Goal: Task Accomplishment & Management: Manage account settings

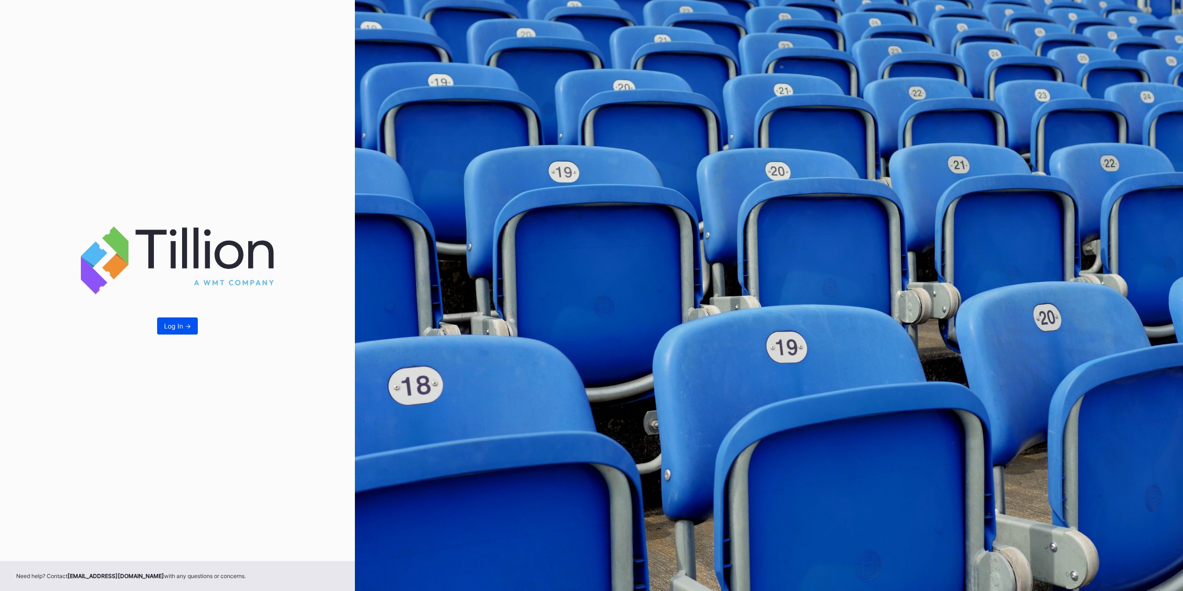
click at [178, 324] on div "Log In ->" at bounding box center [177, 326] width 27 height 8
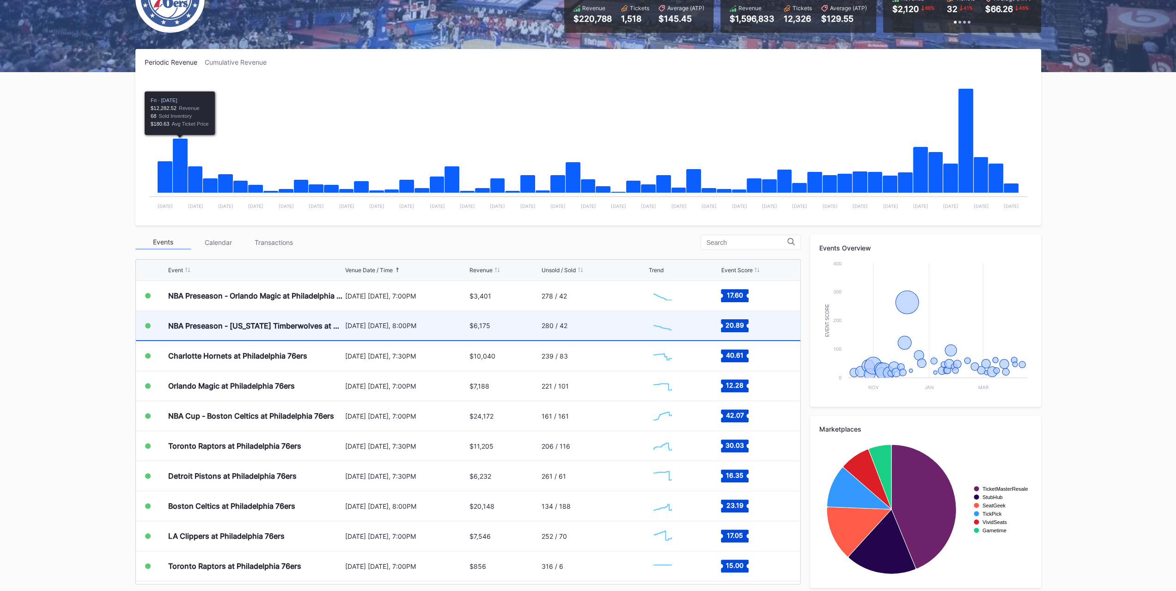
scroll to position [107, 0]
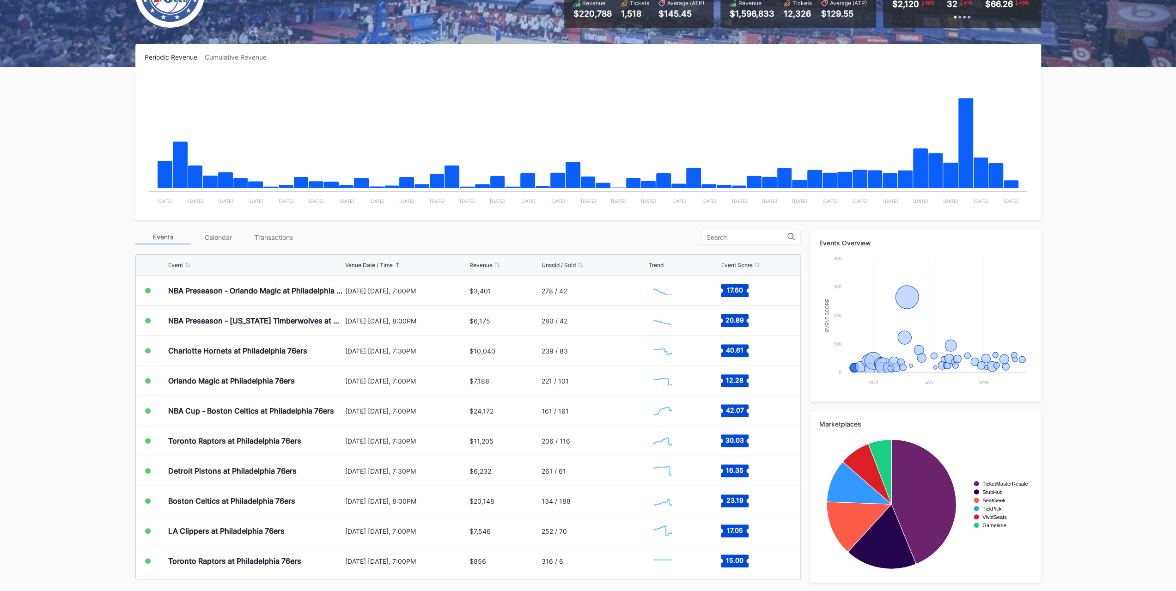
click at [280, 251] on div "Event Venue Date / Time Revenue Unsold / Sold Trend Event Score NBA Preseason -…" at bounding box center [468, 415] width 666 height 330
click at [261, 222] on div "Periodic Revenue Cumulative Revenue Created with Highcharts 11.2.0 Chart title …" at bounding box center [588, 318] width 924 height 548
click at [264, 229] on div "Periodic Revenue Cumulative Revenue Created with Highcharts 11.2.0 Chart title …" at bounding box center [588, 318] width 924 height 548
click at [264, 231] on div "Transactions" at bounding box center [273, 237] width 55 height 14
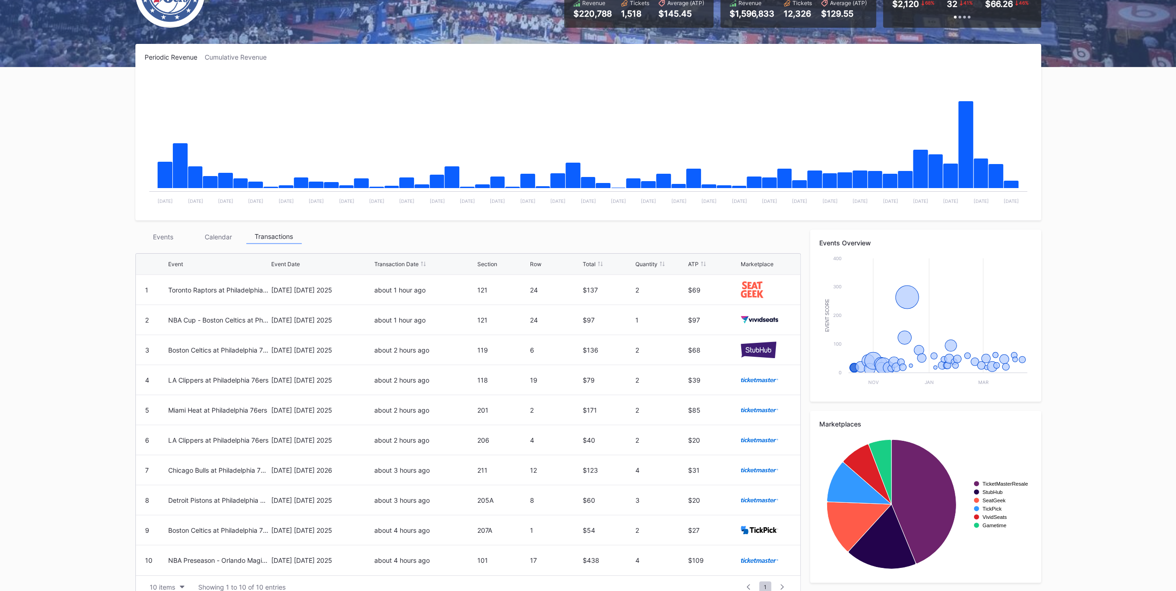
click at [264, 231] on div "Transactions" at bounding box center [273, 237] width 55 height 14
click at [48, 217] on div "Overview Research Season Settings Philadelphia 76ers Secondary 2025 Download Tr…" at bounding box center [588, 265] width 1176 height 685
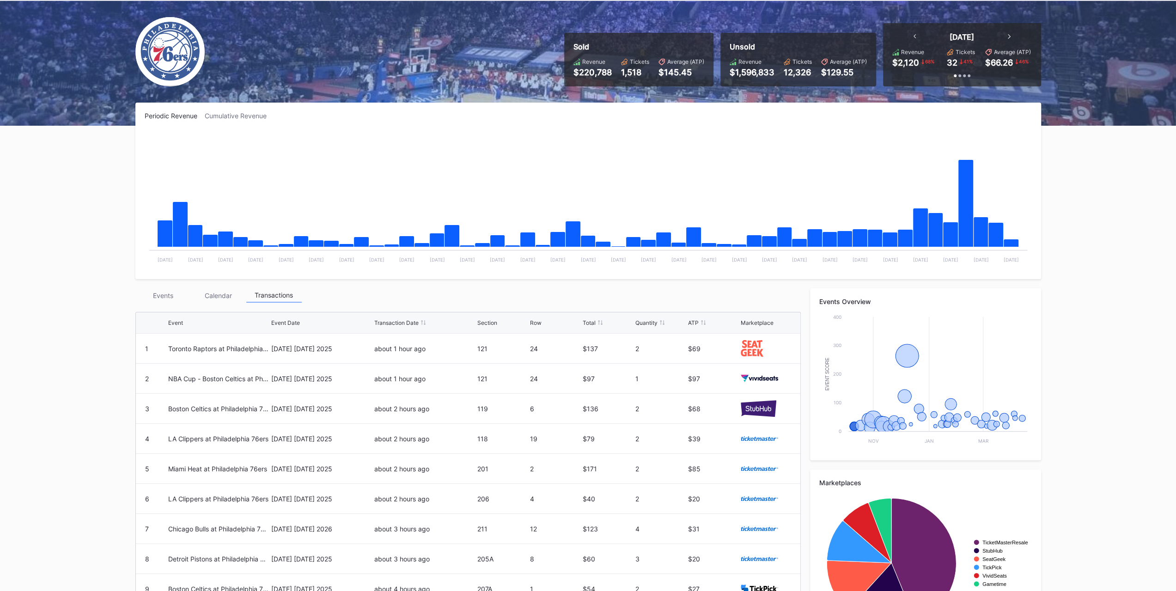
scroll to position [14, 0]
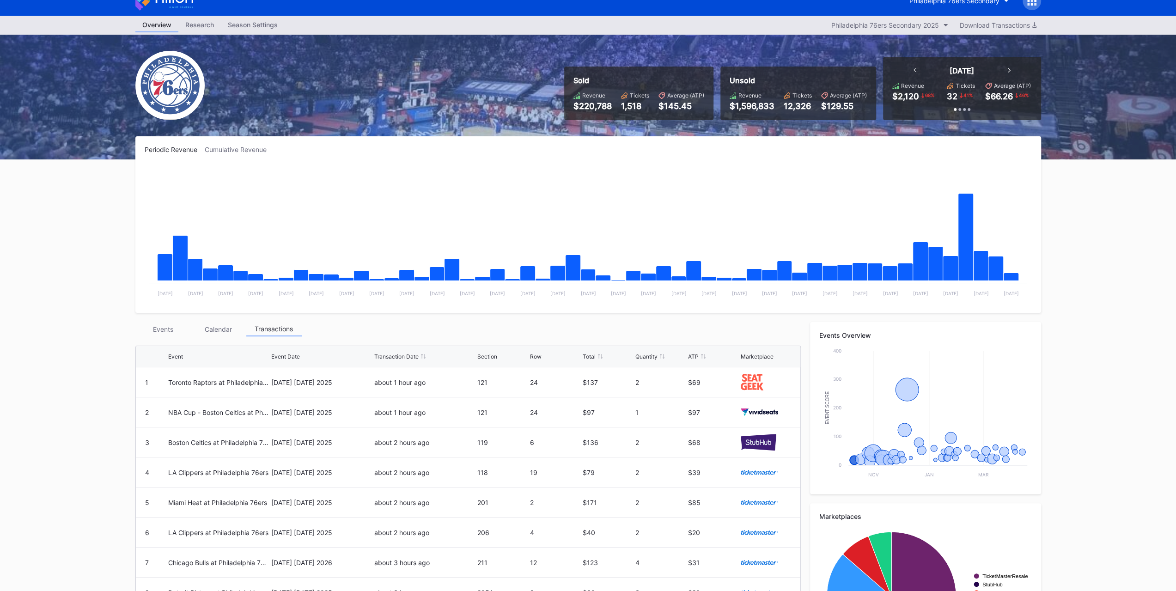
click at [176, 324] on div "Events" at bounding box center [162, 329] width 55 height 14
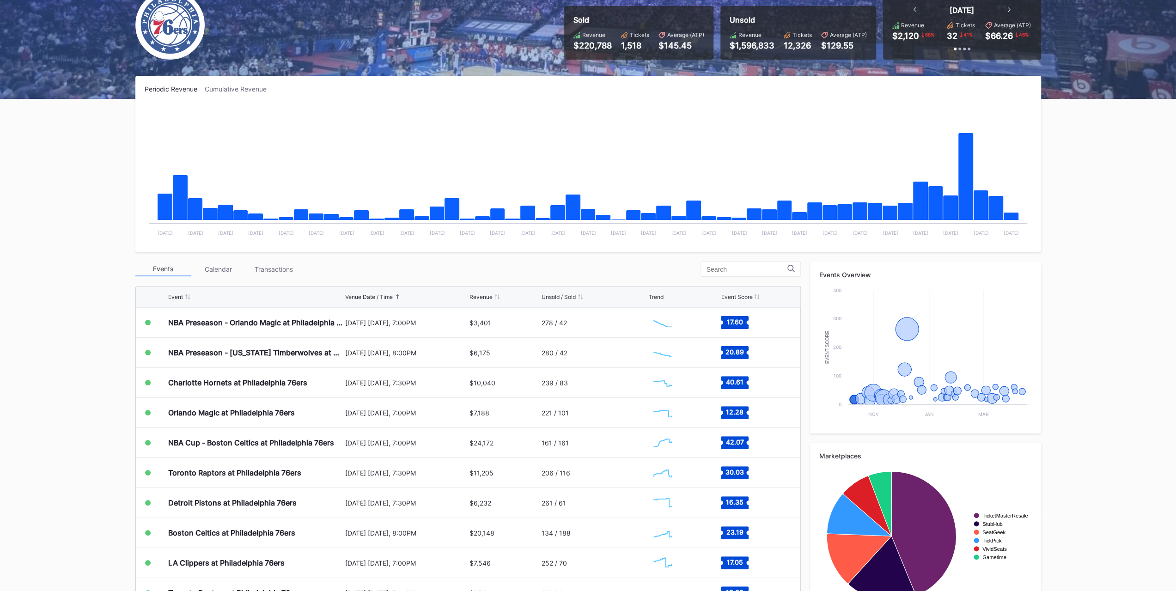
scroll to position [107, 0]
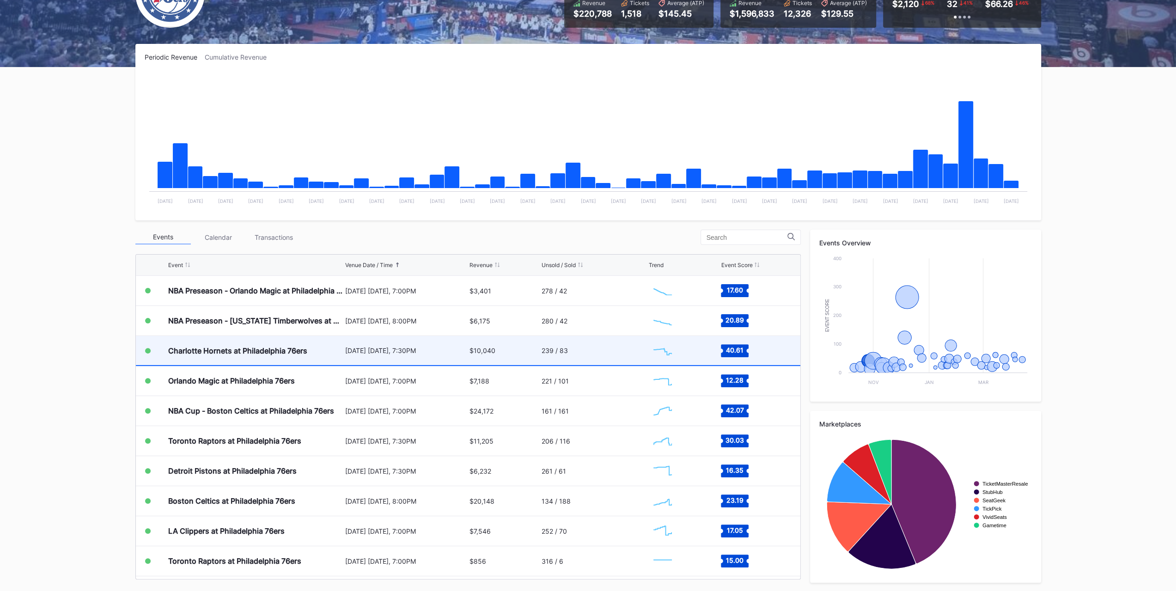
click at [232, 362] on div "Charlotte Hornets at Philadelphia 76ers" at bounding box center [255, 350] width 175 height 29
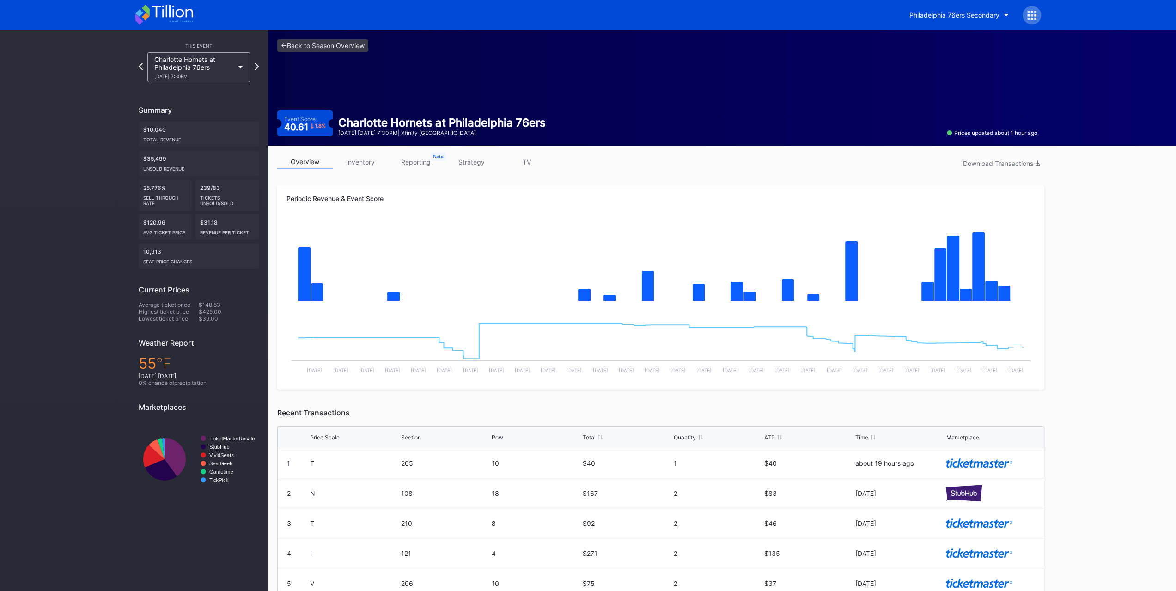
click at [380, 165] on link "inventory" at bounding box center [360, 162] width 55 height 14
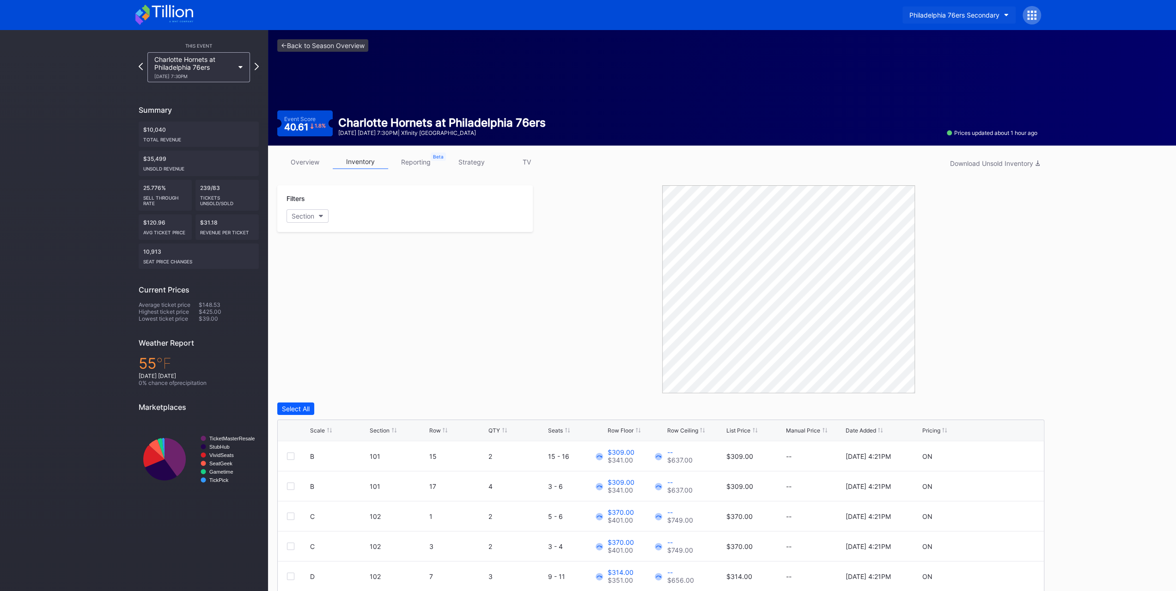
click at [943, 18] on div "Philadelphia 76ers Secondary" at bounding box center [955, 15] width 90 height 8
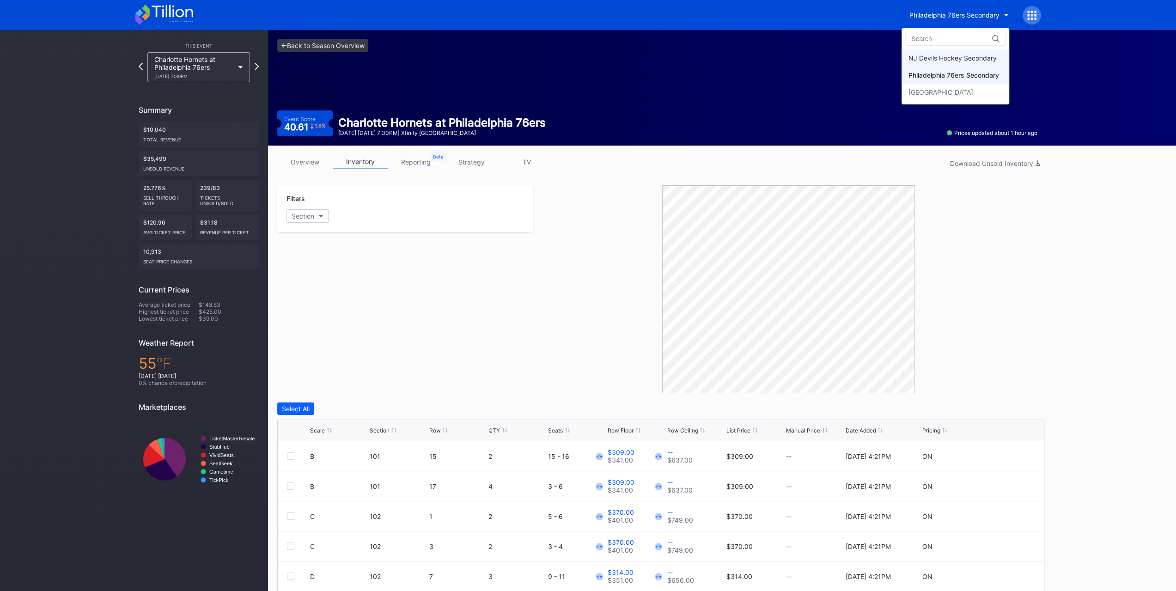
click at [949, 53] on div "NJ Devils Hockey Secondary" at bounding box center [956, 57] width 108 height 17
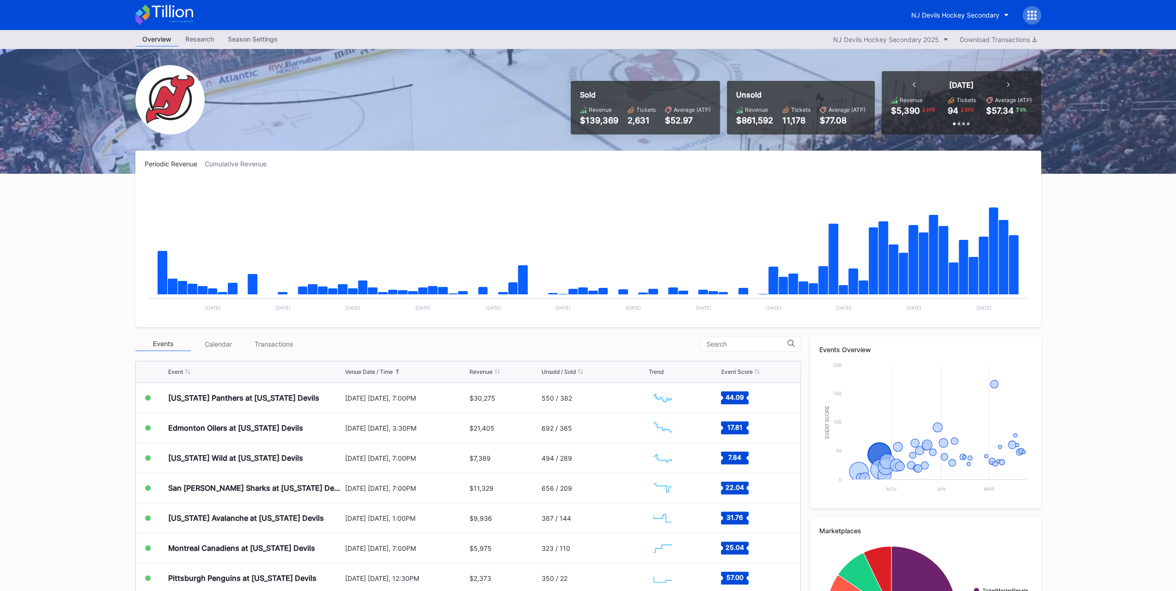
scroll to position [90, 0]
click at [258, 337] on div "Events Calendar Transactions" at bounding box center [468, 344] width 666 height 15
click at [259, 340] on div "Transactions" at bounding box center [273, 344] width 55 height 14
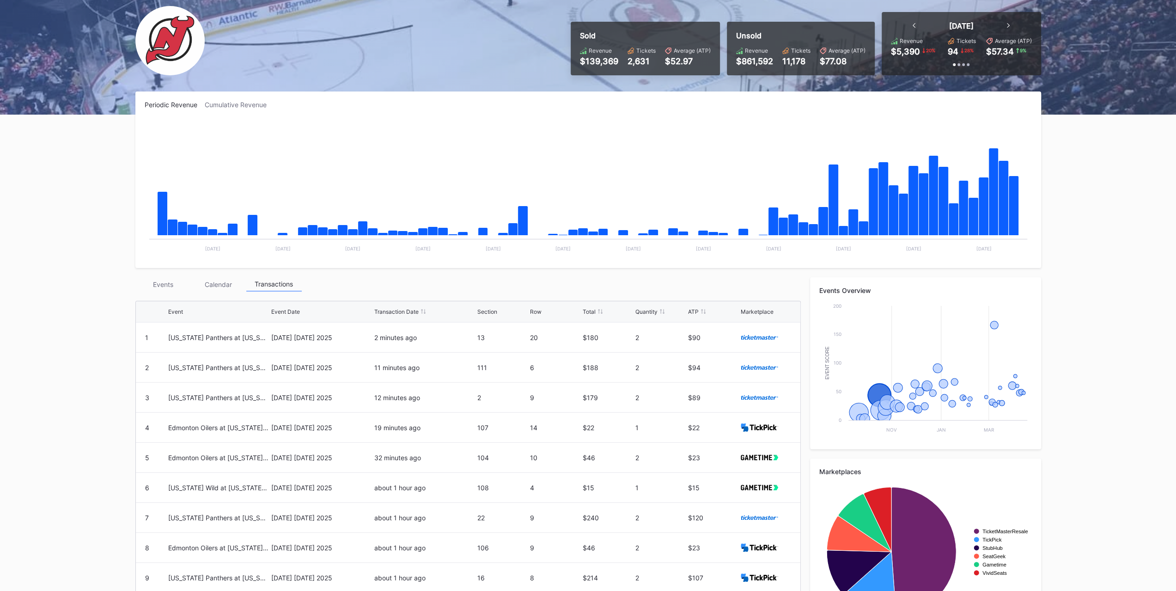
scroll to position [122, 0]
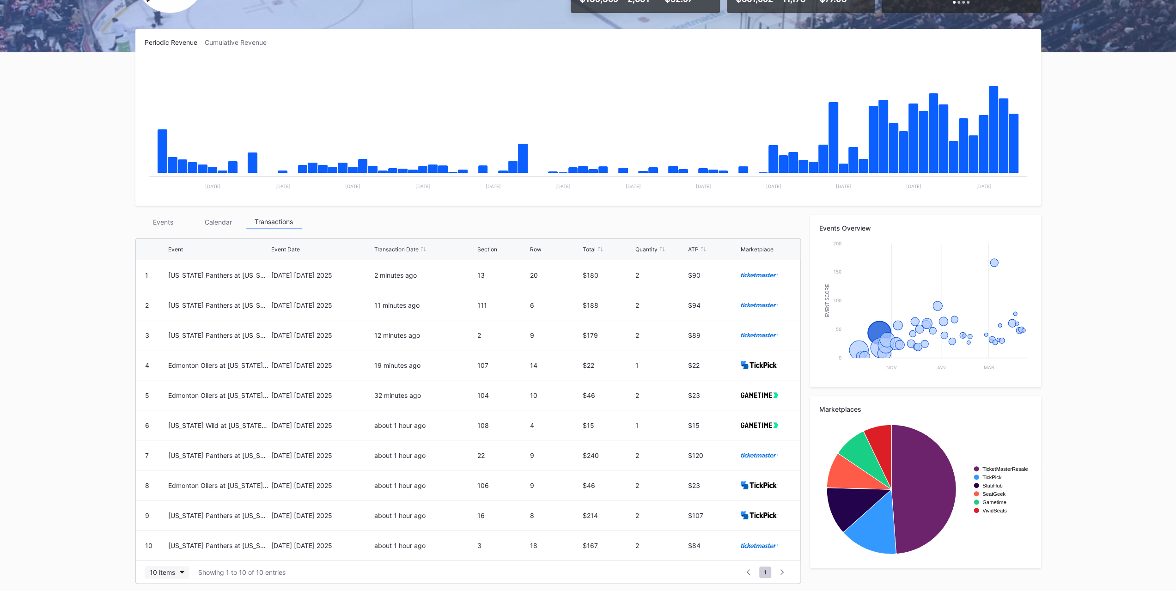
click at [184, 568] on button "10 items" at bounding box center [167, 572] width 44 height 12
click at [176, 546] on div "200 items" at bounding box center [167, 548] width 30 height 8
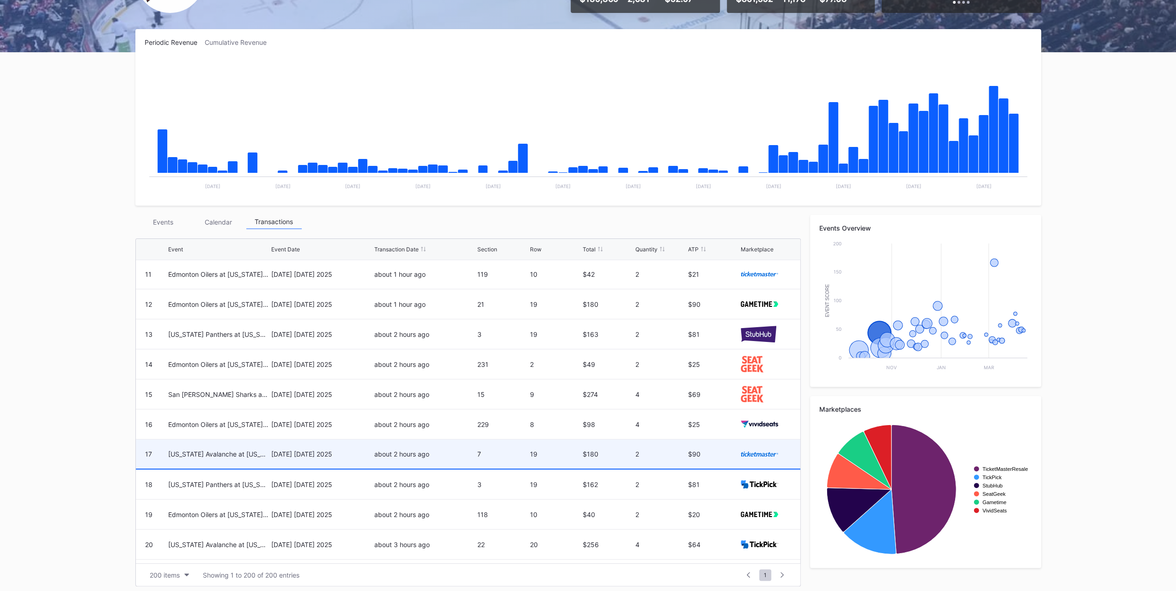
scroll to position [324, 0]
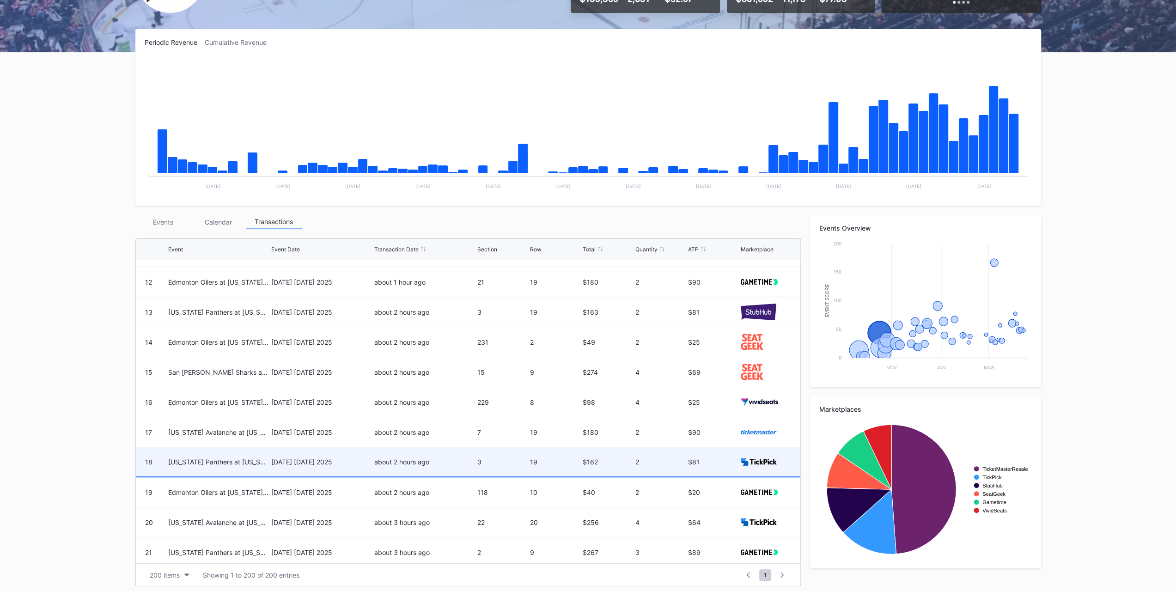
click at [431, 458] on div "about 2 hours ago" at bounding box center [424, 462] width 101 height 8
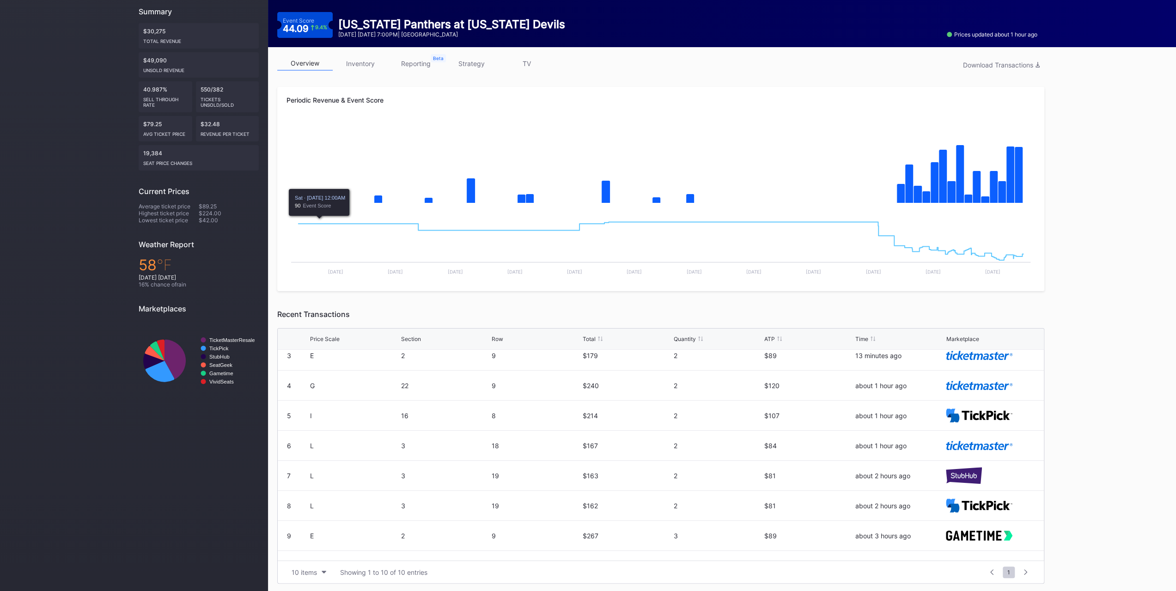
scroll to position [90, 0]
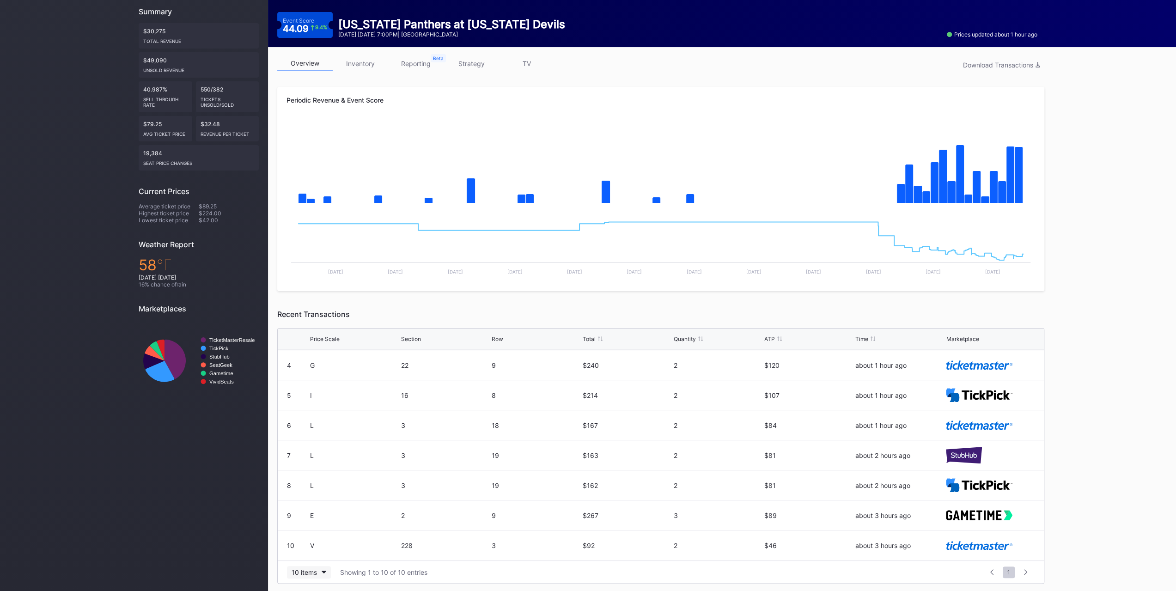
click at [308, 575] on button "10 items" at bounding box center [309, 572] width 44 height 12
click at [306, 557] on div "10 items 50 items 100 items 200 items" at bounding box center [309, 522] width 44 height 76
click at [305, 551] on div "200 items" at bounding box center [309, 548] width 30 height 8
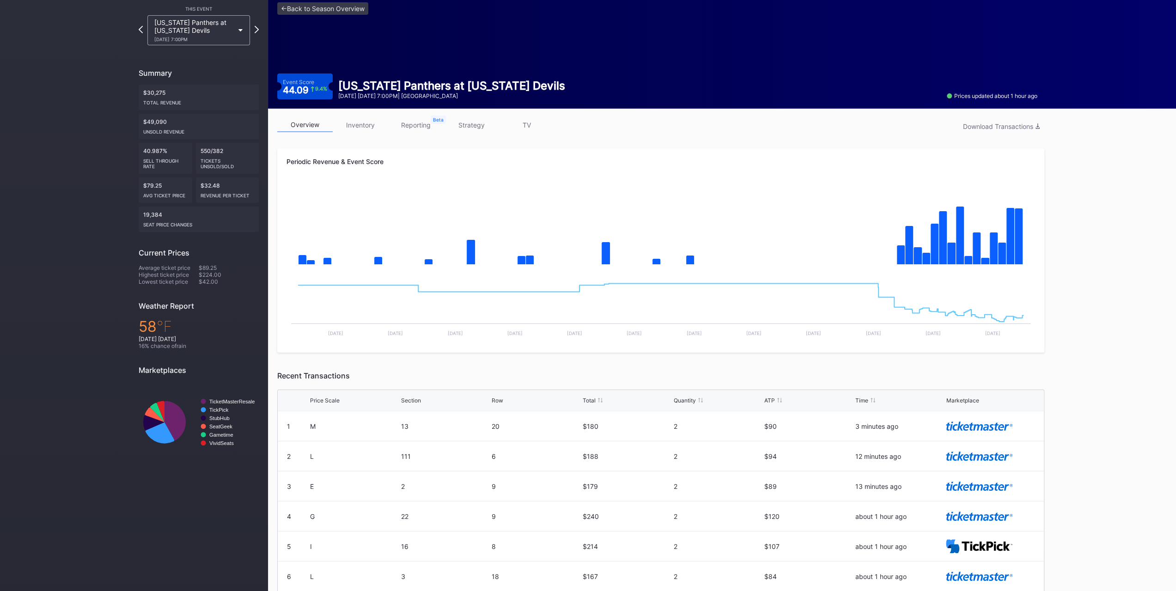
scroll to position [0, 0]
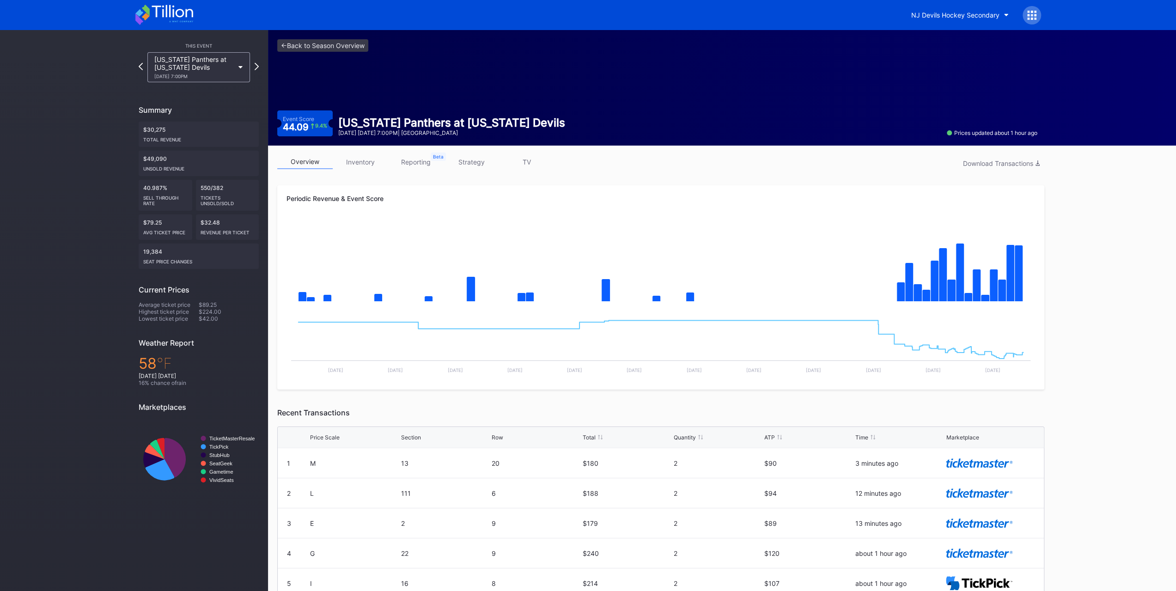
click at [71, 176] on div "This Event Florida Panthers at New Jersey Devils 10/16 Thursday 7:00PM Summary …" at bounding box center [134, 360] width 268 height 661
click at [102, 74] on div "This Event Florida Panthers at New Jersey Devils 10/16 Thursday 7:00PM Summary …" at bounding box center [134, 360] width 268 height 661
click at [178, 6] on icon at bounding box center [164, 15] width 58 height 20
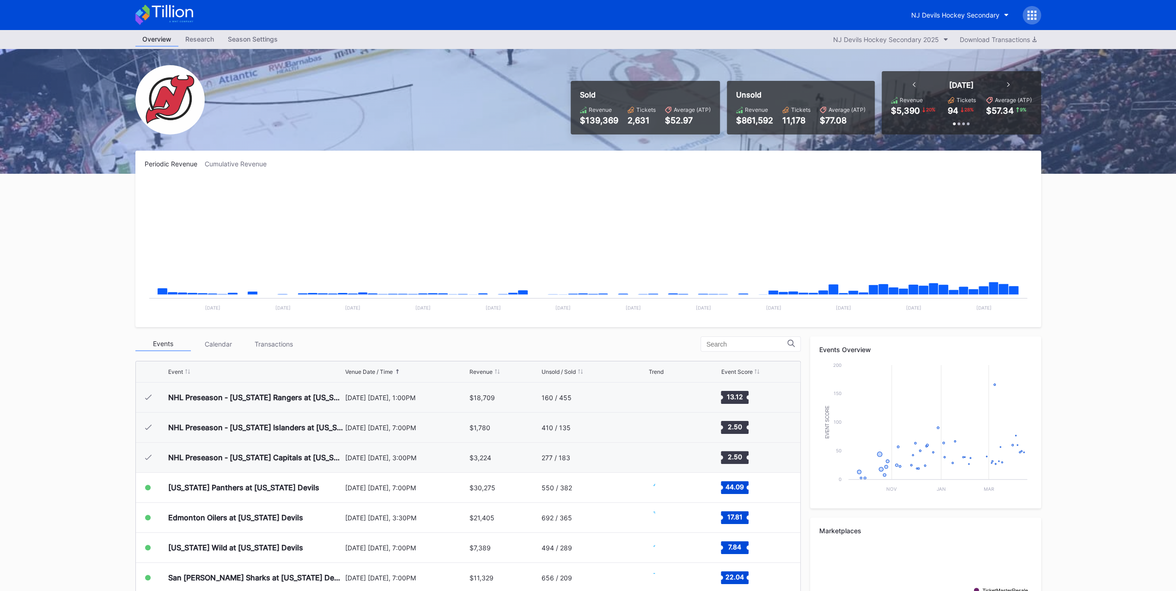
scroll to position [90, 0]
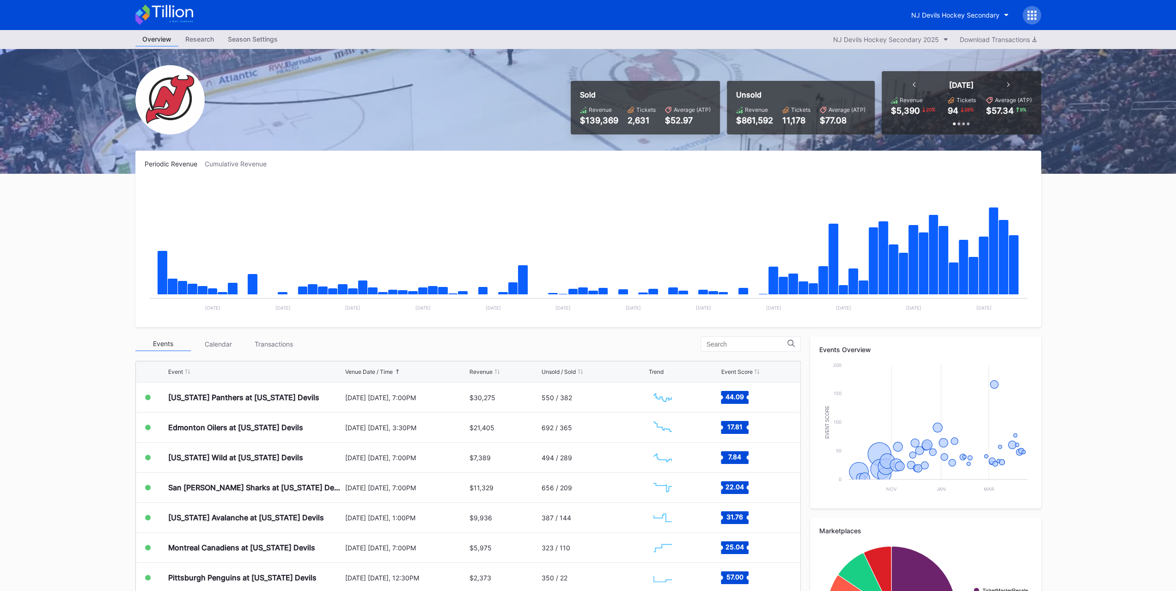
click at [292, 338] on div "Transactions" at bounding box center [273, 344] width 55 height 14
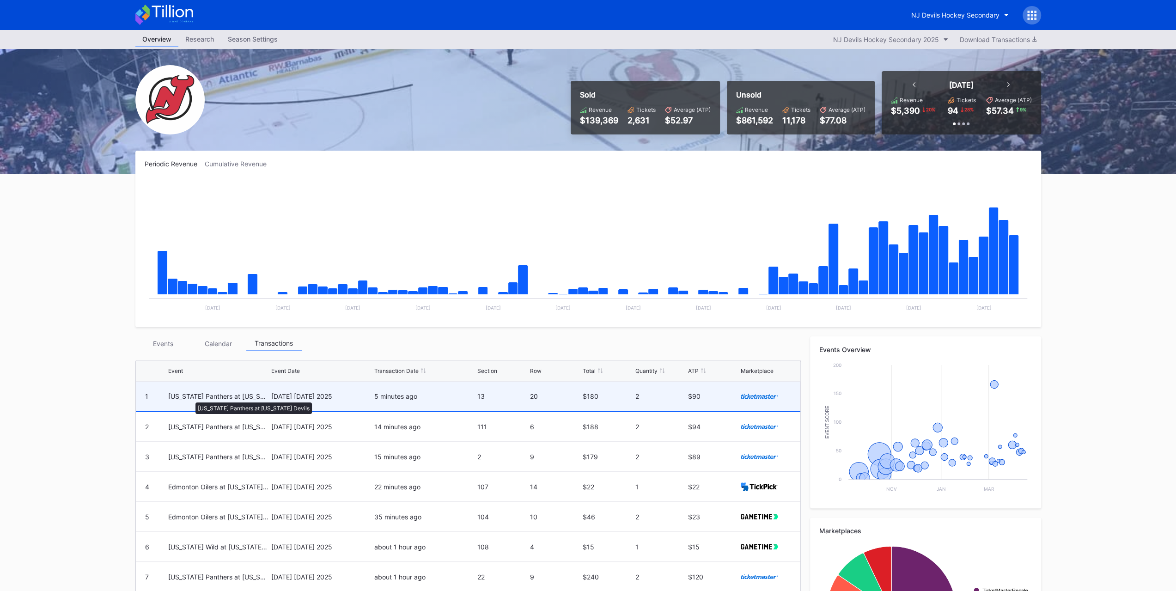
click at [191, 398] on div "Florida Panthers at New Jersey Devils" at bounding box center [218, 396] width 101 height 8
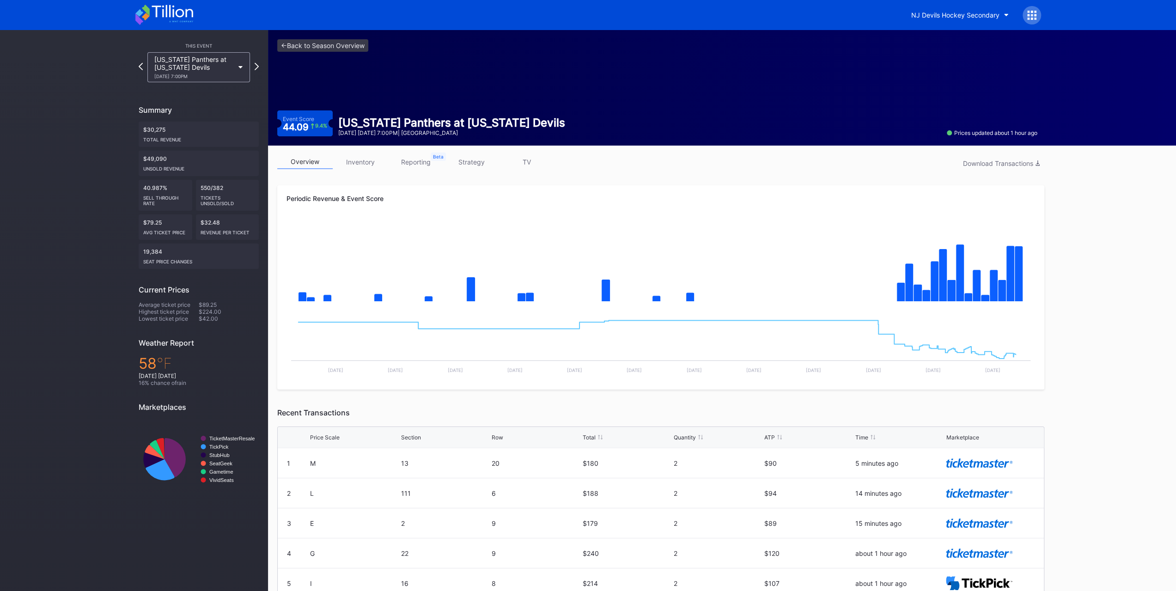
click at [360, 168] on link "inventory" at bounding box center [360, 162] width 55 height 14
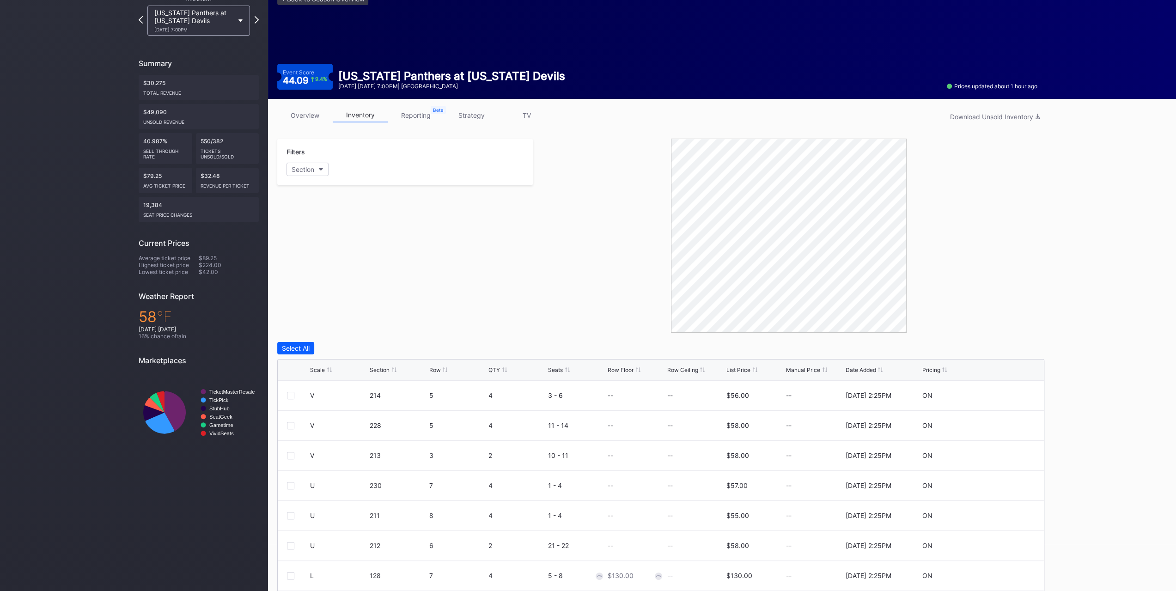
scroll to position [78, 0]
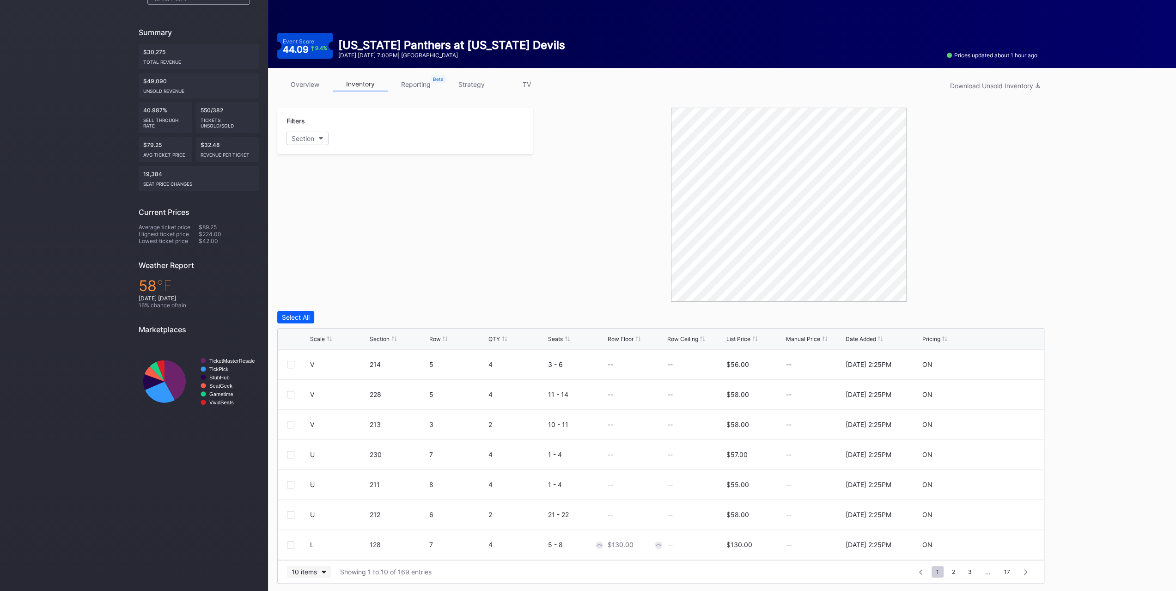
click at [326, 570] on button "10 items" at bounding box center [309, 572] width 44 height 12
click at [308, 547] on div "200 items" at bounding box center [309, 548] width 30 height 8
click at [327, 333] on div "Scale Section Row QTY Seats Row Floor Row Ceiling List Price Manual Price Date …" at bounding box center [661, 339] width 766 height 21
click at [327, 334] on div "Scale Section Row QTY Seats Row Floor Row Ceiling List Price Manual Price Date …" at bounding box center [661, 339] width 766 height 21
click at [326, 337] on div "Scale" at bounding box center [338, 339] width 57 height 7
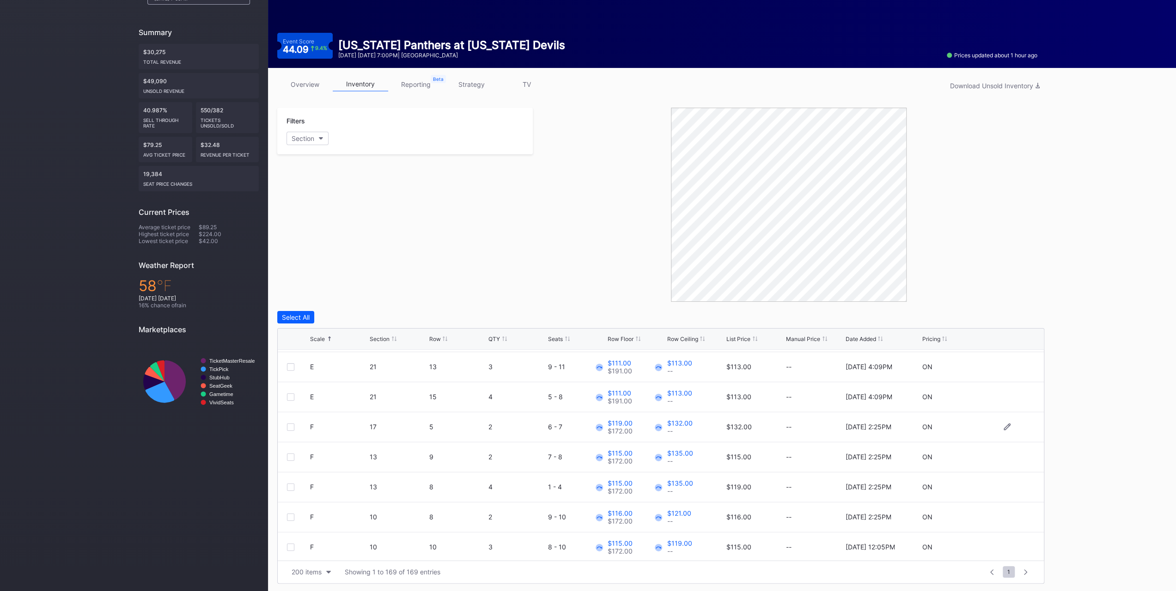
scroll to position [555, 0]
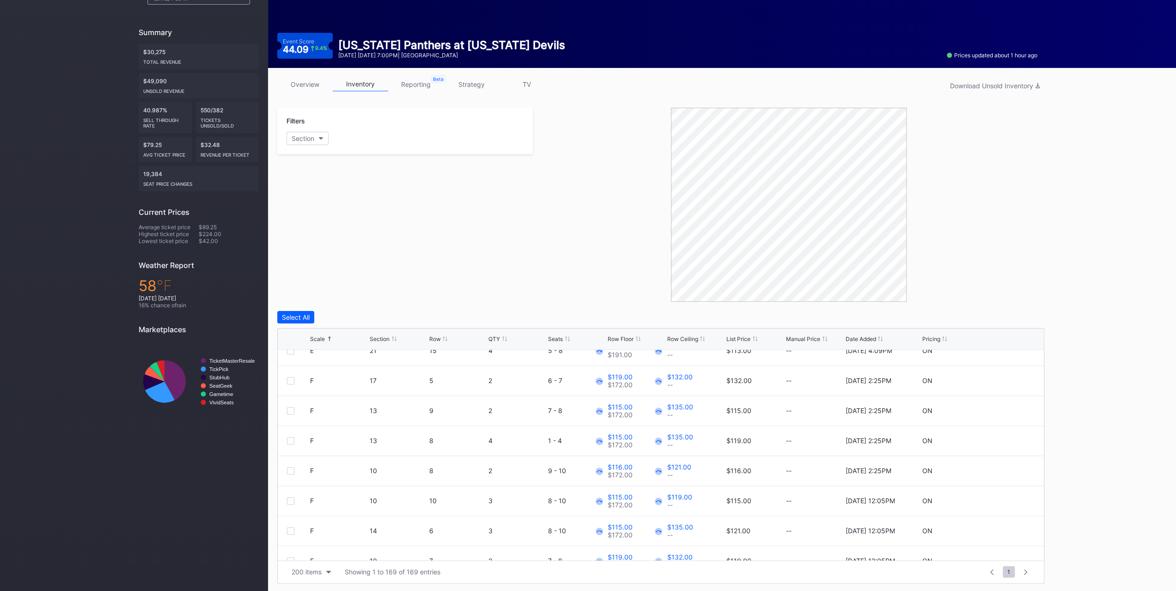
drag, startPoint x: 510, startPoint y: 215, endPoint x: 504, endPoint y: 226, distance: 12.4
click at [507, 221] on div "Filters Section" at bounding box center [405, 205] width 256 height 194
click at [466, 247] on div "Filters Section" at bounding box center [405, 205] width 256 height 194
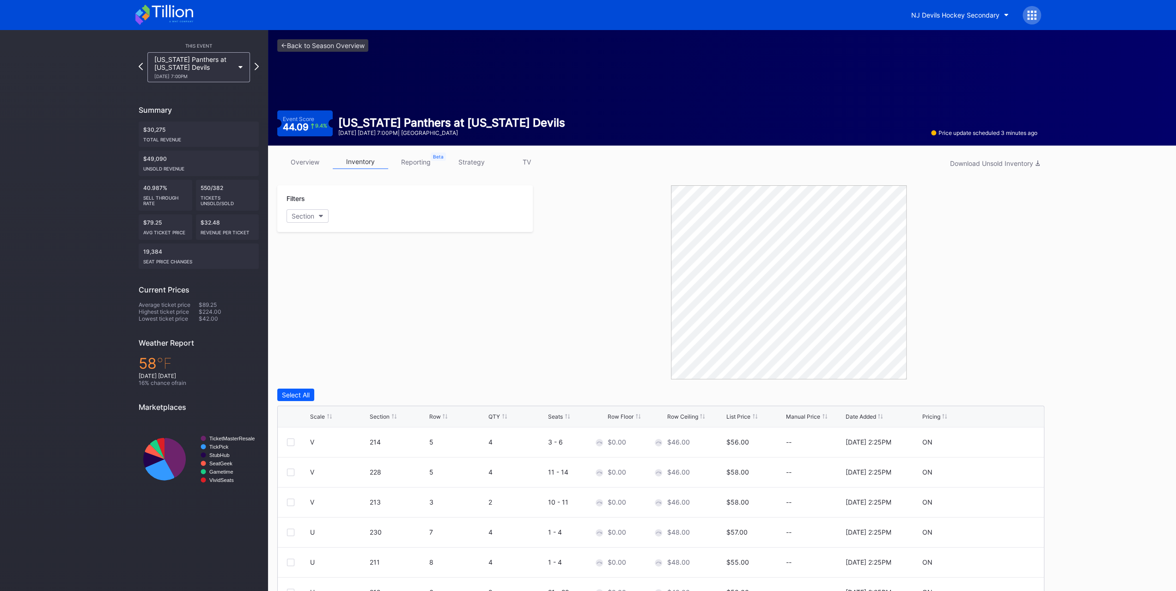
click at [314, 158] on link "overview" at bounding box center [304, 162] width 55 height 14
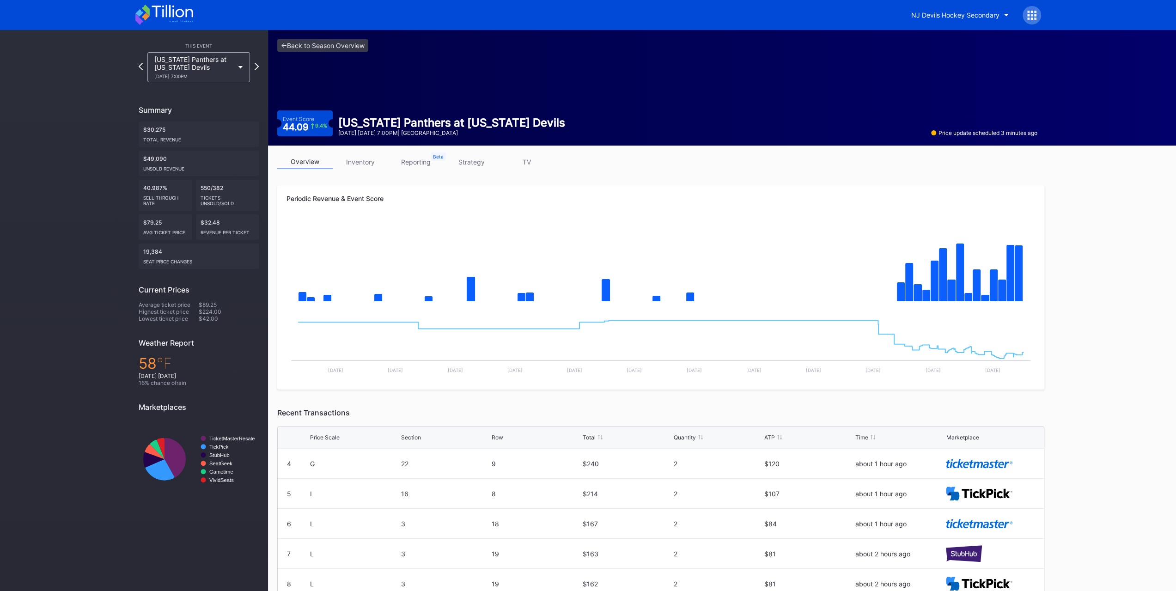
click at [999, 217] on div "Periodic Revenue & Event Score Created with Highcharts 11.2.0 Chart title Creat…" at bounding box center [660, 287] width 767 height 204
click at [1034, 177] on div "overview inventory reporting strategy TV Periodic Revenue & Event Score Created…" at bounding box center [661, 419] width 786 height 546
click at [1036, 187] on div "Periodic Revenue & Event Score Created with Highcharts 11.2.0 Chart title Creat…" at bounding box center [660, 287] width 767 height 204
click at [1037, 192] on div "Periodic Revenue & Event Score Created with Highcharts 11.2.0 Chart title Creat…" at bounding box center [660, 287] width 767 height 204
click at [380, 160] on link "inventory" at bounding box center [360, 162] width 55 height 14
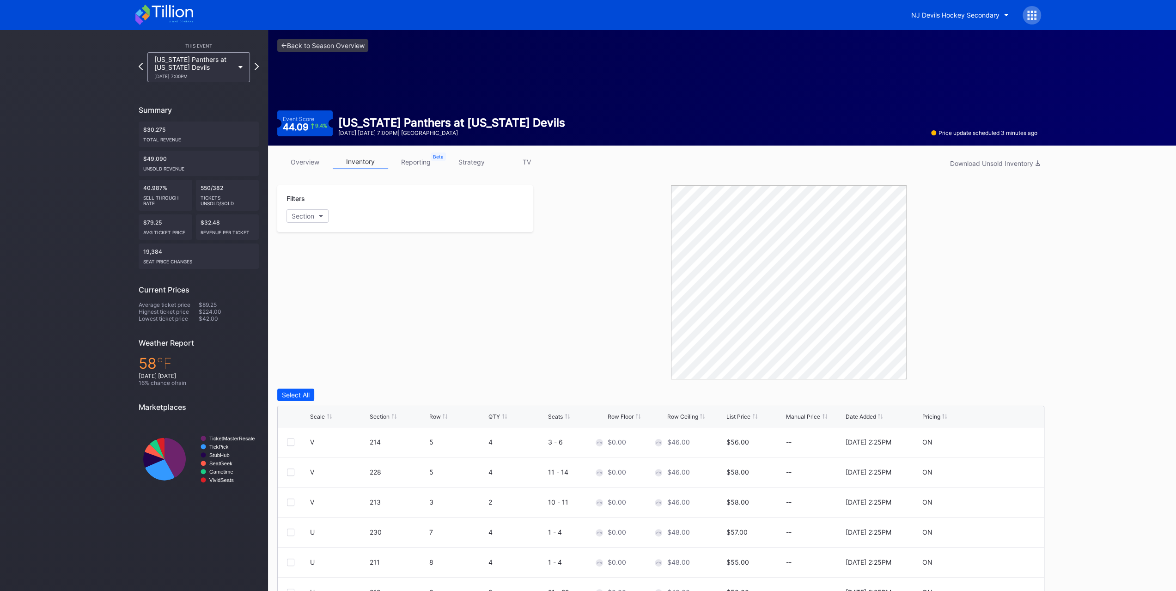
click at [414, 159] on link "reporting" at bounding box center [415, 162] width 55 height 14
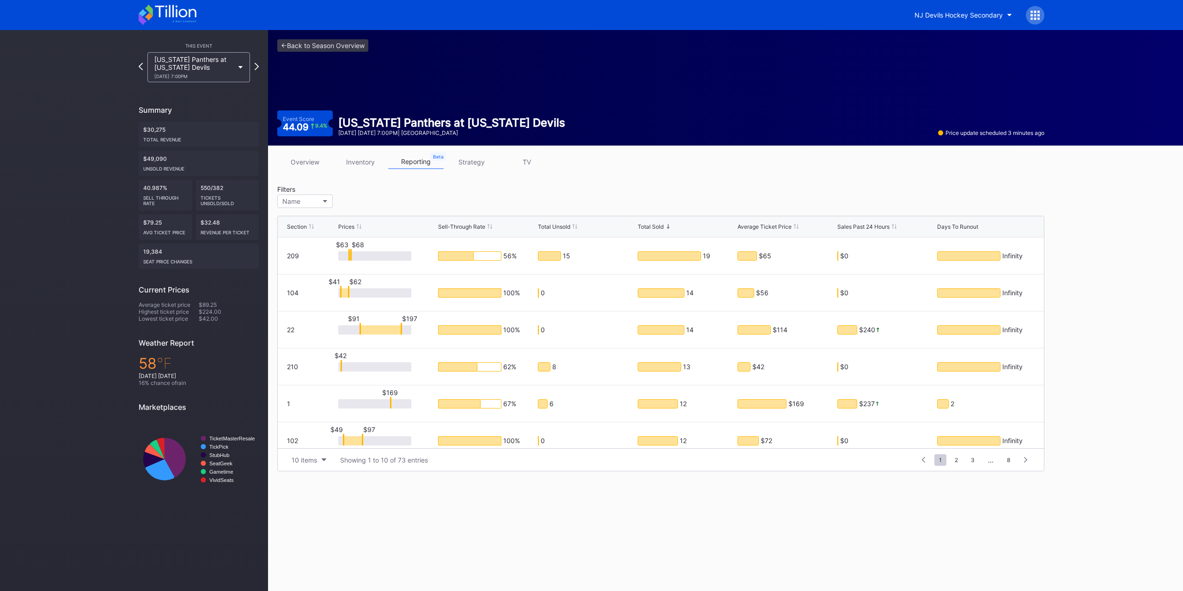
click at [471, 163] on link "strategy" at bounding box center [471, 162] width 55 height 14
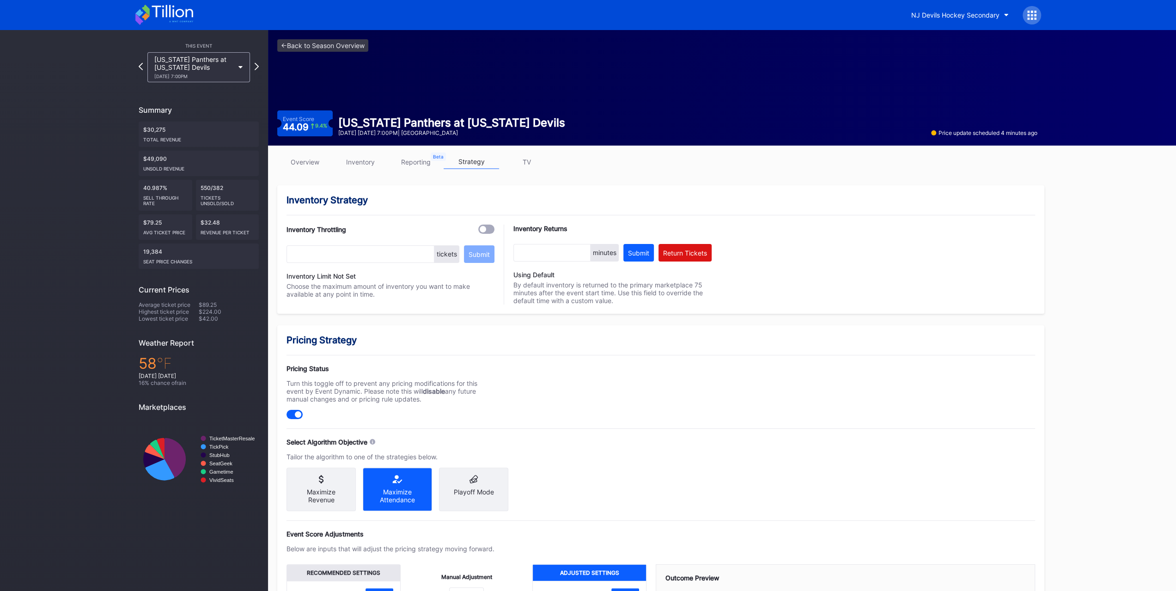
click at [521, 164] on link "TV" at bounding box center [526, 162] width 55 height 14
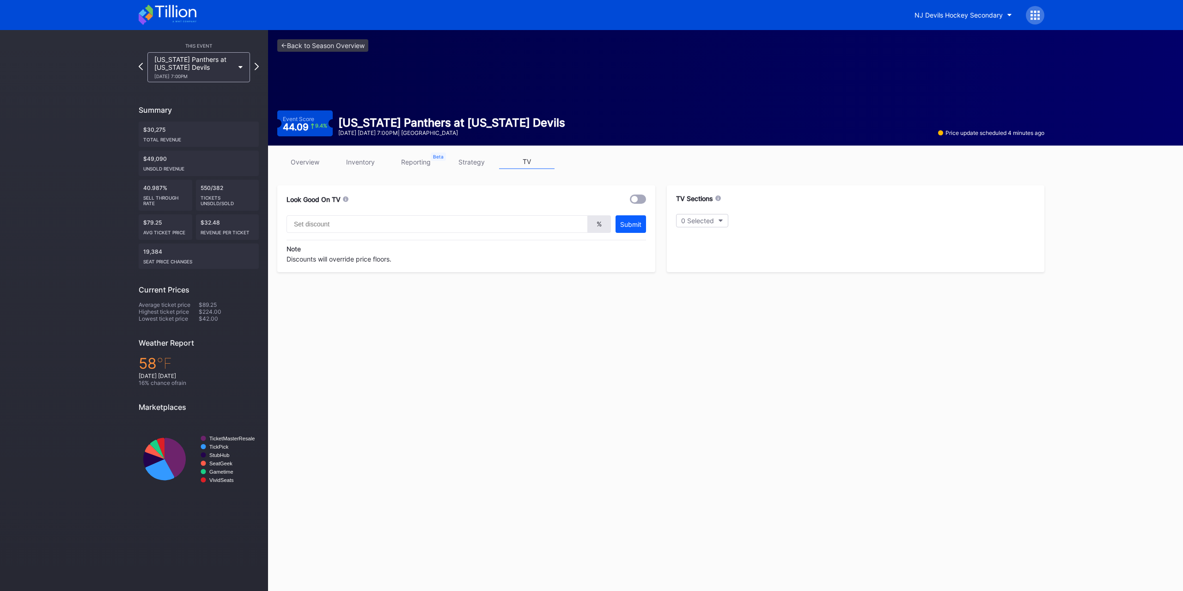
click at [307, 160] on link "overview" at bounding box center [304, 162] width 55 height 14
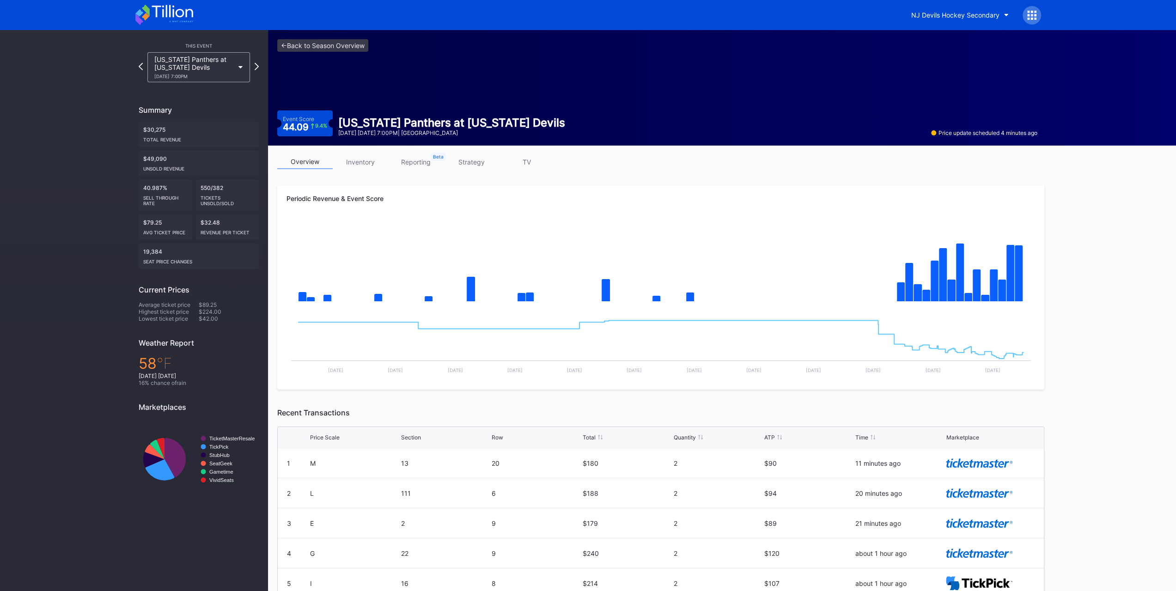
drag, startPoint x: 1043, startPoint y: 168, endPoint x: 1036, endPoint y: 169, distance: 7.5
click at [1042, 168] on div "overview inventory reporting strategy TV Periodic Revenue & Event Score Created…" at bounding box center [661, 419] width 786 height 546
click at [936, 169] on div "overview inventory reporting strategy TV" at bounding box center [660, 164] width 767 height 19
click at [968, 141] on div "<- Back to Season Overview Event Score 44.09 9.4 % Florida Panthers at New Jers…" at bounding box center [657, 88] width 779 height 116
click at [973, 150] on div "overview inventory reporting strategy TV Periodic Revenue & Event Score Created…" at bounding box center [661, 419] width 786 height 546
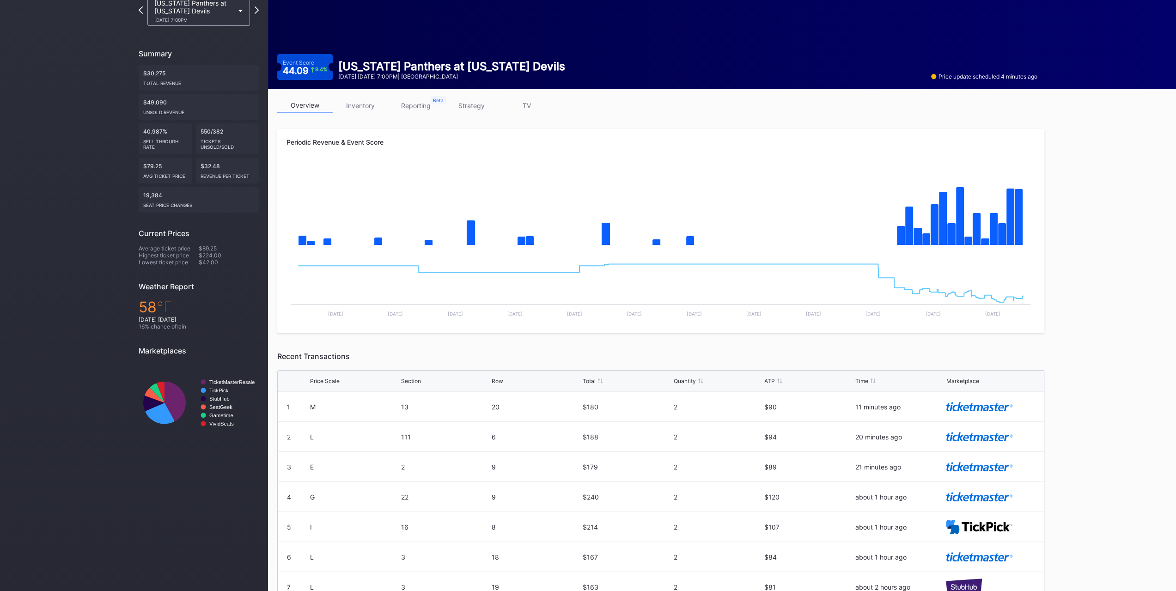
scroll to position [98, 0]
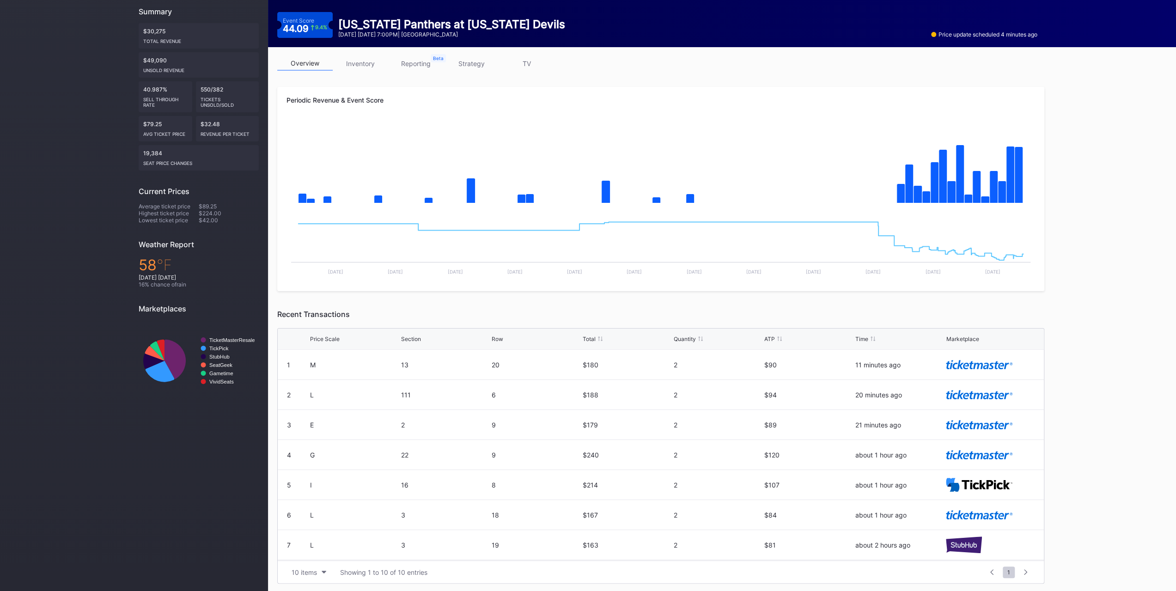
click at [331, 575] on div "10 items Showing 1 to 10 of 10 entries" at bounding box center [635, 572] width 696 height 12
click at [319, 566] on button "10 items" at bounding box center [309, 572] width 44 height 12
click at [314, 553] on div "200 items" at bounding box center [309, 547] width 44 height 17
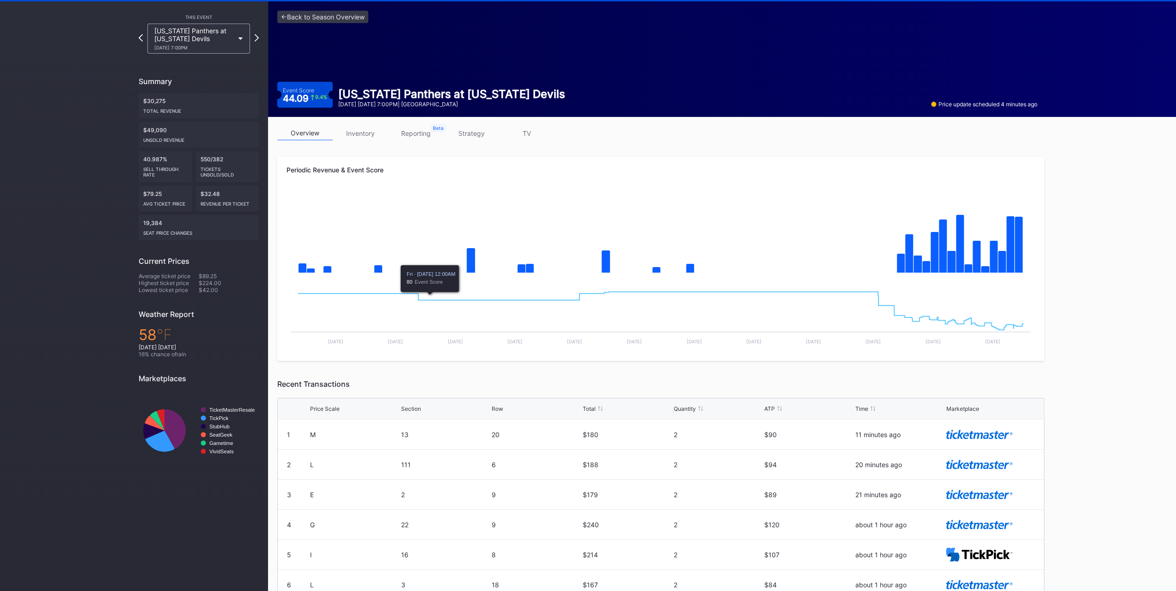
scroll to position [0, 0]
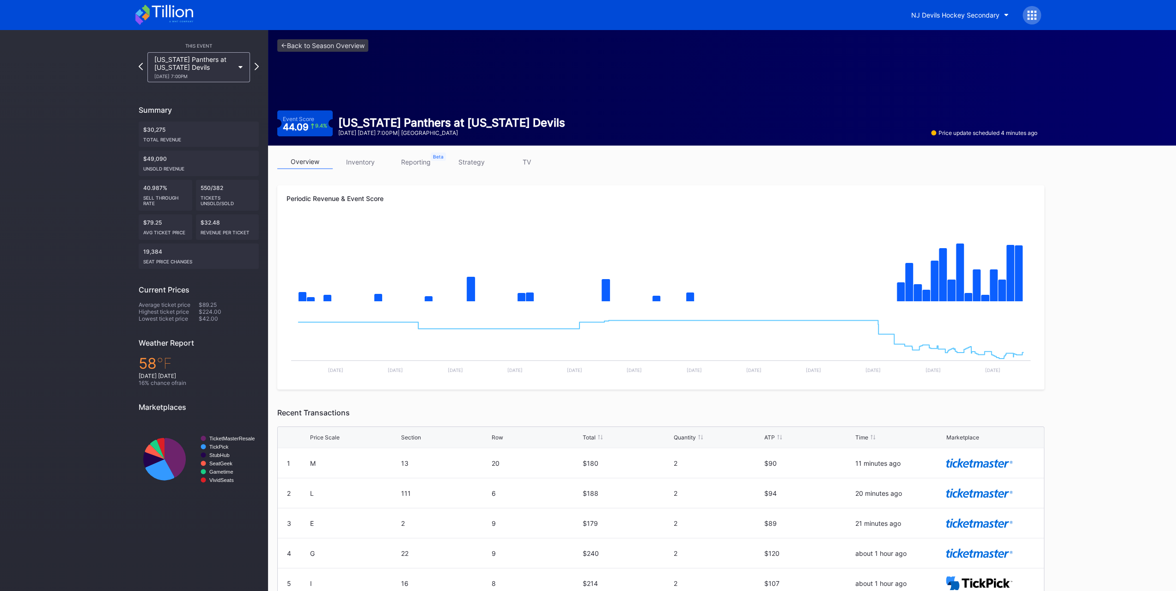
click at [367, 162] on link "inventory" at bounding box center [360, 162] width 55 height 14
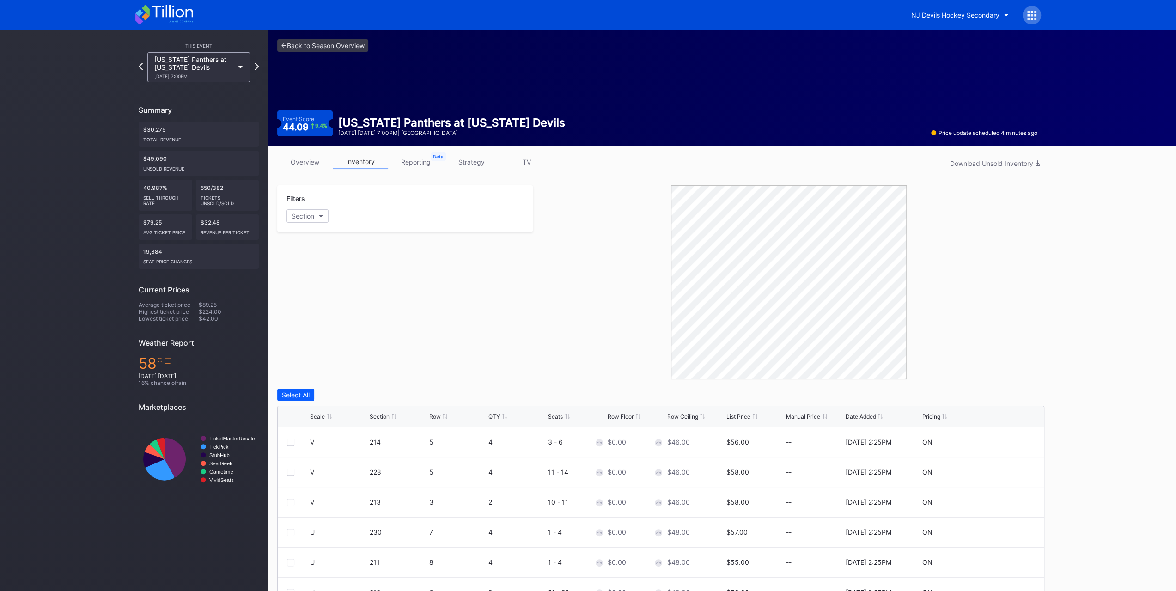
scroll to position [78, 0]
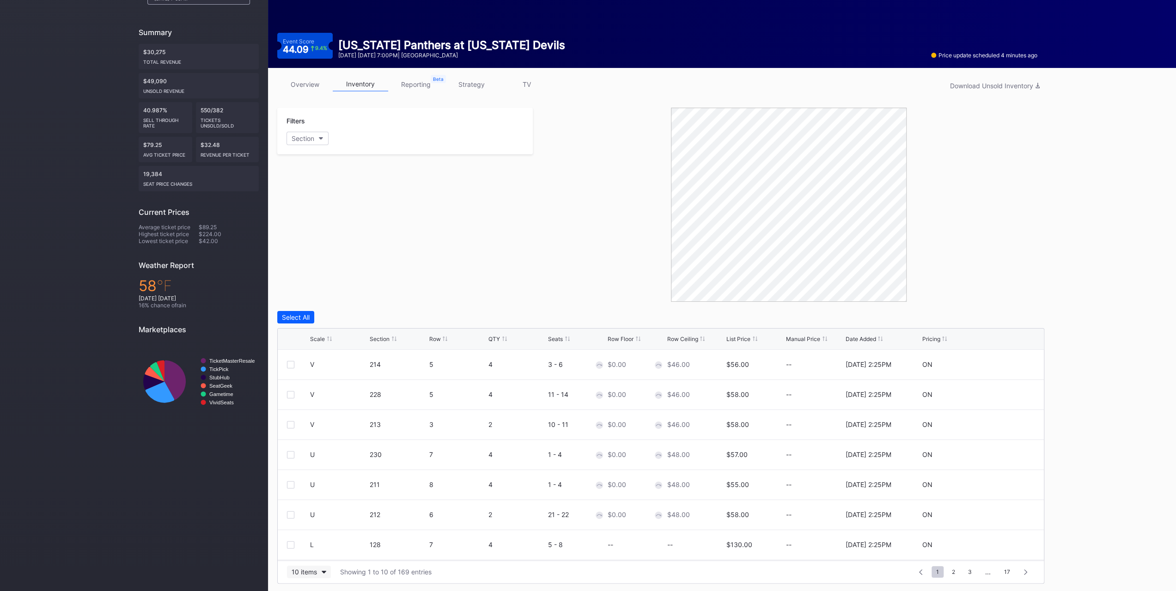
click at [316, 572] on div "10 items" at bounding box center [304, 572] width 25 height 8
click at [316, 556] on div "200 items" at bounding box center [309, 547] width 44 height 17
click at [316, 337] on div "Scale" at bounding box center [317, 339] width 15 height 7
click at [294, 362] on div at bounding box center [290, 364] width 7 height 7
click at [291, 393] on div at bounding box center [290, 394] width 7 height 7
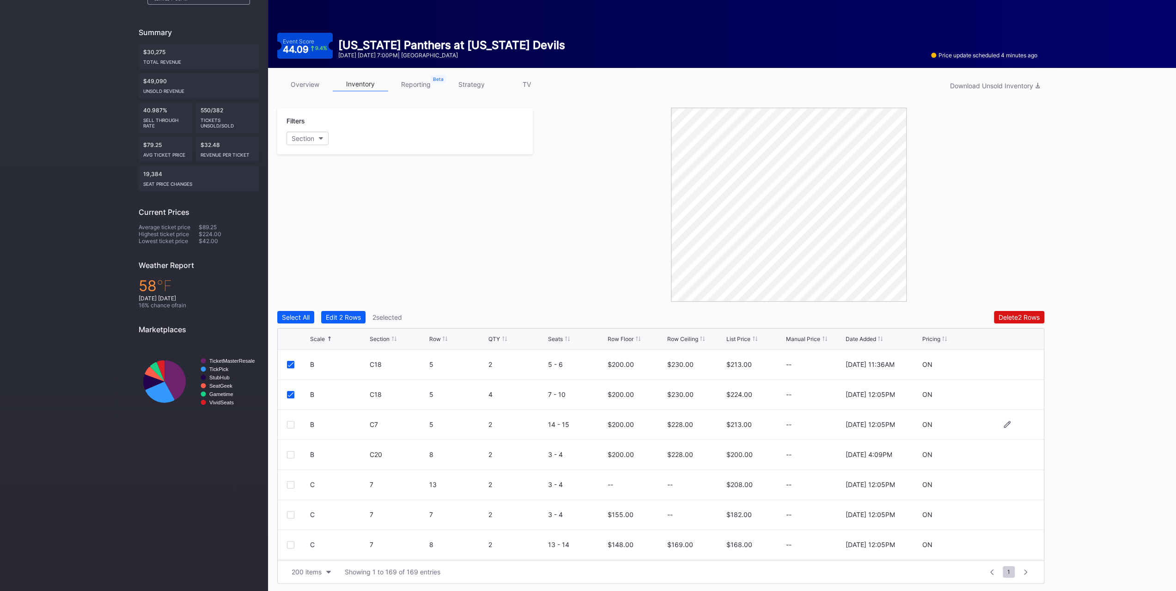
click at [292, 422] on div at bounding box center [290, 424] width 7 height 7
click at [288, 452] on div at bounding box center [290, 454] width 7 height 7
click at [359, 317] on div "Edit 4 Rows" at bounding box center [344, 317] width 36 height 8
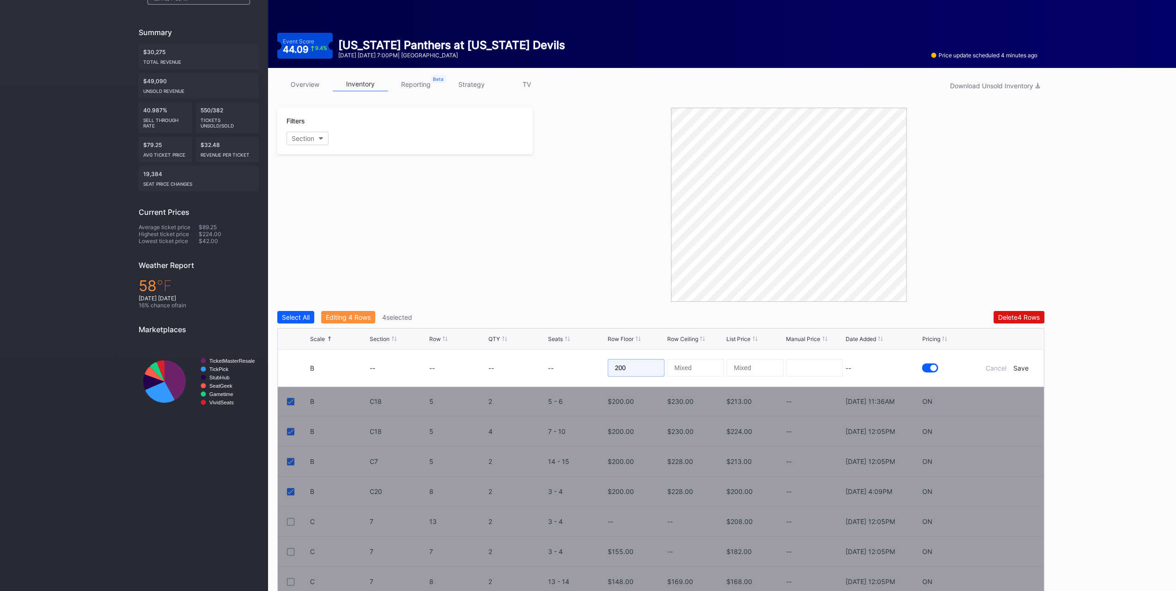
click at [647, 369] on input "200" at bounding box center [636, 368] width 57 height 18
type input "199"
click at [1026, 364] on div "Save" at bounding box center [1021, 368] width 15 height 8
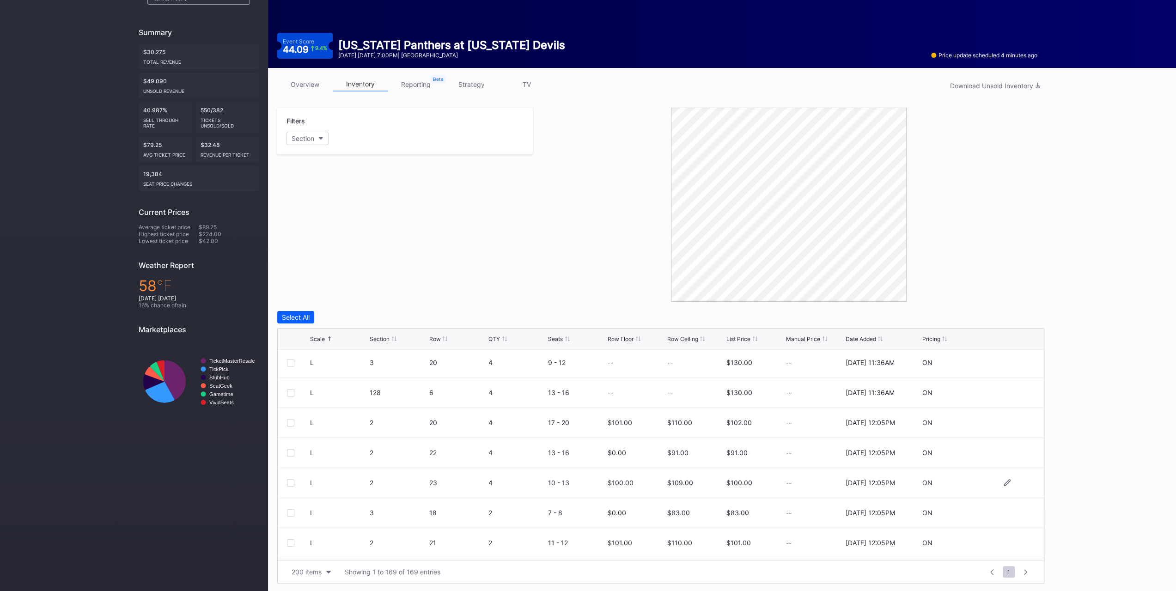
scroll to position [1664, 0]
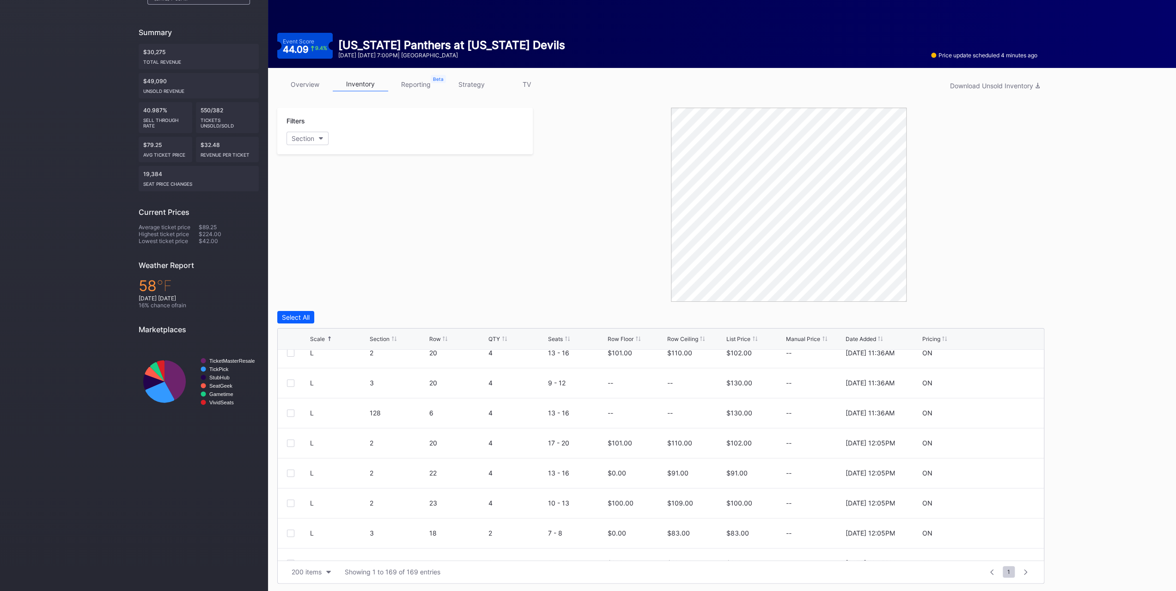
click at [466, 184] on div "Filters Section" at bounding box center [405, 205] width 256 height 194
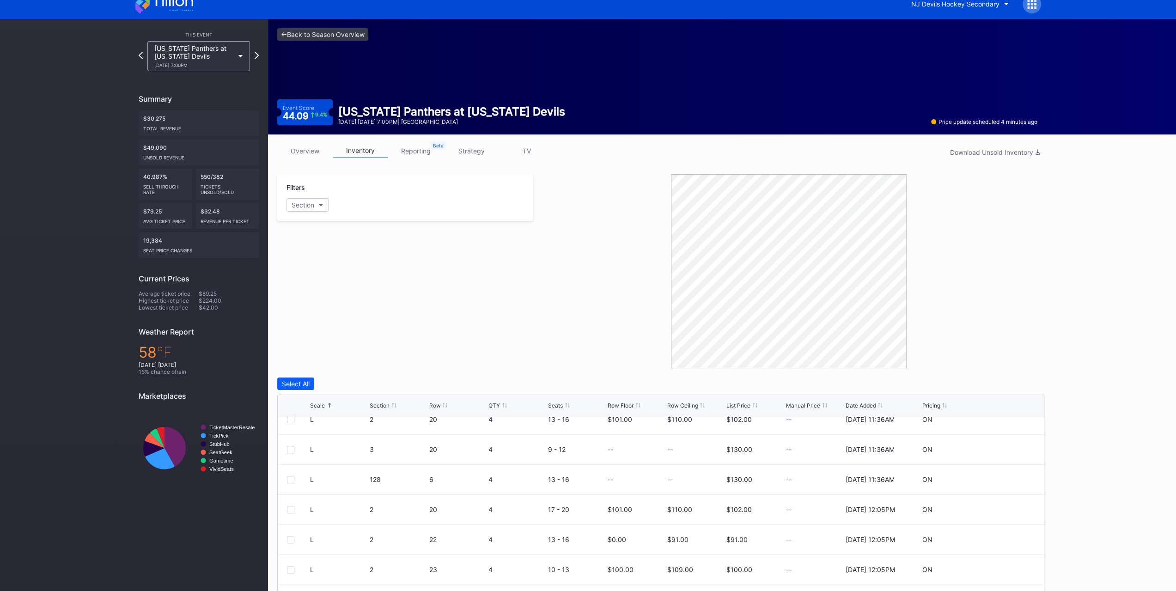
scroll to position [0, 0]
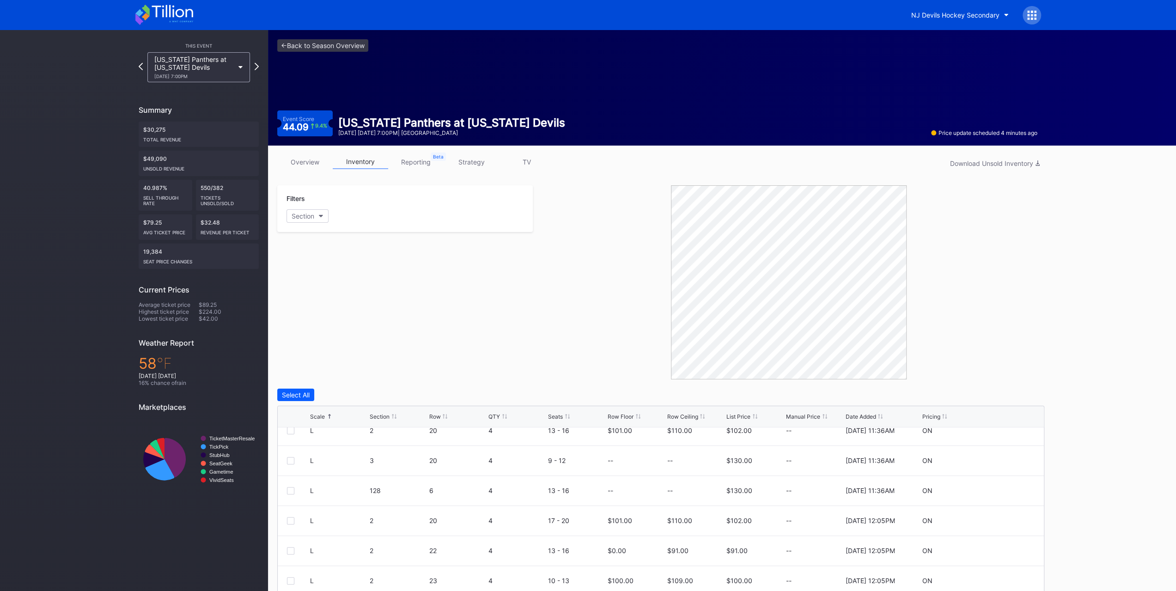
click at [229, 54] on div "Florida Panthers at New Jersey Devils 10/16 Thursday 7:00PM" at bounding box center [198, 67] width 103 height 30
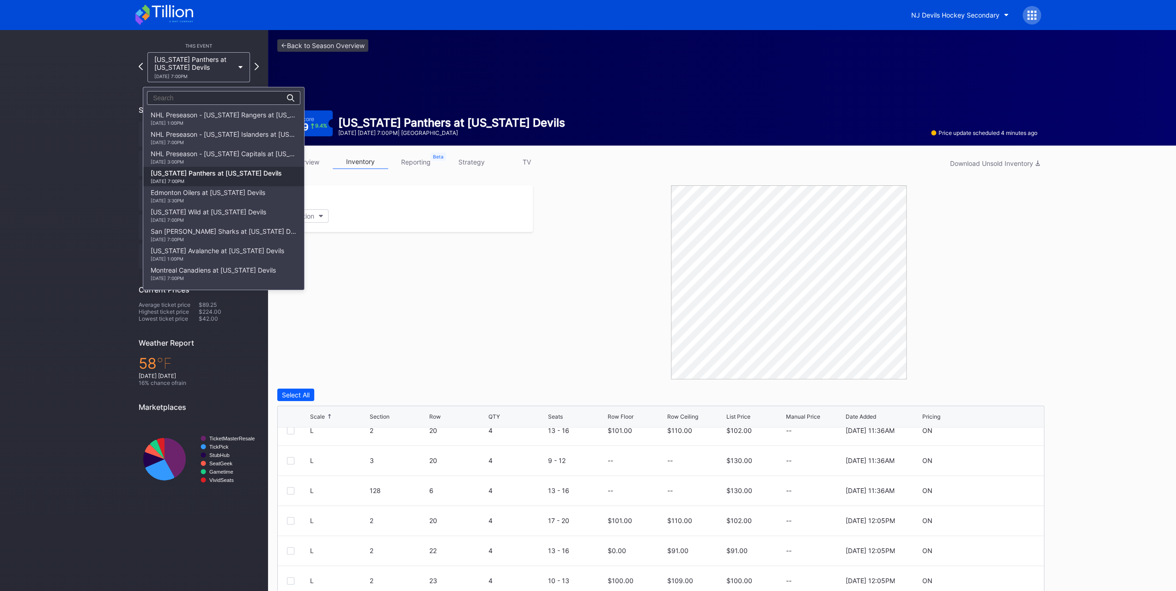
scroll to position [59, 0]
click at [209, 140] on div "10/18 Saturday 3:30PM" at bounding box center [208, 142] width 115 height 6
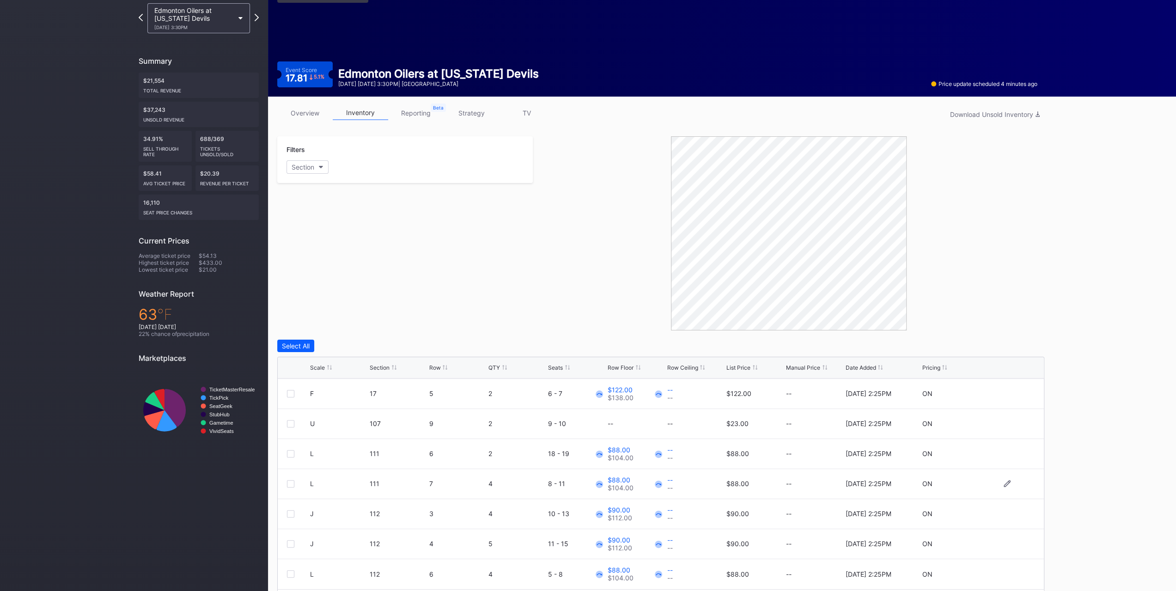
scroll to position [78, 0]
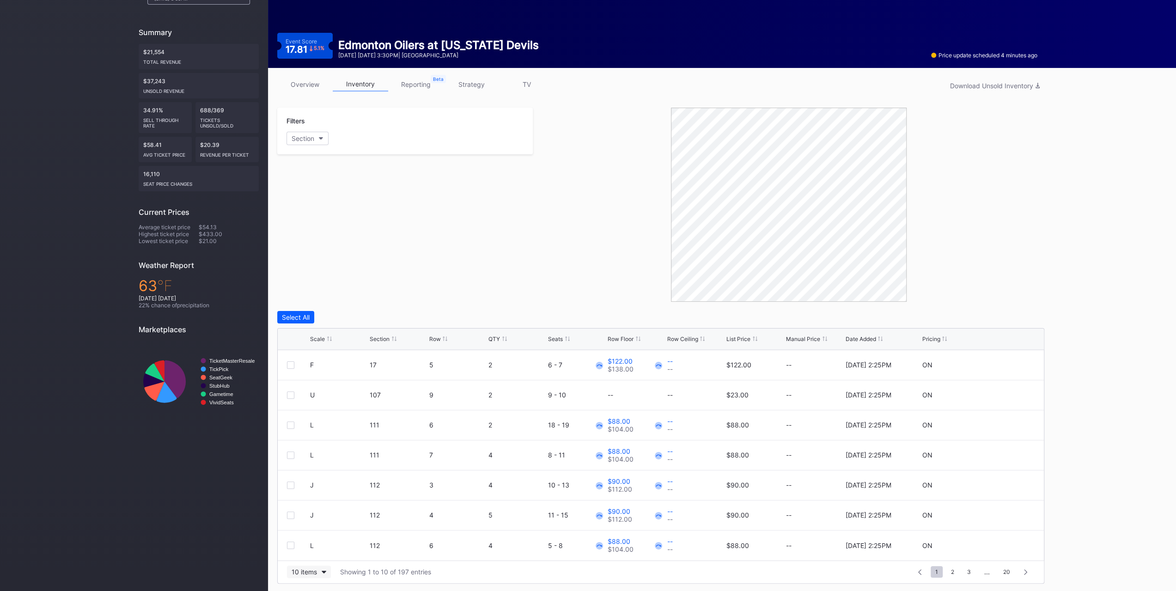
click at [308, 569] on div "10 items" at bounding box center [304, 572] width 25 height 8
click at [307, 543] on div "200 items" at bounding box center [309, 547] width 44 height 17
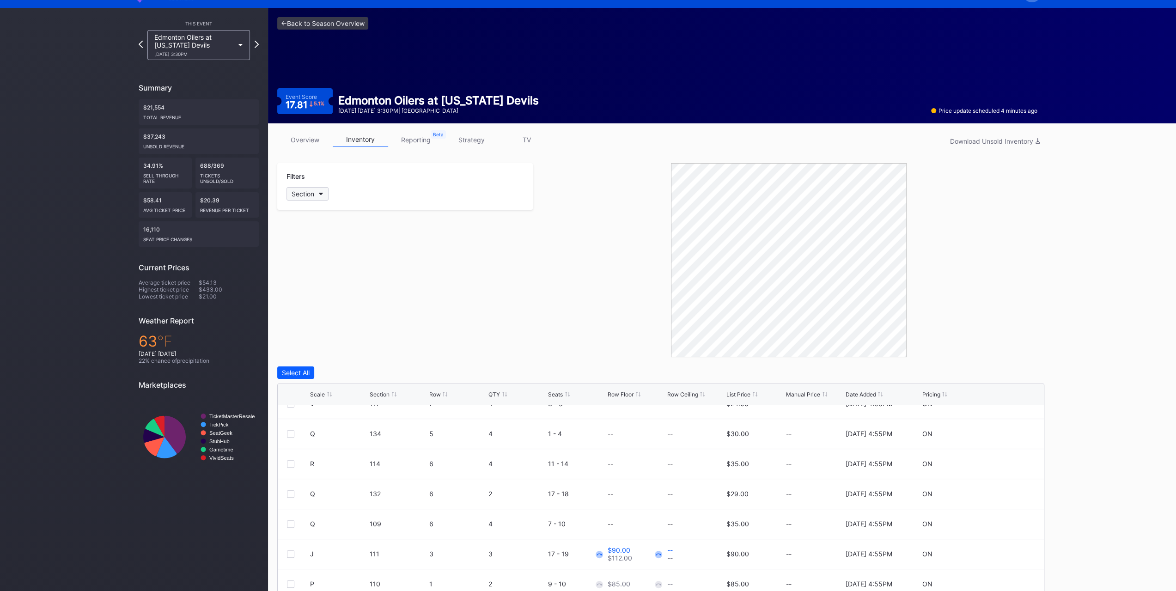
scroll to position [0, 0]
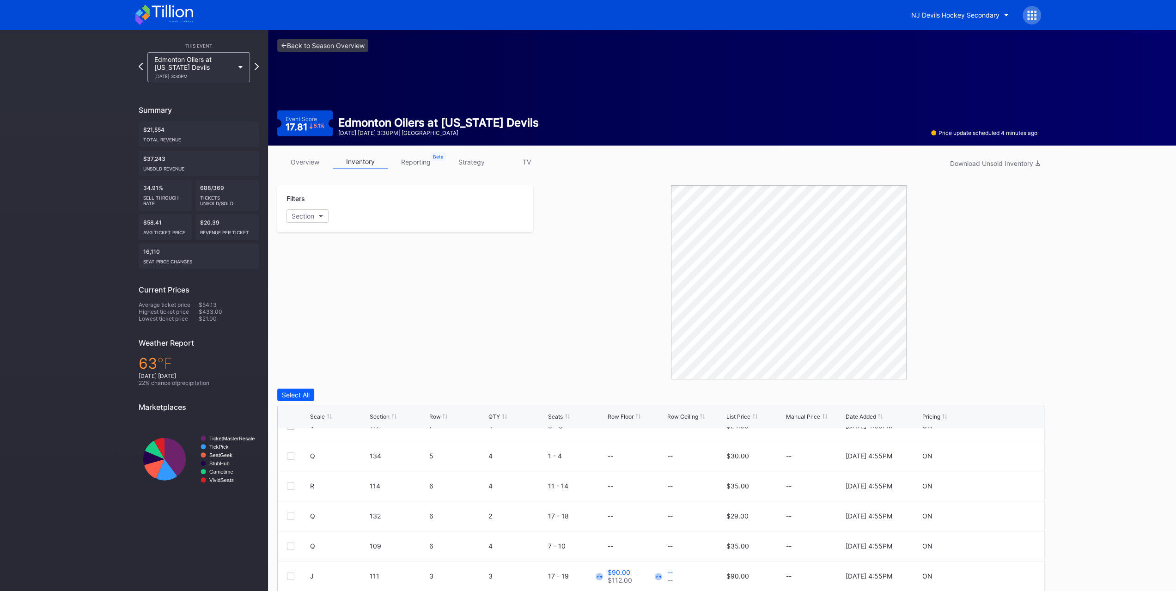
click at [204, 68] on div "Edmonton Oilers at New Jersey Devils 10/18 Saturday 3:30PM" at bounding box center [194, 67] width 80 height 24
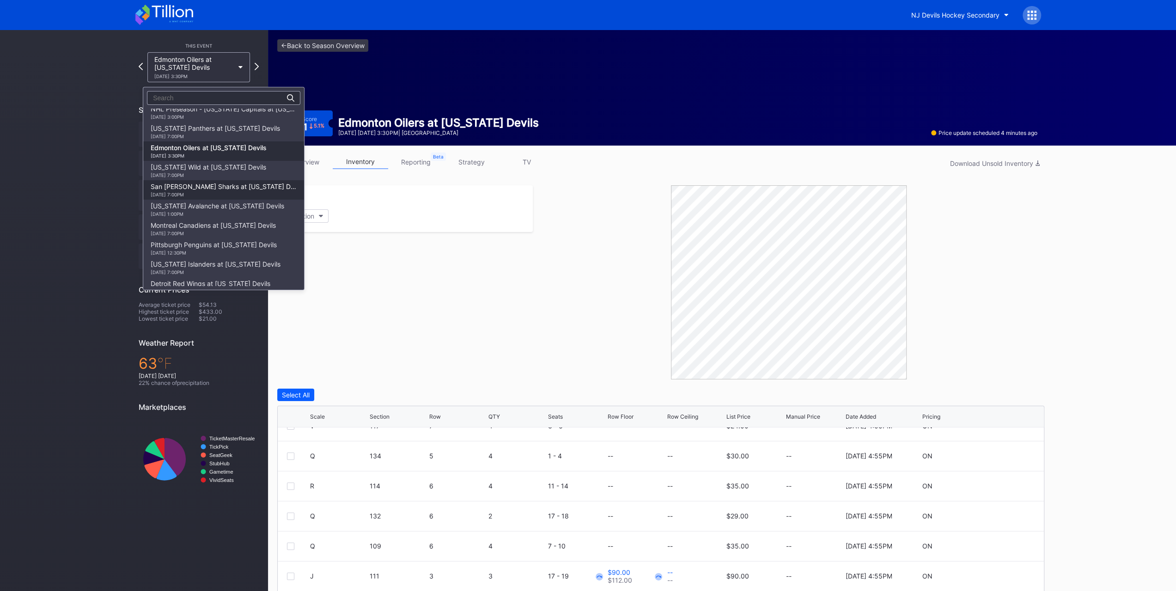
scroll to position [32, 0]
click at [224, 143] on div "Florida Panthers at New Jersey Devils 10/16 Thursday 7:00PM" at bounding box center [215, 144] width 129 height 15
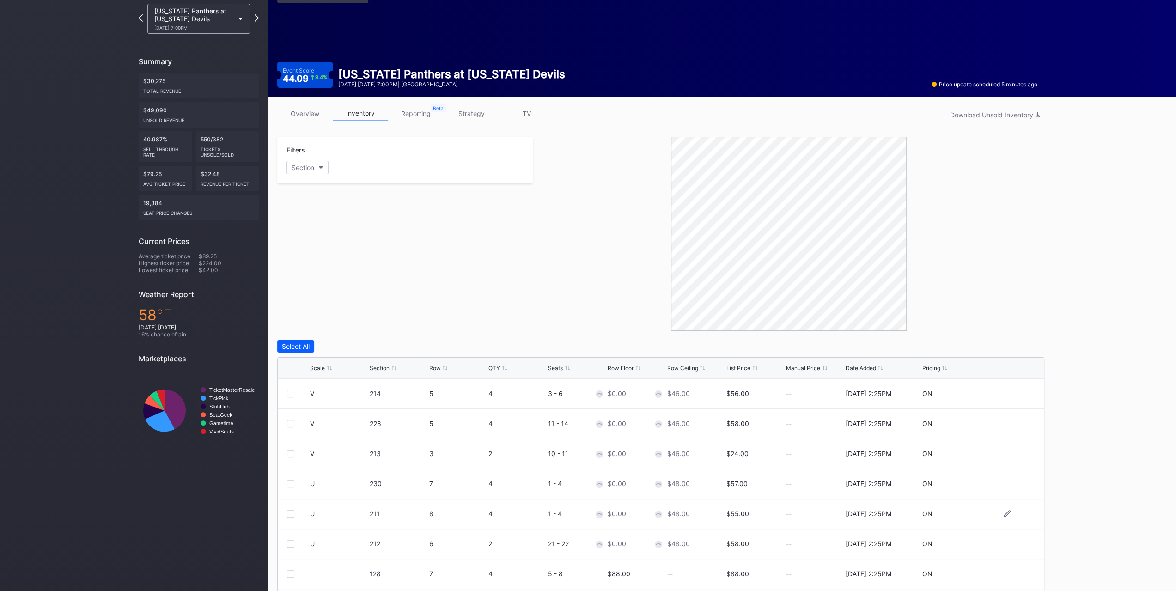
scroll to position [78, 0]
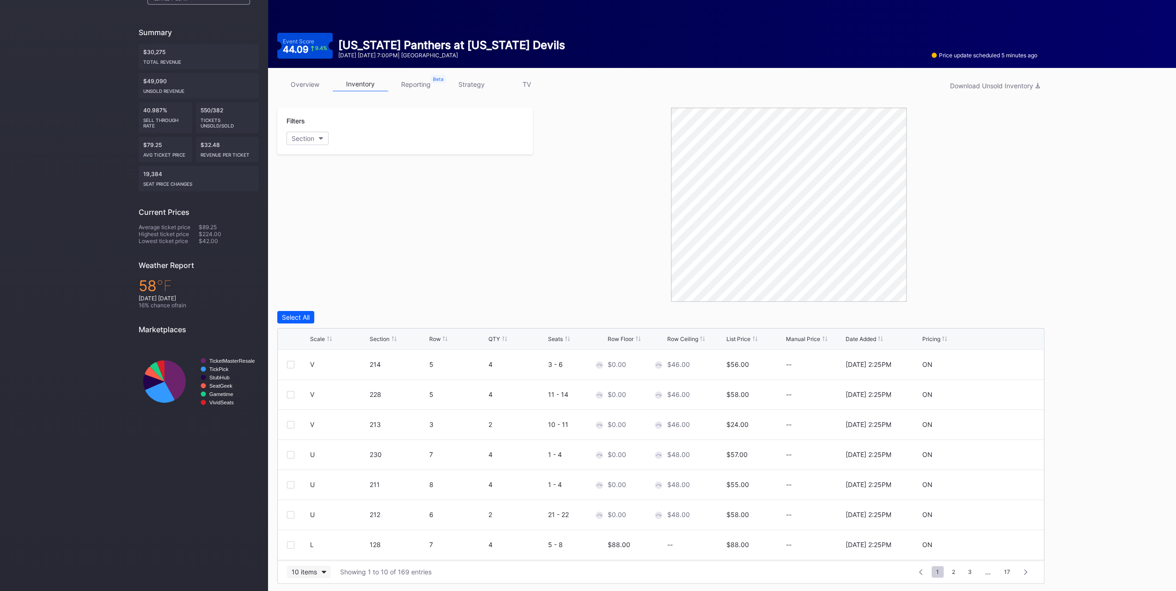
click at [311, 573] on div "10 items" at bounding box center [304, 572] width 25 height 8
click at [307, 549] on div "200 items" at bounding box center [309, 548] width 30 height 8
click at [323, 337] on div "Scale" at bounding box center [317, 339] width 15 height 7
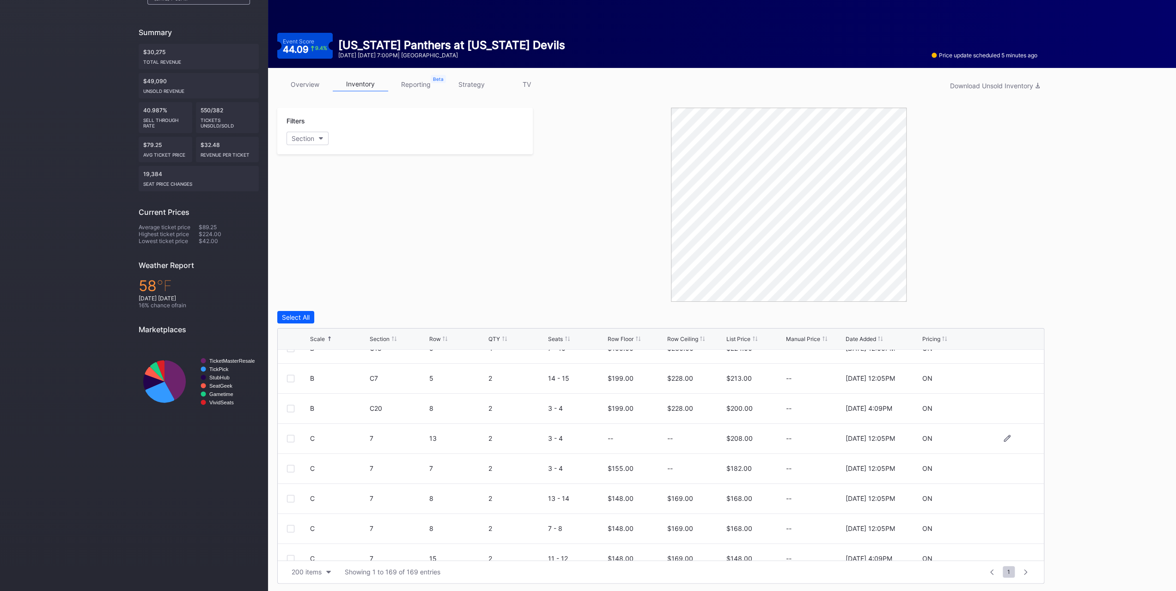
click at [291, 436] on div at bounding box center [290, 438] width 7 height 7
click at [293, 466] on div at bounding box center [290, 468] width 7 height 7
click at [286, 497] on div "C 7 8 2 13 - 14 $148.00 $169.00 $168.00 -- 9/24/2025 12:05PM ON" at bounding box center [661, 499] width 766 height 30
click at [292, 500] on div at bounding box center [290, 498] width 7 height 7
click at [292, 527] on div at bounding box center [290, 528] width 7 height 7
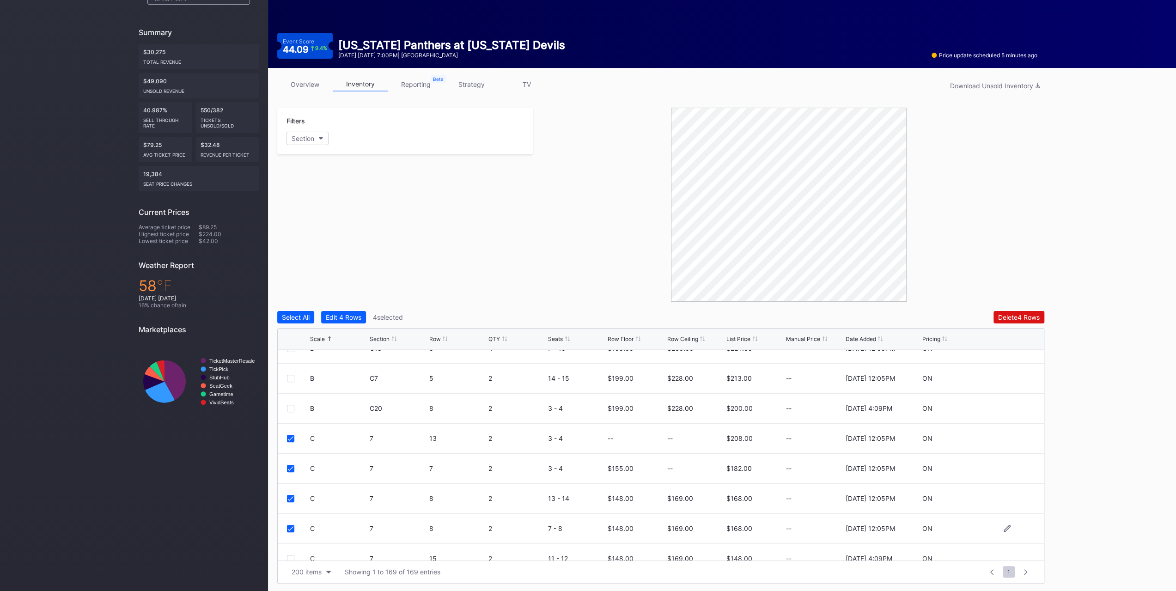
scroll to position [92, 0]
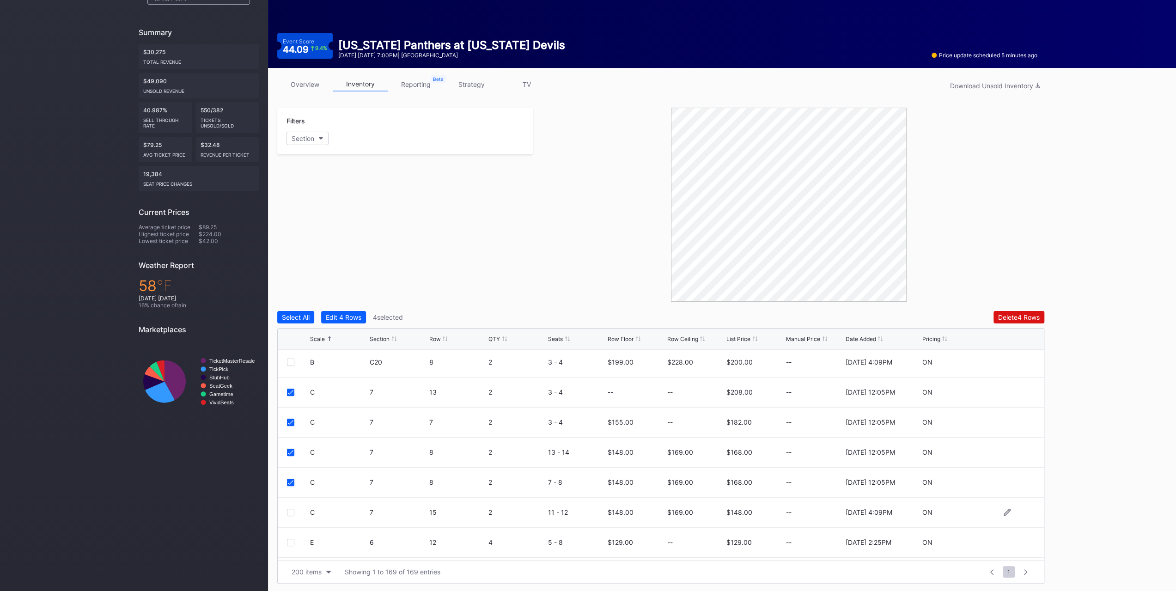
click at [293, 511] on div at bounding box center [290, 512] width 7 height 7
click at [356, 314] on div "Edit 5 Rows" at bounding box center [344, 317] width 36 height 8
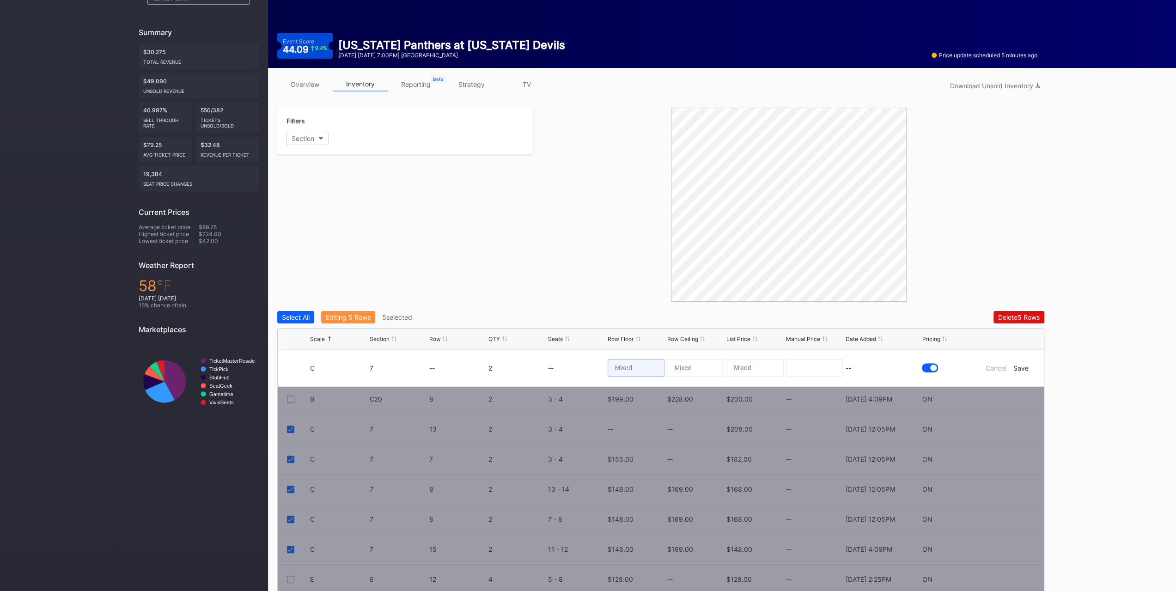
click at [632, 367] on input at bounding box center [636, 368] width 57 height 18
type input "149"
click at [1020, 370] on div "Save" at bounding box center [1021, 368] width 15 height 8
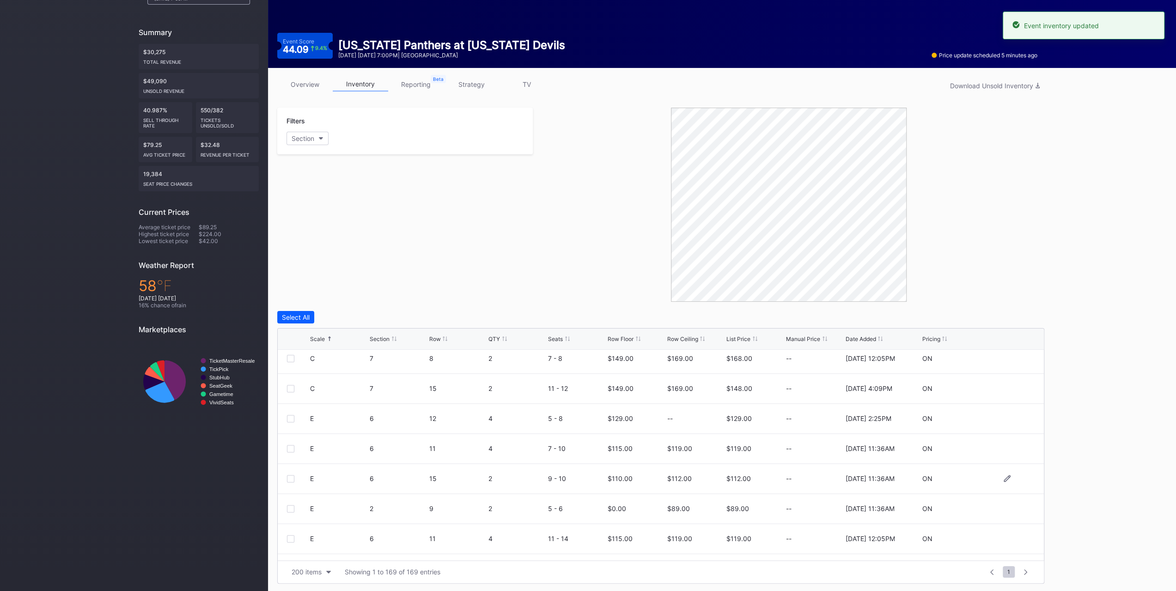
scroll to position [231, 0]
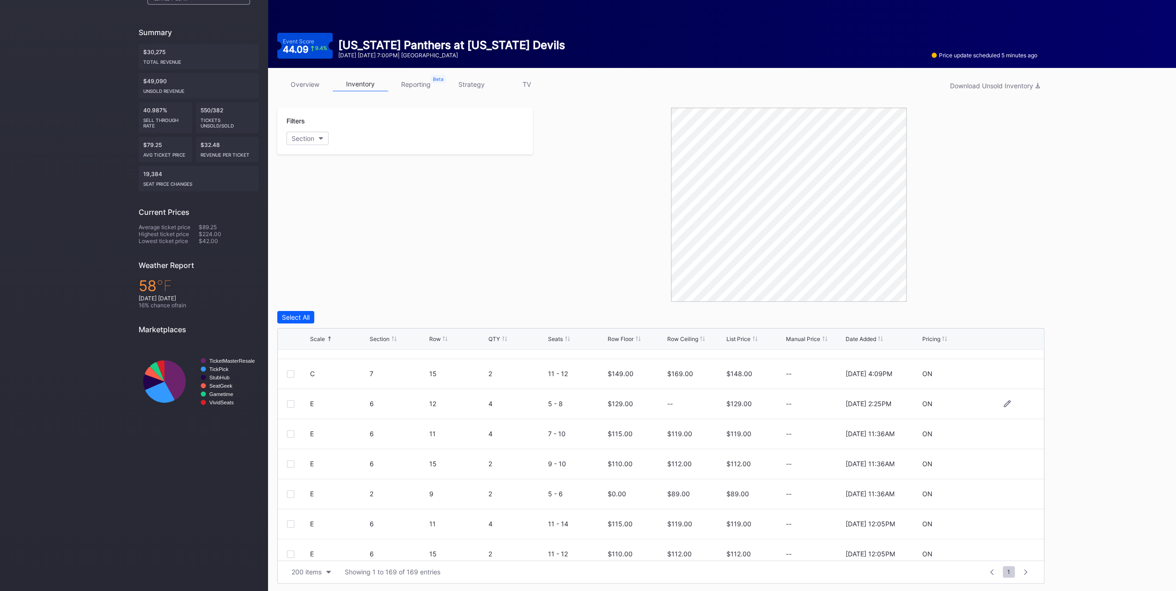
click at [288, 402] on div at bounding box center [290, 403] width 7 height 7
click at [293, 434] on div at bounding box center [290, 433] width 7 height 7
click at [293, 463] on div at bounding box center [290, 463] width 7 height 7
click at [294, 490] on div at bounding box center [290, 493] width 7 height 7
click at [294, 526] on div at bounding box center [298, 523] width 23 height 7
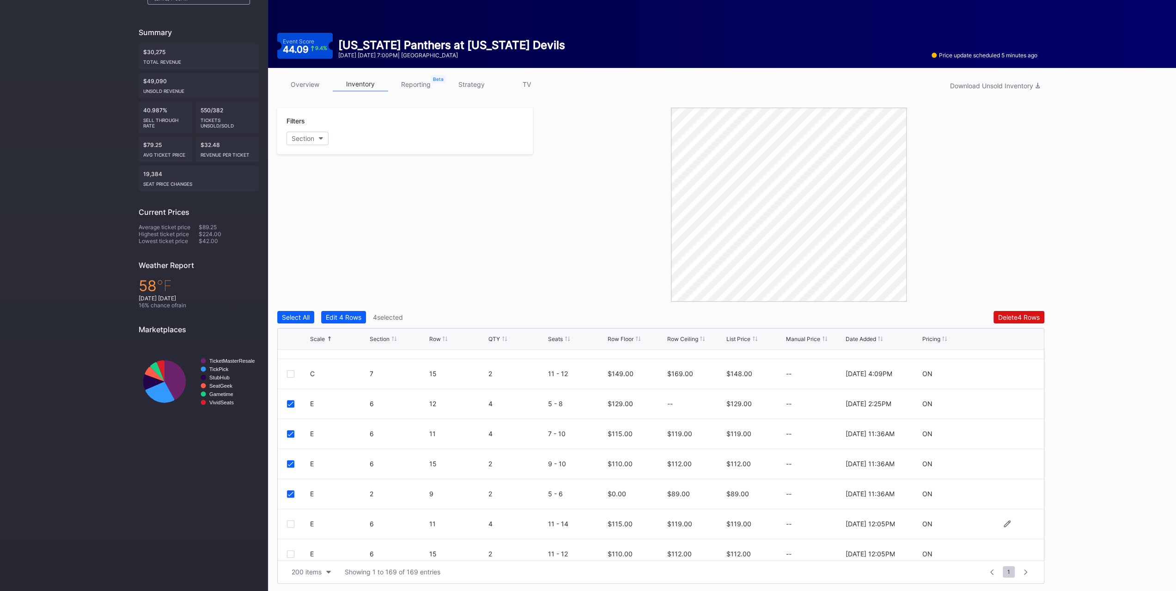
click at [291, 521] on div at bounding box center [290, 523] width 7 height 7
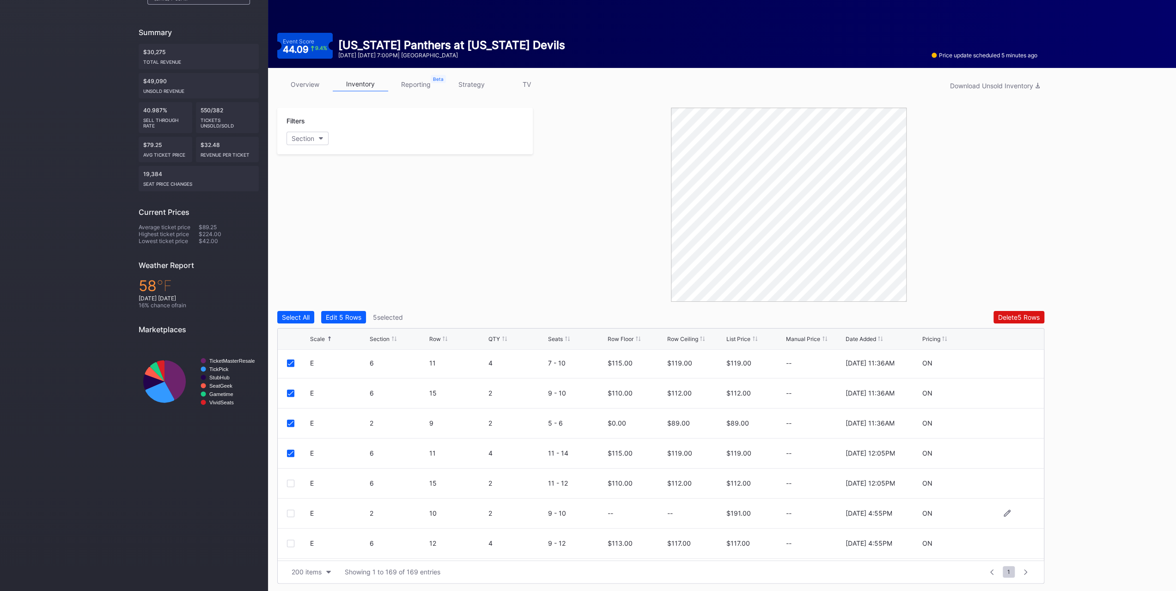
scroll to position [324, 0]
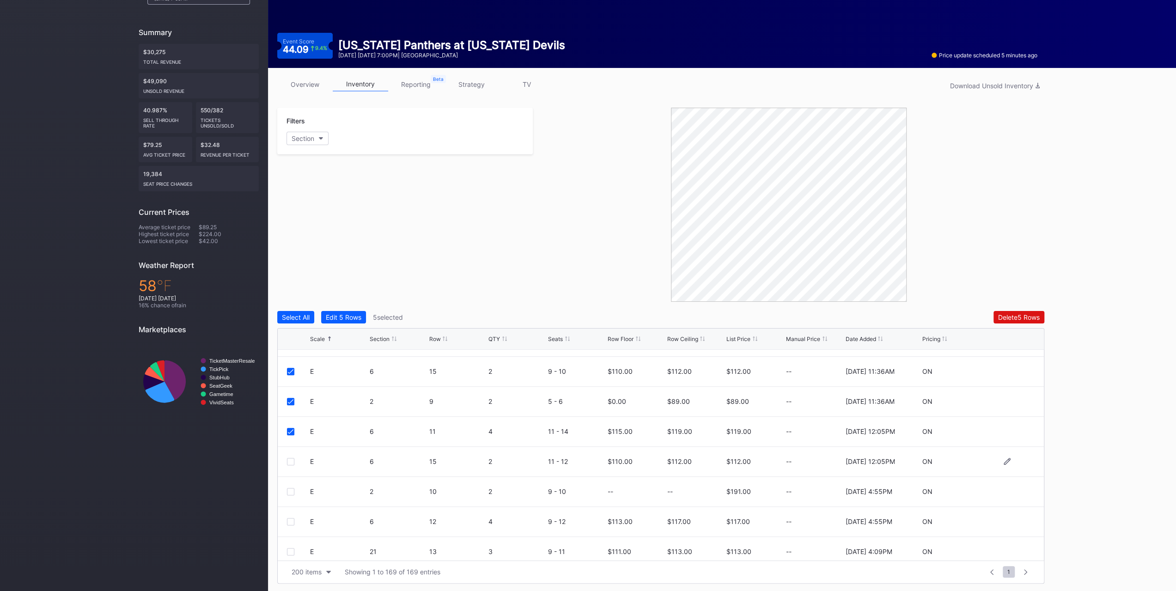
click at [293, 462] on div at bounding box center [290, 461] width 7 height 7
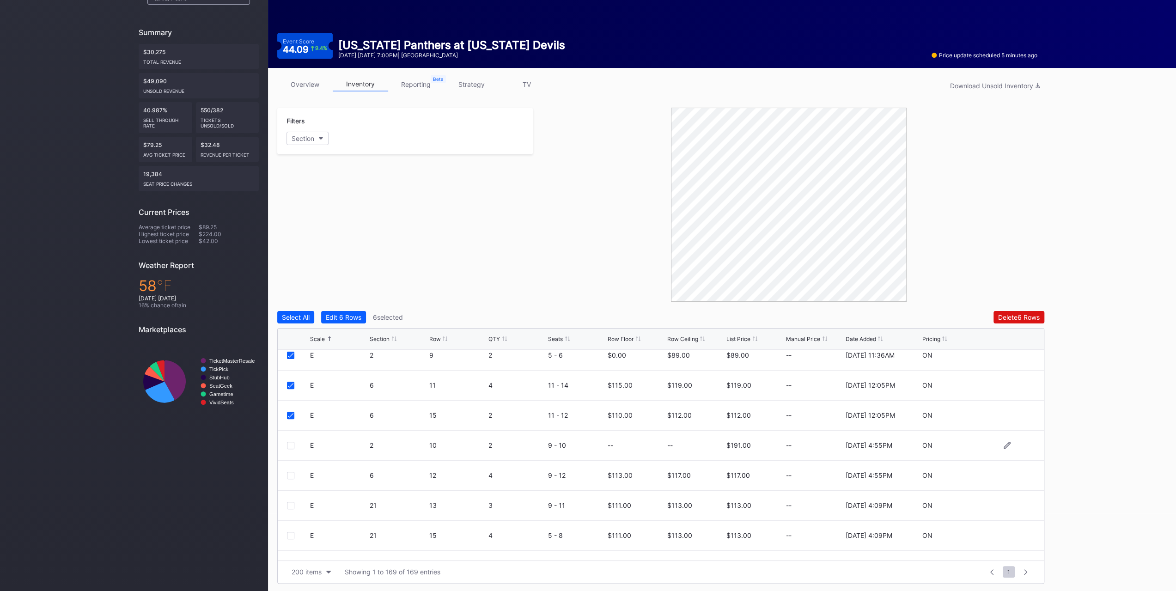
click at [293, 444] on div at bounding box center [290, 445] width 7 height 7
click at [293, 475] on div at bounding box center [290, 475] width 7 height 7
click at [292, 502] on div at bounding box center [290, 505] width 7 height 7
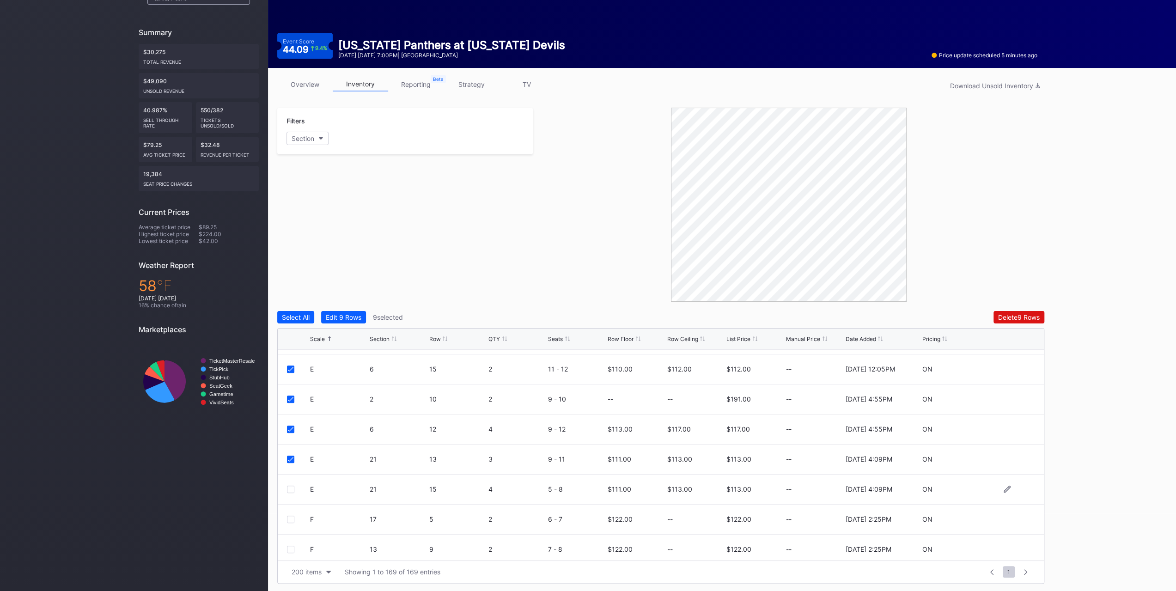
click at [294, 489] on div at bounding box center [290, 489] width 7 height 7
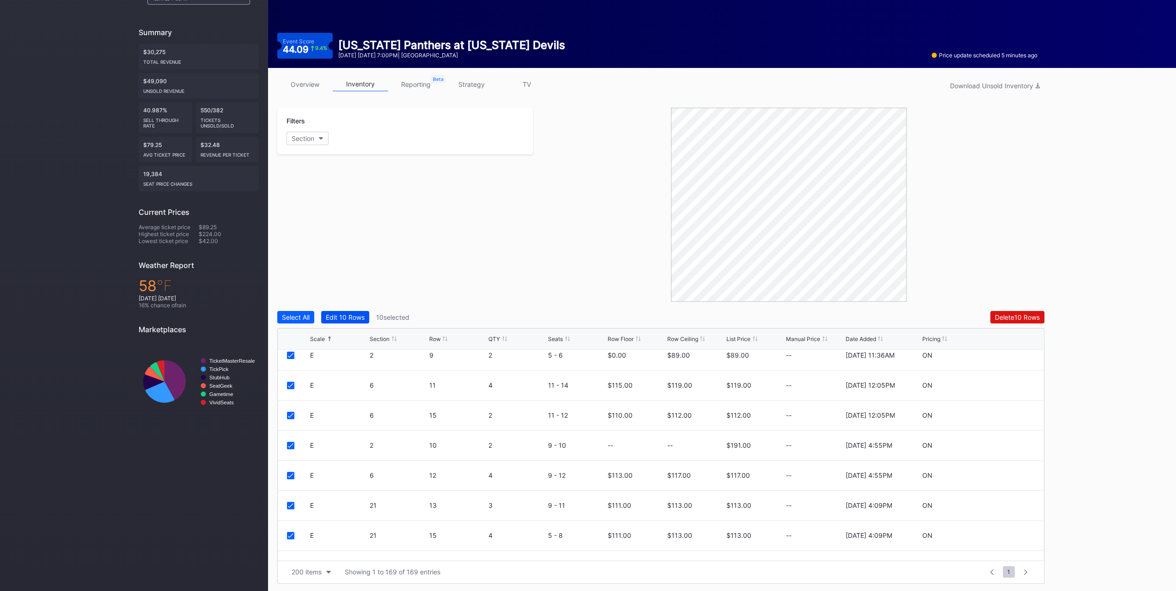
click at [356, 314] on div "Edit 10 Rows" at bounding box center [345, 317] width 39 height 8
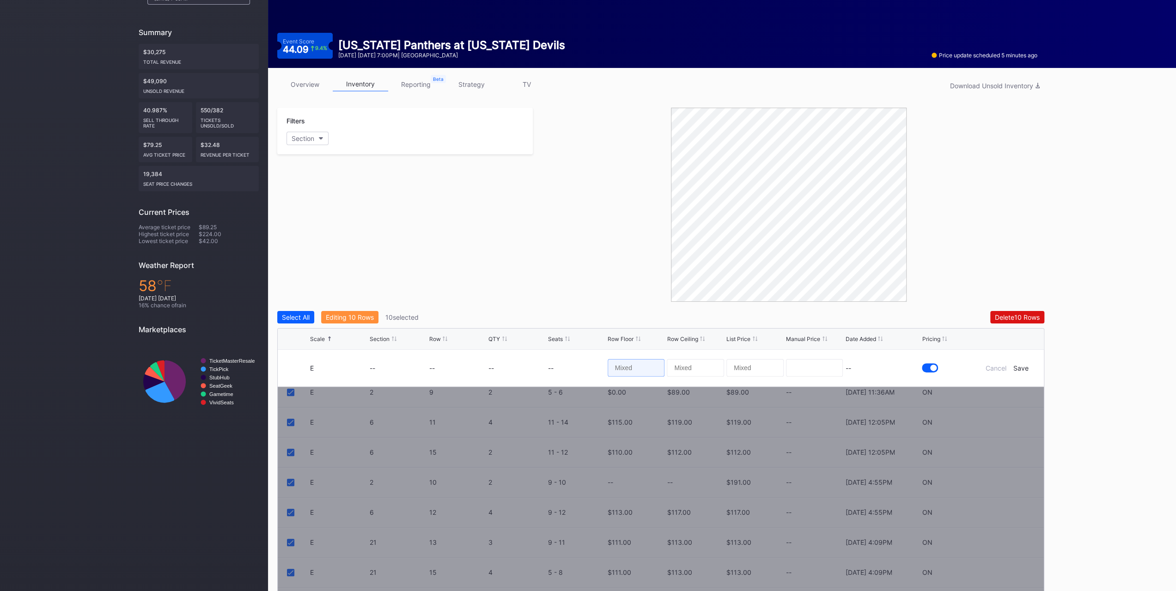
click at [651, 364] on input at bounding box center [636, 368] width 57 height 18
type input "115"
click at [1027, 367] on div "Save" at bounding box center [1021, 368] width 15 height 8
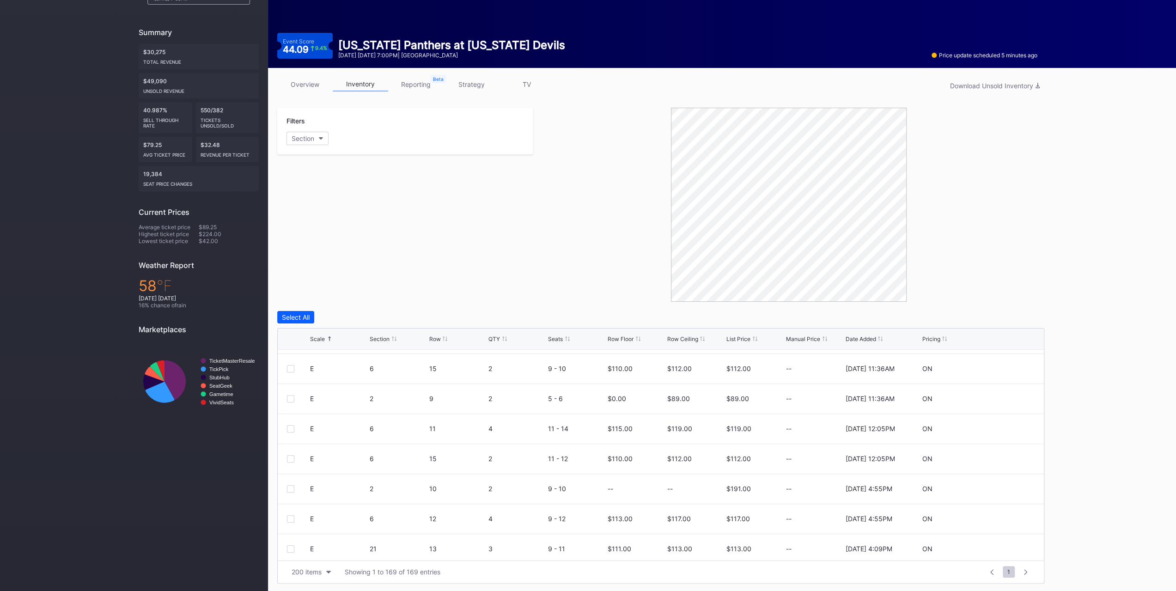
scroll to position [324, 0]
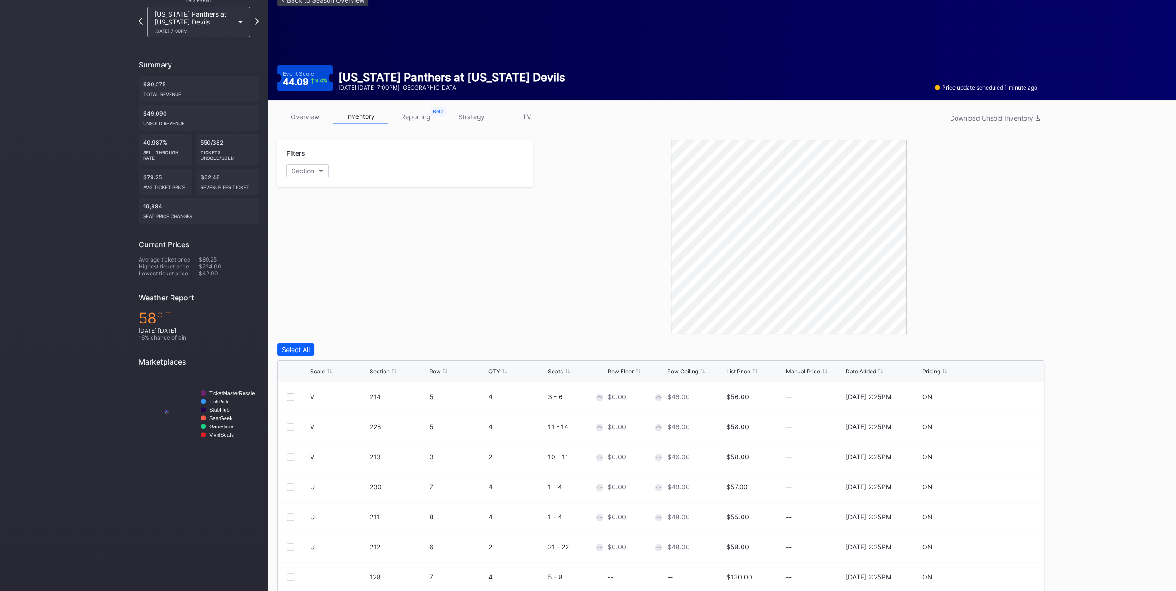
scroll to position [78, 0]
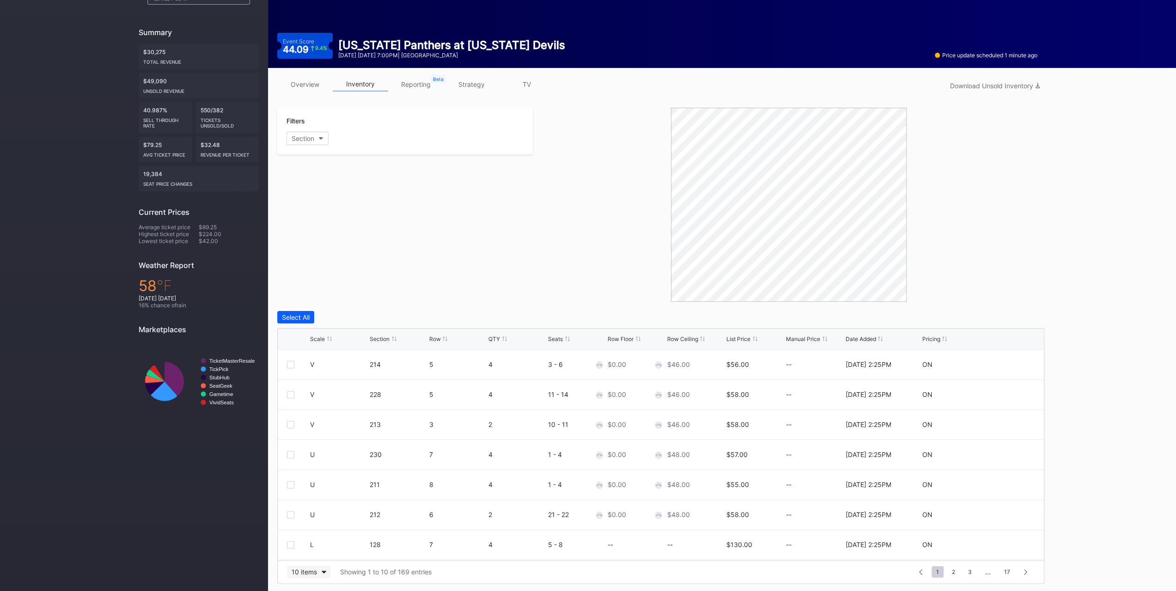
click at [300, 570] on div "10 items" at bounding box center [304, 572] width 25 height 8
click at [300, 551] on div "200 items" at bounding box center [309, 548] width 30 height 8
click at [316, 337] on div "Scale" at bounding box center [317, 339] width 15 height 7
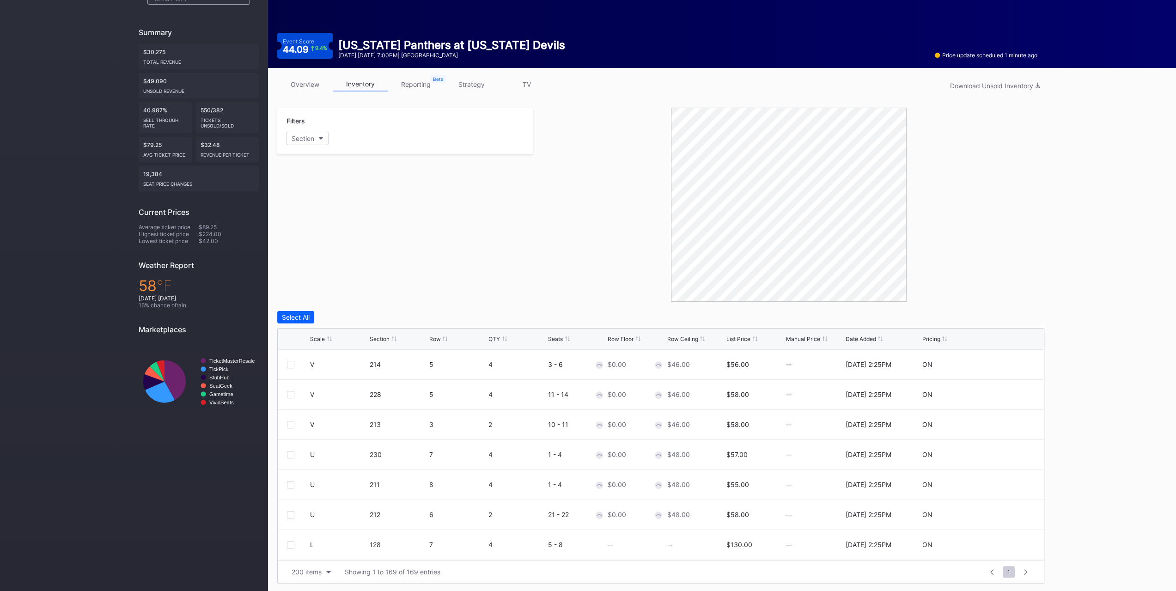
click at [316, 337] on div "Scale" at bounding box center [317, 339] width 15 height 7
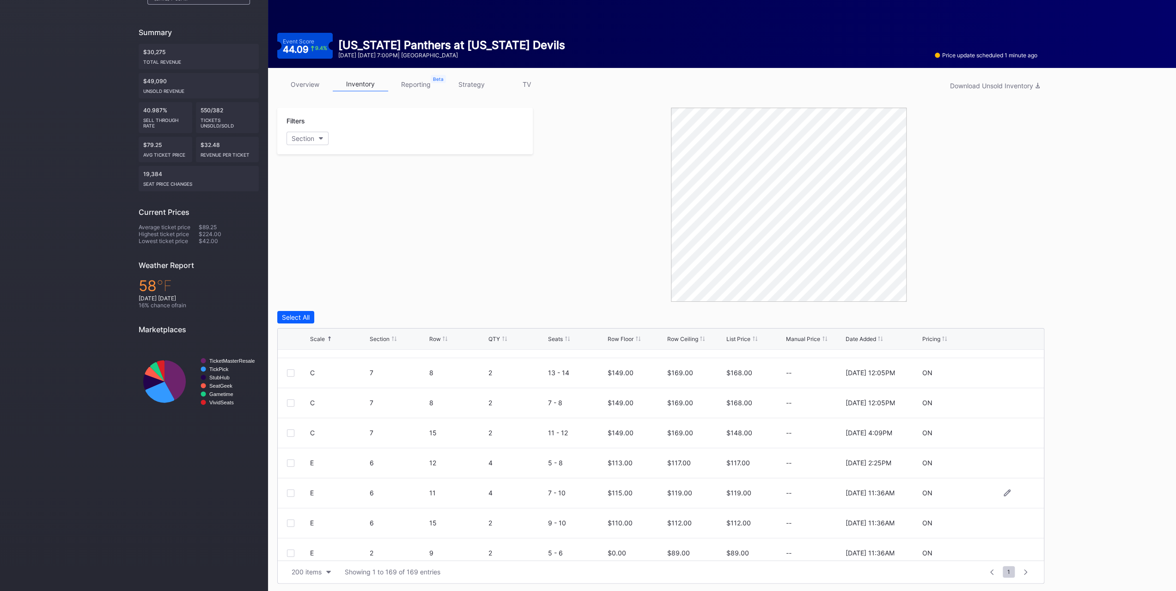
scroll to position [185, 0]
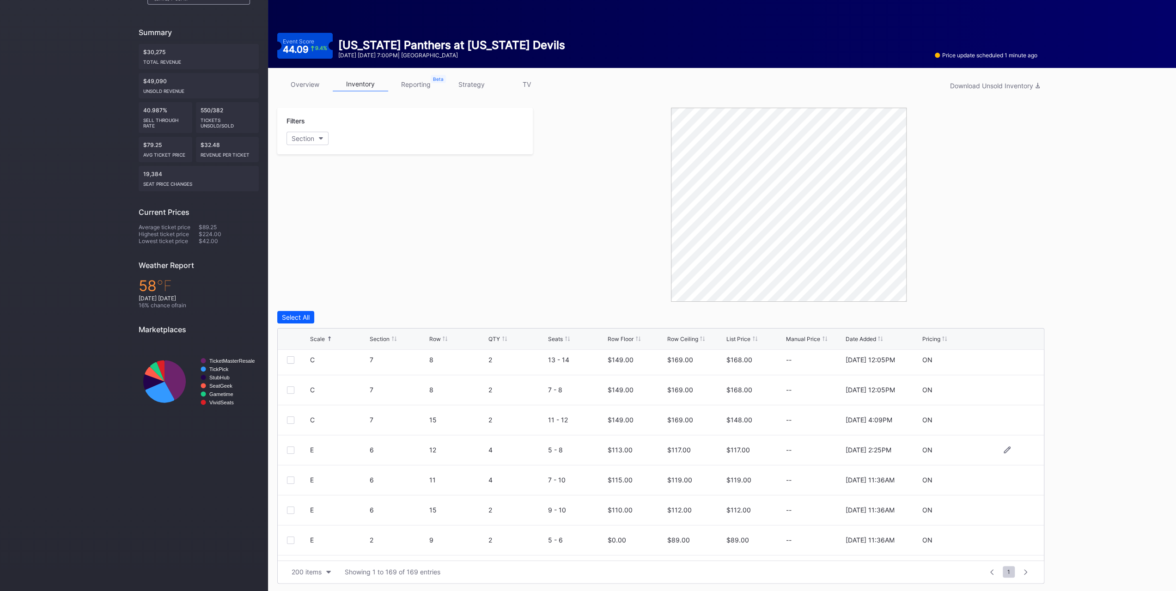
click at [292, 447] on div at bounding box center [290, 450] width 7 height 7
click at [292, 477] on div at bounding box center [290, 480] width 7 height 7
click at [288, 422] on div "E 6 15 2 9 - 10 $110.00 $112.00 $112.00 -- 9/23/2025 11:36AM ON" at bounding box center [661, 418] width 766 height 30
click at [290, 418] on div at bounding box center [290, 417] width 7 height 7
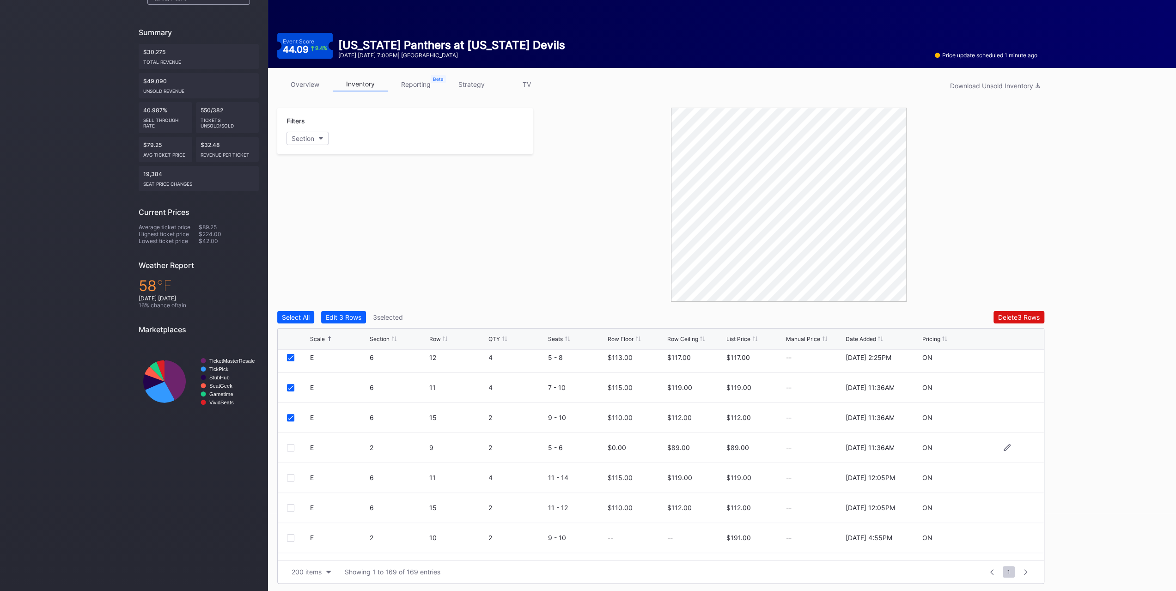
click at [290, 451] on div "E 2 9 2 5 - 6 $0.00 $89.00 $89.00 -- 9/23/2025 11:36AM ON" at bounding box center [661, 448] width 766 height 30
click at [291, 449] on div at bounding box center [290, 447] width 7 height 7
click at [293, 478] on div at bounding box center [290, 477] width 7 height 7
click at [290, 506] on div at bounding box center [290, 507] width 7 height 7
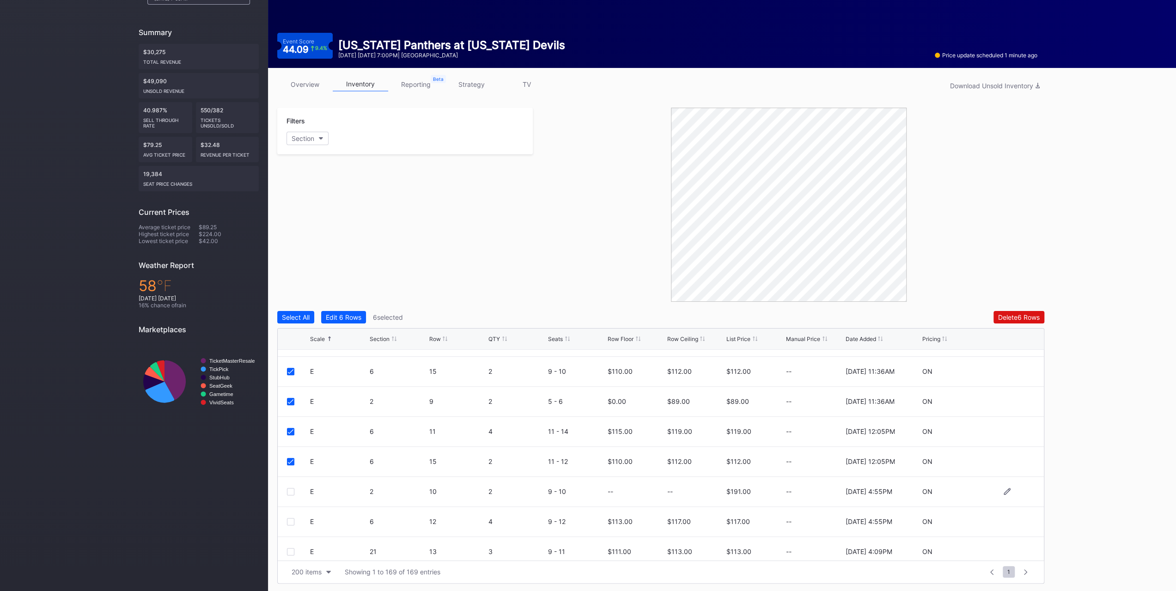
click at [290, 488] on div at bounding box center [290, 491] width 7 height 7
click at [292, 520] on div at bounding box center [290, 521] width 7 height 7
click at [294, 551] on div at bounding box center [298, 551] width 23 height 7
click at [290, 551] on div at bounding box center [290, 551] width 7 height 7
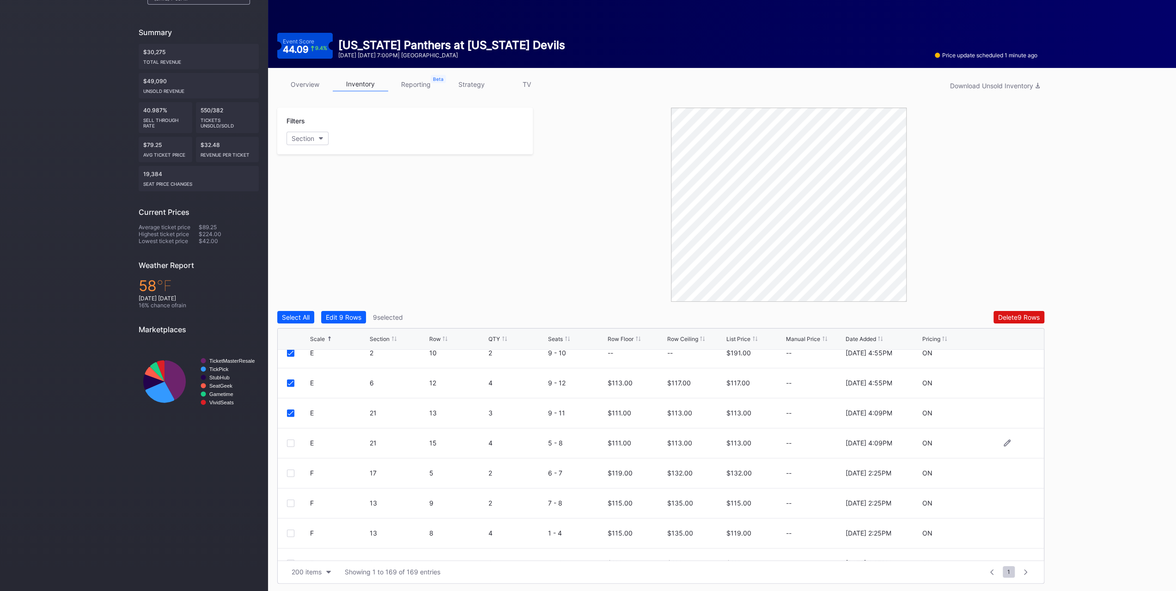
click at [294, 444] on div at bounding box center [290, 443] width 7 height 7
click at [361, 312] on button "Edit 10 Rows" at bounding box center [345, 317] width 48 height 12
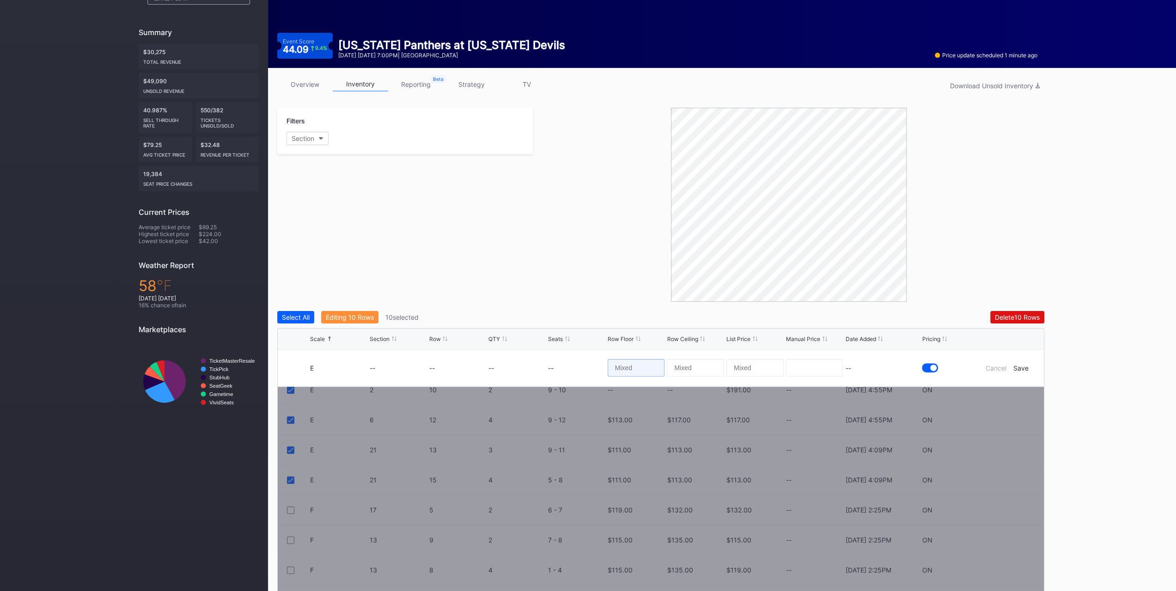
drag, startPoint x: 619, startPoint y: 364, endPoint x: 612, endPoint y: 370, distance: 9.9
click at [620, 364] on input at bounding box center [636, 368] width 57 height 18
type input "114"
click at [1019, 367] on div "Save" at bounding box center [1021, 368] width 15 height 8
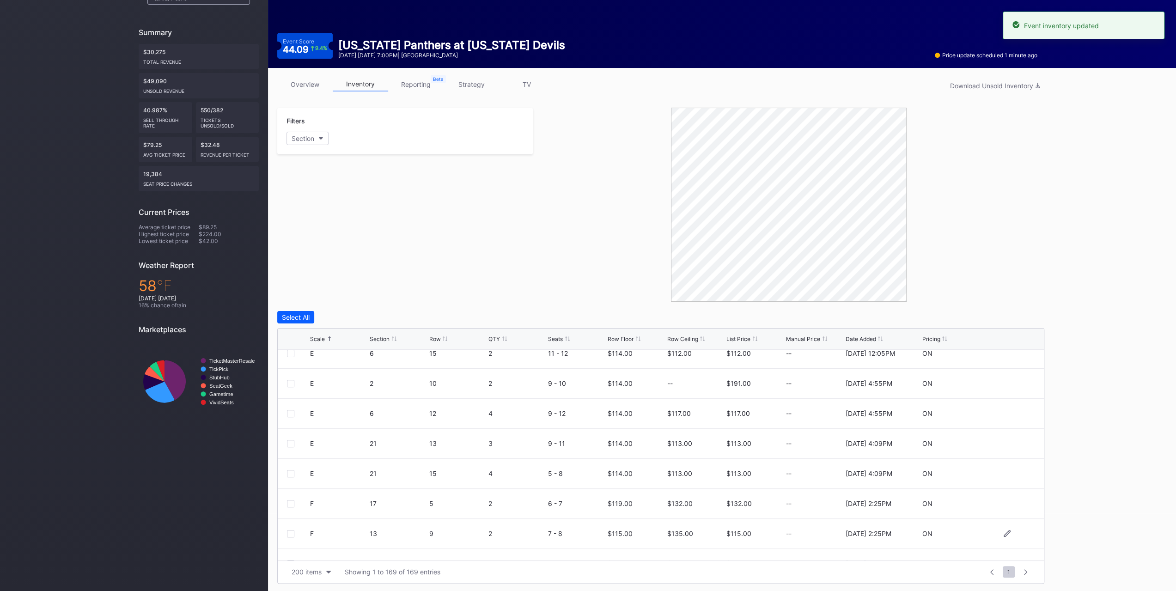
scroll to position [508, 0]
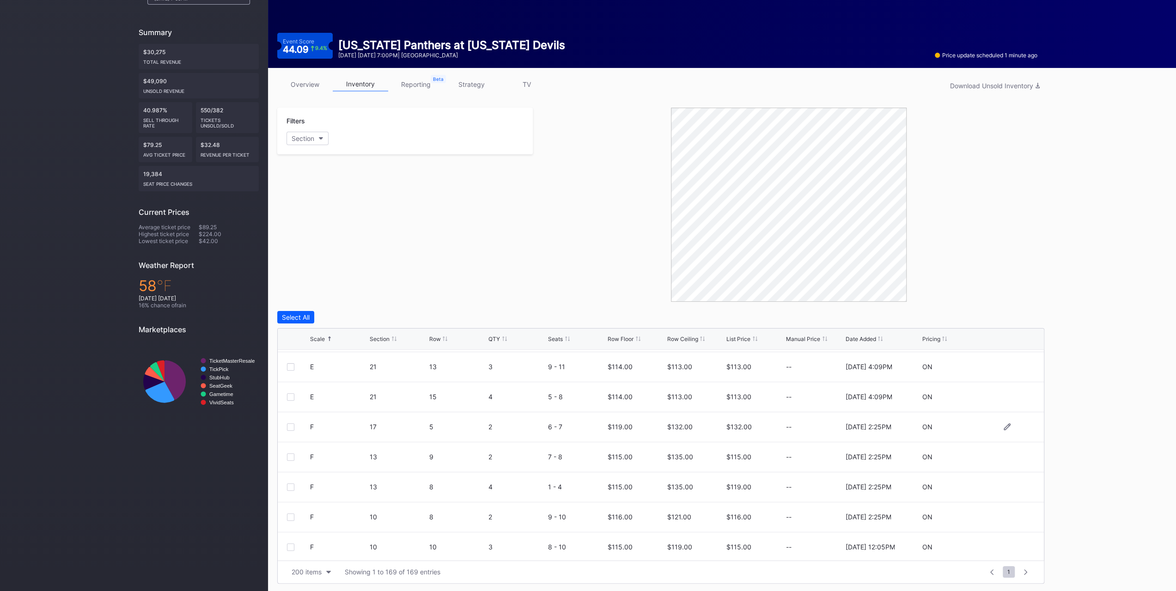
click at [290, 424] on div at bounding box center [290, 426] width 7 height 7
click at [293, 453] on div at bounding box center [290, 456] width 7 height 7
click at [293, 486] on div at bounding box center [290, 486] width 7 height 7
click at [291, 428] on div "F 10 8 2 9 - 10 $116.00 $121.00 $116.00 -- 7/16/2025 2:25PM ON" at bounding box center [661, 425] width 766 height 30
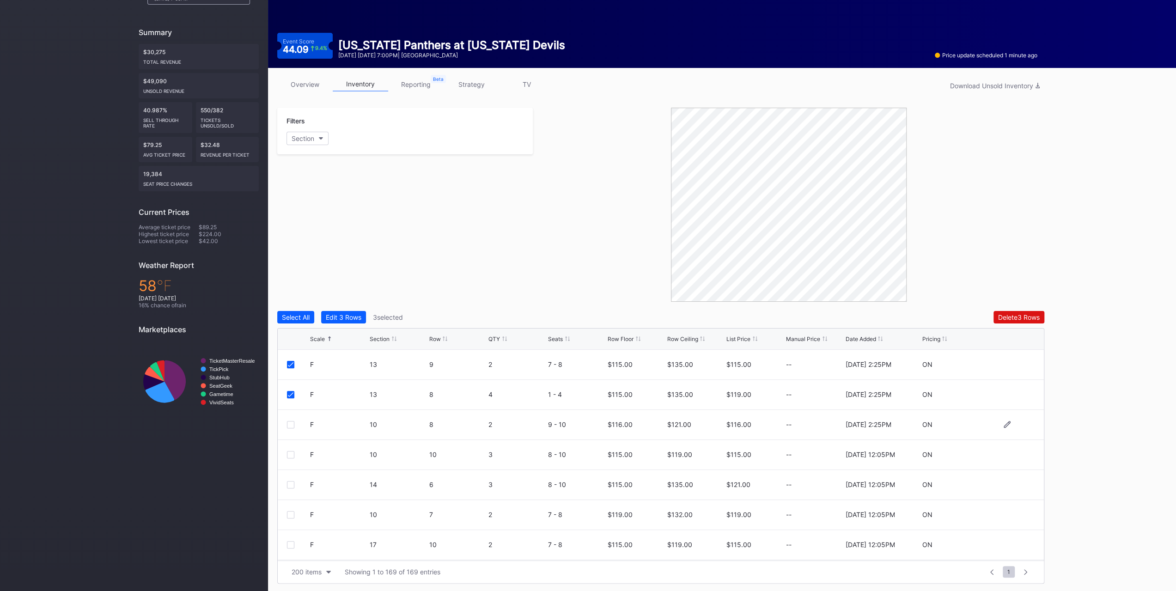
click at [291, 423] on div at bounding box center [290, 424] width 7 height 7
click at [290, 451] on div at bounding box center [290, 454] width 7 height 7
click at [293, 484] on div at bounding box center [290, 484] width 7 height 7
click at [293, 511] on div at bounding box center [290, 514] width 7 height 7
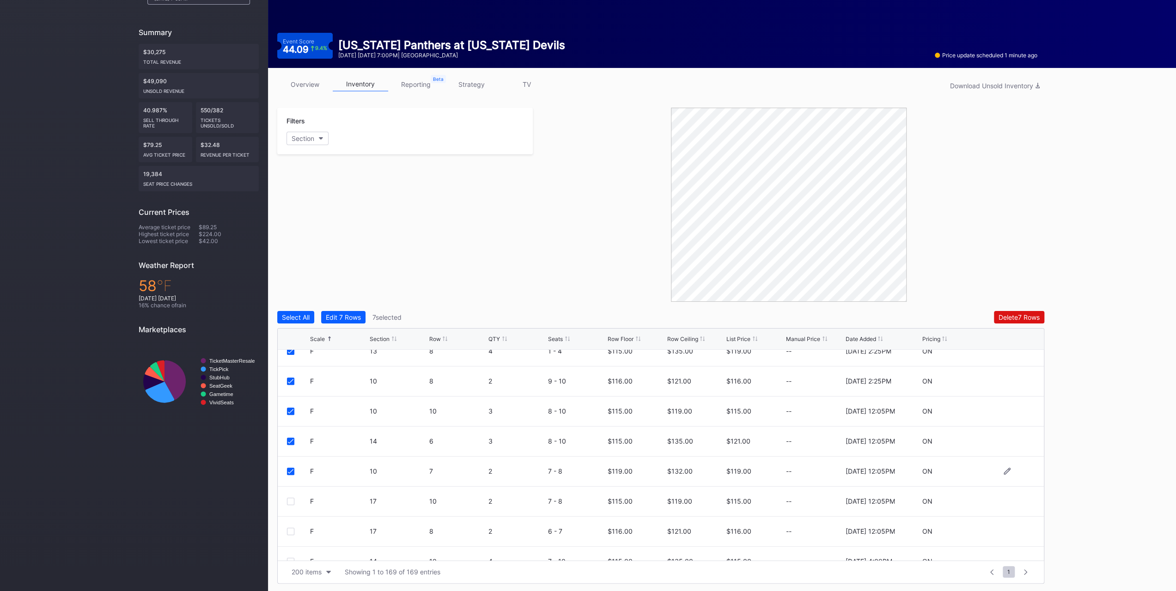
scroll to position [693, 0]
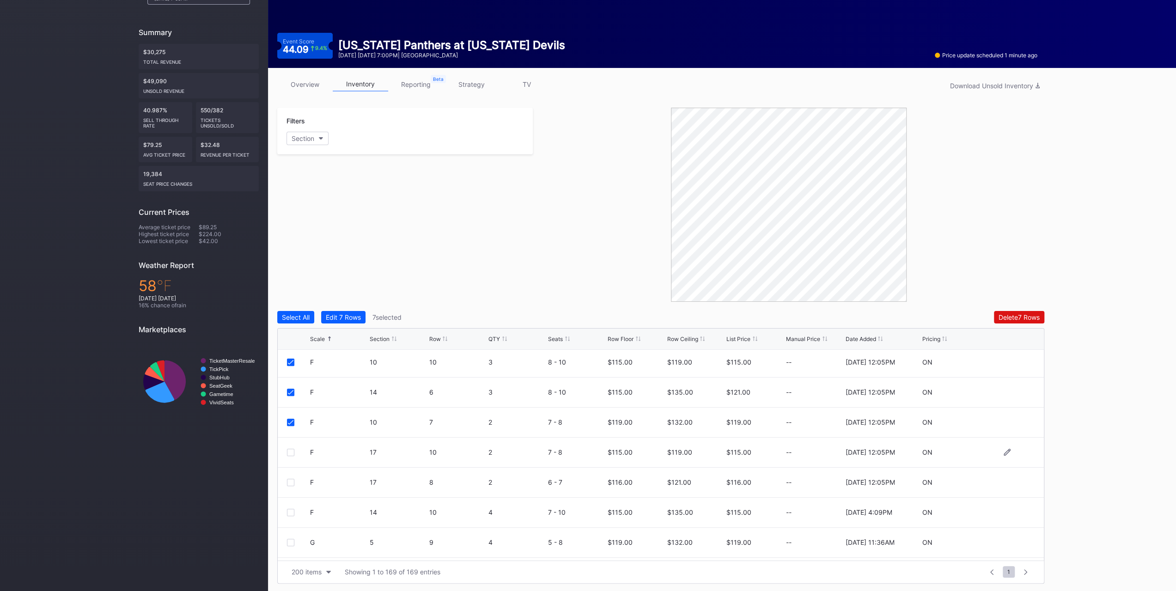
click at [292, 452] on div at bounding box center [290, 452] width 7 height 7
click at [291, 482] on div at bounding box center [290, 482] width 7 height 7
click at [293, 513] on div at bounding box center [290, 512] width 7 height 7
click at [335, 318] on div "Edit 10 Rows" at bounding box center [345, 317] width 39 height 8
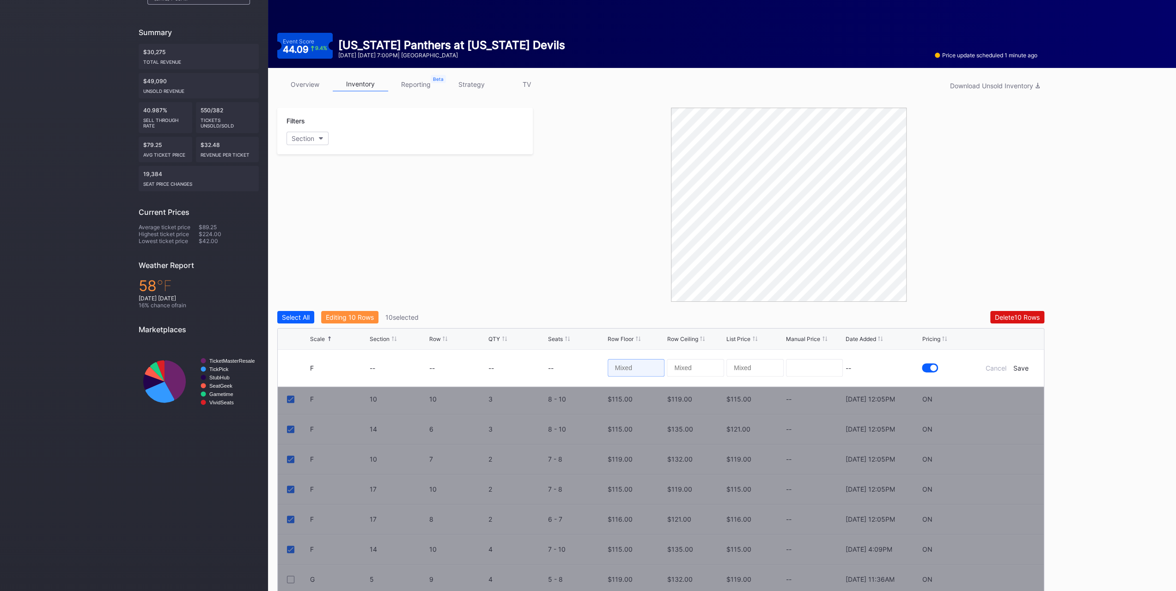
click at [650, 369] on input at bounding box center [636, 368] width 57 height 18
type input "112"
click at [1023, 366] on div "Save" at bounding box center [1021, 368] width 15 height 8
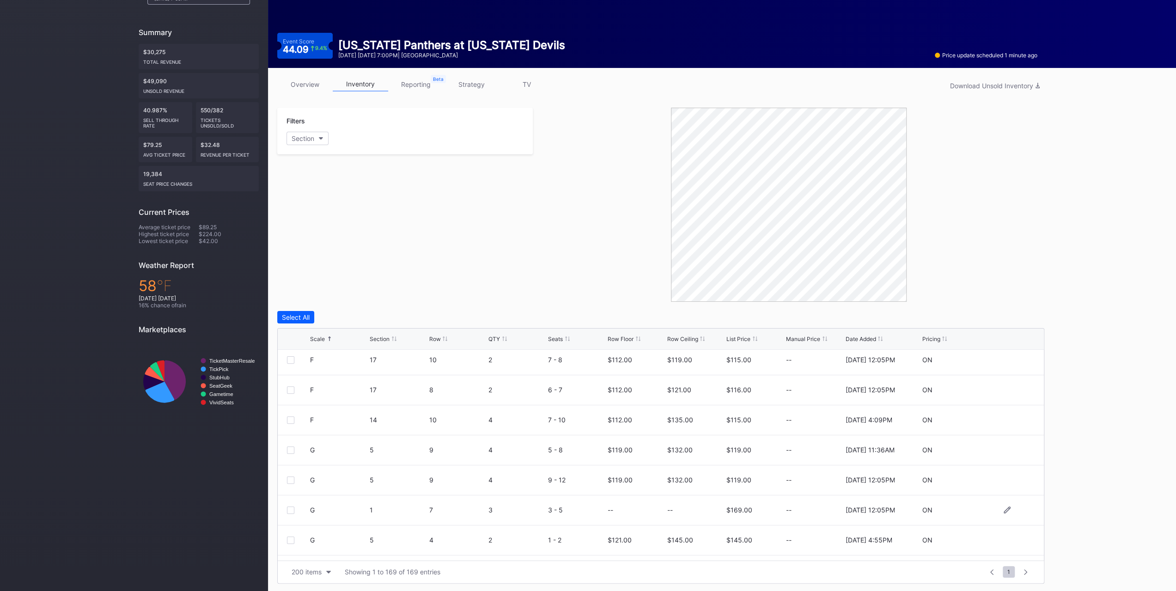
scroll to position [832, 0]
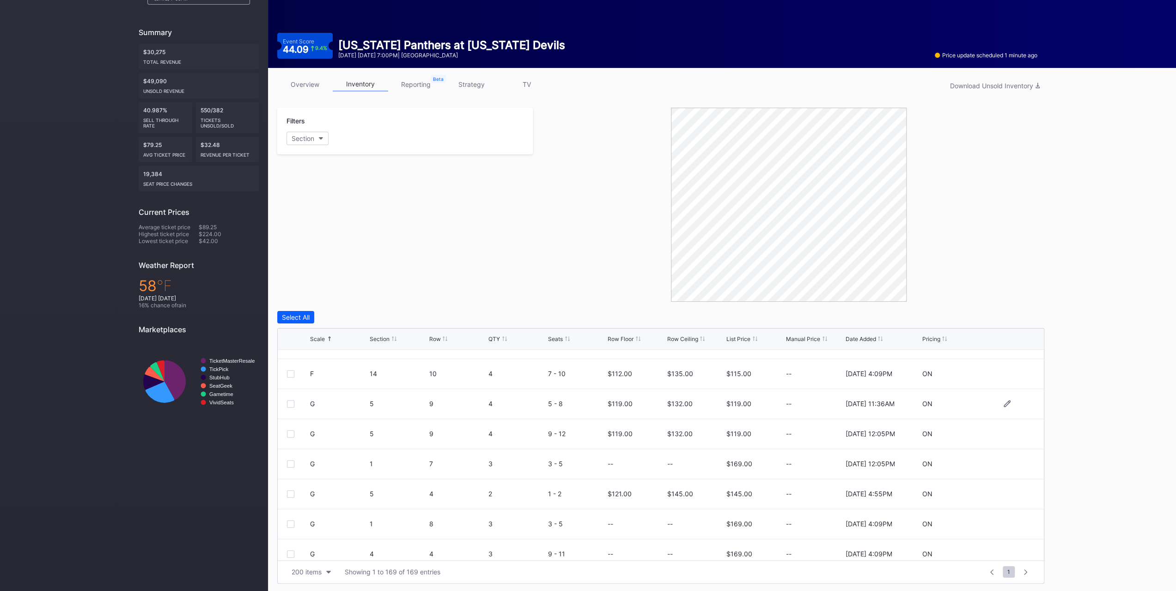
click at [293, 400] on div at bounding box center [290, 403] width 7 height 7
click at [294, 433] on div at bounding box center [290, 433] width 7 height 7
click at [293, 467] on div "G 1 7 3 3 - 5 -- -- $169.00 -- 9/24/2025 12:05PM ON" at bounding box center [661, 464] width 766 height 30
click at [292, 466] on div at bounding box center [290, 463] width 7 height 7
click at [293, 490] on div at bounding box center [290, 493] width 7 height 7
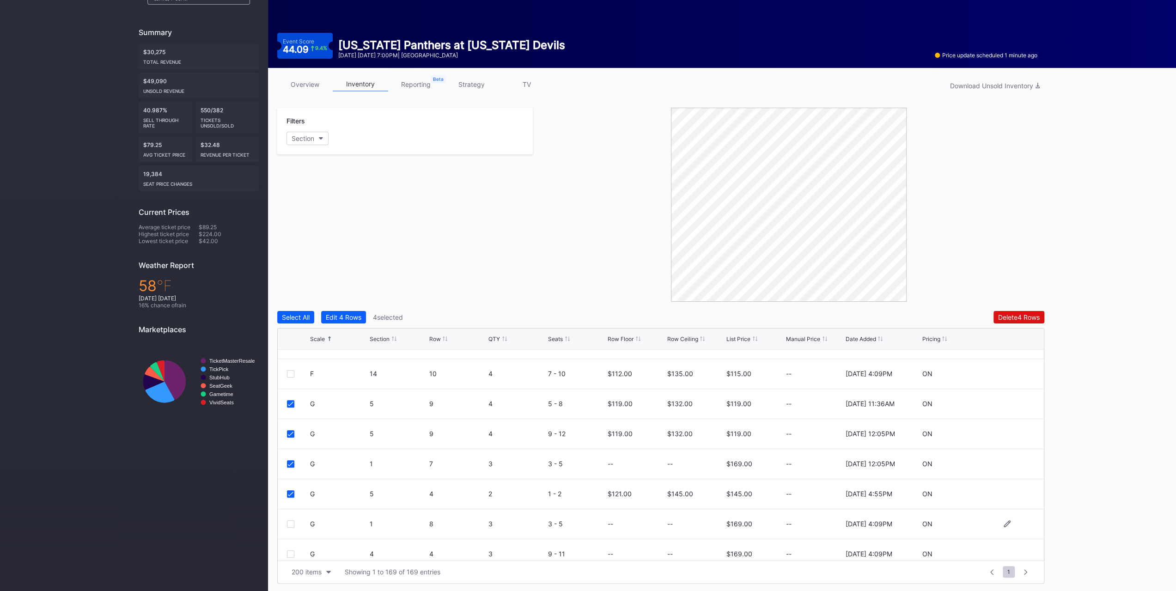
click at [292, 522] on div at bounding box center [290, 523] width 7 height 7
click at [293, 460] on div at bounding box center [290, 461] width 7 height 7
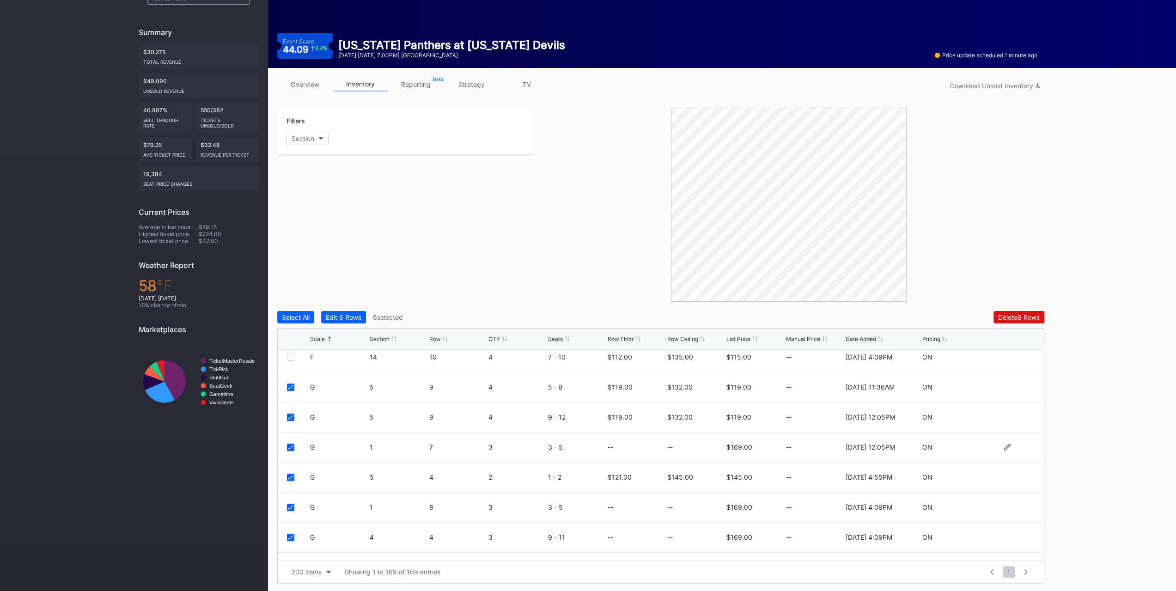
scroll to position [832, 0]
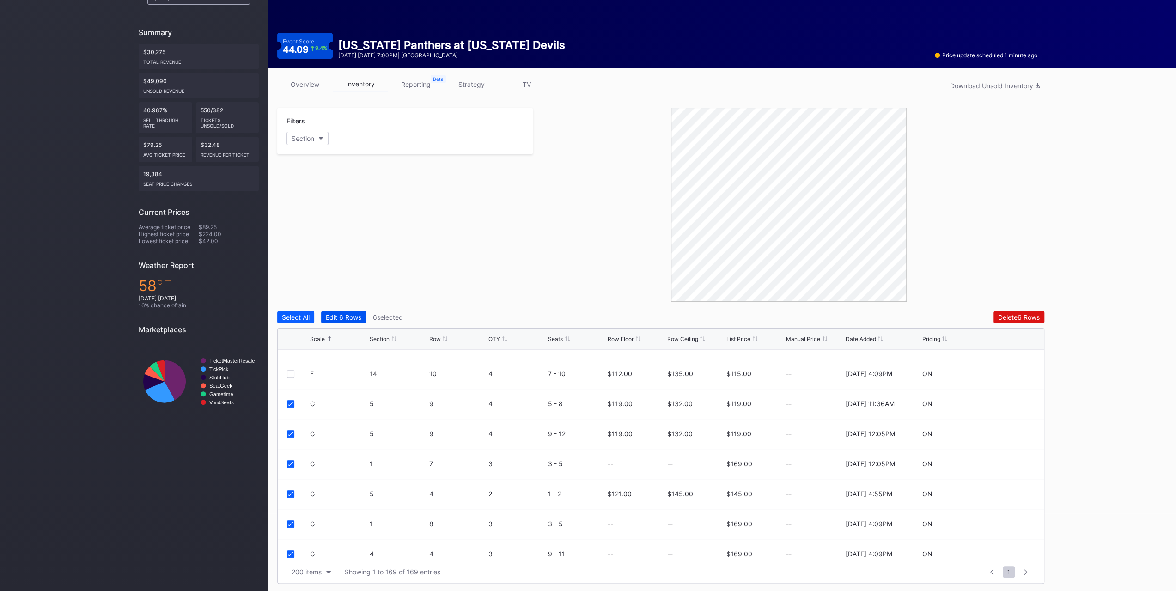
click at [344, 315] on div "Edit 6 Rows" at bounding box center [344, 317] width 36 height 8
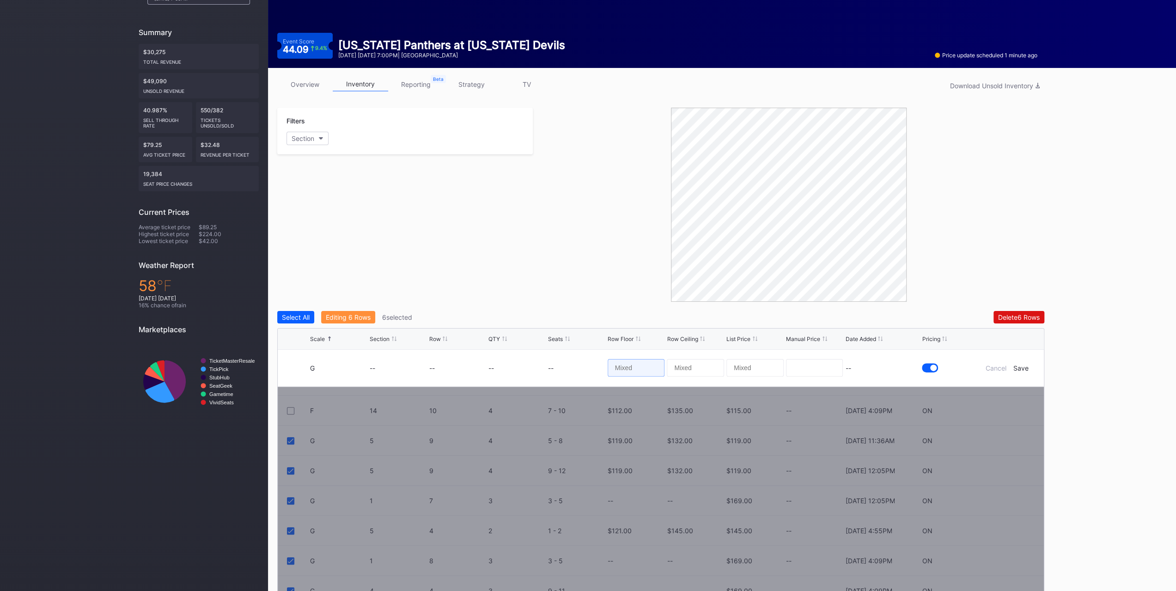
drag, startPoint x: 644, startPoint y: 366, endPoint x: 637, endPoint y: 371, distance: 8.9
click at [644, 366] on input at bounding box center [636, 368] width 57 height 18
type input "118"
click at [1025, 367] on div "Save" at bounding box center [1021, 368] width 15 height 8
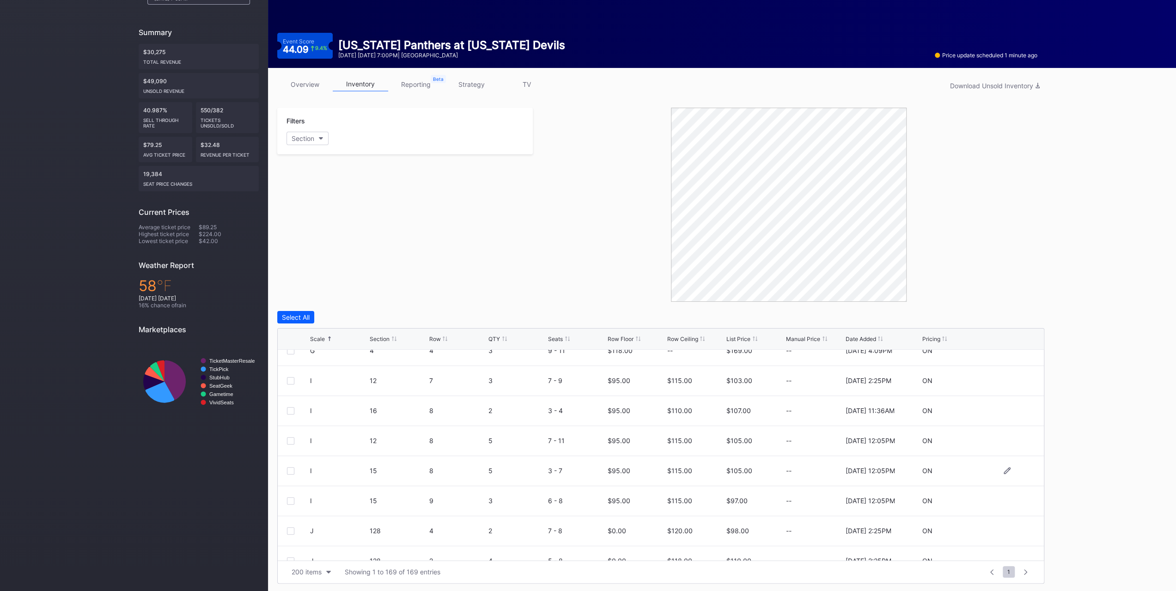
scroll to position [1017, 0]
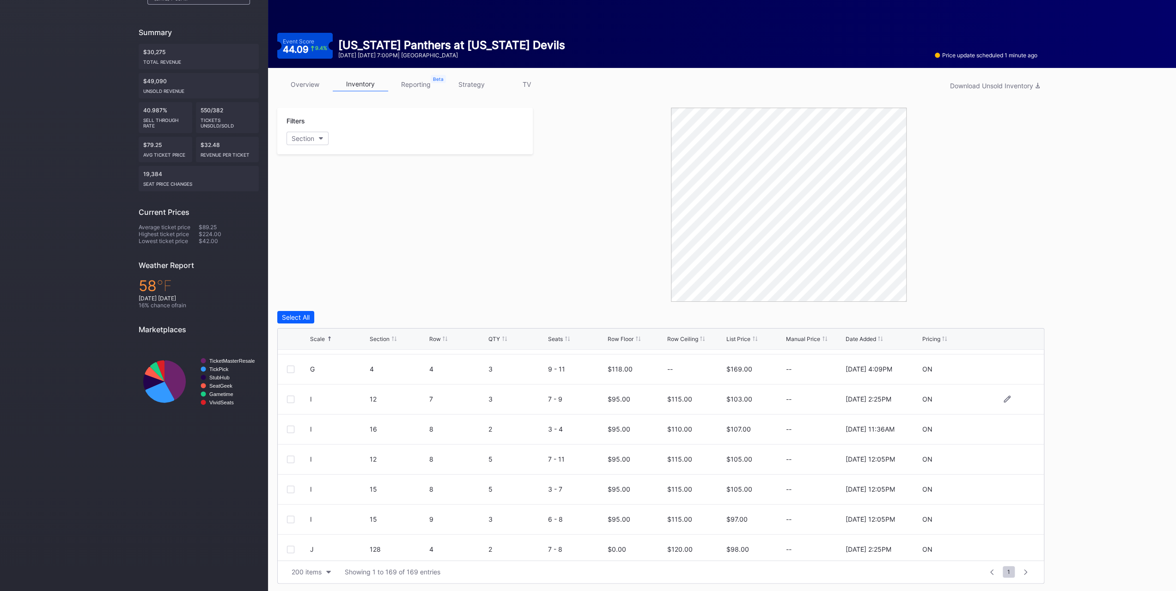
click at [293, 396] on div at bounding box center [290, 399] width 7 height 7
click at [291, 427] on div at bounding box center [290, 429] width 7 height 7
click at [291, 461] on div at bounding box center [290, 459] width 7 height 7
click at [292, 486] on div at bounding box center [290, 489] width 7 height 7
click at [294, 516] on div at bounding box center [298, 519] width 23 height 7
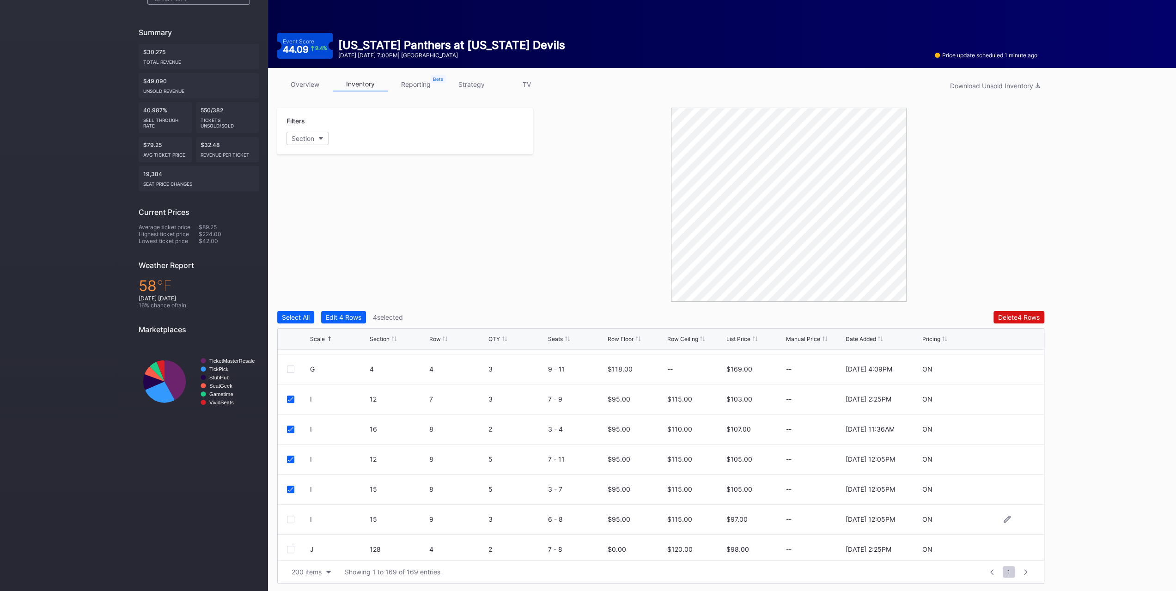
click at [293, 519] on div at bounding box center [290, 519] width 7 height 7
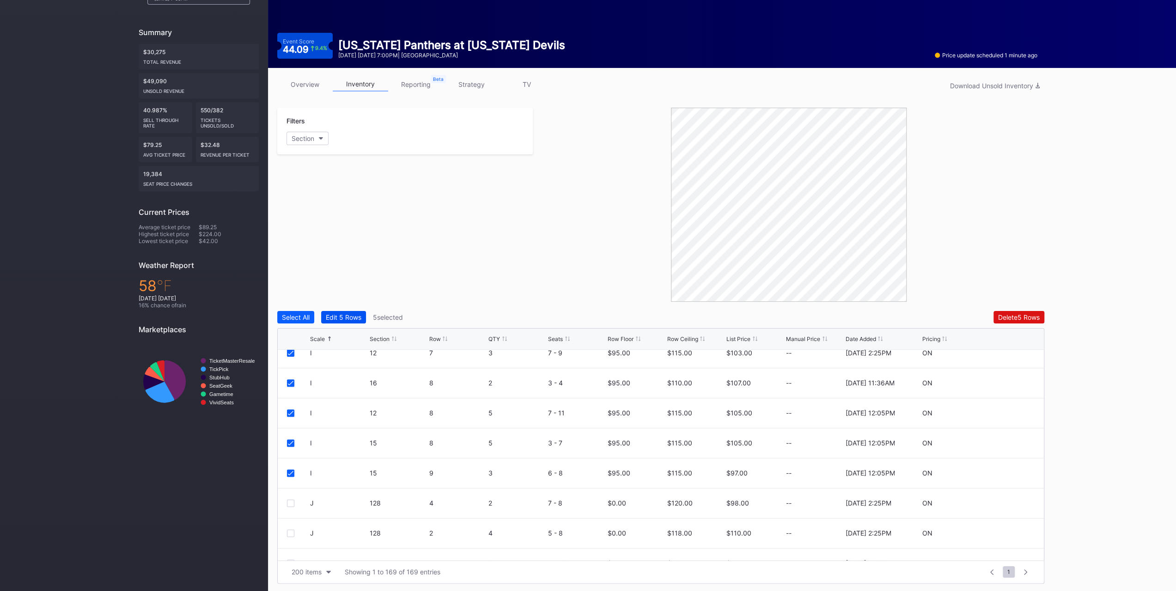
click at [355, 311] on button "Edit 5 Rows" at bounding box center [343, 317] width 45 height 12
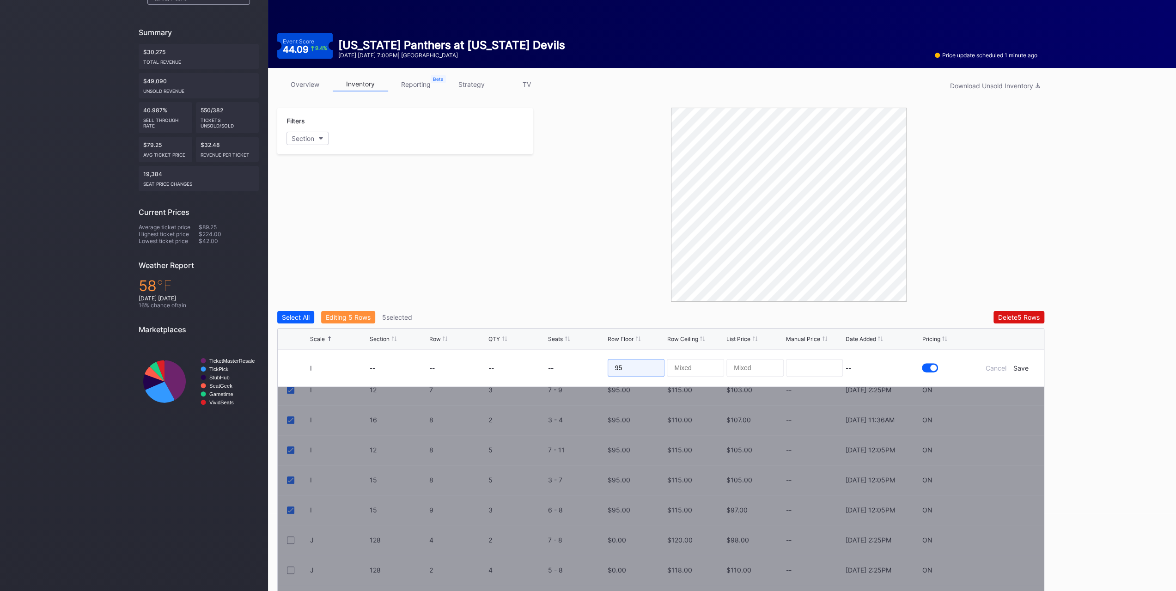
click at [651, 364] on input "95" at bounding box center [636, 368] width 57 height 18
type input "99"
click at [1020, 367] on div "Save" at bounding box center [1021, 368] width 15 height 8
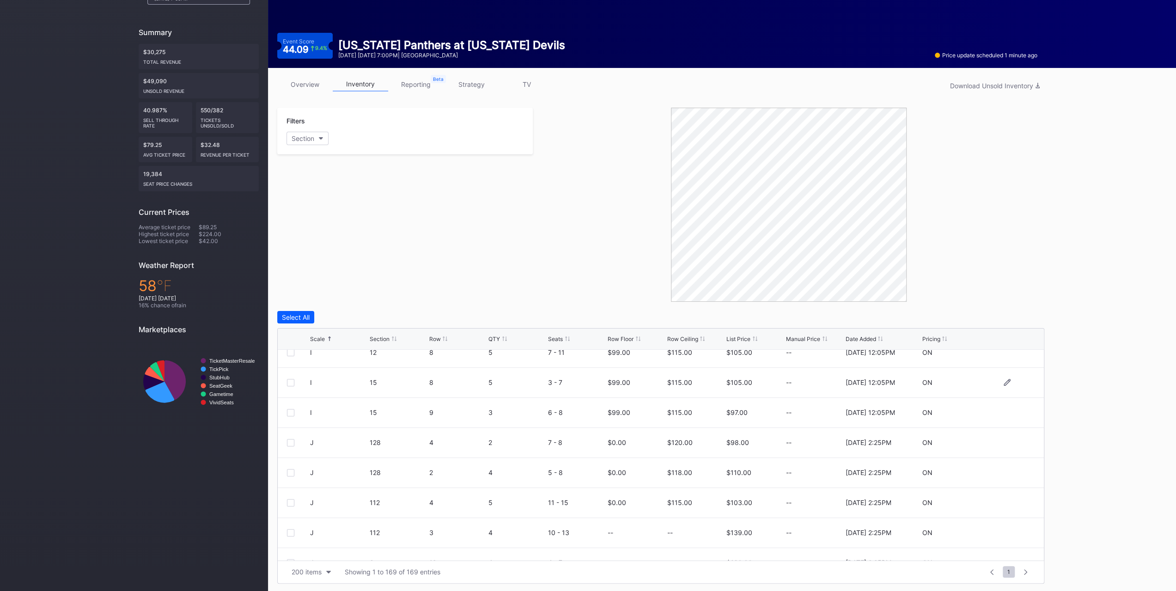
scroll to position [1109, 0]
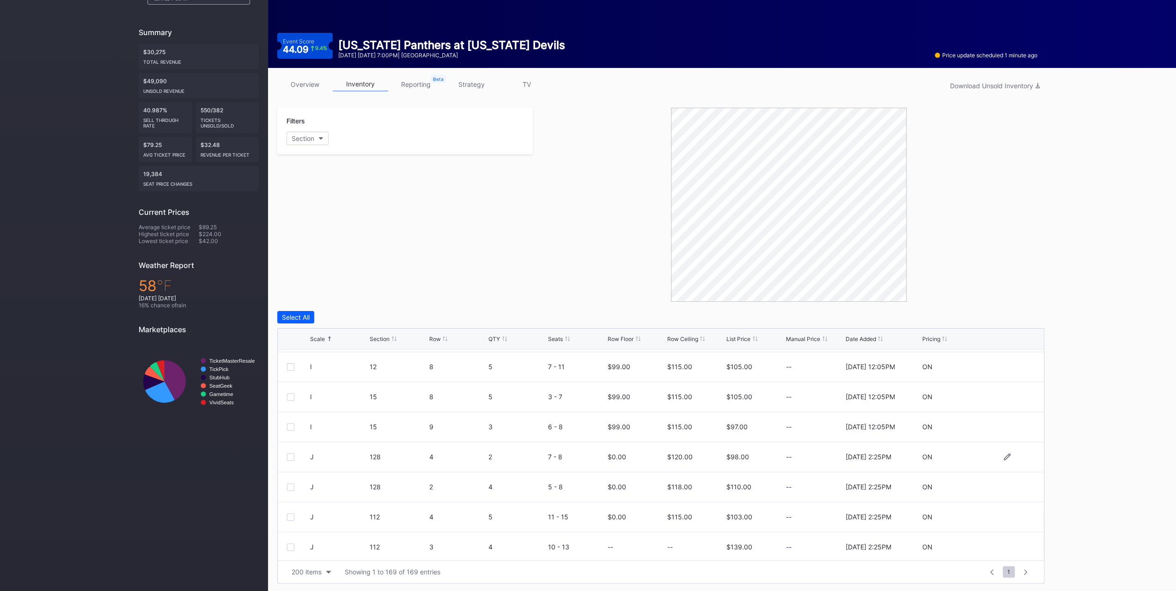
click at [286, 454] on div "J 128 4 2 7 - 8 $0.00 $120.00 $98.00 -- 7/16/2025 2:25PM ON" at bounding box center [661, 457] width 766 height 30
click at [288, 454] on div at bounding box center [290, 456] width 7 height 7
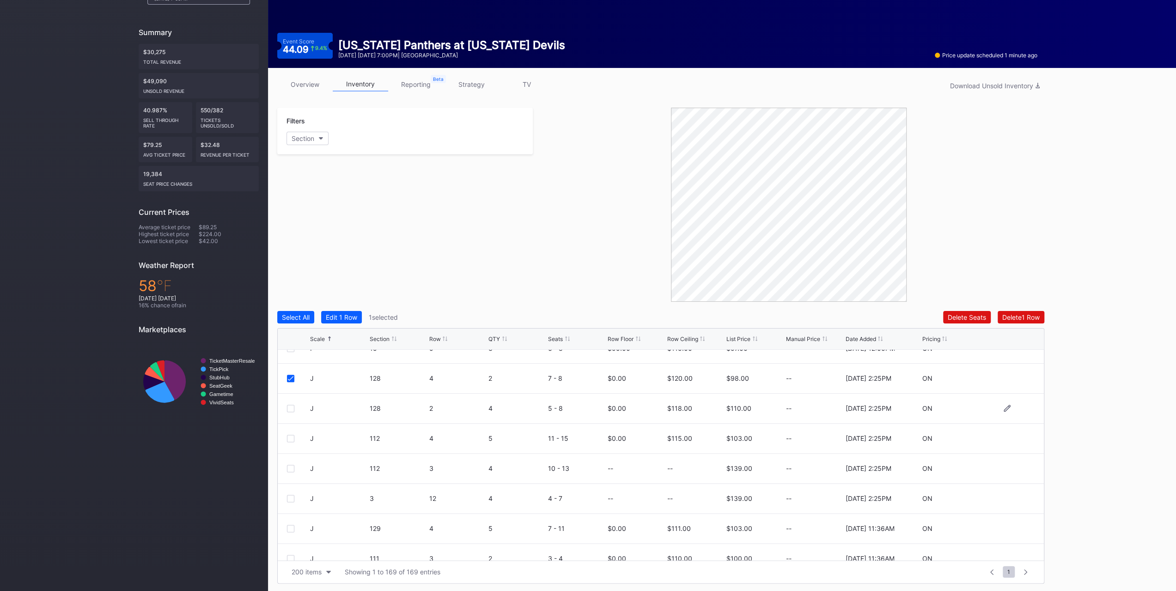
scroll to position [1202, 0]
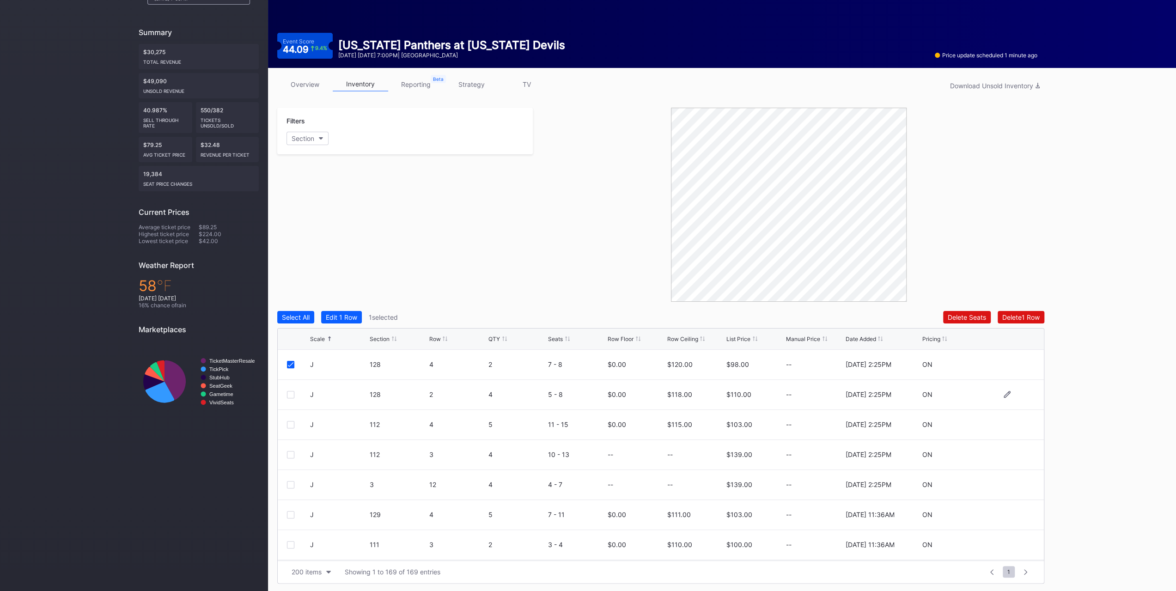
click at [292, 393] on div at bounding box center [290, 394] width 7 height 7
click at [292, 421] on div at bounding box center [290, 424] width 7 height 7
click at [292, 452] on div at bounding box center [290, 454] width 7 height 7
click at [292, 490] on div "J 3 12 4 4 - 7 -- -- $139.00 -- 7/16/2025 2:25PM ON" at bounding box center [661, 485] width 766 height 30
click at [290, 482] on div at bounding box center [290, 484] width 7 height 7
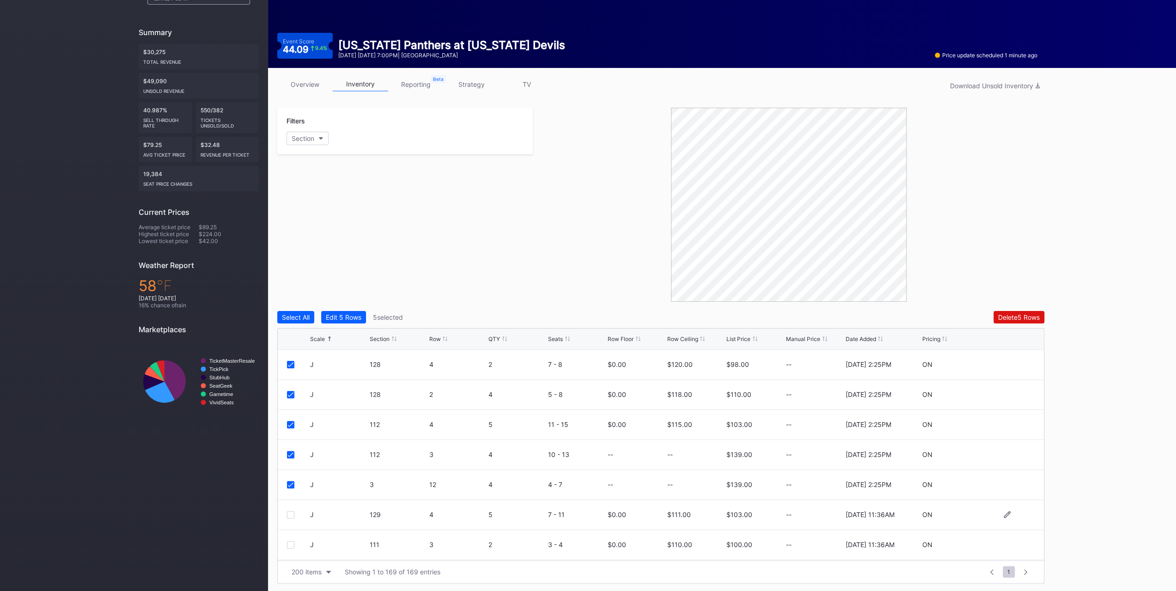
click at [293, 513] on div at bounding box center [290, 514] width 7 height 7
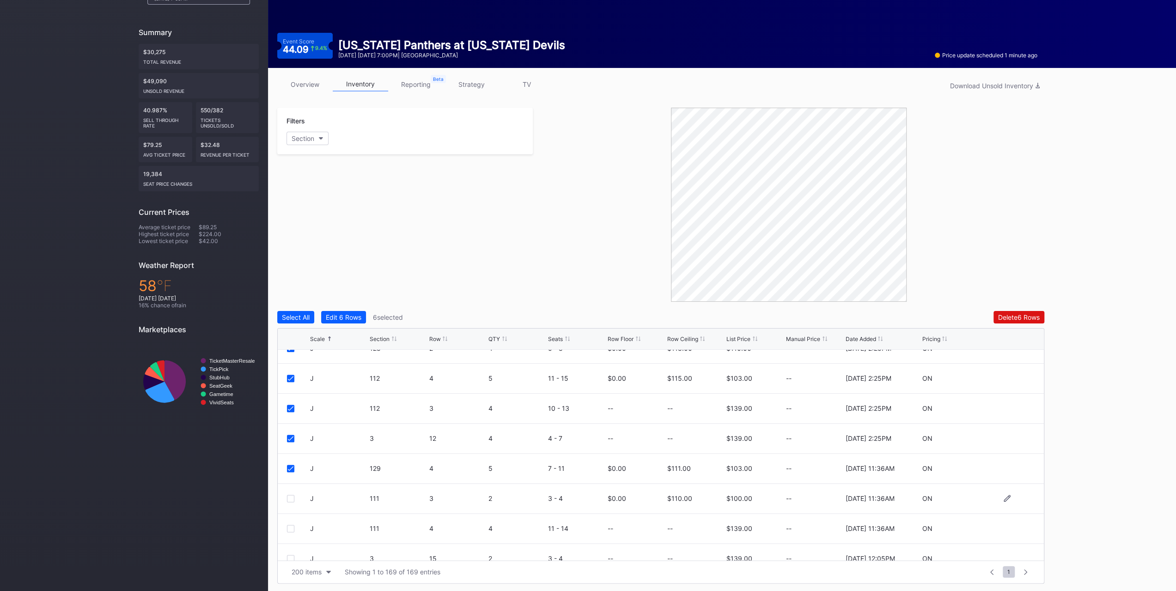
click at [292, 499] on div at bounding box center [290, 498] width 7 height 7
click at [292, 526] on div at bounding box center [290, 528] width 7 height 7
click at [288, 465] on div at bounding box center [290, 466] width 7 height 7
click at [290, 493] on div at bounding box center [290, 496] width 7 height 7
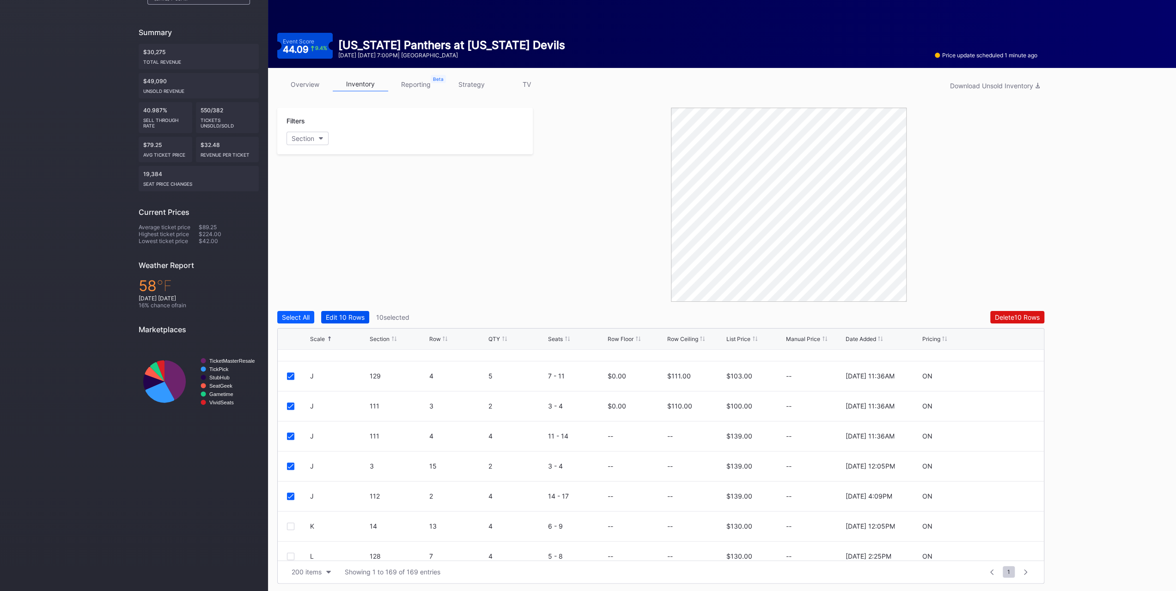
click at [335, 317] on div "Edit 10 Rows" at bounding box center [345, 317] width 39 height 8
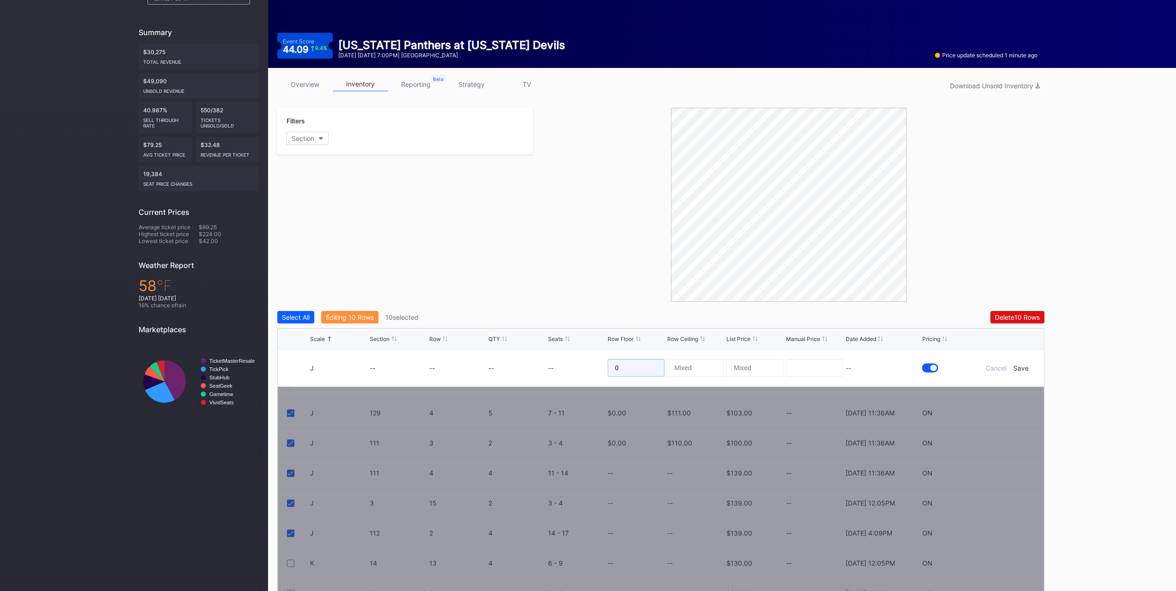
drag, startPoint x: 614, startPoint y: 359, endPoint x: 615, endPoint y: 364, distance: 5.3
click at [615, 363] on input "0" at bounding box center [636, 368] width 57 height 18
drag, startPoint x: 616, startPoint y: 366, endPoint x: 655, endPoint y: 364, distance: 38.9
click at [655, 364] on input "0" at bounding box center [636, 368] width 57 height 18
type input "118"
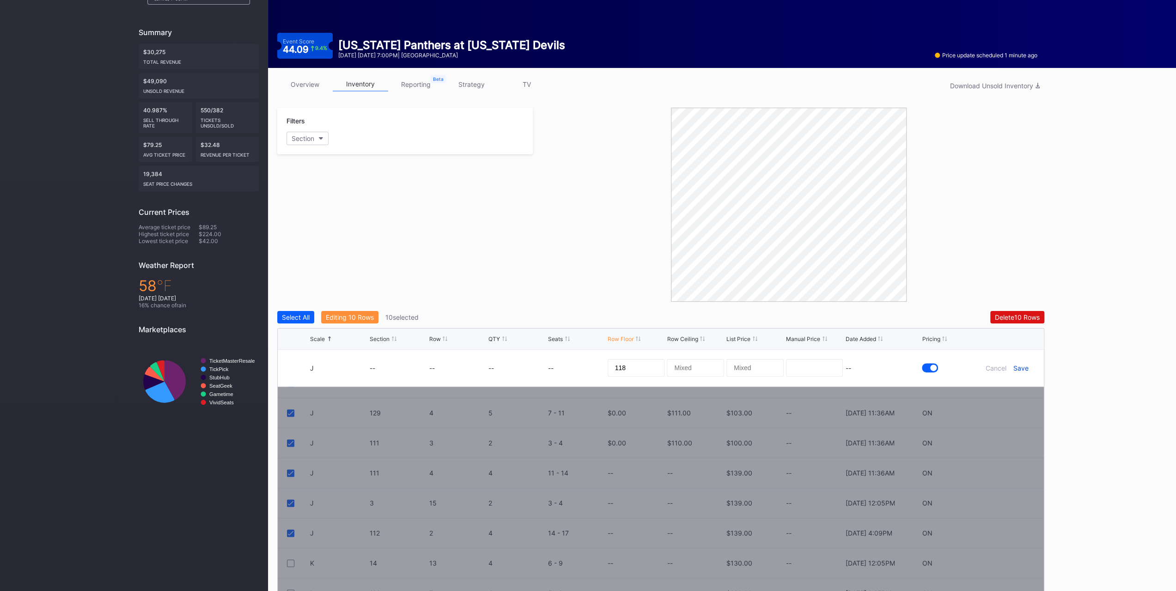
click at [1021, 369] on div "Save" at bounding box center [1021, 368] width 15 height 8
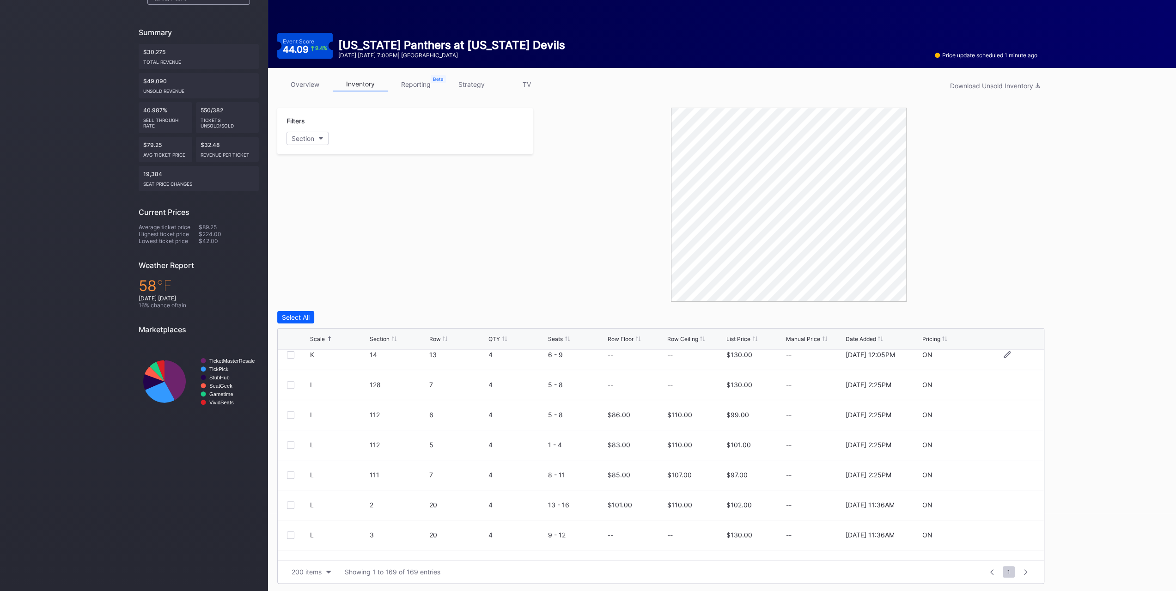
scroll to position [1479, 0]
click at [290, 416] on div at bounding box center [290, 417] width 7 height 7
click at [291, 447] on div at bounding box center [290, 447] width 7 height 7
click at [294, 484] on div "L 112 5 4 1 - 4 $83.00 $110.00 $101.00 -- 7/16/2025 2:25PM ON" at bounding box center [661, 478] width 766 height 30
click at [291, 477] on div at bounding box center [290, 477] width 7 height 7
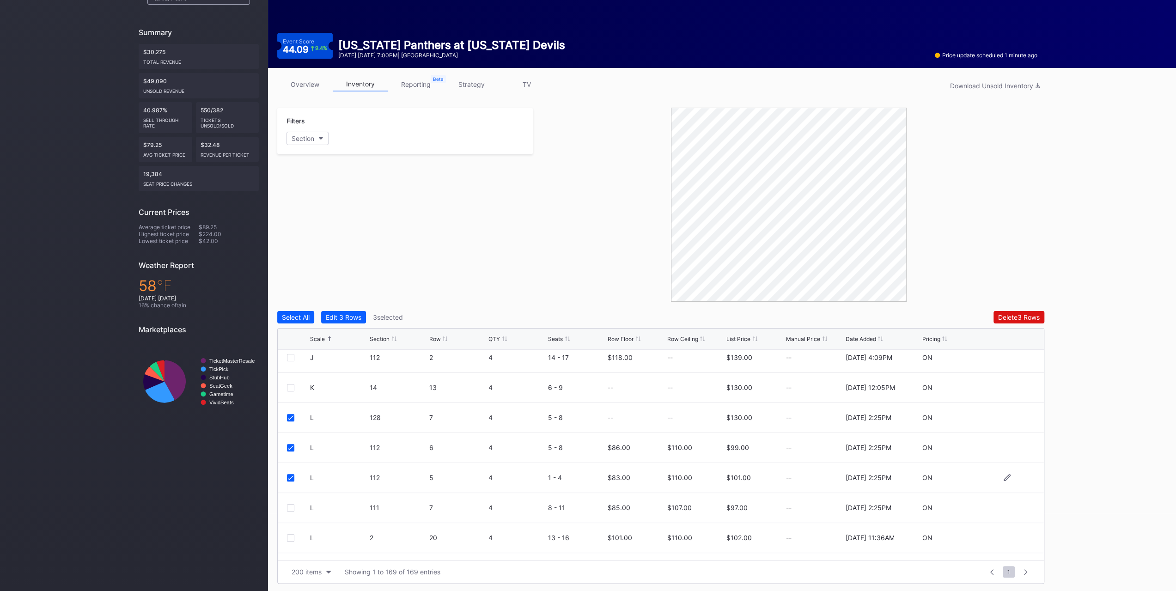
scroll to position [1525, 0]
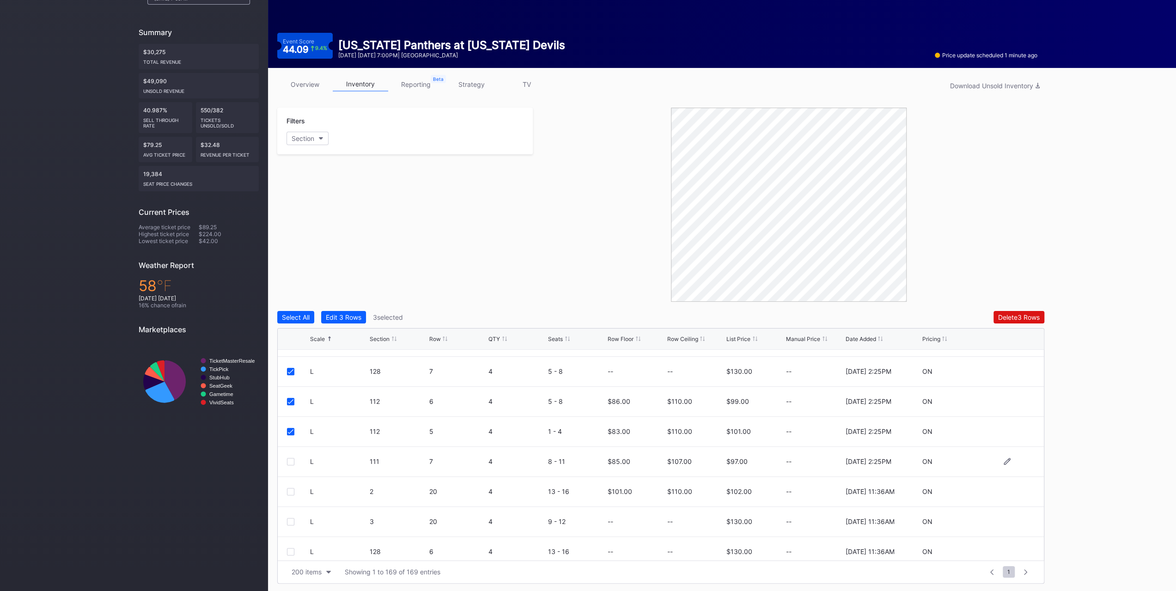
click at [291, 463] on div at bounding box center [290, 461] width 7 height 7
click at [291, 492] on div at bounding box center [290, 491] width 7 height 7
click at [290, 521] on div at bounding box center [290, 521] width 7 height 7
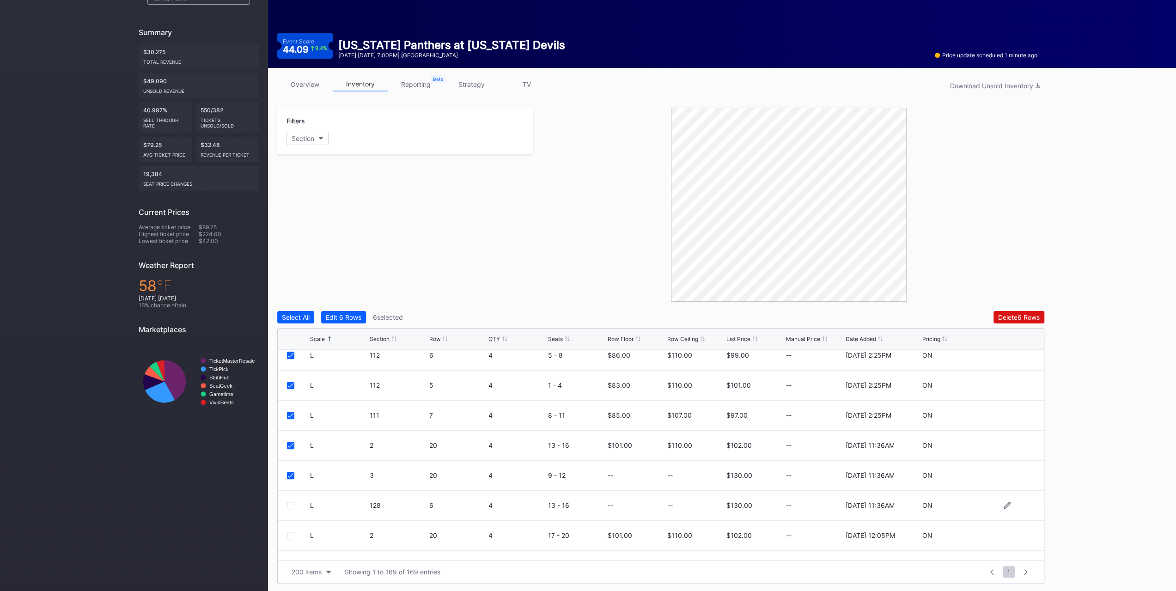
click at [292, 507] on div at bounding box center [290, 505] width 7 height 7
click at [291, 533] on div at bounding box center [290, 535] width 7 height 7
click at [291, 474] on div at bounding box center [290, 473] width 7 height 7
click at [291, 502] on div at bounding box center [290, 503] width 7 height 7
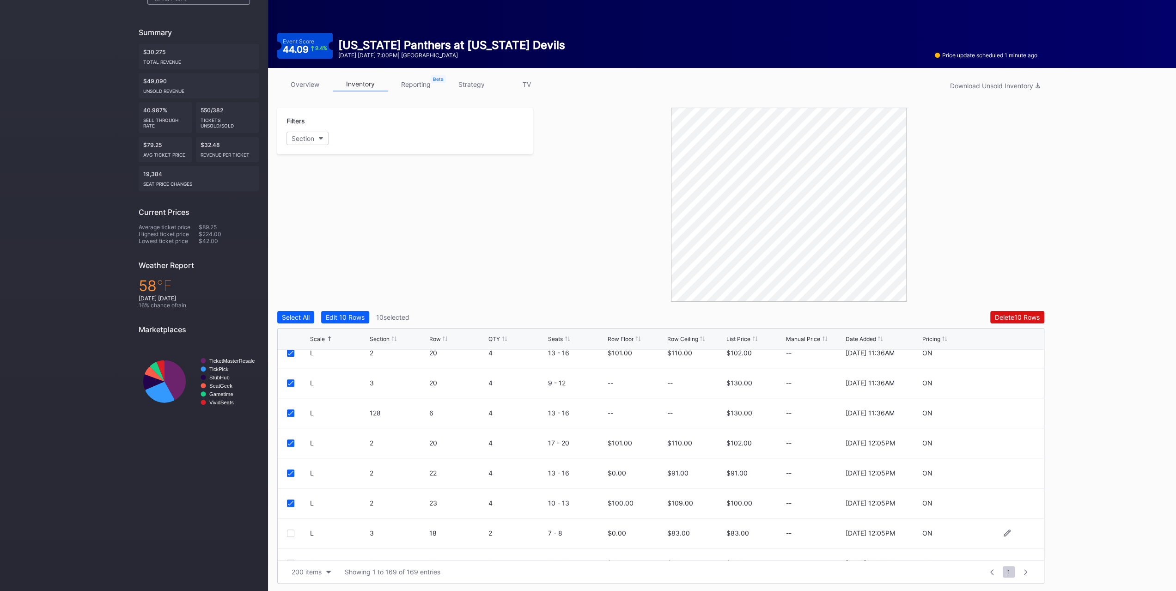
click at [294, 532] on div at bounding box center [290, 533] width 7 height 7
click at [293, 468] on div at bounding box center [298, 470] width 23 height 7
click at [292, 468] on div at bounding box center [290, 470] width 7 height 7
click at [294, 500] on div at bounding box center [290, 500] width 7 height 7
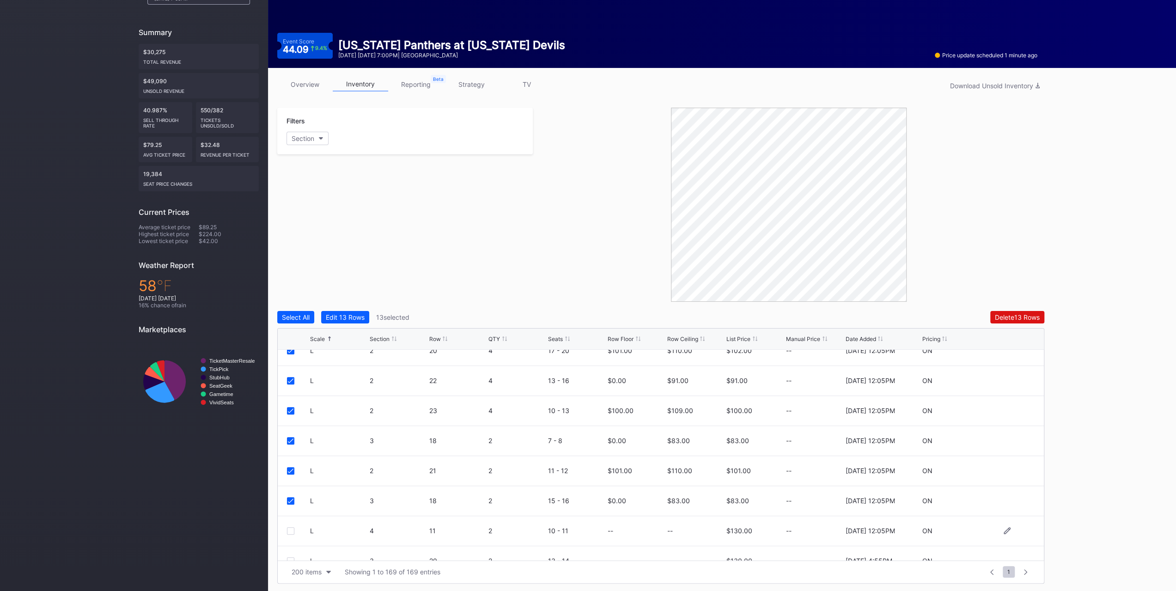
click at [291, 532] on div at bounding box center [290, 530] width 7 height 7
click at [287, 470] on div at bounding box center [290, 468] width 7 height 7
click at [291, 499] on div at bounding box center [290, 498] width 7 height 7
click at [289, 526] on div at bounding box center [290, 528] width 7 height 7
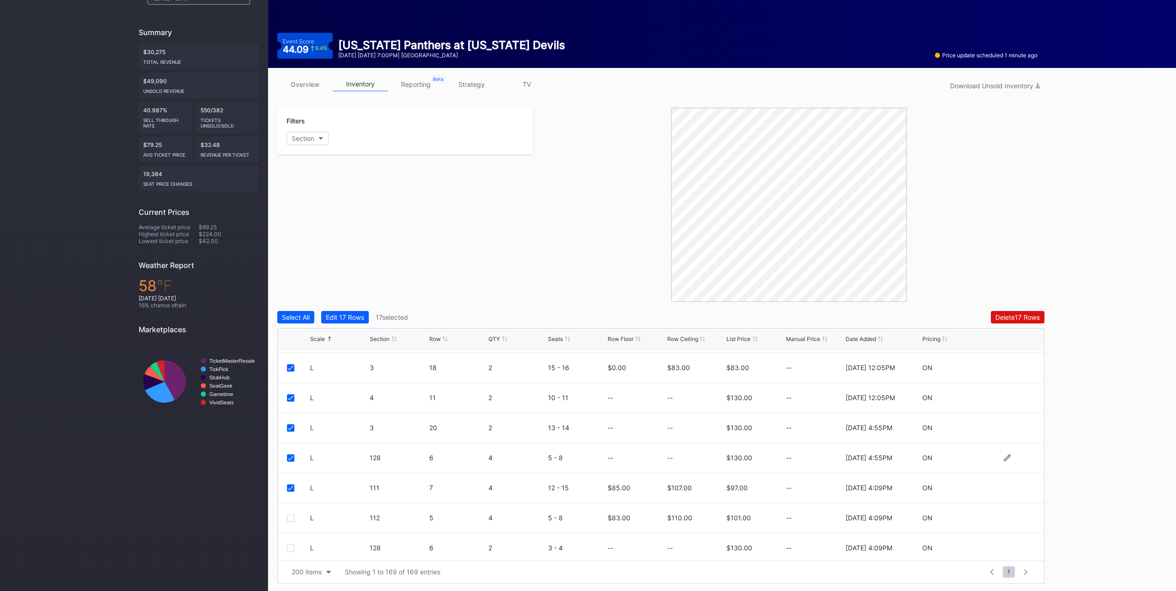
scroll to position [1941, 0]
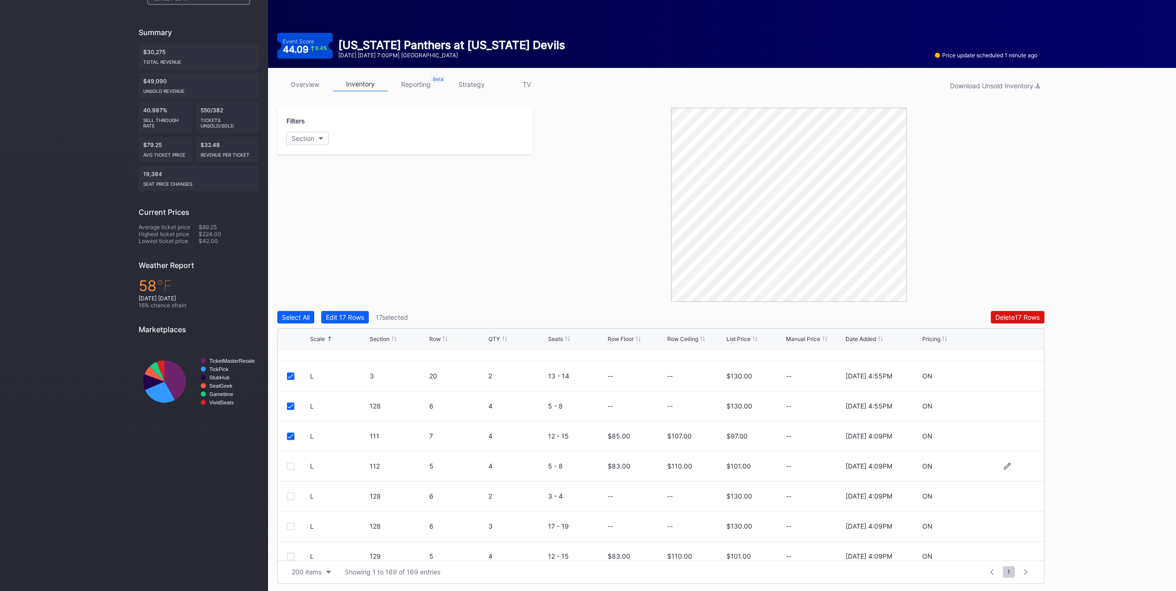
click at [295, 470] on div "L 112 5 4 5 - 8 $83.00 $110.00 $101.00 -- 10/6/2025 4:09PM ON" at bounding box center [661, 467] width 766 height 30
click at [293, 468] on div at bounding box center [290, 466] width 7 height 7
click at [290, 495] on div at bounding box center [290, 496] width 7 height 7
click at [288, 524] on div at bounding box center [290, 526] width 7 height 7
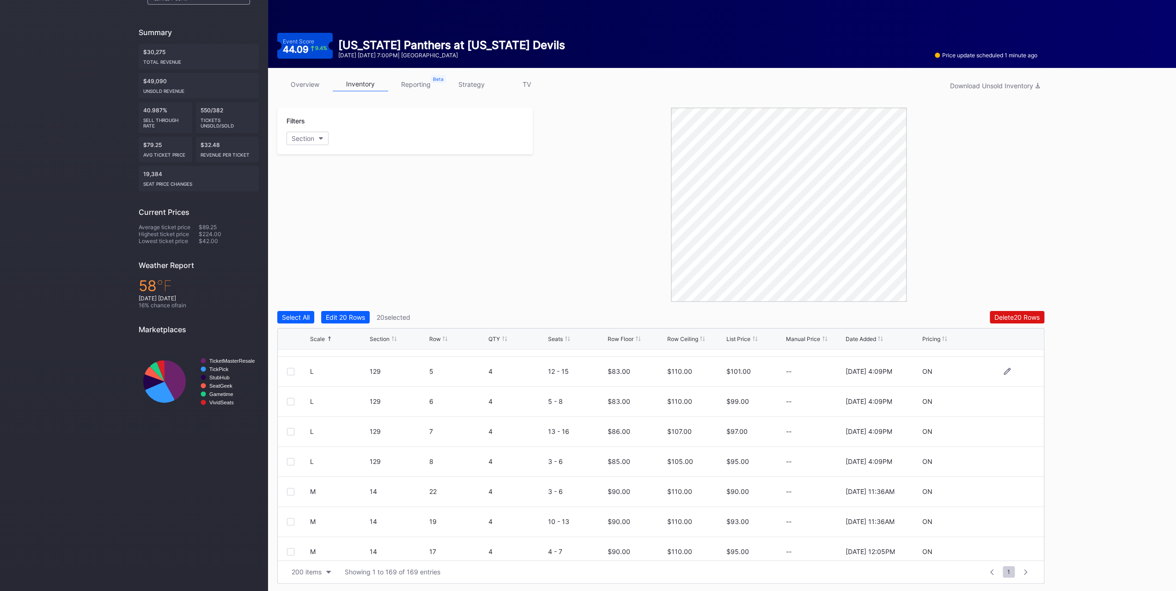
drag, startPoint x: 292, startPoint y: 371, endPoint x: 291, endPoint y: 380, distance: 9.7
click at [292, 371] on div at bounding box center [290, 371] width 7 height 7
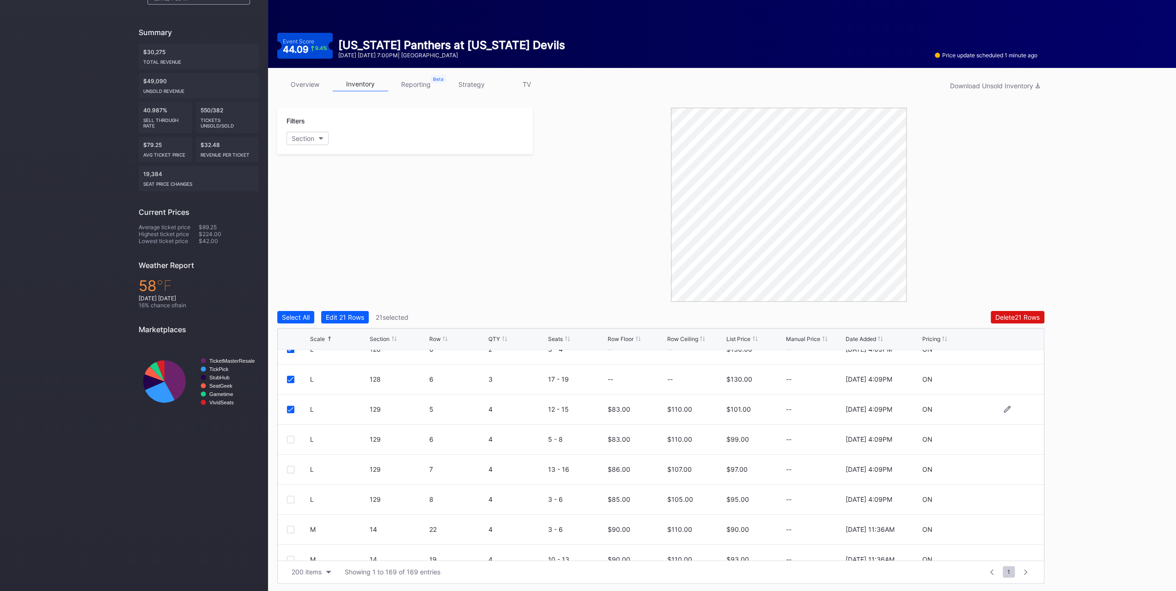
scroll to position [2080, 0]
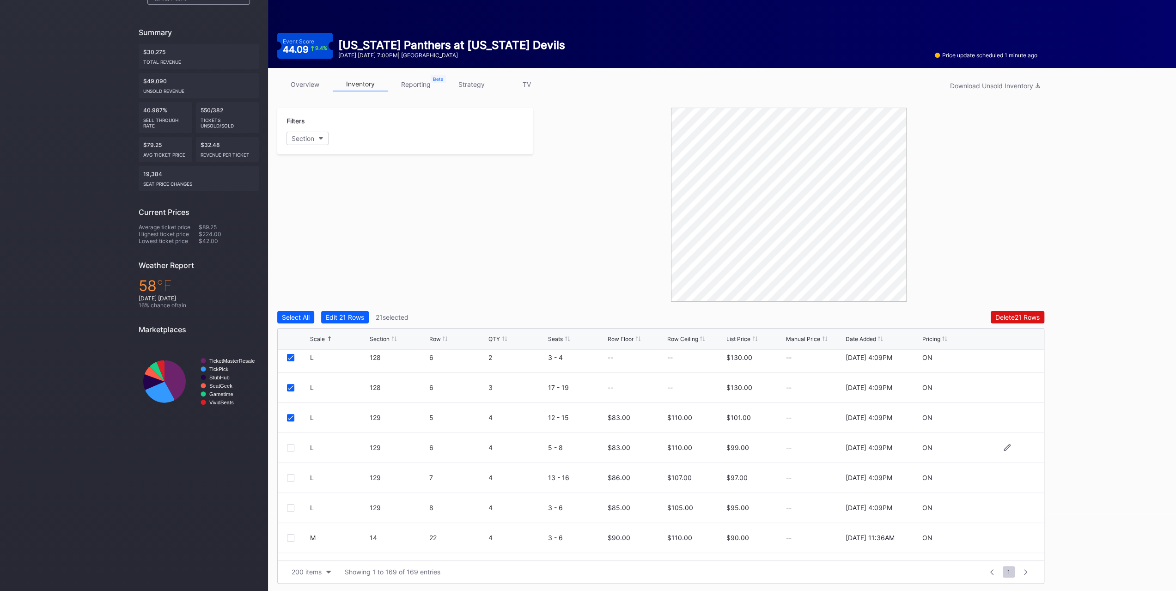
click at [291, 445] on div at bounding box center [290, 447] width 7 height 7
click at [292, 480] on div at bounding box center [290, 477] width 7 height 7
click at [290, 508] on div at bounding box center [290, 507] width 7 height 7
click at [329, 312] on button "Edit 24 Rows" at bounding box center [345, 317] width 49 height 12
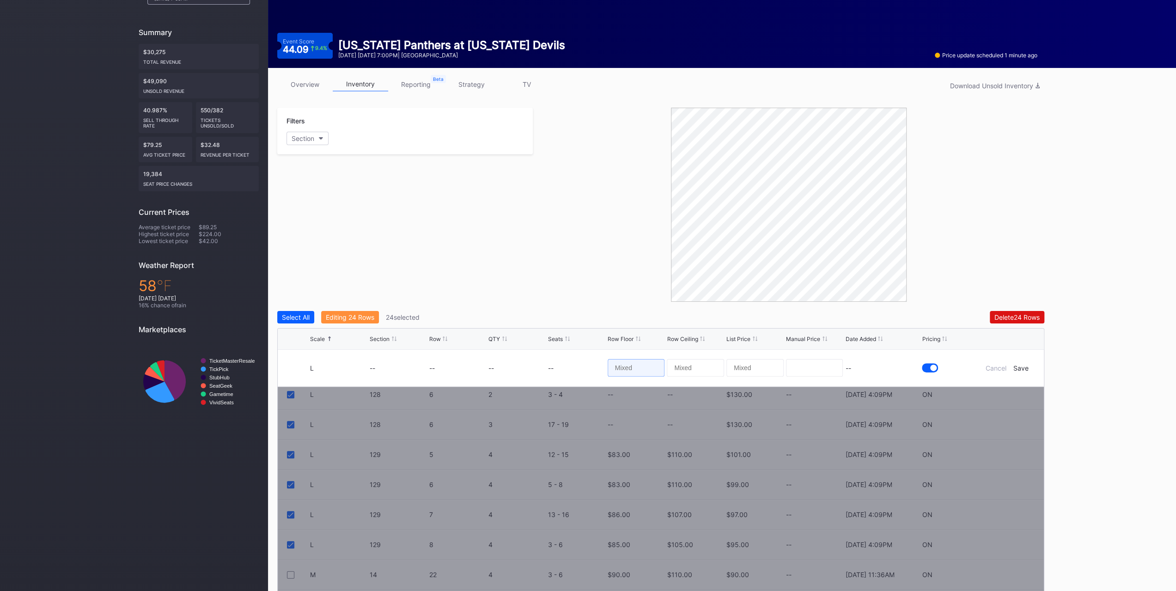
click at [620, 364] on input at bounding box center [636, 368] width 57 height 18
type input "92"
click at [1019, 364] on div "Save" at bounding box center [1021, 368] width 15 height 8
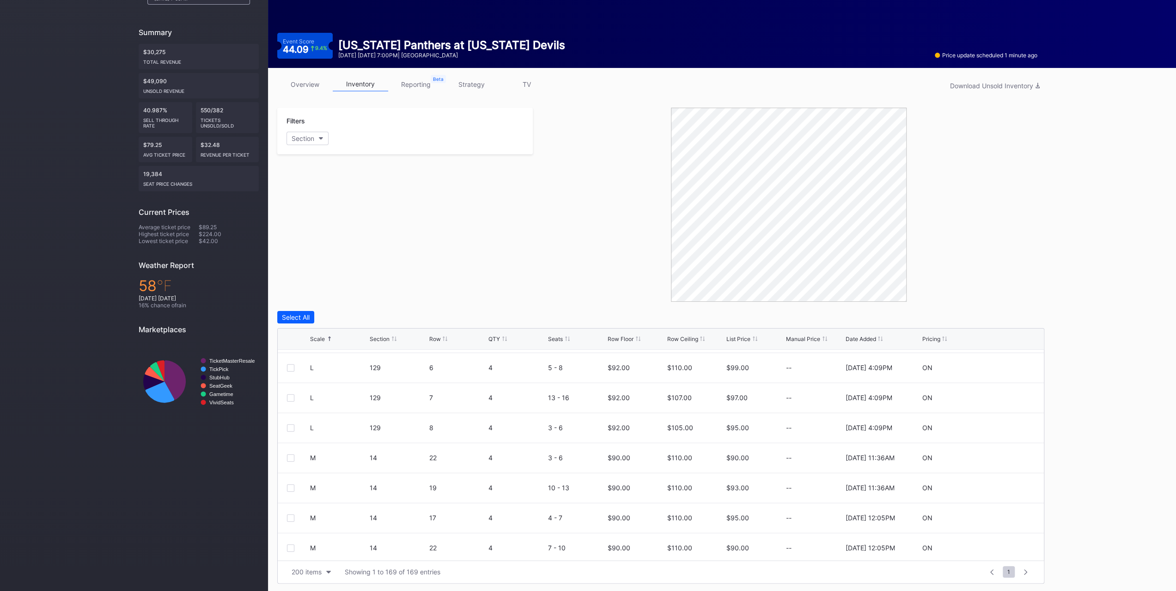
scroll to position [2219, 0]
click at [291, 399] on div at bounding box center [290, 399] width 7 height 7
click at [290, 429] on div at bounding box center [290, 429] width 7 height 7
click at [290, 451] on div "M 14 17 4 4 - 7 $90.00 $110.00 $95.00 -- 9/24/2025 12:05PM ON" at bounding box center [661, 460] width 766 height 30
click at [293, 460] on div at bounding box center [290, 459] width 7 height 7
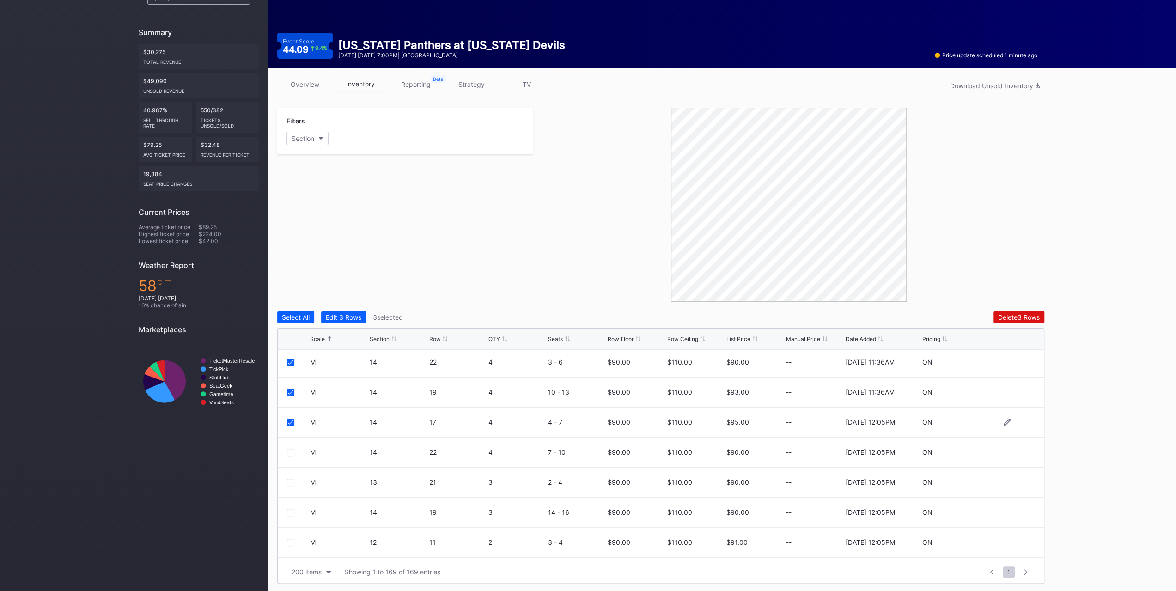
scroll to position [2265, 0]
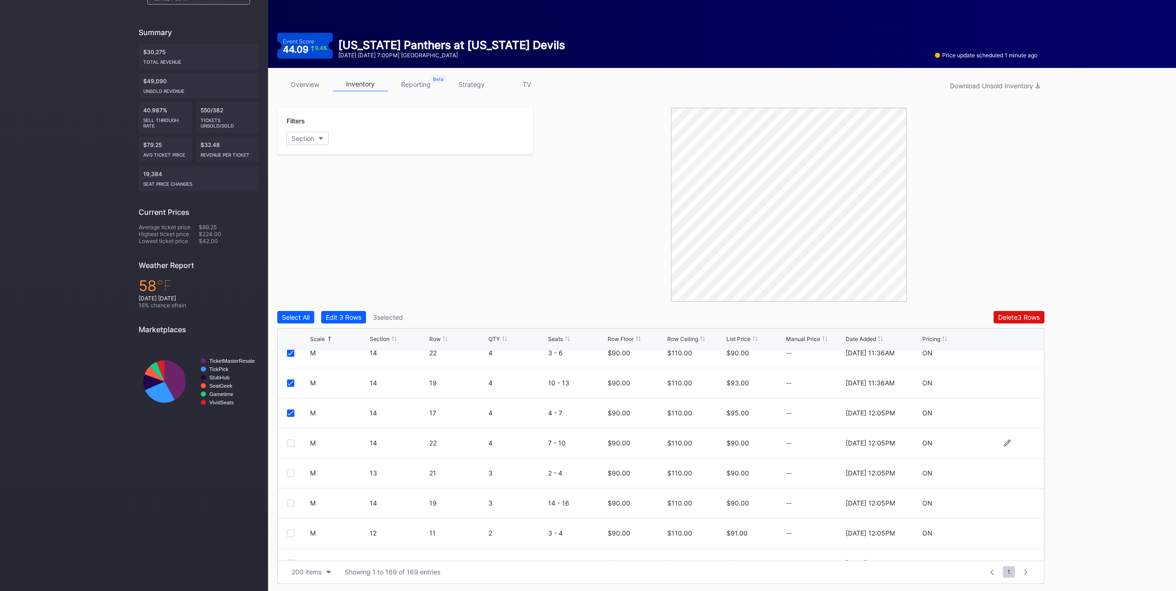
click at [291, 440] on div at bounding box center [290, 443] width 7 height 7
click at [293, 472] on div at bounding box center [290, 473] width 7 height 7
click at [291, 500] on div at bounding box center [290, 503] width 7 height 7
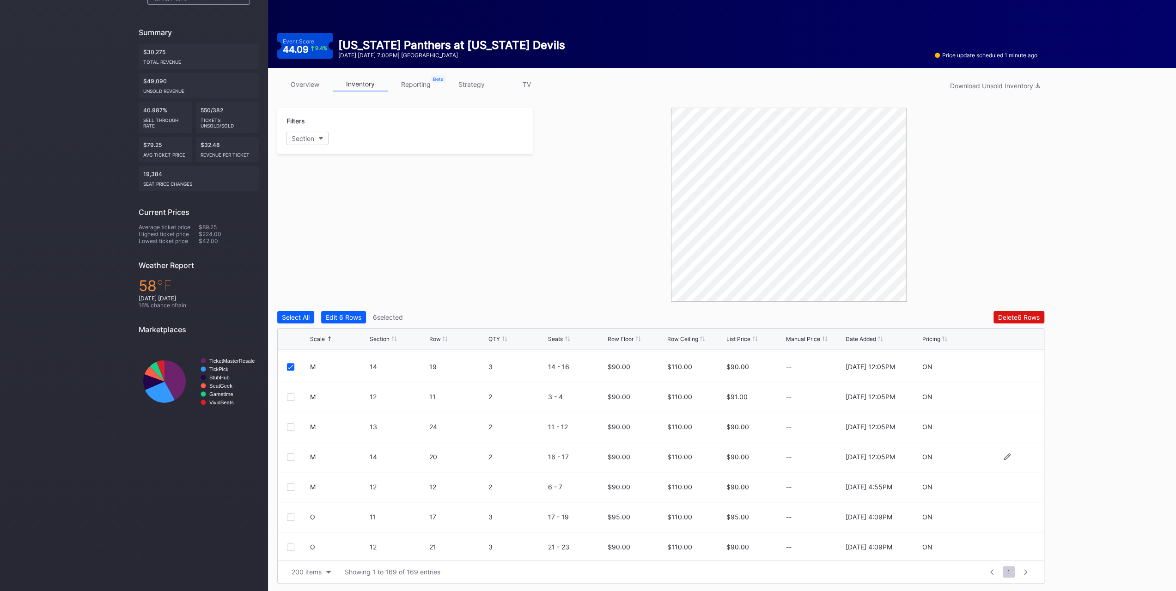
scroll to position [2404, 0]
click at [288, 396] on div at bounding box center [290, 394] width 7 height 7
click at [290, 429] on div "M 13 24 2 11 - 12 $90.00 $110.00 $90.00 -- 9/24/2025 12:05PM ON" at bounding box center [661, 425] width 766 height 30
click at [291, 423] on div at bounding box center [290, 424] width 7 height 7
click at [292, 455] on div at bounding box center [290, 454] width 7 height 7
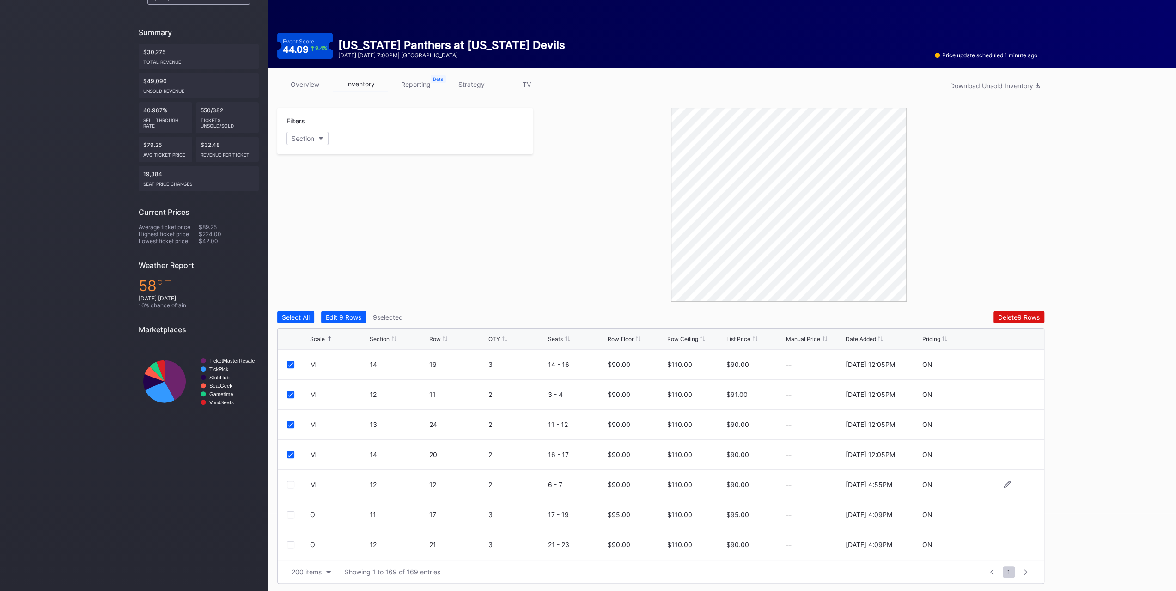
click at [291, 483] on div at bounding box center [290, 484] width 7 height 7
click at [347, 318] on div "Edit 10 Rows" at bounding box center [345, 317] width 39 height 8
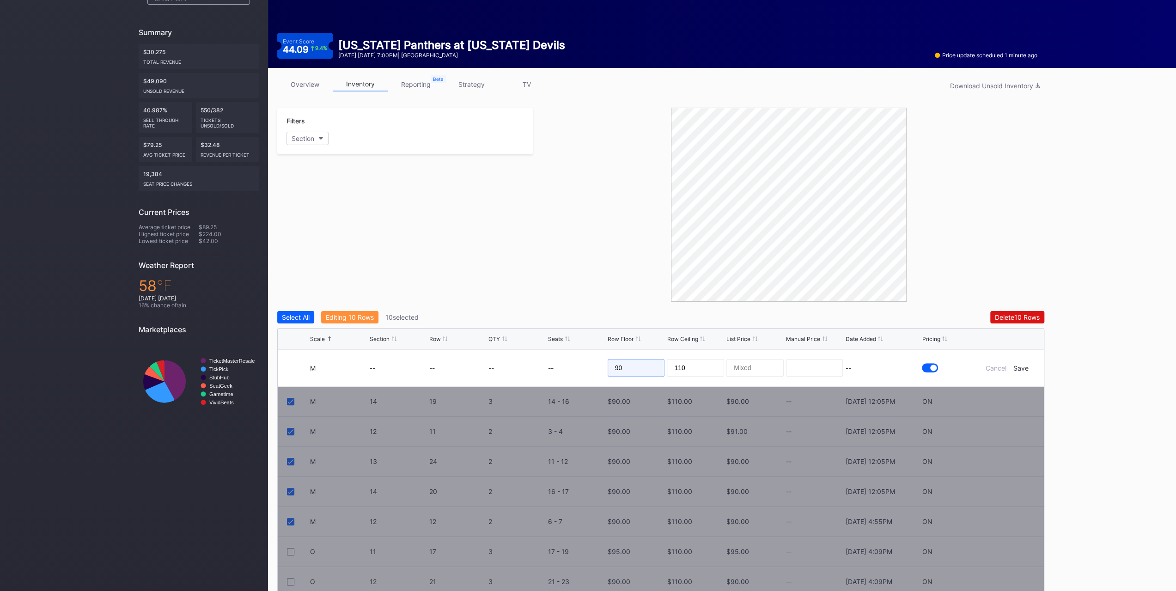
click at [655, 371] on input "90" at bounding box center [636, 368] width 57 height 18
drag, startPoint x: 655, startPoint y: 371, endPoint x: 595, endPoint y: 370, distance: 60.1
click at [595, 370] on form "M -- -- -- -- 90 110 -- Cancel Save" at bounding box center [672, 368] width 725 height 37
type input "9"
type input "89"
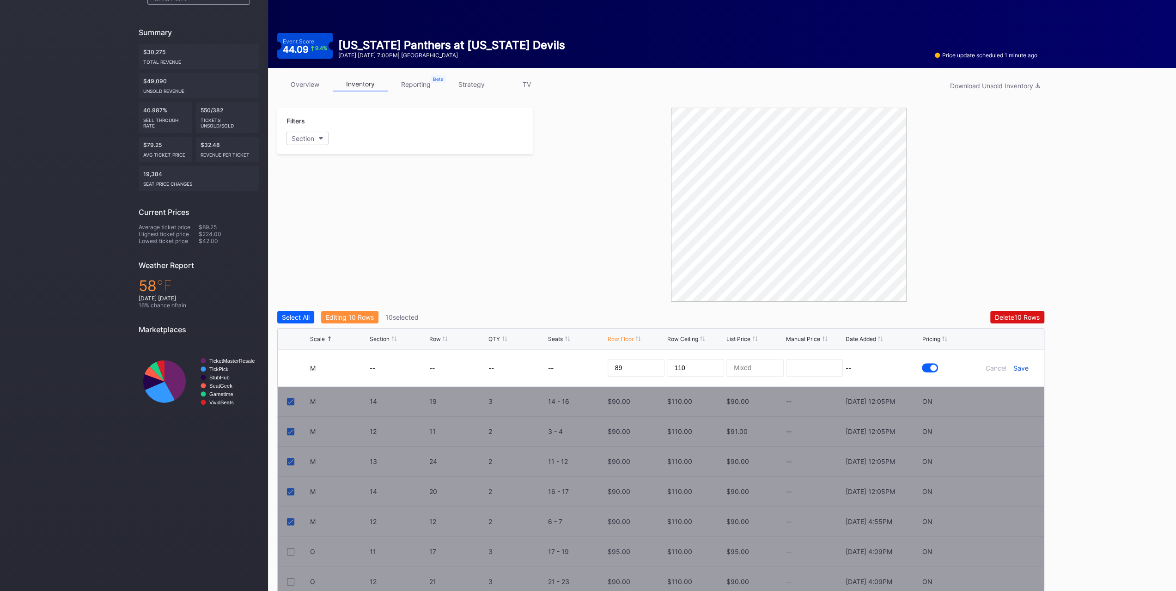
click at [1027, 370] on div "Save" at bounding box center [1021, 368] width 15 height 8
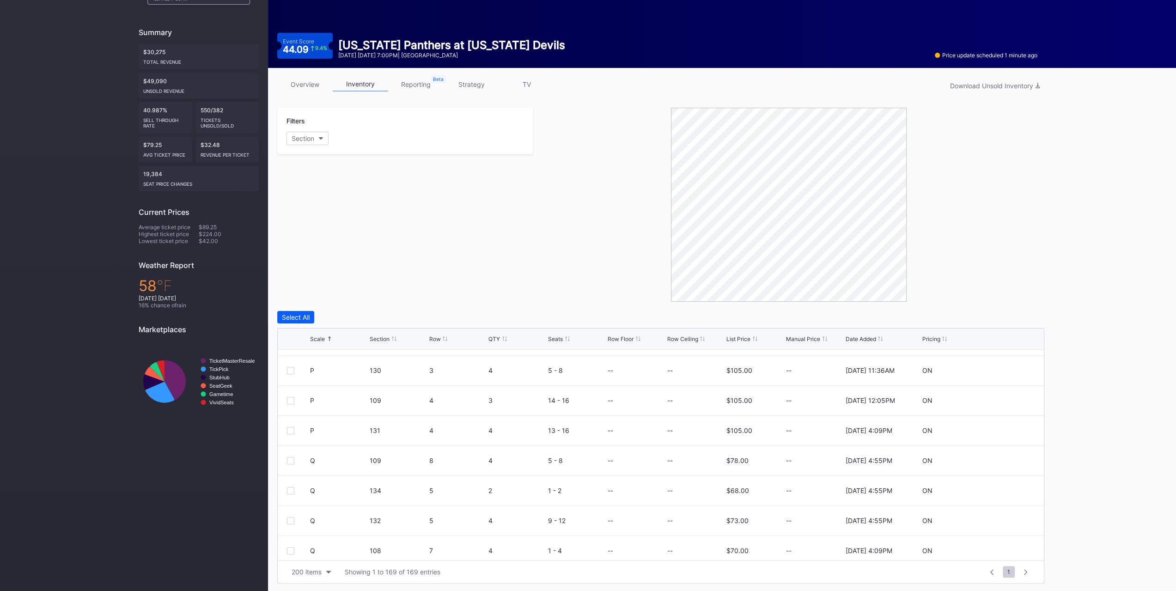
scroll to position [2588, 0]
click at [288, 387] on div at bounding box center [290, 389] width 7 height 7
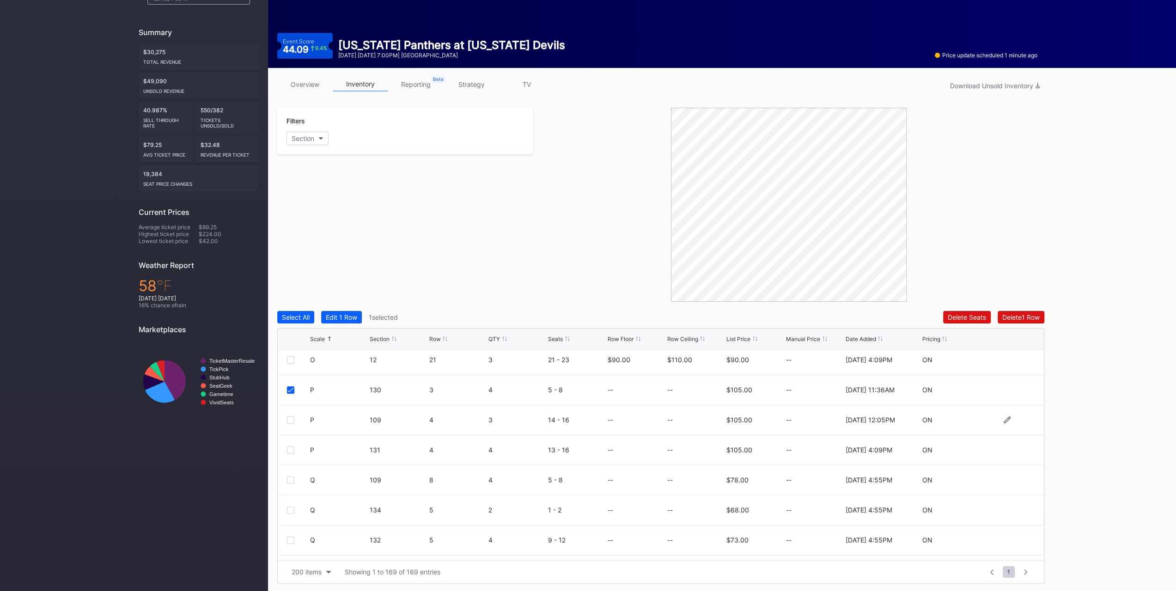
click at [292, 417] on div at bounding box center [290, 419] width 7 height 7
click at [291, 448] on div at bounding box center [290, 450] width 7 height 7
click at [346, 313] on div "Edit 3 Rows" at bounding box center [344, 317] width 36 height 8
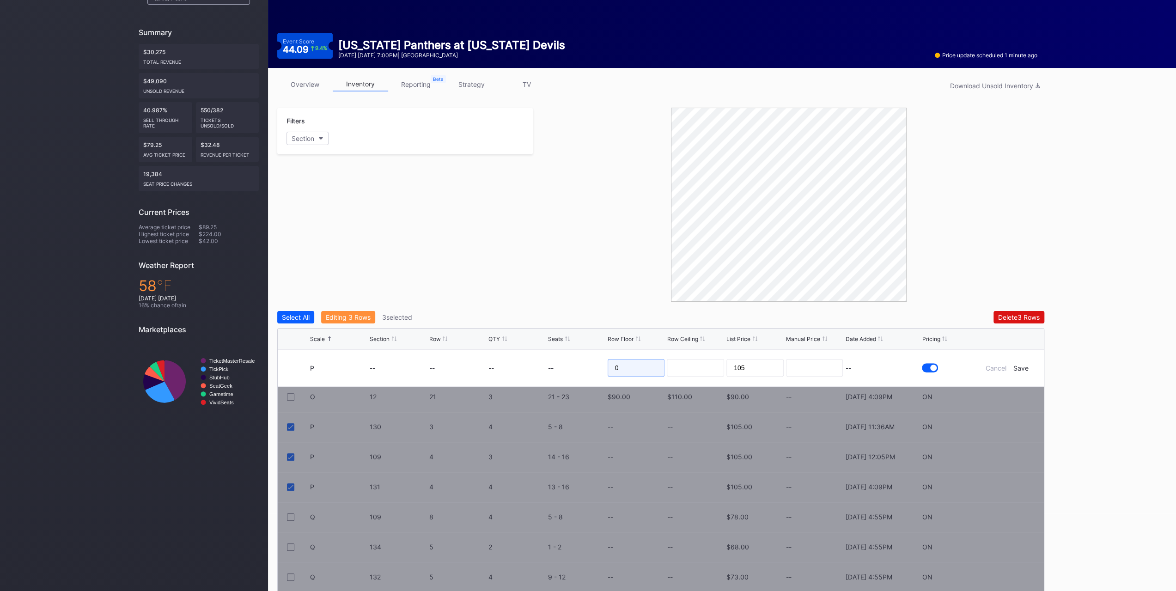
click at [630, 363] on input "0" at bounding box center [636, 368] width 57 height 18
type input "85"
click at [1023, 366] on div "Save" at bounding box center [1021, 368] width 15 height 8
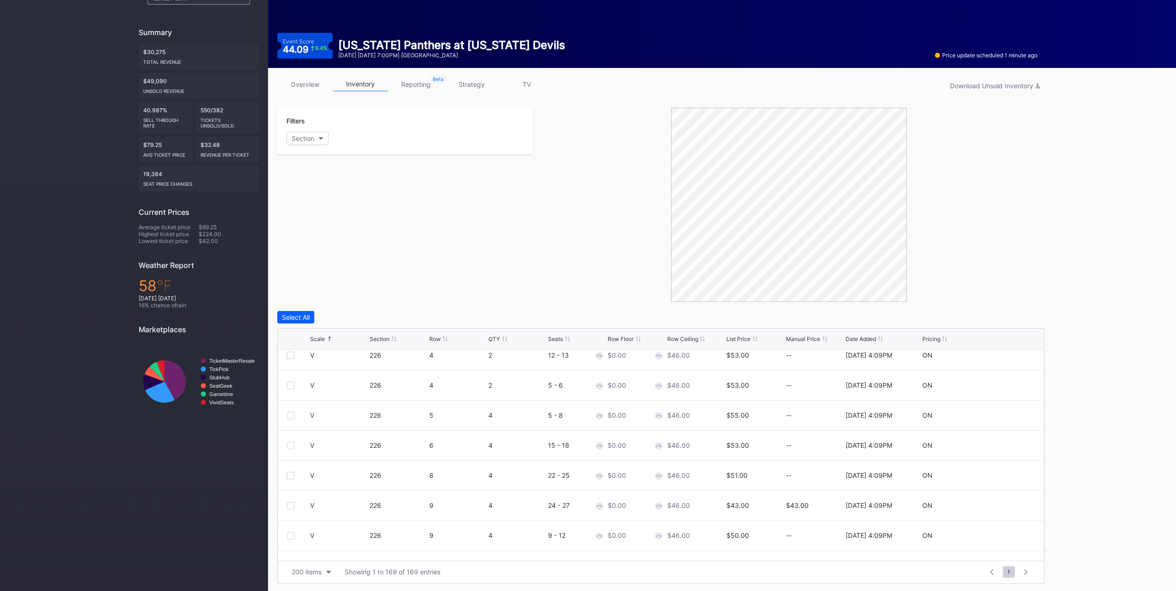
scroll to position [4866, 0]
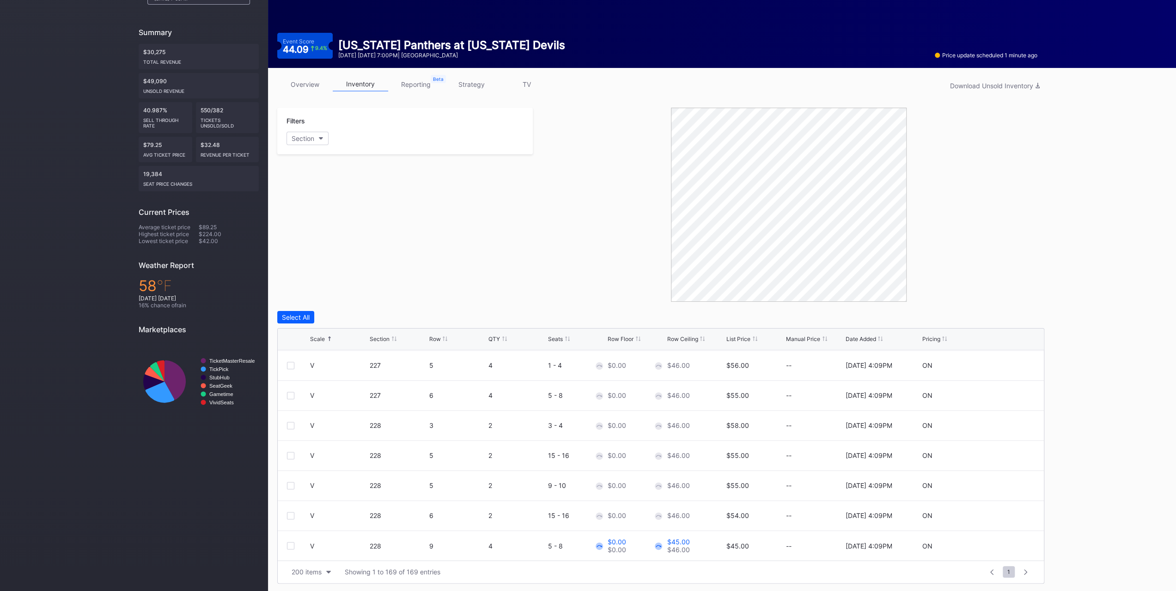
click at [309, 82] on link "overview" at bounding box center [304, 84] width 55 height 14
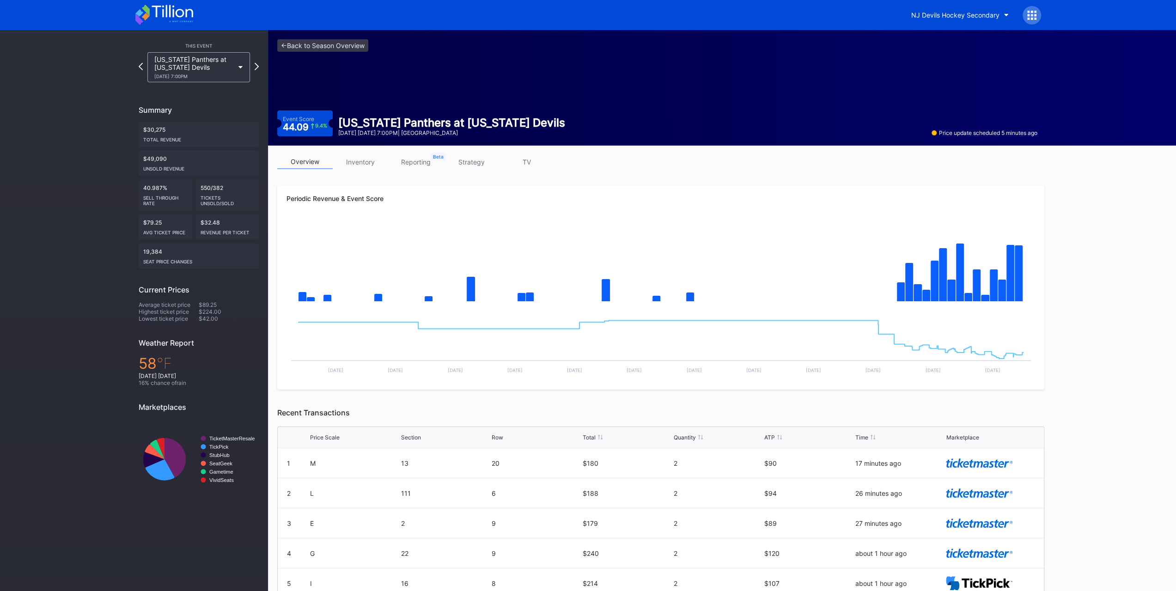
click at [382, 160] on link "inventory" at bounding box center [360, 162] width 55 height 14
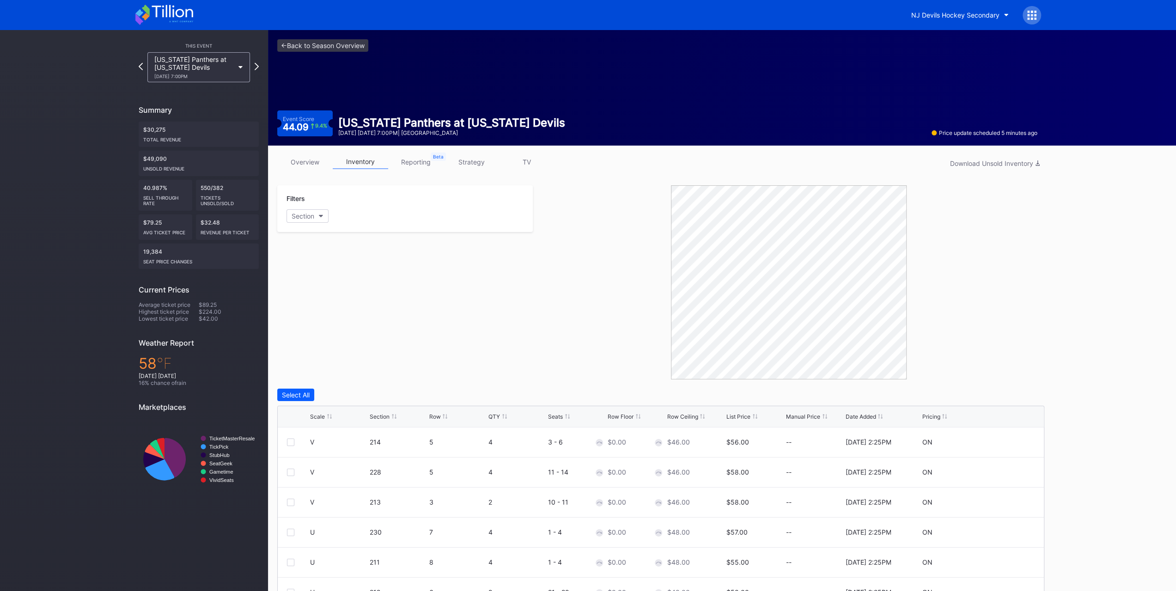
click at [735, 414] on div "List Price" at bounding box center [739, 416] width 24 height 7
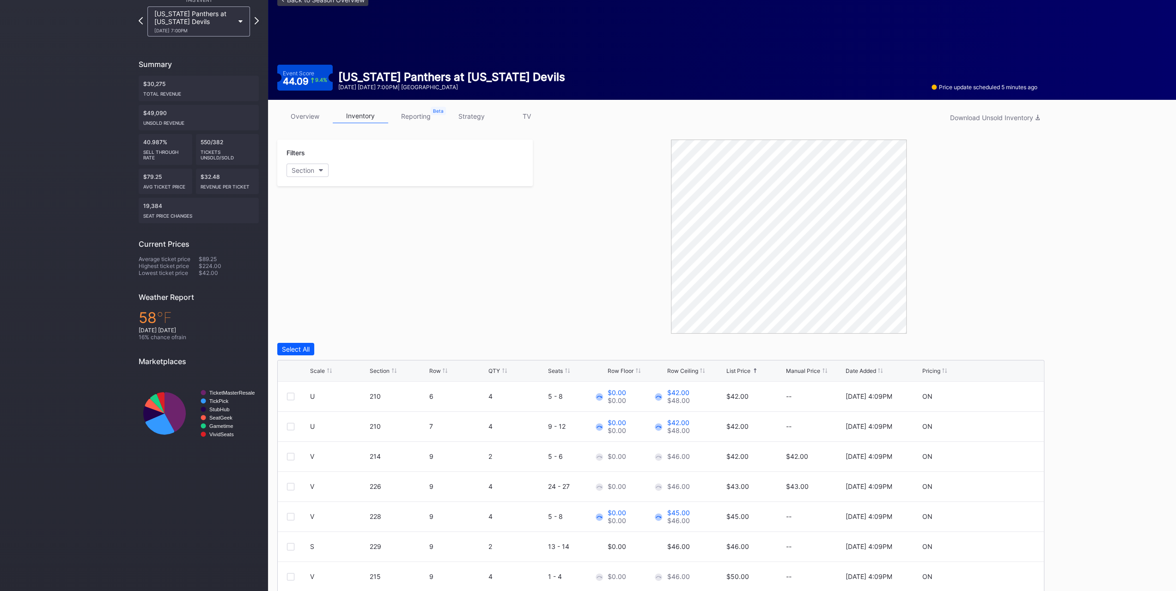
scroll to position [78, 0]
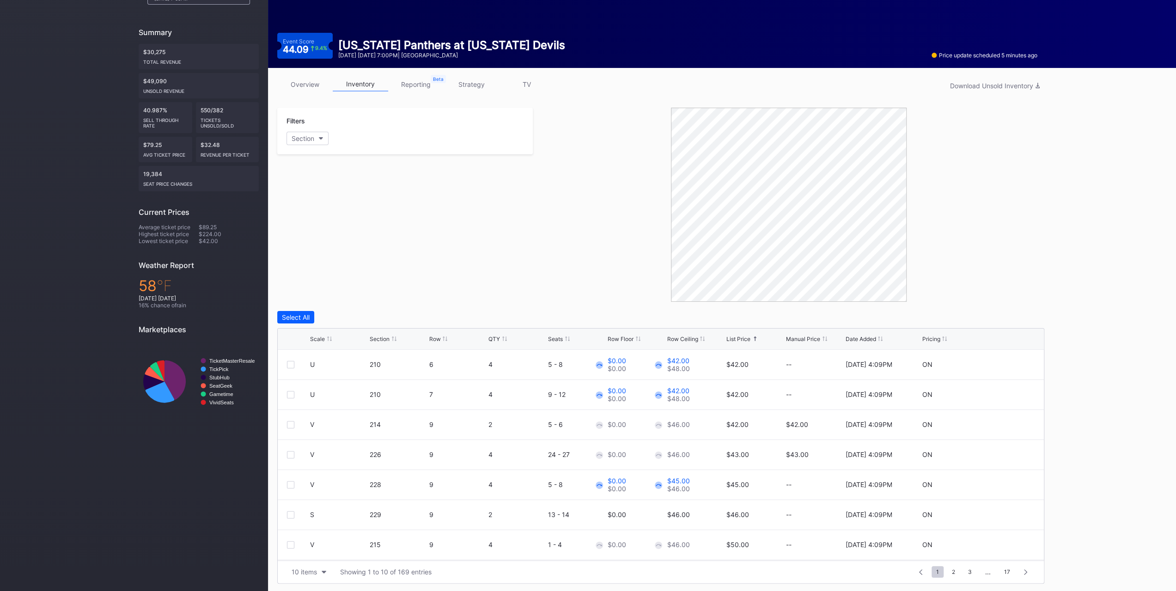
click at [327, 340] on div at bounding box center [329, 339] width 5 height 7
click at [293, 364] on div at bounding box center [290, 364] width 7 height 7
click at [291, 392] on div at bounding box center [290, 394] width 7 height 7
click at [291, 421] on div at bounding box center [290, 424] width 7 height 7
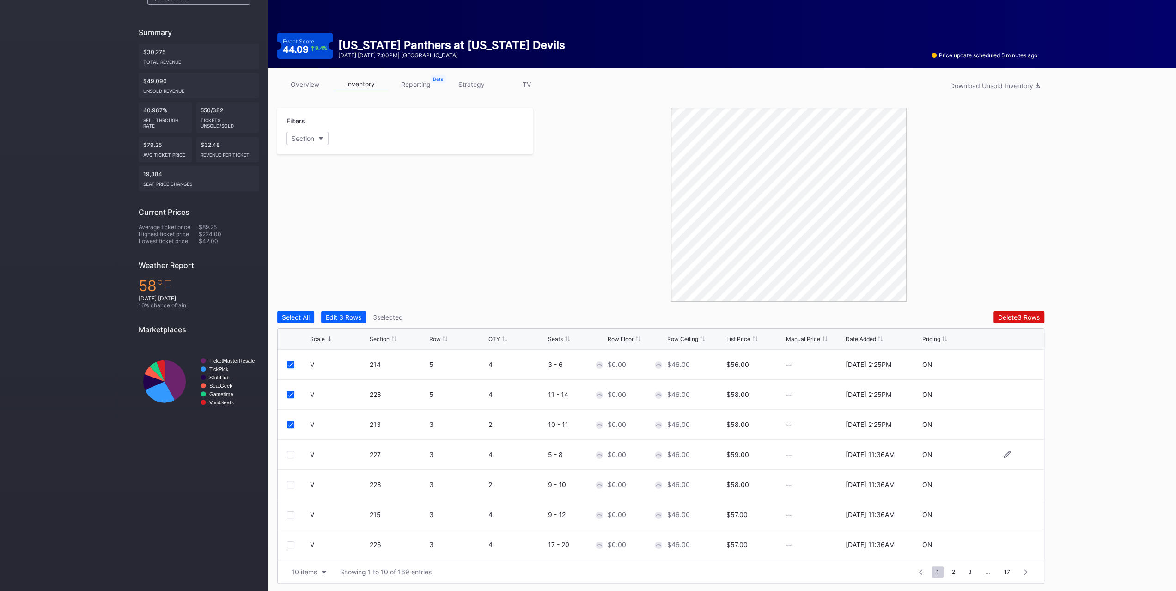
click at [295, 454] on div at bounding box center [298, 454] width 23 height 7
click at [293, 455] on div at bounding box center [290, 454] width 7 height 7
click at [293, 487] on div at bounding box center [290, 484] width 7 height 7
click at [293, 517] on div "V 215 3 4 9 - 12 $0.00 $46.00 $57.00 -- 9/23/2025 11:36AM ON" at bounding box center [661, 515] width 766 height 30
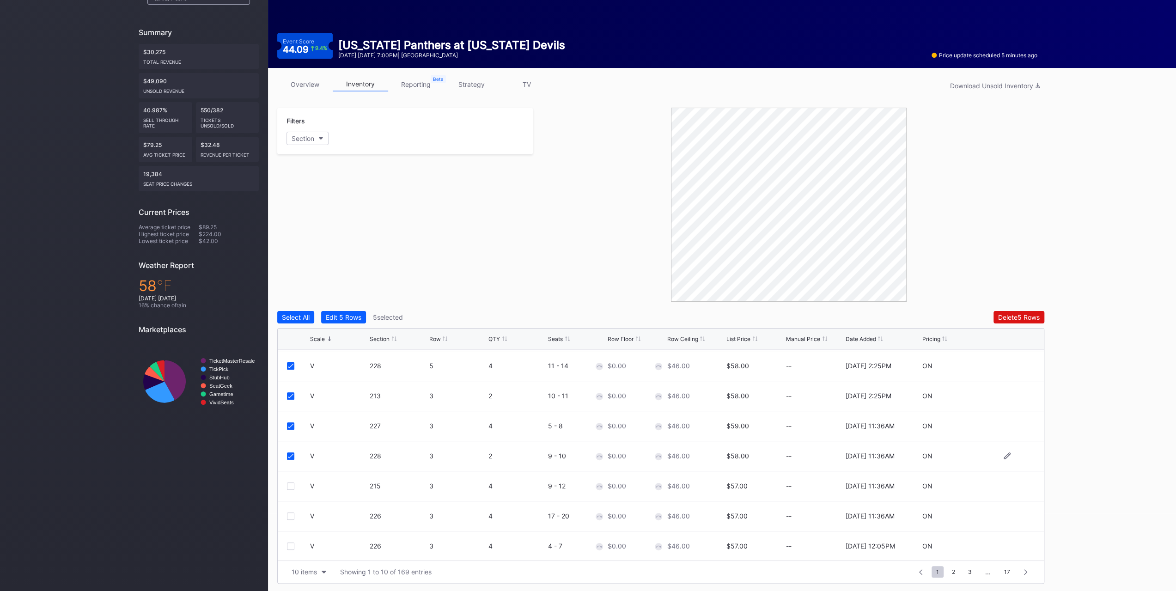
scroll to position [90, 0]
click at [289, 423] on div at bounding box center [290, 425] width 7 height 7
click at [289, 454] on div at bounding box center [290, 455] width 7 height 7
click at [291, 483] on div at bounding box center [290, 485] width 7 height 7
click at [293, 512] on div at bounding box center [290, 515] width 7 height 7
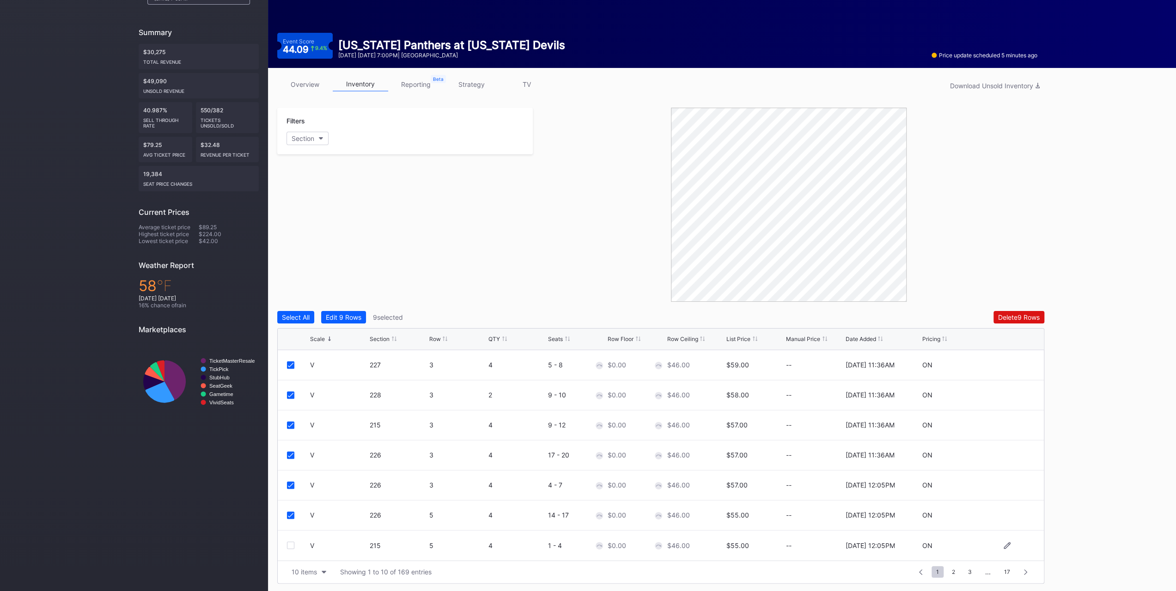
click at [293, 543] on div at bounding box center [290, 545] width 7 height 7
click at [306, 569] on div "10 items" at bounding box center [304, 572] width 25 height 8
click at [305, 551] on div "200 items" at bounding box center [309, 548] width 30 height 8
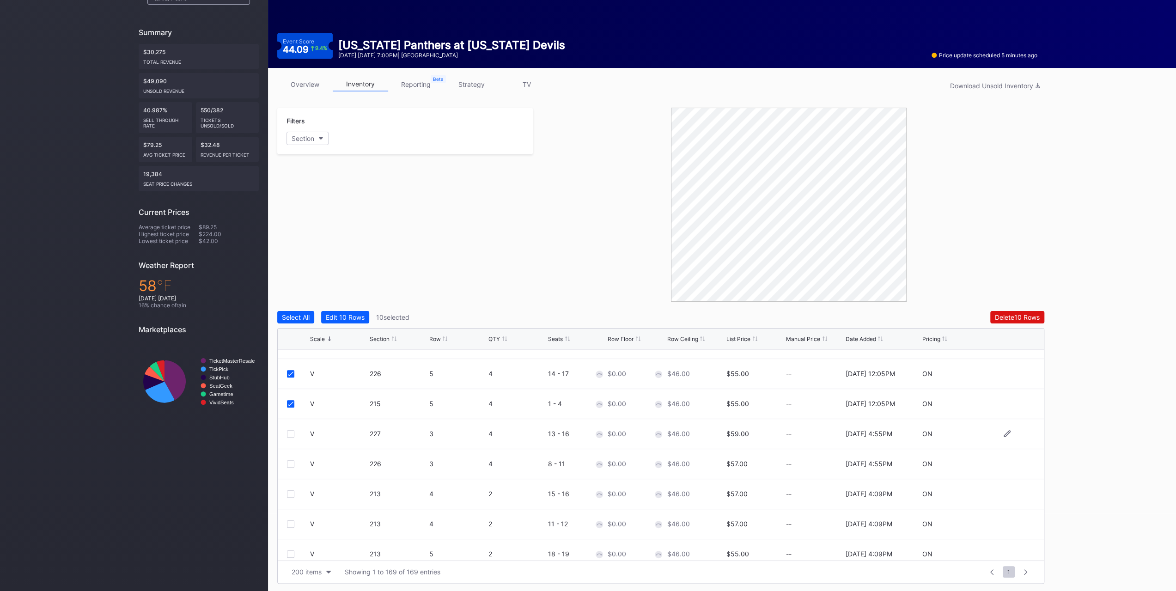
click at [292, 433] on div at bounding box center [290, 433] width 7 height 7
click at [294, 463] on div at bounding box center [290, 463] width 7 height 7
click at [293, 490] on div at bounding box center [290, 493] width 7 height 7
click at [292, 527] on div "V 213 4 2 11 - 12 $0.00 $46.00 $57.00 -- 10/6/2025 4:09PM ON" at bounding box center [661, 524] width 766 height 30
click at [292, 522] on div at bounding box center [290, 523] width 7 height 7
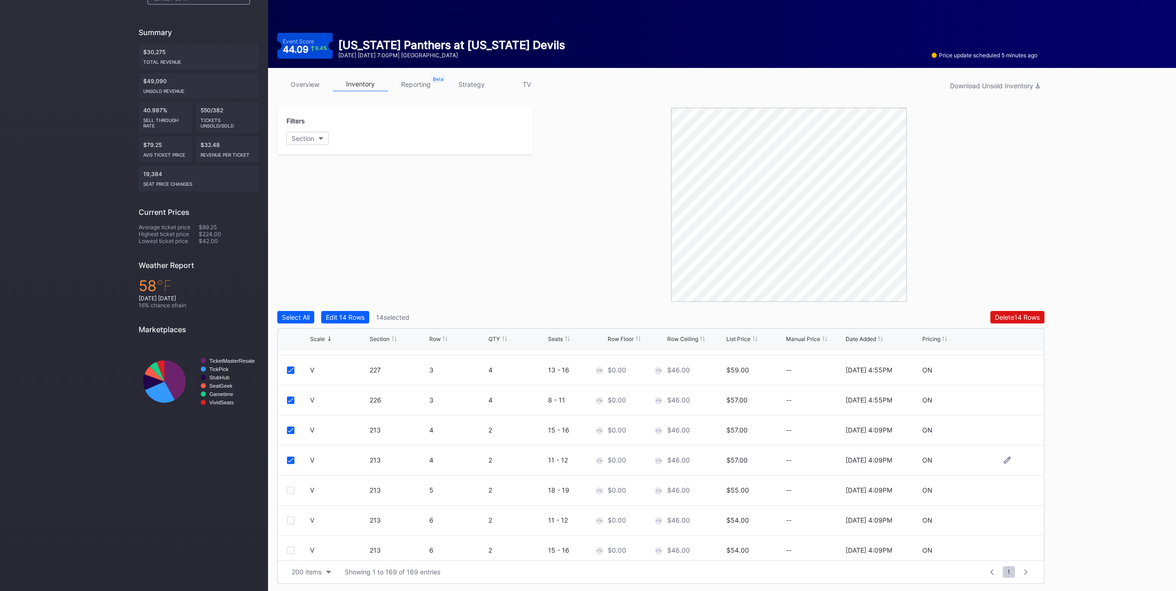
scroll to position [324, 0]
click at [290, 459] on div at bounding box center [290, 461] width 7 height 7
click at [292, 492] on div at bounding box center [290, 491] width 7 height 7
click at [291, 520] on div at bounding box center [290, 521] width 7 height 7
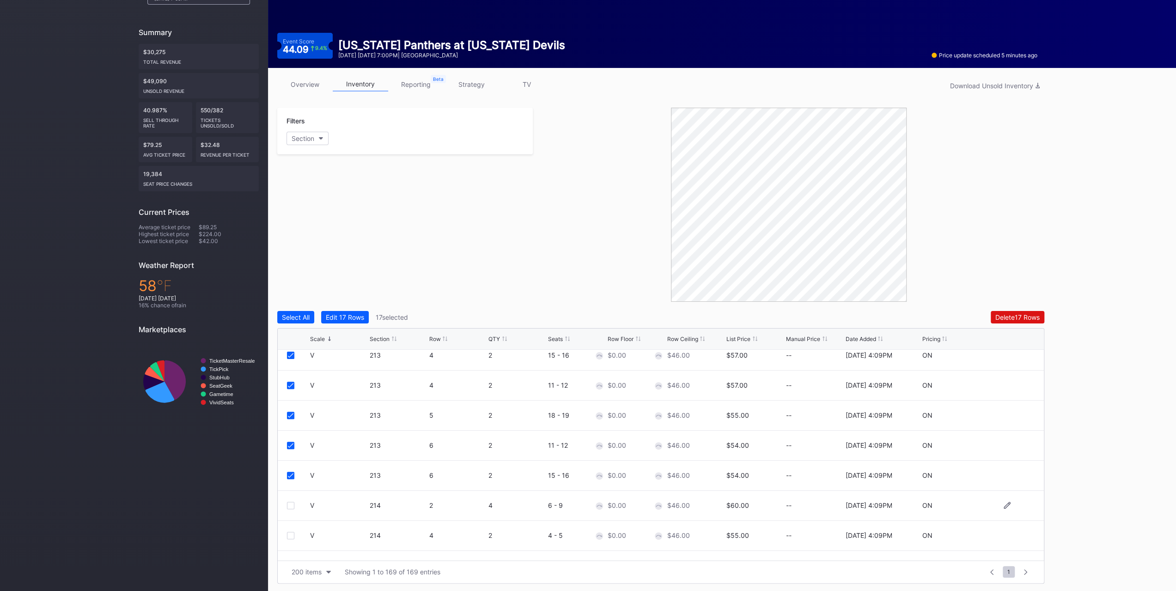
click at [290, 499] on div "V 214 2 4 6 - 9 $0.00 $46.00 $60.00 -- 10/6/2025 4:09PM ON" at bounding box center [661, 506] width 766 height 30
click at [290, 506] on div at bounding box center [290, 505] width 7 height 7
click at [292, 532] on div at bounding box center [290, 535] width 7 height 7
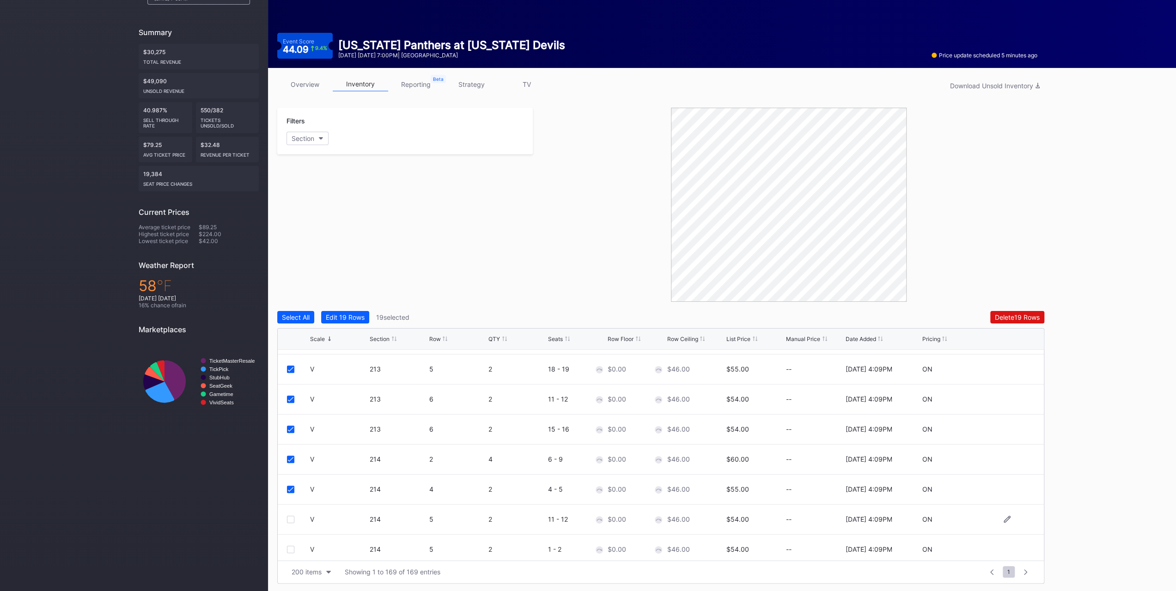
click at [295, 517] on div at bounding box center [298, 519] width 23 height 7
click at [292, 517] on div at bounding box center [290, 519] width 7 height 7
click at [292, 549] on div at bounding box center [290, 549] width 7 height 7
click at [288, 490] on div "V 214 5 3 15 - 17 $0.00 $46.00 $54.00 -- 10/6/2025 4:09PM ON" at bounding box center [661, 487] width 766 height 30
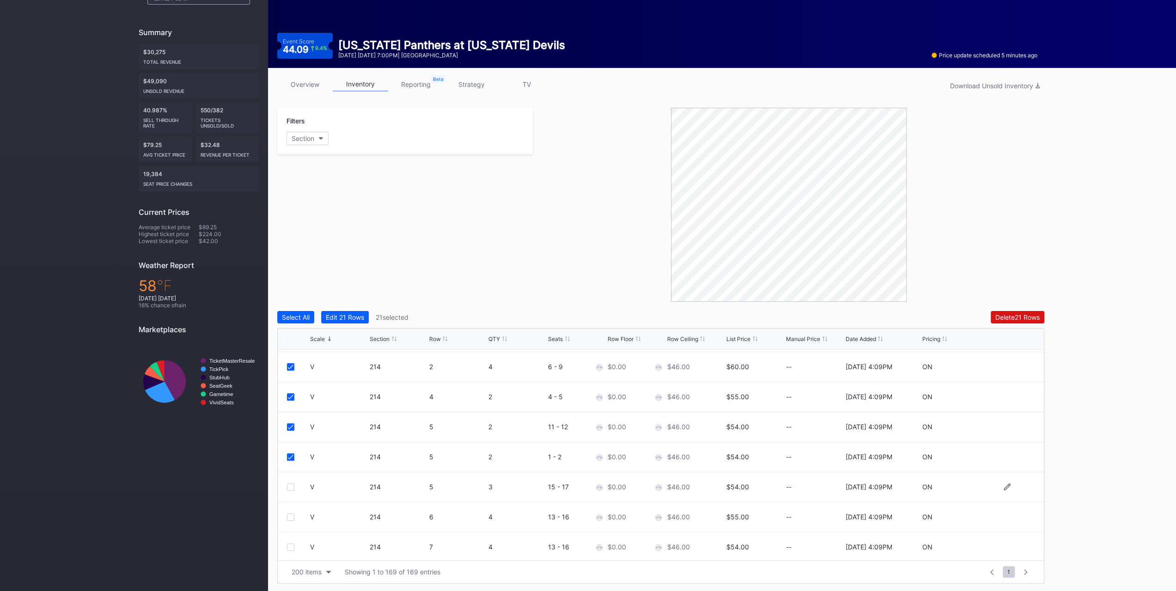
click at [290, 486] on div at bounding box center [290, 486] width 7 height 7
click at [291, 516] on div at bounding box center [290, 517] width 7 height 7
click at [291, 545] on div at bounding box center [290, 547] width 7 height 7
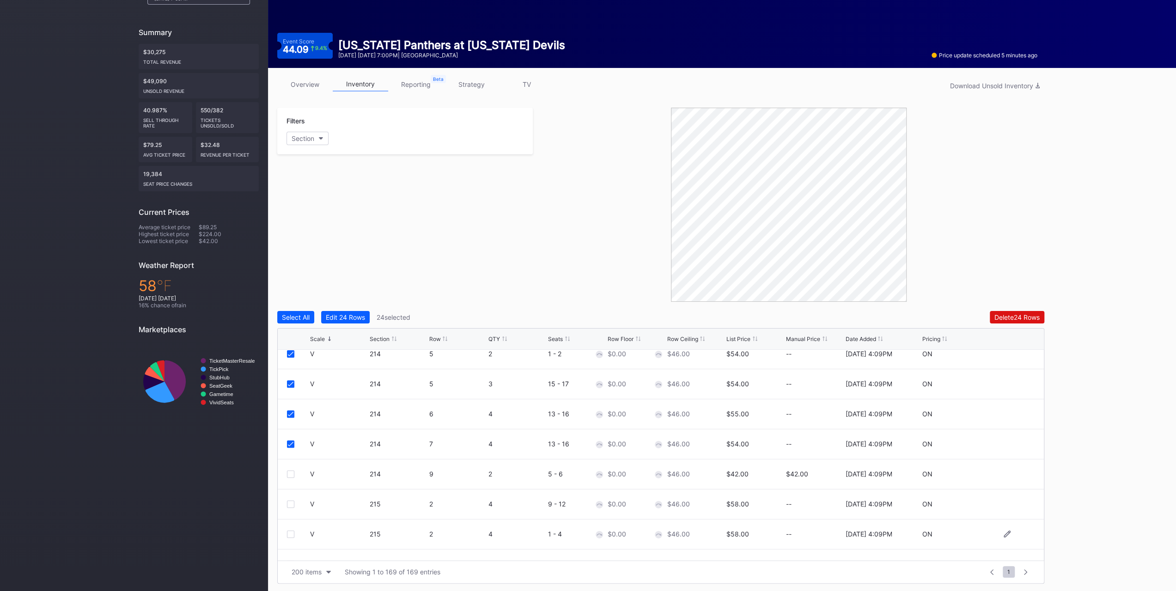
scroll to position [647, 0]
click at [293, 439] on div at bounding box center [290, 438] width 7 height 7
click at [291, 469] on div at bounding box center [290, 468] width 7 height 7
click at [292, 502] on div "V 215 2 4 1 - 4 $0.00 $46.00 $58.00 -- 10/6/2025 4:09PM ON" at bounding box center [661, 499] width 766 height 30
click at [291, 527] on div at bounding box center [290, 528] width 7 height 7
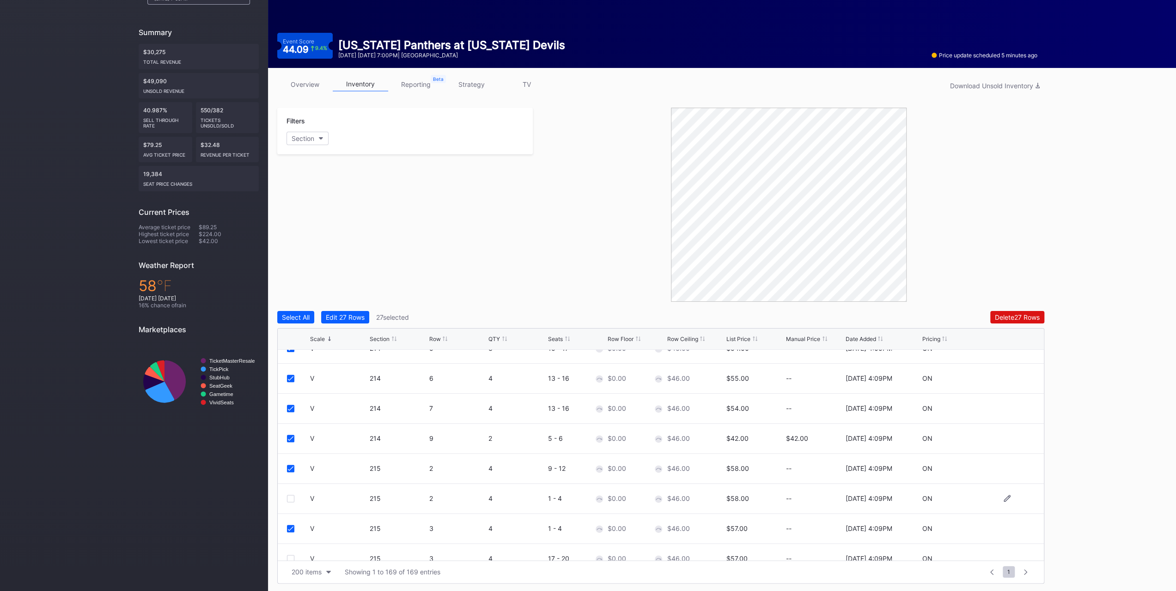
click at [288, 500] on div at bounding box center [290, 498] width 7 height 7
click at [291, 464] on div at bounding box center [290, 466] width 7 height 7
click at [294, 493] on div at bounding box center [298, 496] width 23 height 7
click at [292, 493] on div at bounding box center [290, 496] width 7 height 7
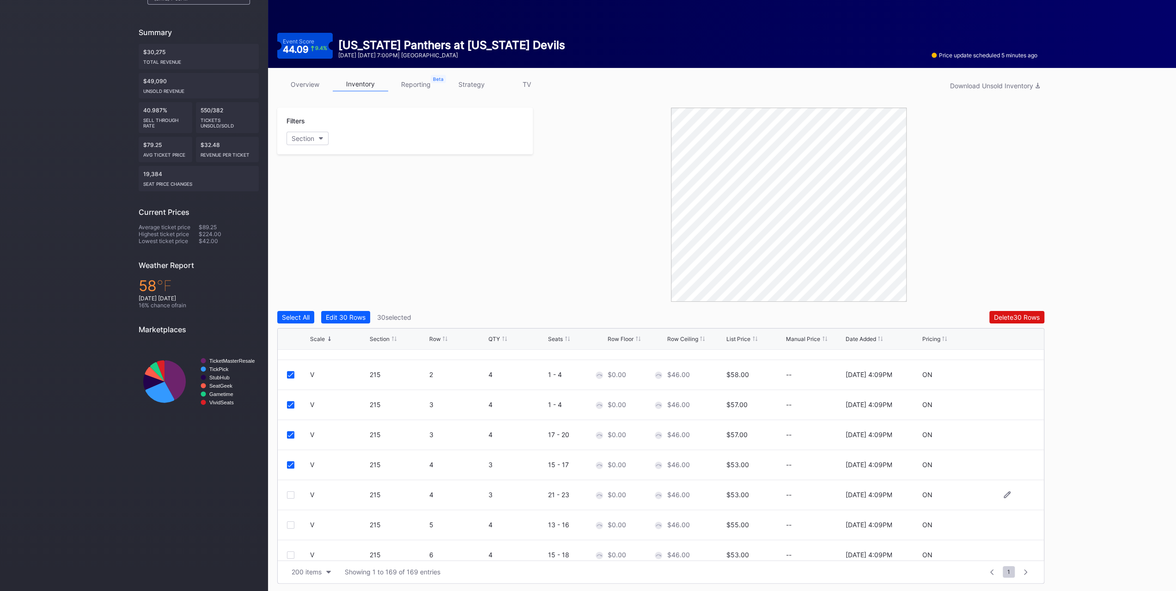
scroll to position [786, 0]
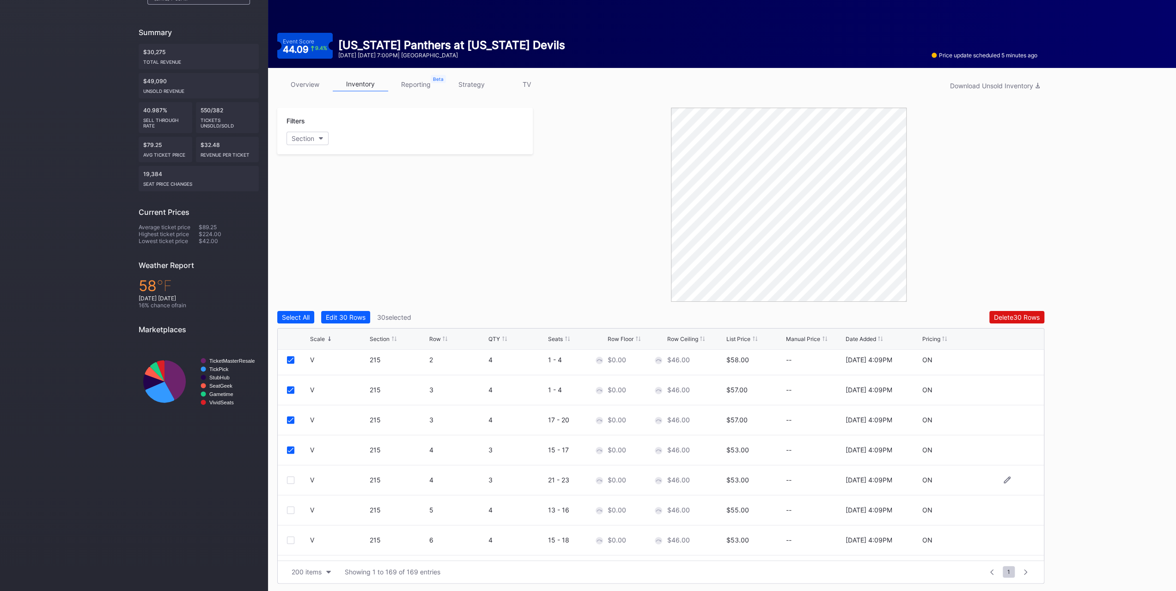
click at [292, 477] on div at bounding box center [290, 480] width 7 height 7
click at [292, 510] on div at bounding box center [290, 510] width 7 height 7
click at [293, 447] on div at bounding box center [290, 447] width 7 height 7
click at [291, 475] on div at bounding box center [290, 477] width 7 height 7
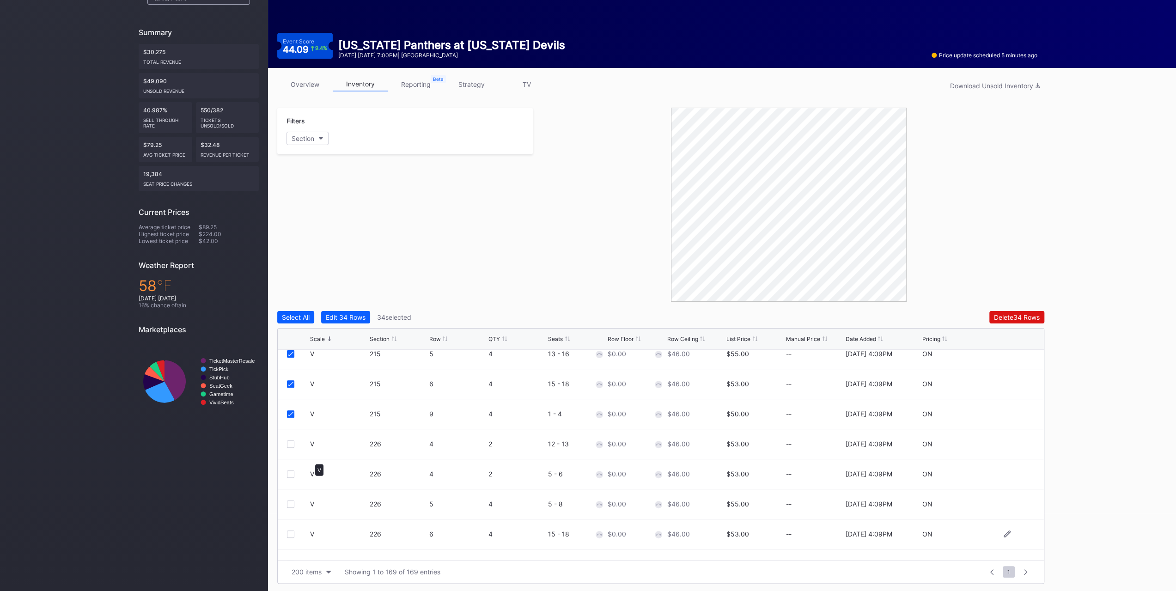
scroll to position [924, 0]
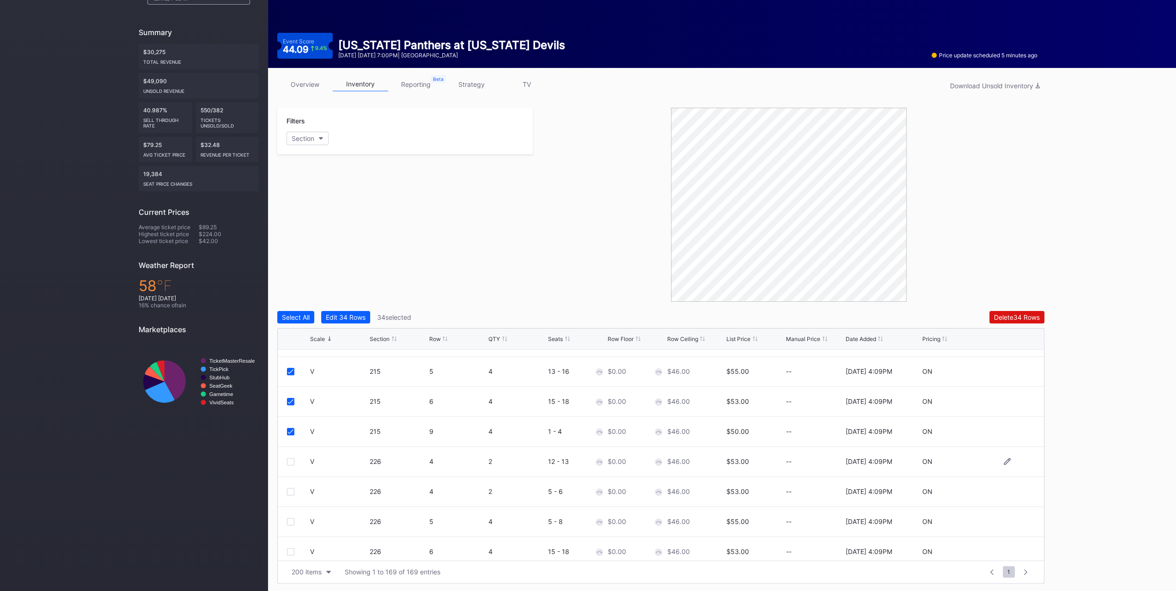
click at [291, 461] on div at bounding box center [290, 461] width 7 height 7
click at [293, 489] on div at bounding box center [290, 491] width 7 height 7
click at [294, 520] on div at bounding box center [290, 521] width 7 height 7
click at [291, 462] on div "V 226 6 4 15 - 18 $0.00 $46.00 $53.00 -- 10/6/2025 4:09PM ON" at bounding box center [661, 460] width 766 height 30
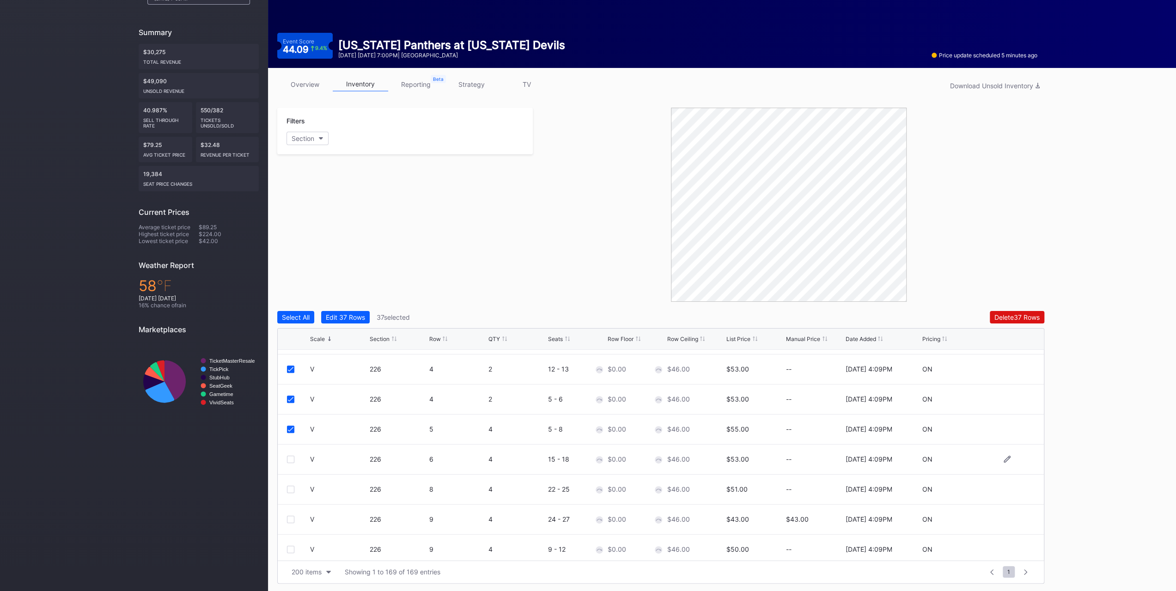
click at [291, 461] on div at bounding box center [290, 459] width 7 height 7
click at [293, 490] on div at bounding box center [290, 489] width 7 height 7
click at [293, 516] on div at bounding box center [290, 519] width 7 height 7
click at [295, 546] on div at bounding box center [298, 549] width 23 height 7
click at [293, 546] on div at bounding box center [290, 549] width 7 height 7
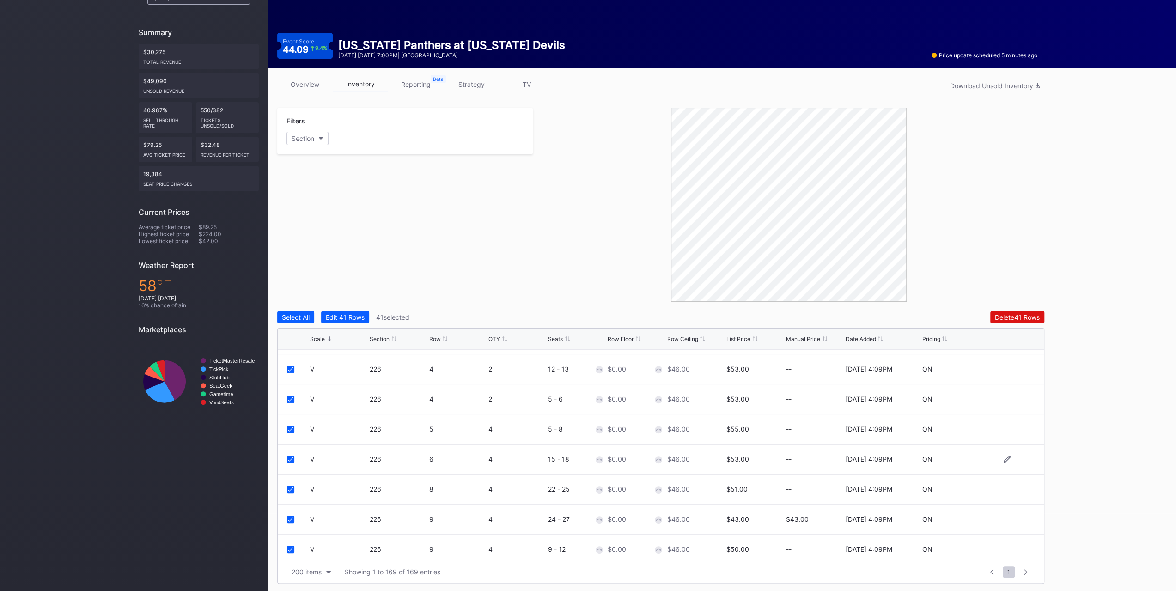
scroll to position [1156, 0]
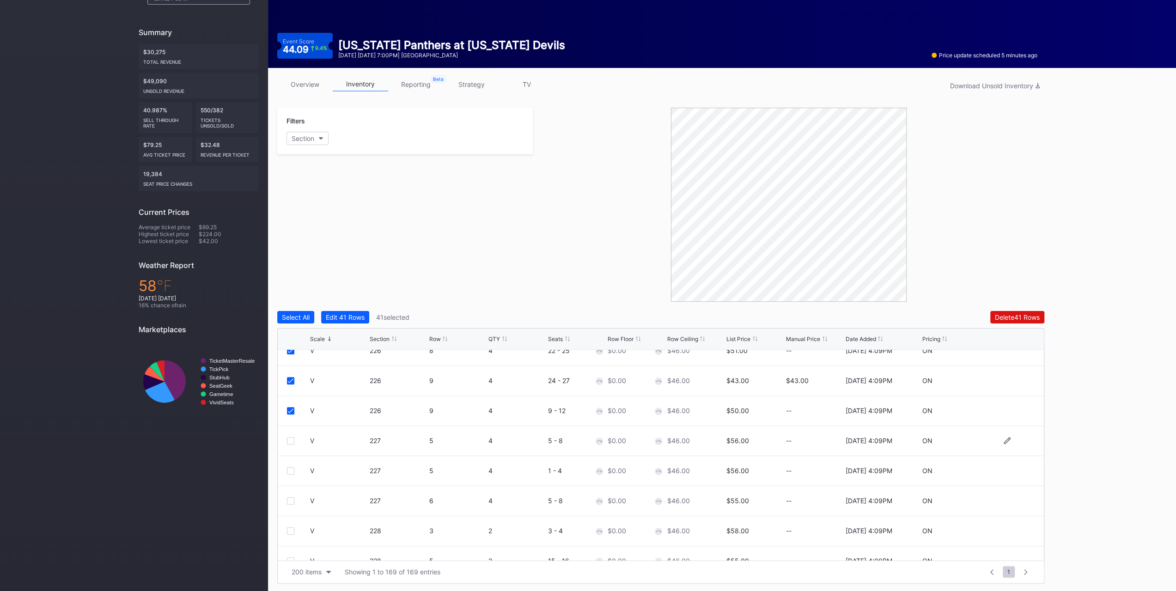
click at [292, 437] on div at bounding box center [290, 440] width 7 height 7
click at [293, 467] on div at bounding box center [290, 470] width 7 height 7
click at [289, 498] on div at bounding box center [290, 500] width 7 height 7
click at [291, 532] on div at bounding box center [290, 530] width 7 height 7
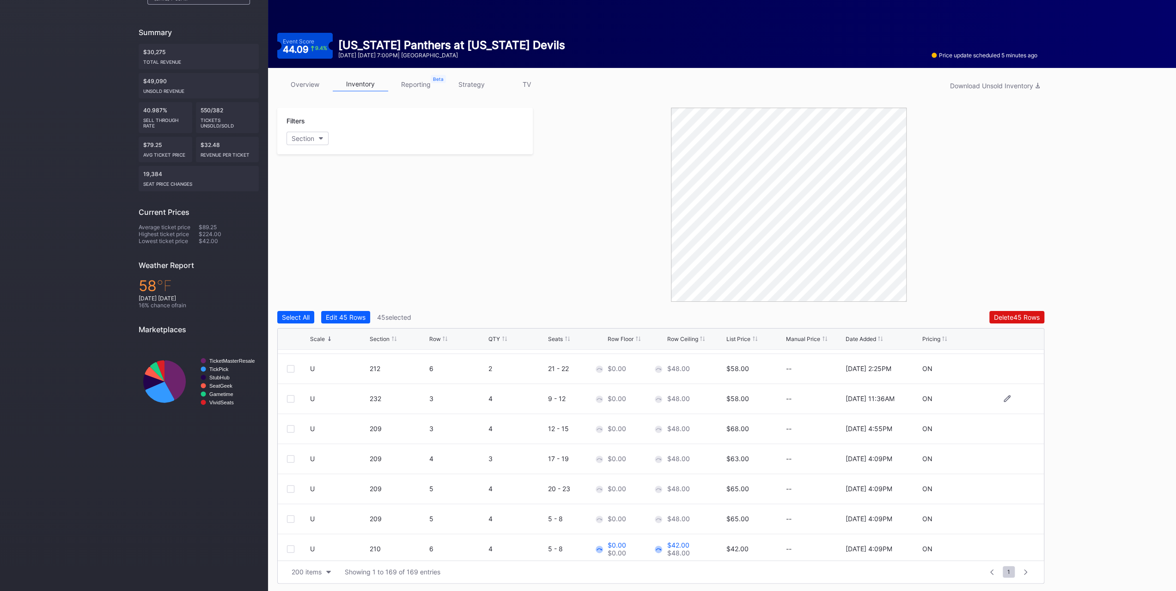
scroll to position [1525, 0]
click at [301, 311] on button "Select All" at bounding box center [295, 317] width 37 height 12
click at [301, 311] on button "Deselect All" at bounding box center [299, 317] width 44 height 12
click at [500, 337] on div "QTY" at bounding box center [517, 339] width 57 height 7
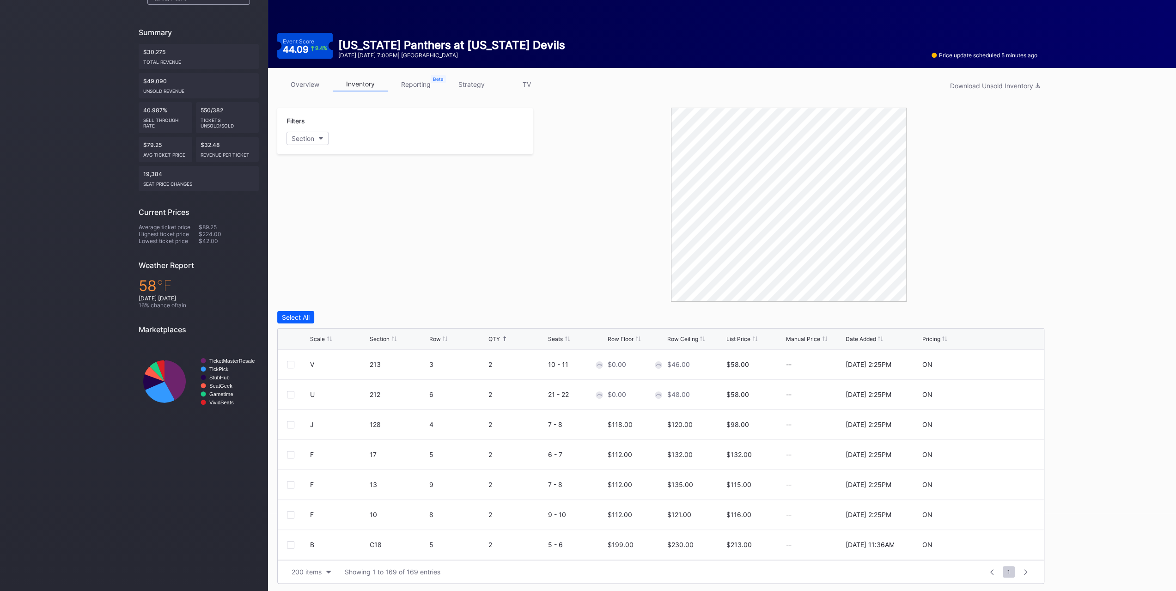
click at [500, 336] on div "QTY" at bounding box center [517, 339] width 57 height 7
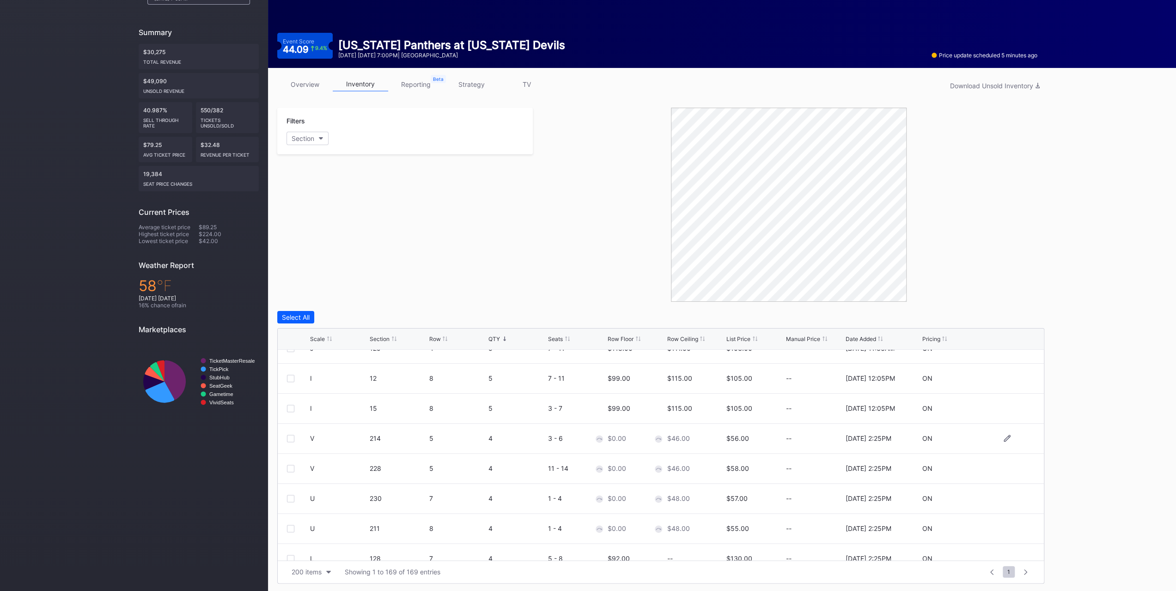
click at [289, 438] on div at bounding box center [290, 438] width 7 height 7
click at [292, 470] on div at bounding box center [290, 468] width 7 height 7
click at [355, 320] on div "Edit 2 Rows" at bounding box center [343, 317] width 35 height 8
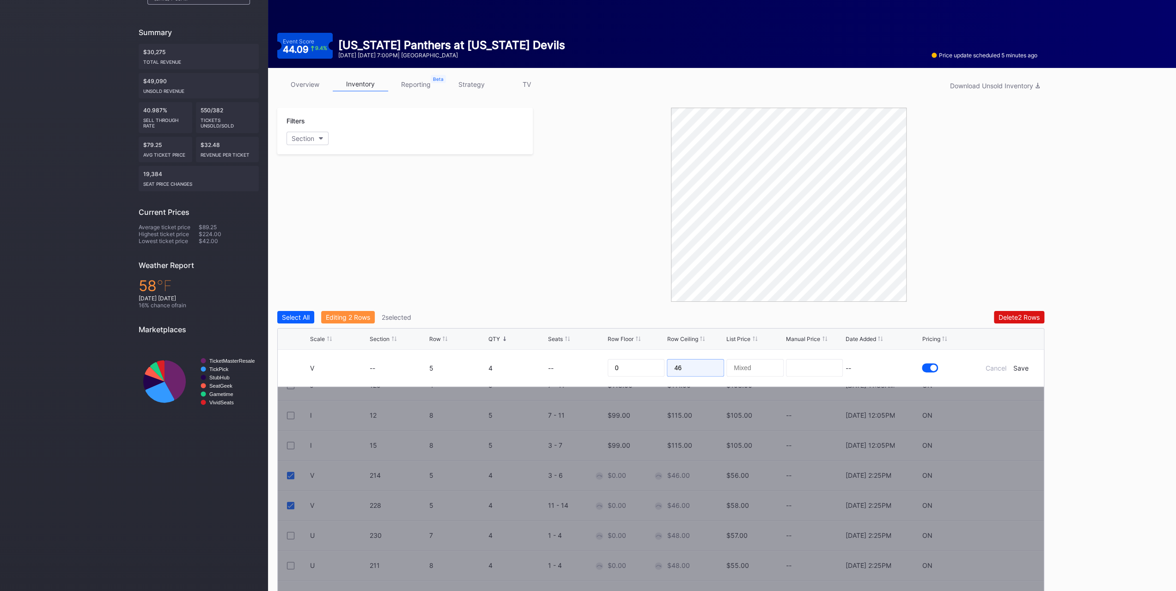
click at [724, 369] on form "V -- 5 4 -- 0 46 -- Cancel Save" at bounding box center [672, 368] width 725 height 37
click at [704, 365] on input "46" at bounding box center [695, 368] width 57 height 18
type input "38"
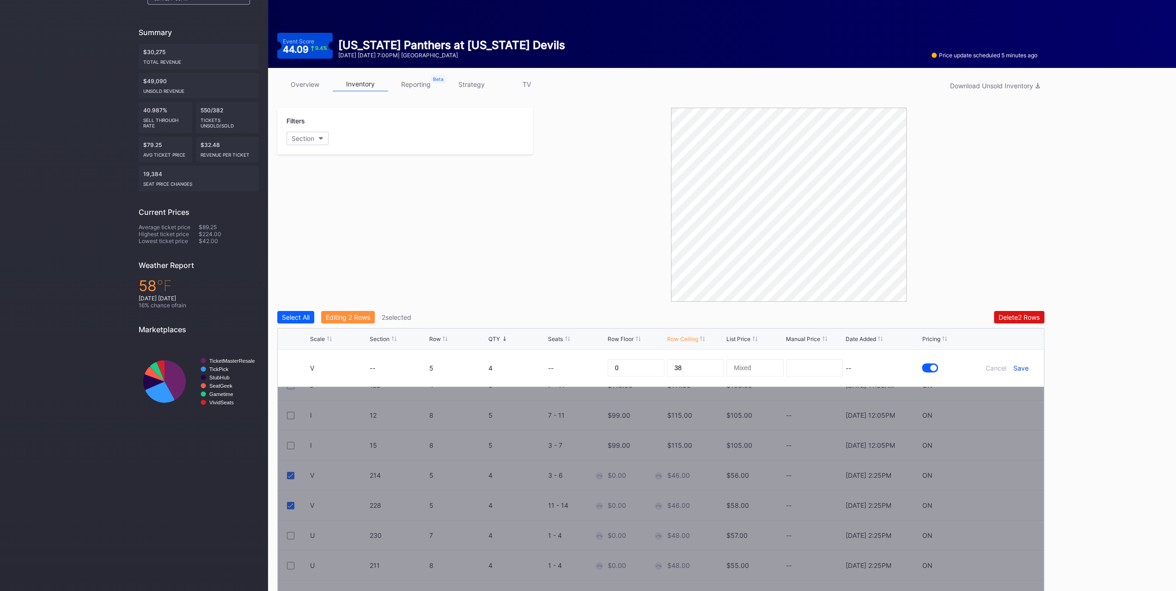
click at [1023, 367] on div "Save" at bounding box center [1021, 368] width 15 height 8
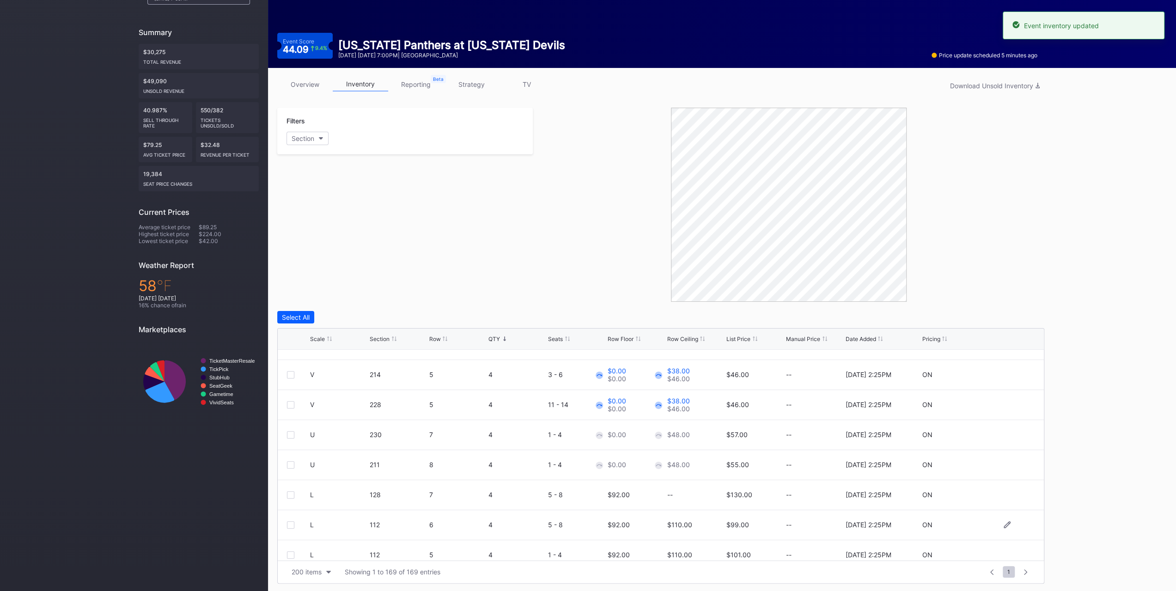
scroll to position [139, 0]
click at [287, 407] on div at bounding box center [290, 406] width 7 height 7
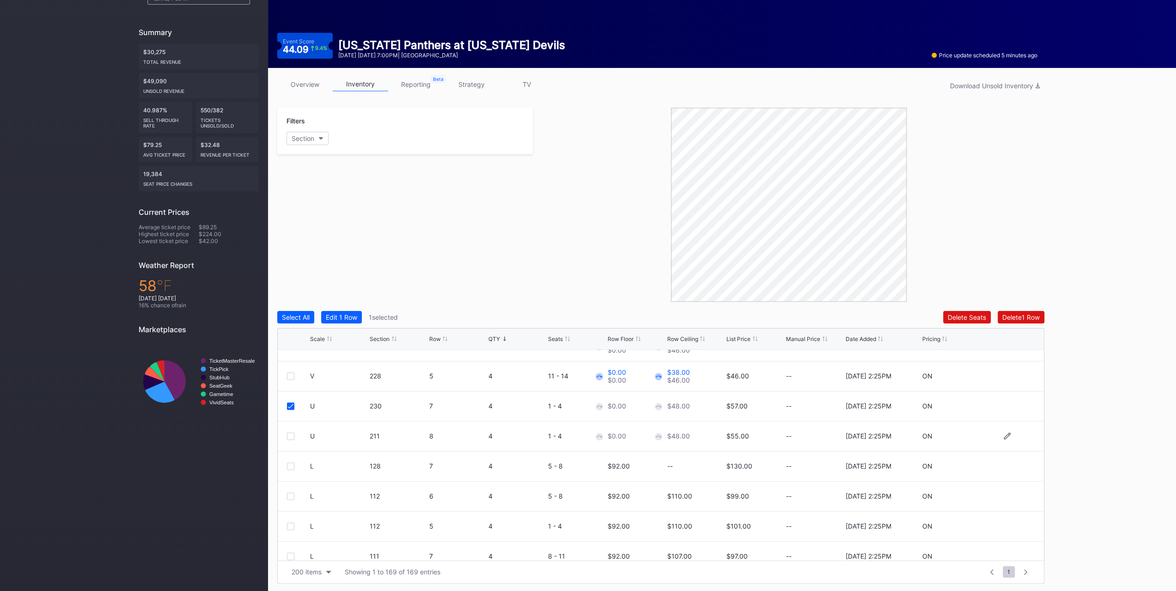
click at [292, 440] on div "U 211 8 4 1 - 4 $0.00 $48.00 $55.00 -- 7/16/2025 2:25PM ON" at bounding box center [661, 437] width 766 height 30
click at [291, 439] on div "U 211 8 4 1 - 4 $0.00 $48.00 $55.00 -- 7/16/2025 2:25PM ON" at bounding box center [661, 437] width 766 height 30
click at [291, 438] on div at bounding box center [290, 436] width 7 height 7
click at [359, 318] on div "Edit 2 Rows" at bounding box center [343, 317] width 35 height 8
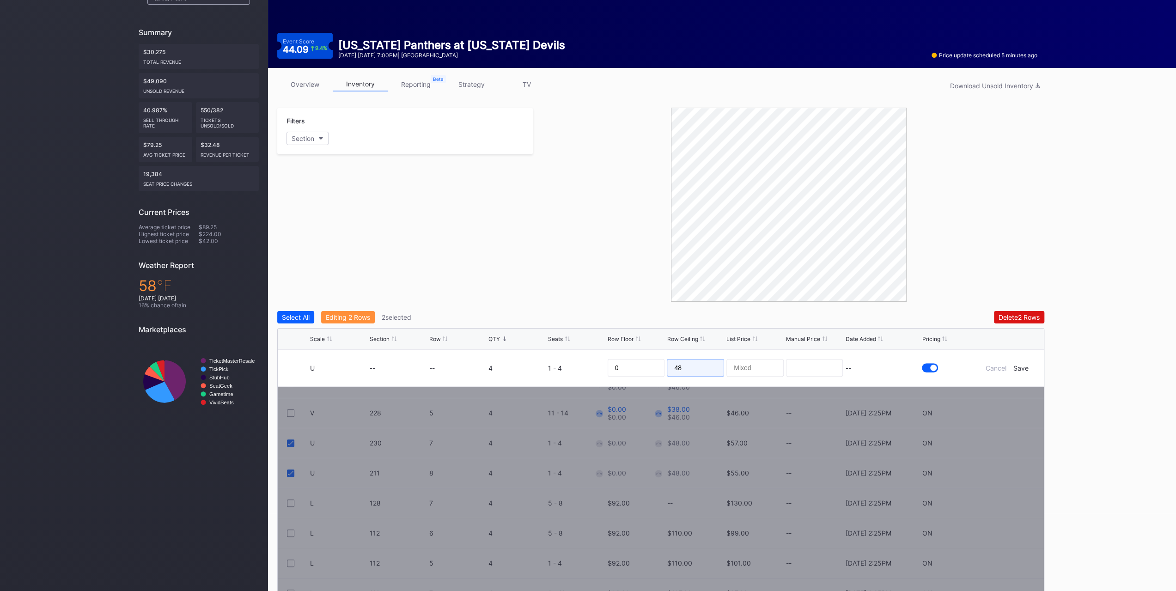
drag, startPoint x: 664, startPoint y: 370, endPoint x: 562, endPoint y: 365, distance: 102.7
click at [613, 373] on form "U -- -- 4 1 - 4 0 48 -- Cancel Save" at bounding box center [672, 368] width 725 height 37
type input "39"
click at [1017, 365] on div "Save" at bounding box center [1021, 368] width 15 height 8
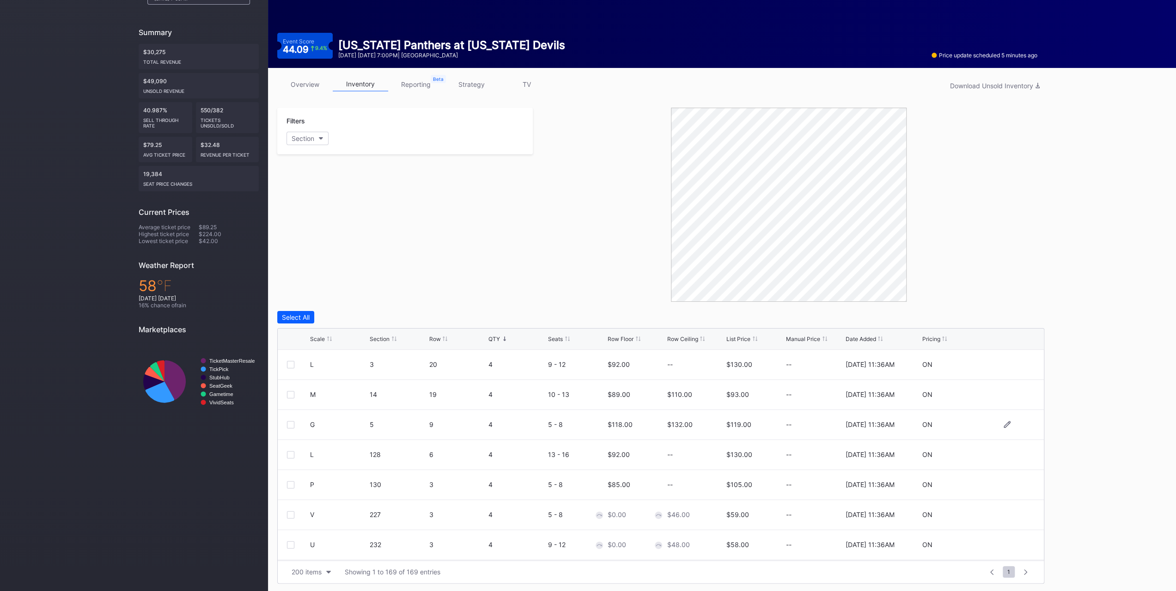
scroll to position [647, 0]
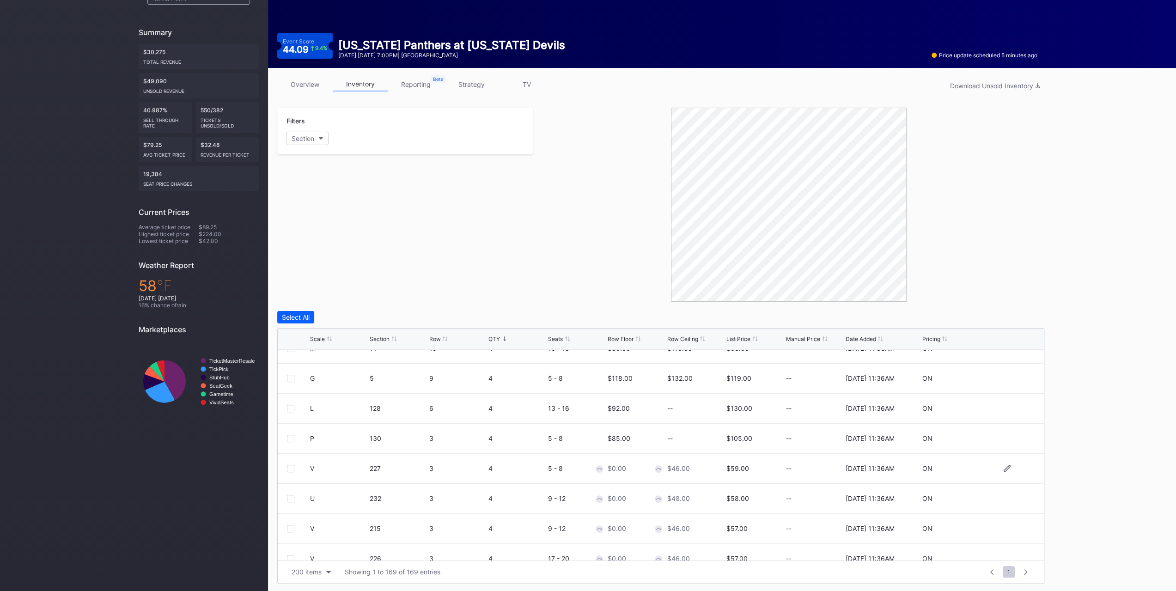
click at [287, 471] on div "V 227 3 4 5 - 8 $0.00 $46.00 $59.00 -- 9/23/2025 11:36AM ON" at bounding box center [661, 469] width 766 height 30
click at [297, 465] on div at bounding box center [298, 468] width 23 height 7
click at [289, 467] on div at bounding box center [290, 468] width 7 height 7
click at [293, 498] on div at bounding box center [290, 498] width 7 height 7
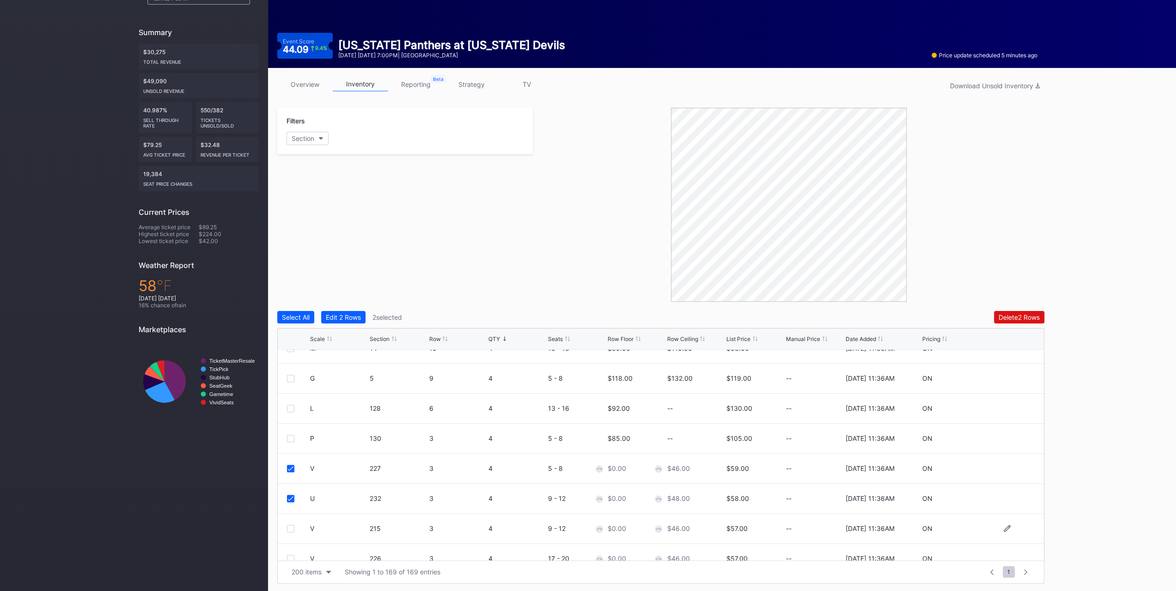
click at [289, 530] on div at bounding box center [290, 528] width 7 height 7
click at [360, 319] on div "Edit 3 Rows" at bounding box center [344, 317] width 36 height 8
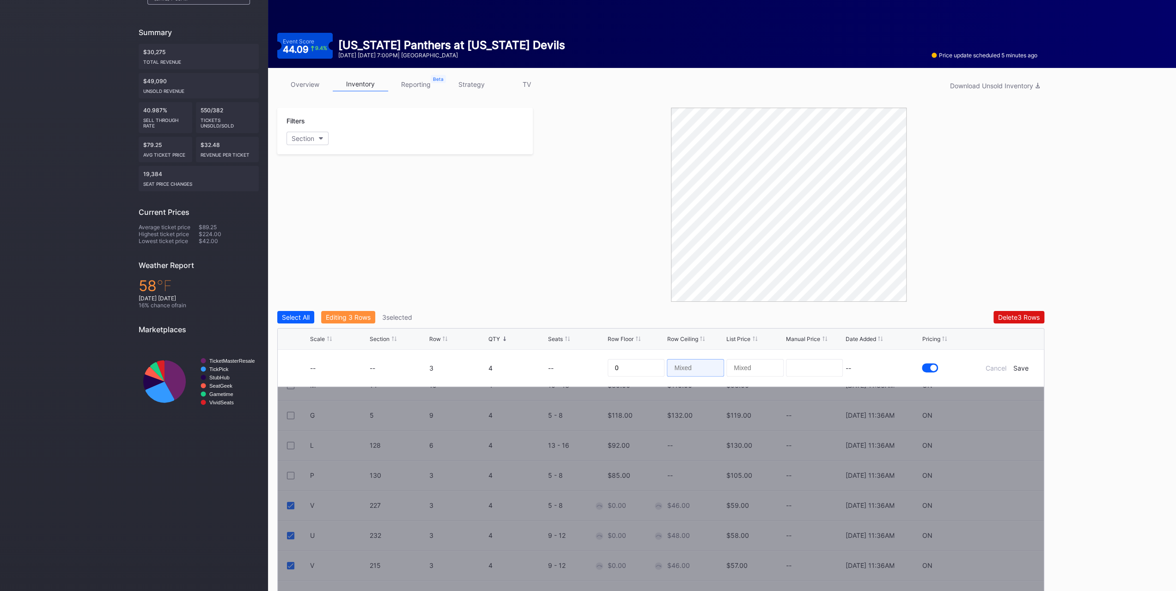
click at [687, 362] on input at bounding box center [695, 368] width 57 height 18
type input "40"
click at [1019, 367] on div "Save" at bounding box center [1021, 368] width 15 height 8
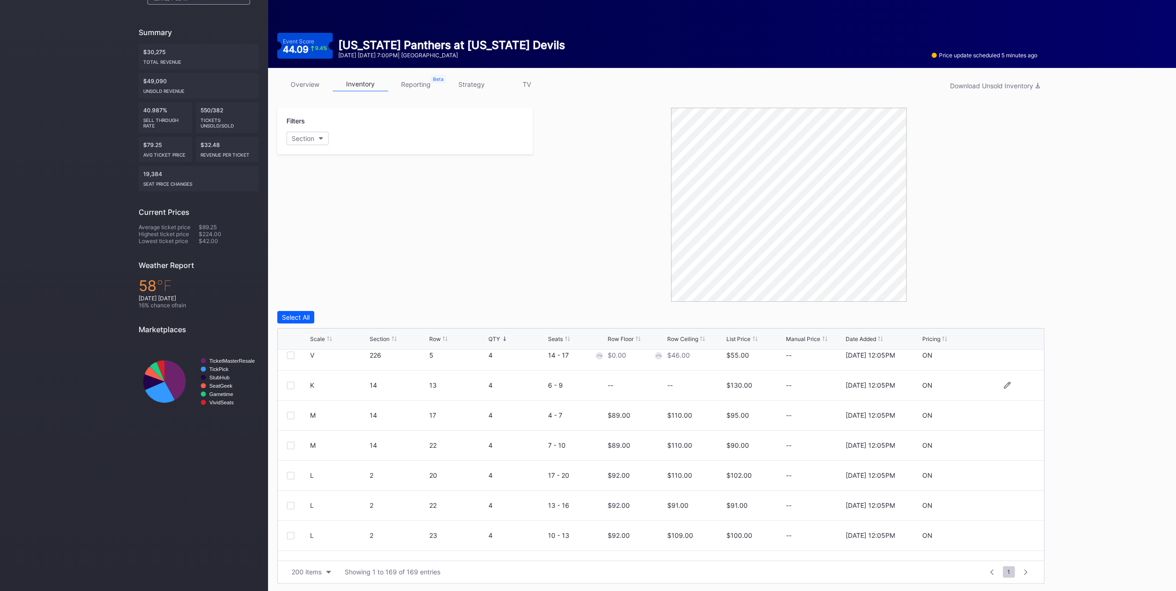
scroll to position [1017, 0]
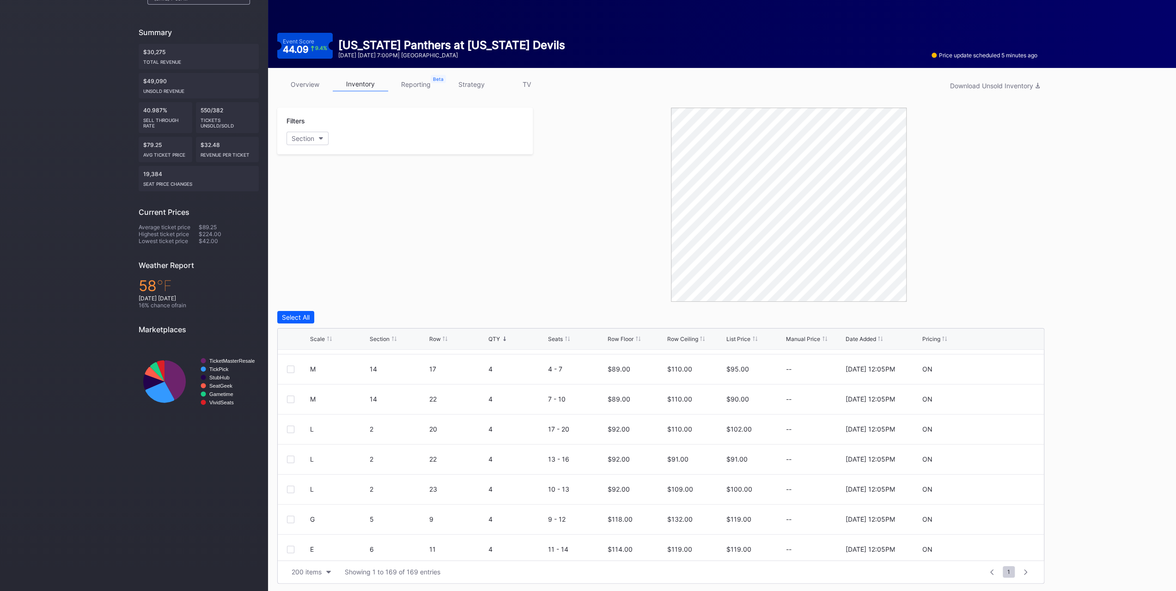
click at [305, 86] on link "overview" at bounding box center [304, 84] width 55 height 14
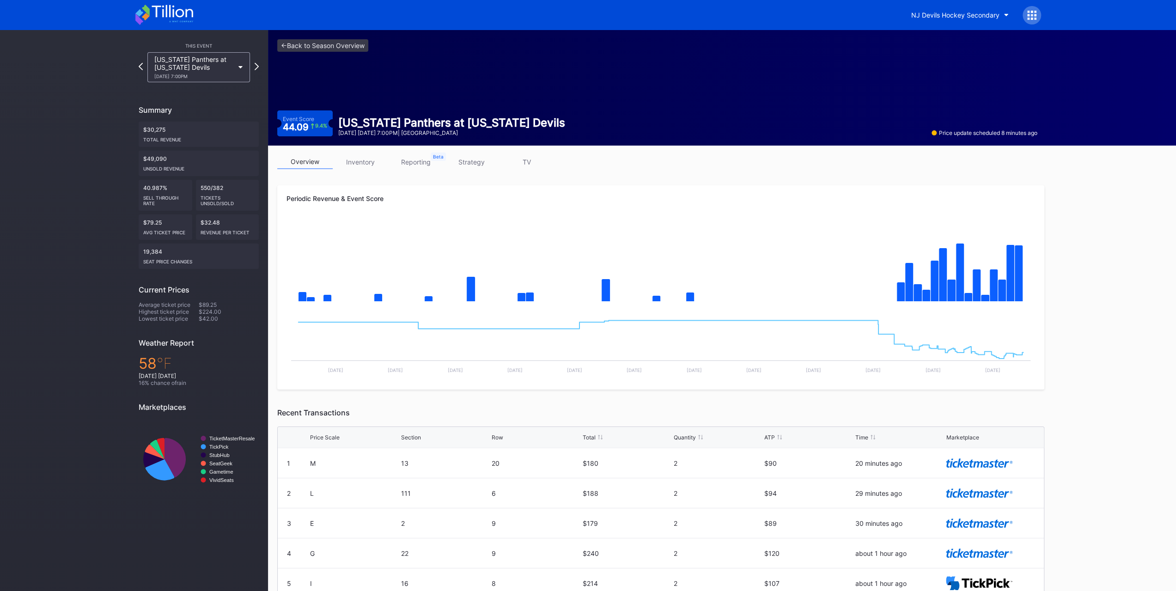
click at [144, 20] on icon at bounding box center [164, 15] width 58 height 20
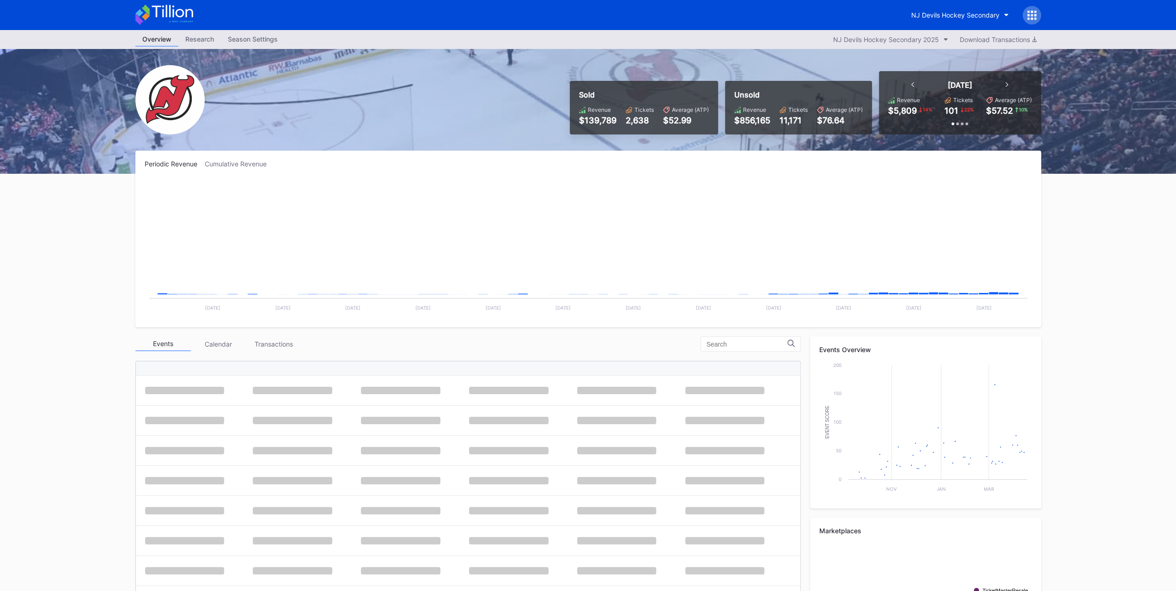
scroll to position [90, 0]
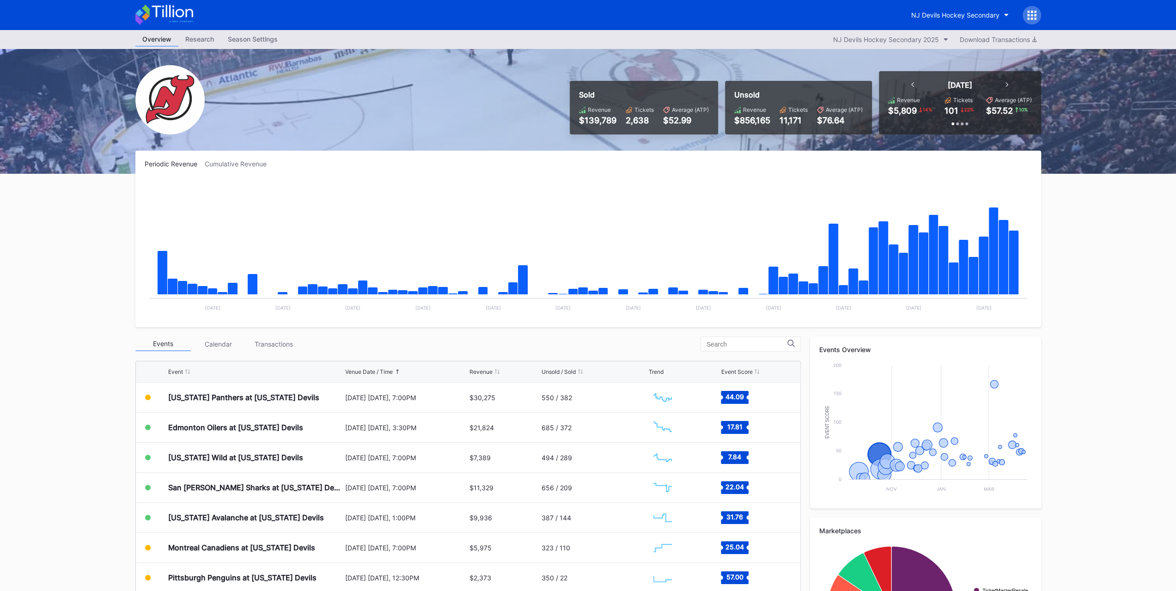
click at [278, 339] on div "Transactions" at bounding box center [273, 344] width 55 height 14
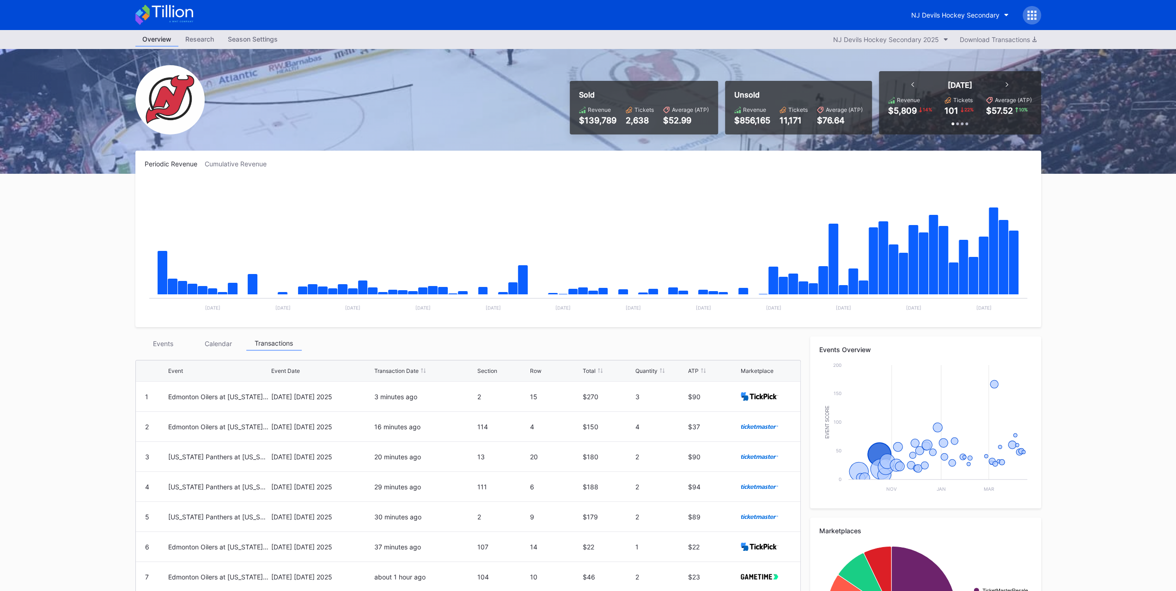
click at [166, 356] on div "Event Event Date Transaction Date Section Row Total Quantity ATP Marketplace 1 …" at bounding box center [468, 530] width 666 height 350
click at [168, 342] on div "Events" at bounding box center [162, 344] width 55 height 14
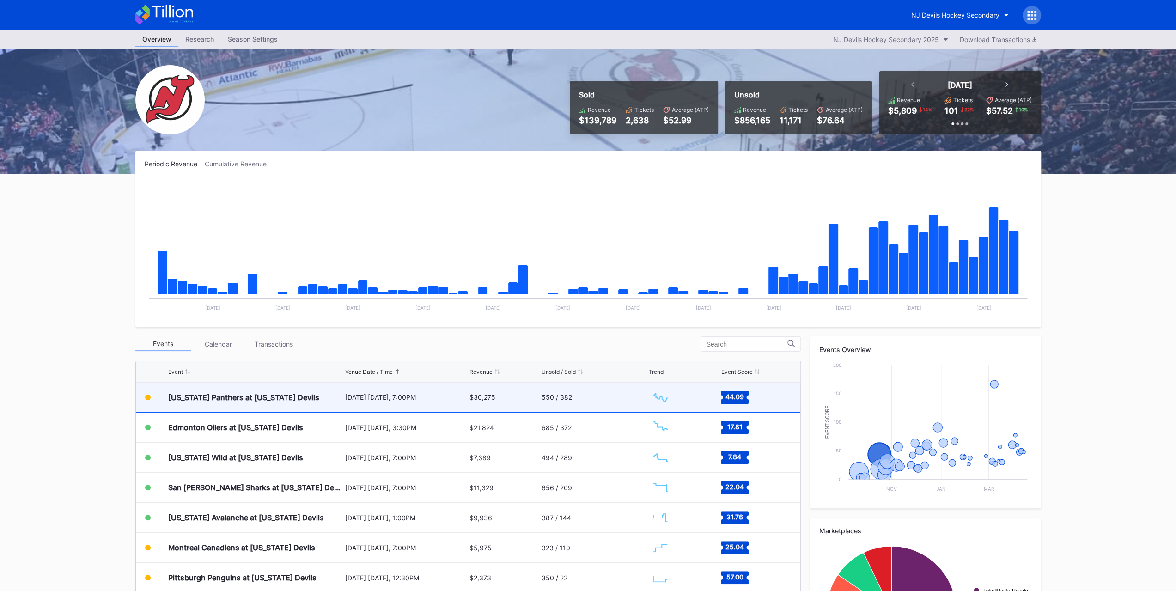
scroll to position [90, 0]
click at [194, 407] on div "Florida Panthers at New Jersey Devils" at bounding box center [255, 397] width 175 height 29
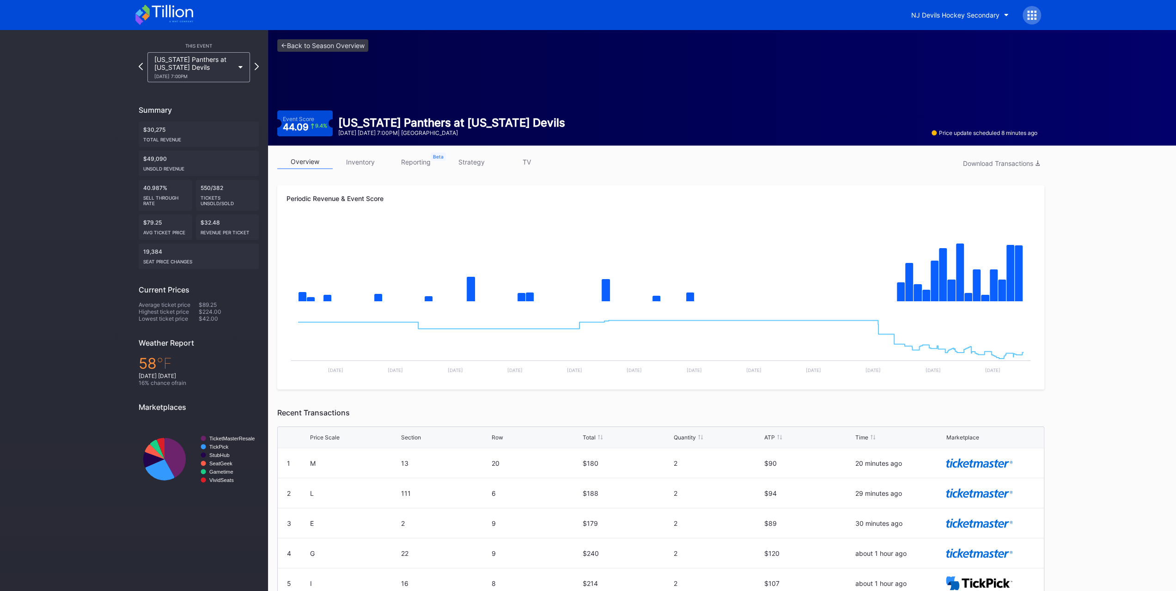
click at [487, 165] on link "strategy" at bounding box center [471, 162] width 55 height 14
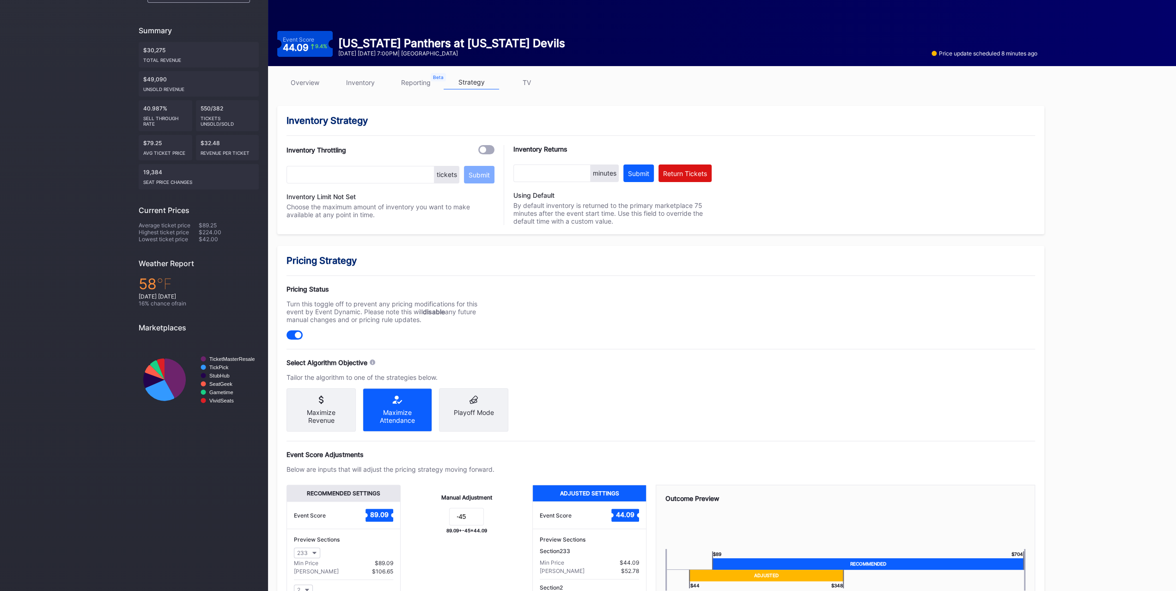
scroll to position [171, 0]
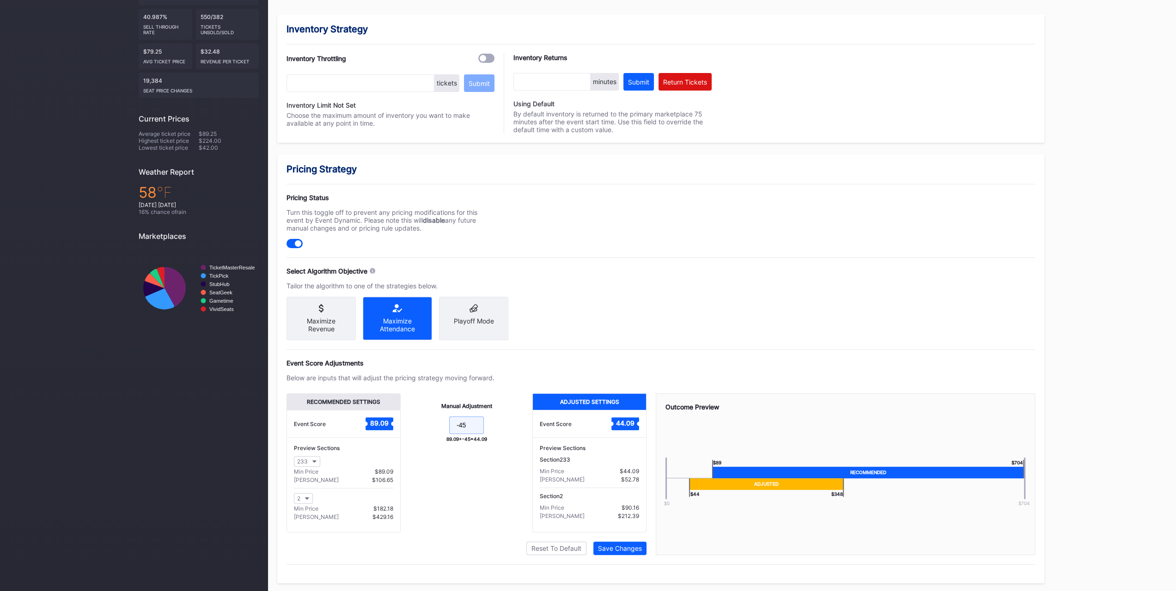
click at [463, 434] on input "-45" at bounding box center [466, 425] width 35 height 18
type input "-46"
click at [633, 552] on button "Save Changes" at bounding box center [620, 548] width 53 height 13
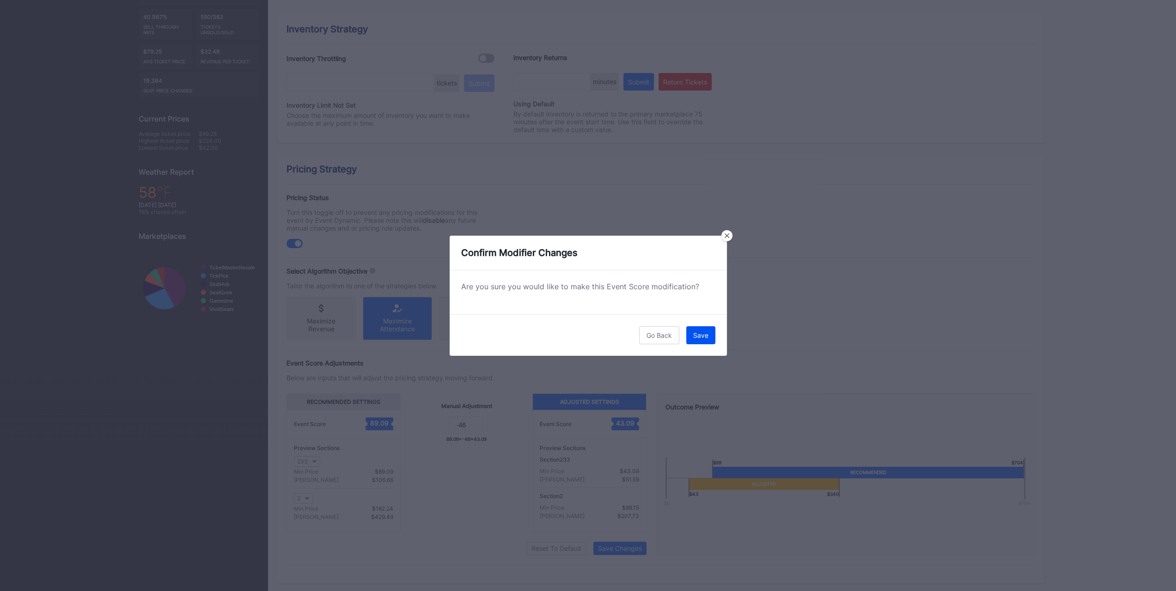
click at [714, 337] on button "Save" at bounding box center [700, 335] width 29 height 18
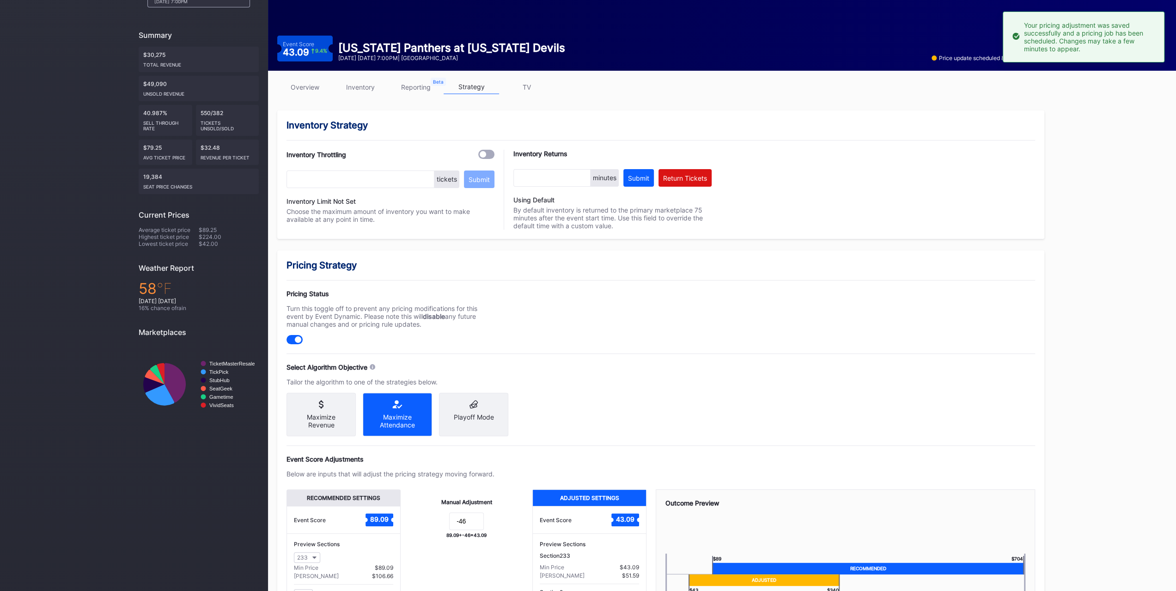
scroll to position [0, 0]
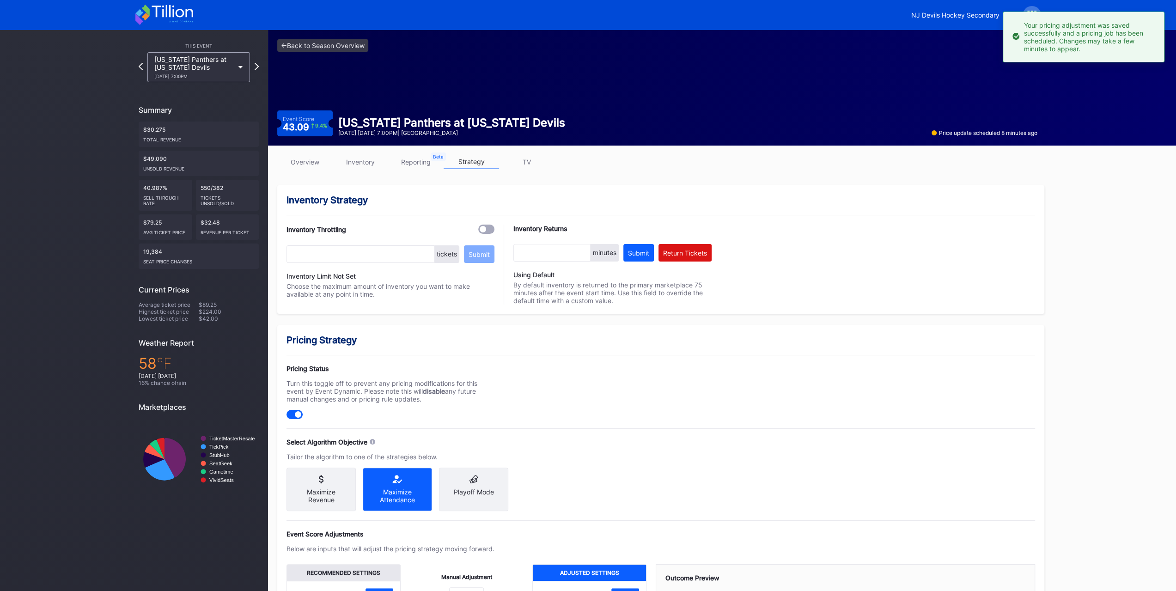
click at [312, 163] on link "overview" at bounding box center [304, 162] width 55 height 14
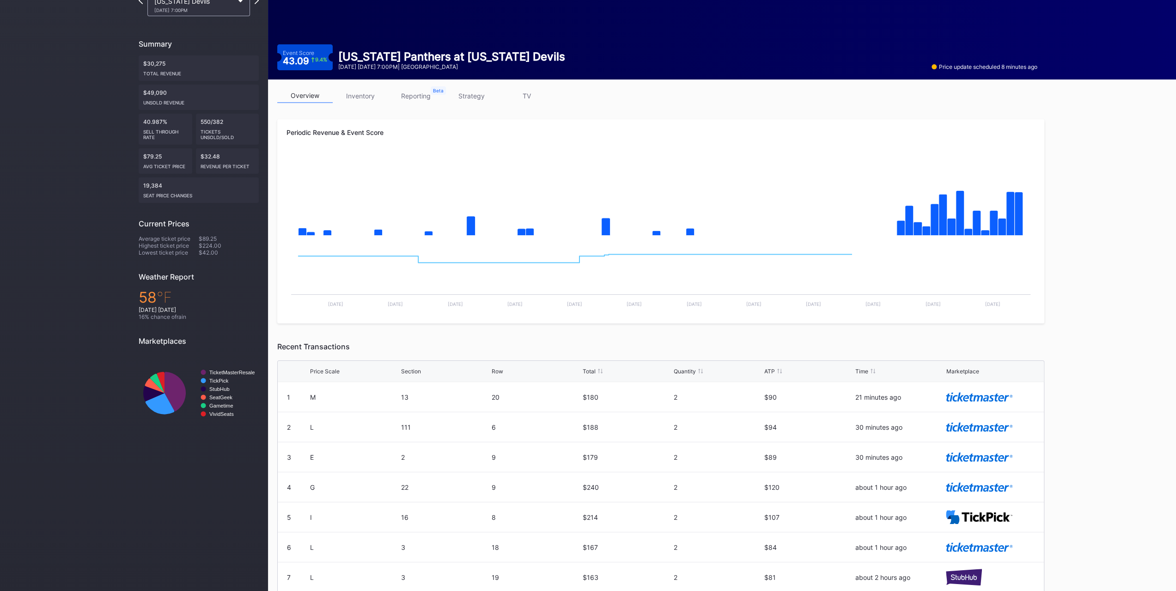
scroll to position [98, 0]
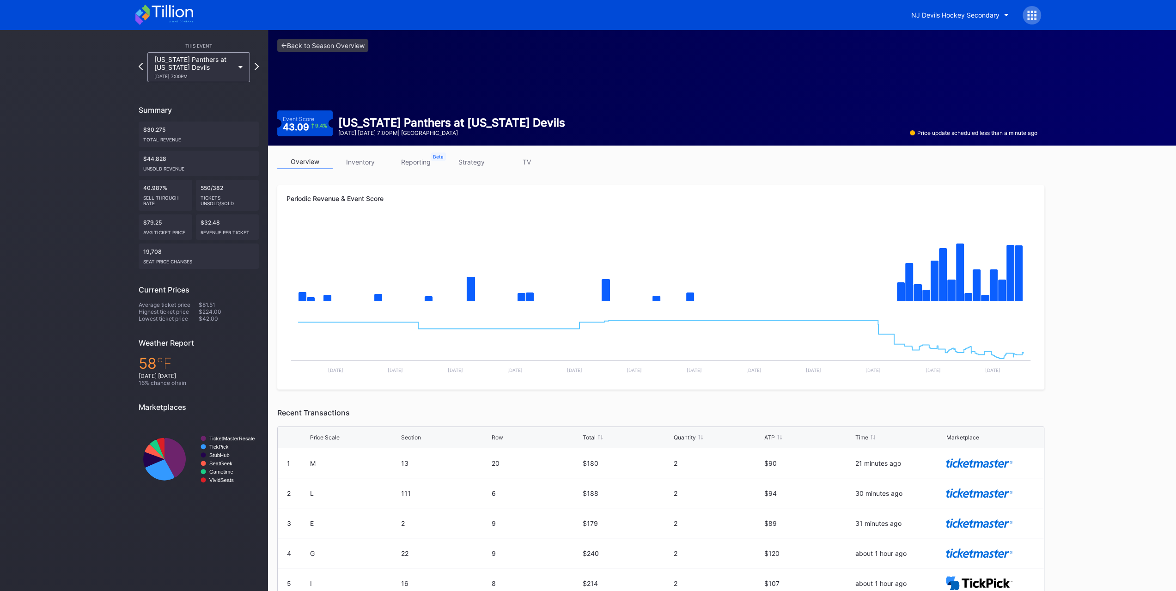
click at [368, 154] on div "overview inventory reporting strategy TV Periodic Revenue & Event Score Created…" at bounding box center [661, 419] width 786 height 546
click at [365, 159] on link "inventory" at bounding box center [360, 162] width 55 height 14
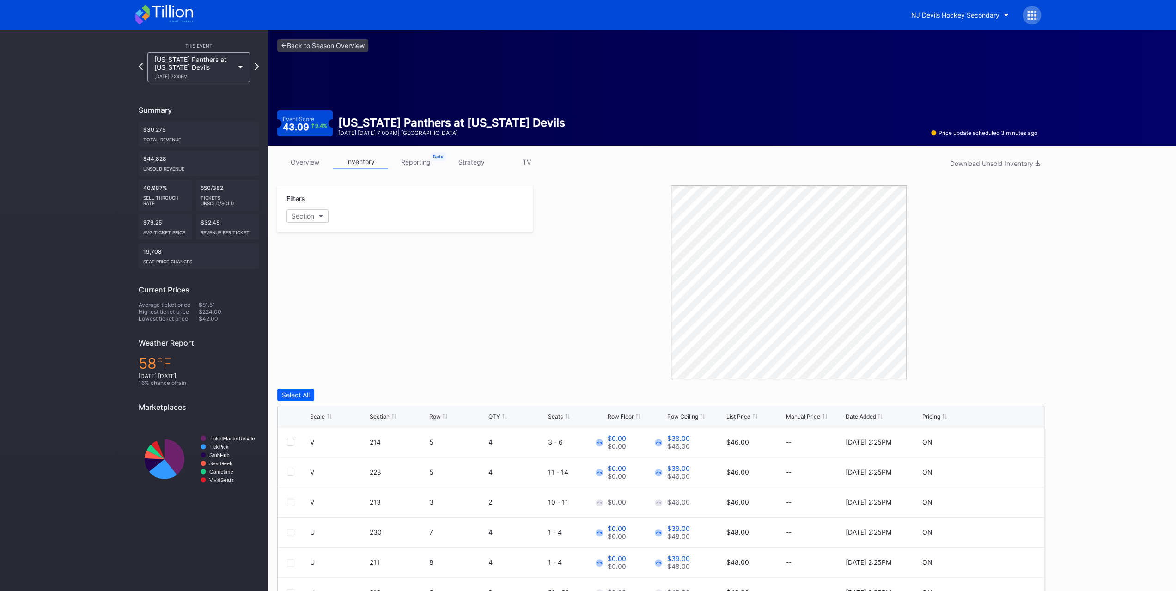
click at [318, 159] on link "overview" at bounding box center [304, 162] width 55 height 14
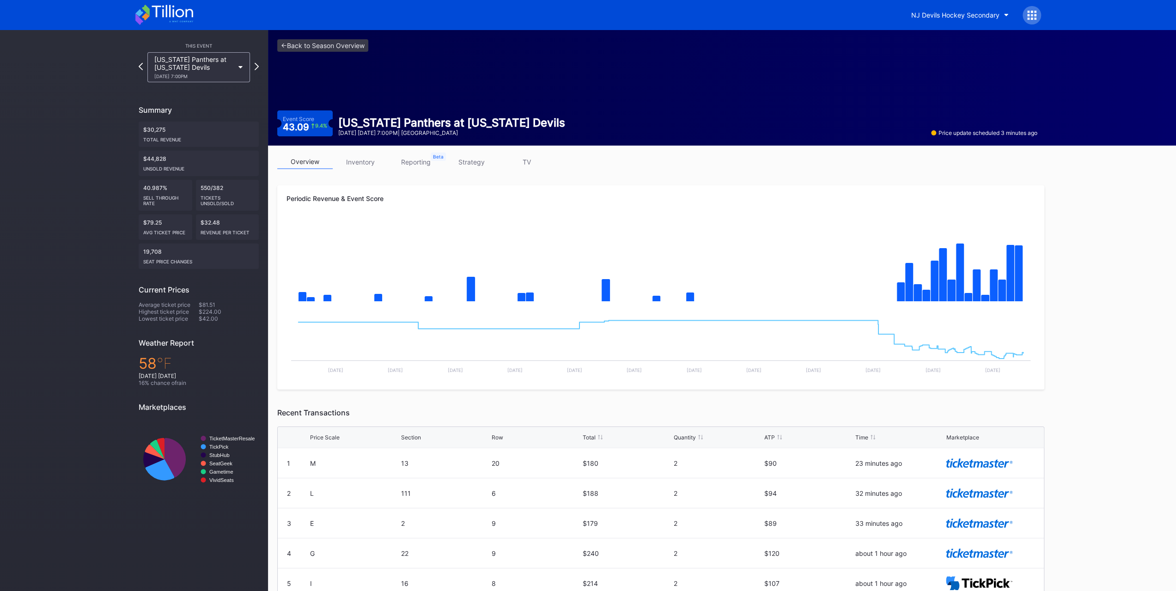
click at [1126, 457] on div "<- Back to Season Overview Event Score 43.09 9.4 % [US_STATE] Panthers at [US_S…" at bounding box center [722, 360] width 908 height 661
click at [205, 70] on div "[US_STATE] Panthers at [US_STATE] Devils [DATE] 7:00PM" at bounding box center [194, 67] width 80 height 24
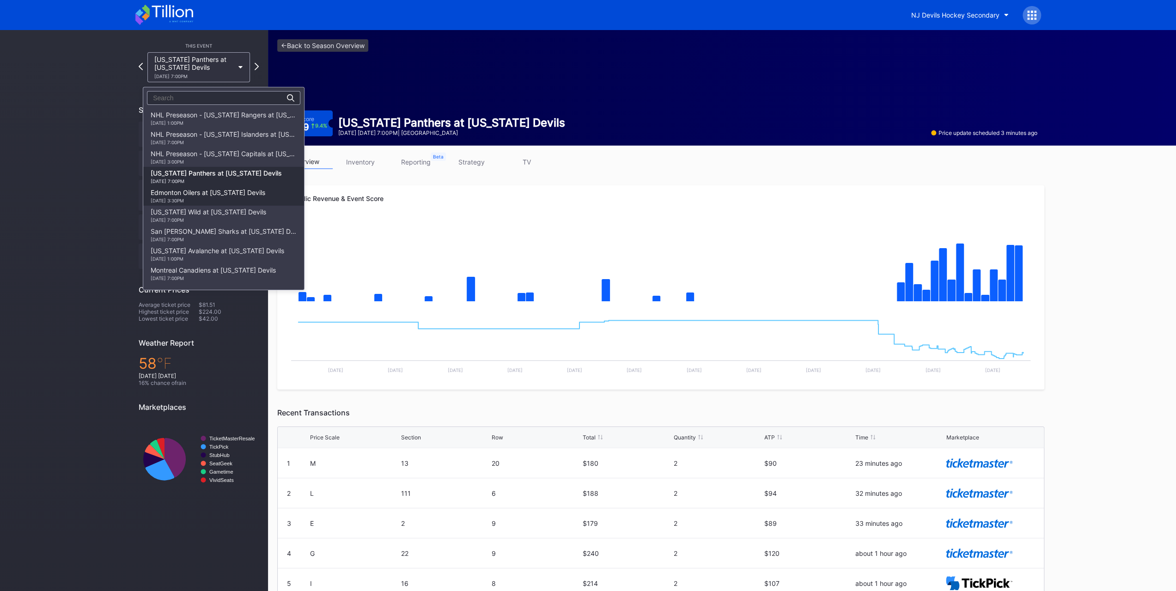
scroll to position [59, 0]
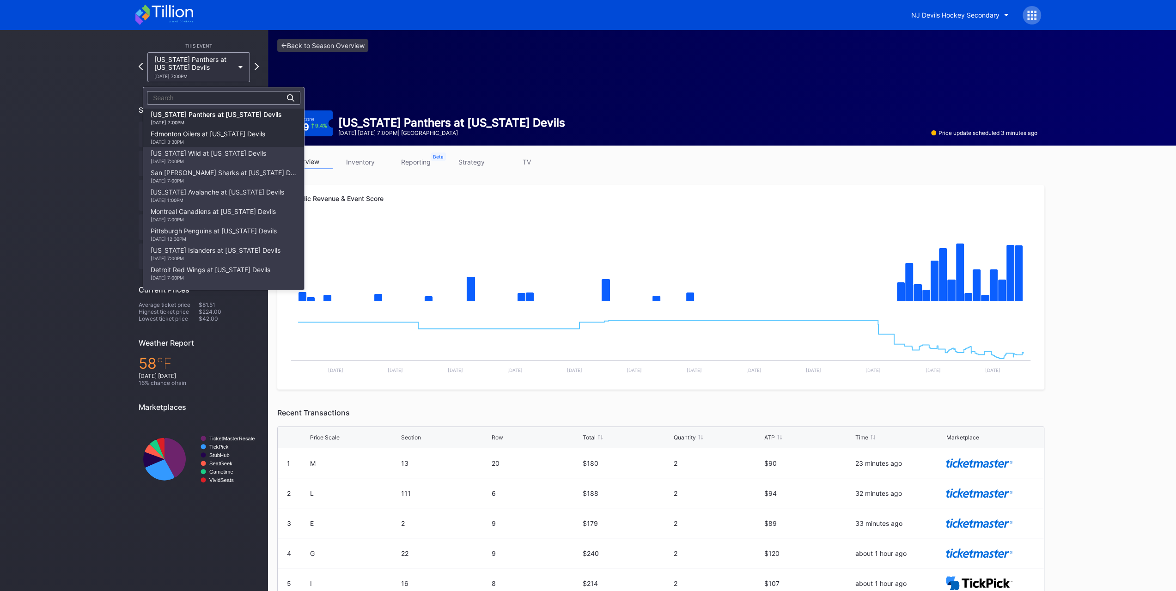
click at [207, 132] on div "Edmonton Oilers at [US_STATE] Devils [DATE] 3:30PM" at bounding box center [208, 137] width 115 height 15
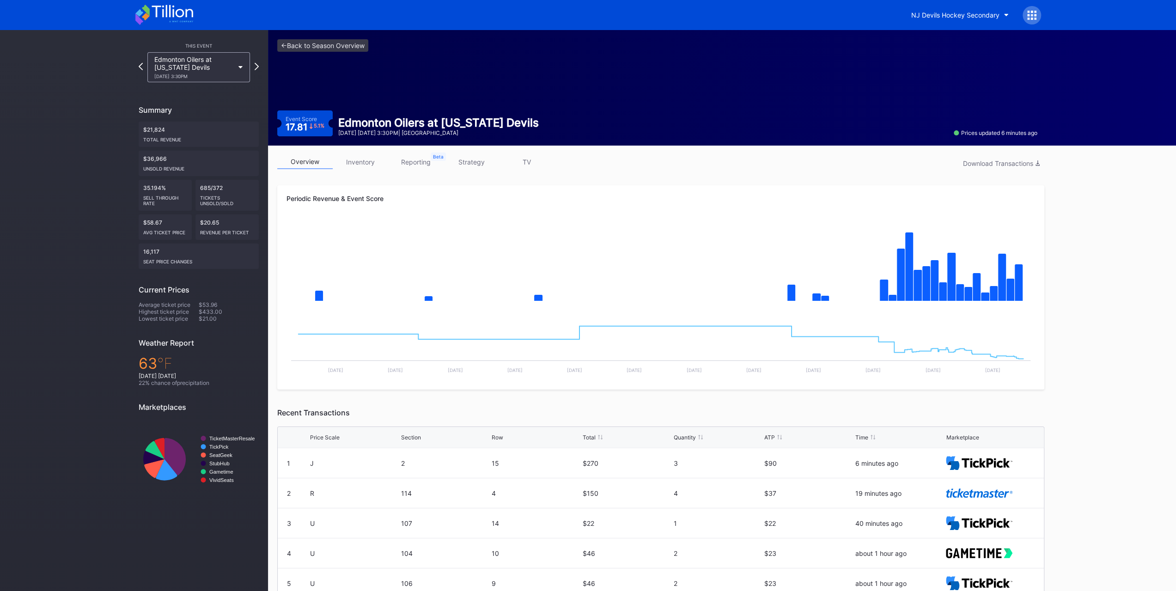
click at [157, 73] on div "Edmonton Oilers at [US_STATE] Devils [DATE] 3:30PM" at bounding box center [194, 67] width 80 height 24
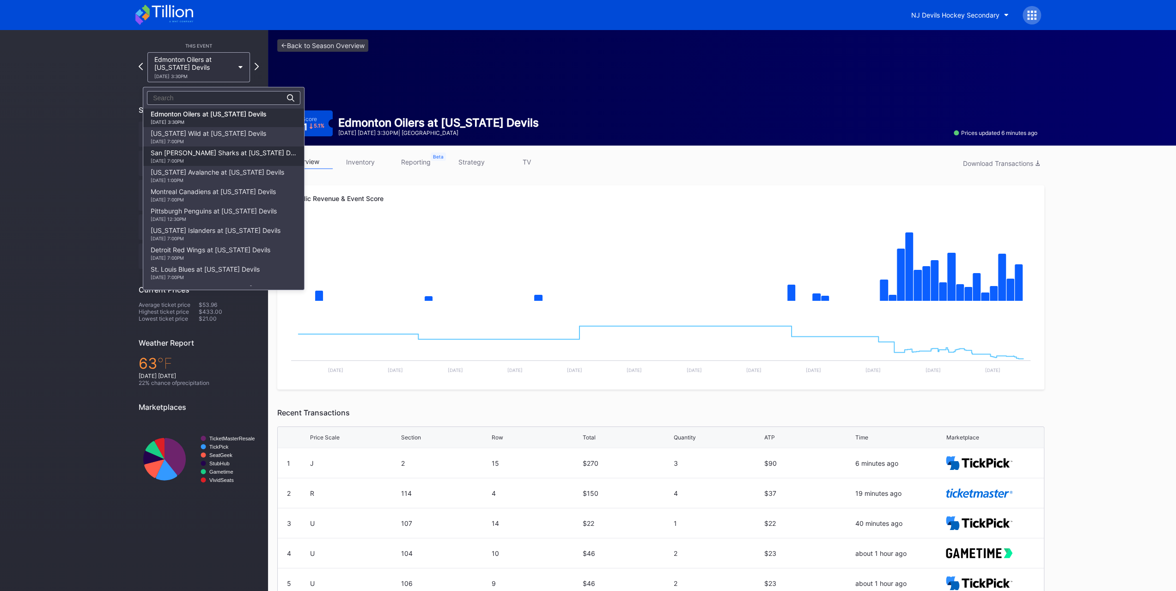
scroll to position [32, 0]
click at [199, 149] on div "[DATE] 7:00PM" at bounding box center [215, 149] width 129 height 6
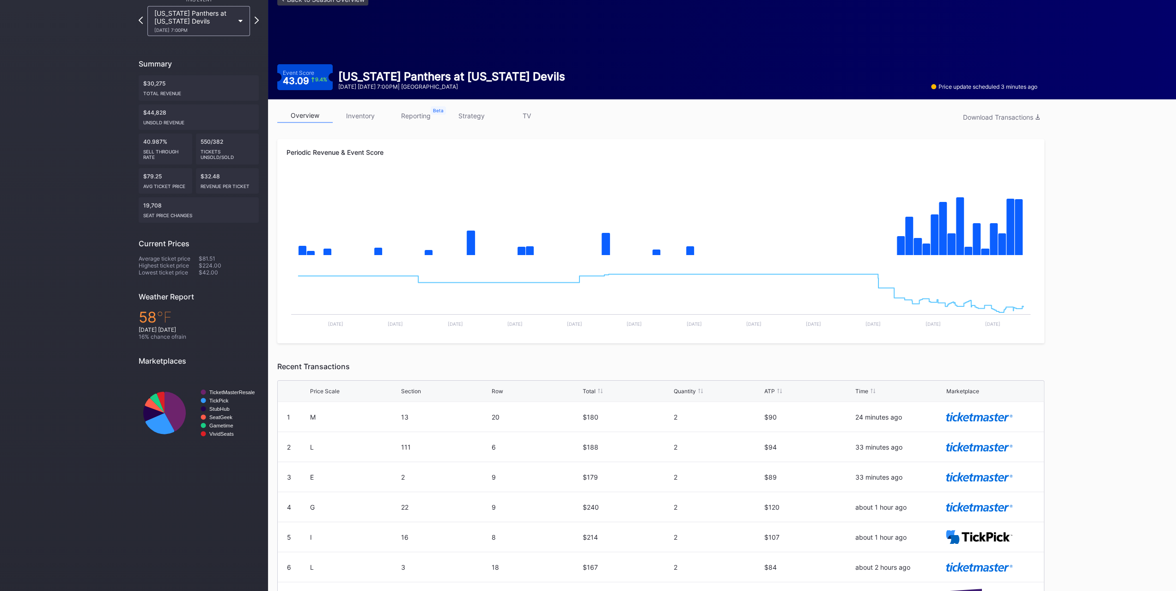
scroll to position [98, 0]
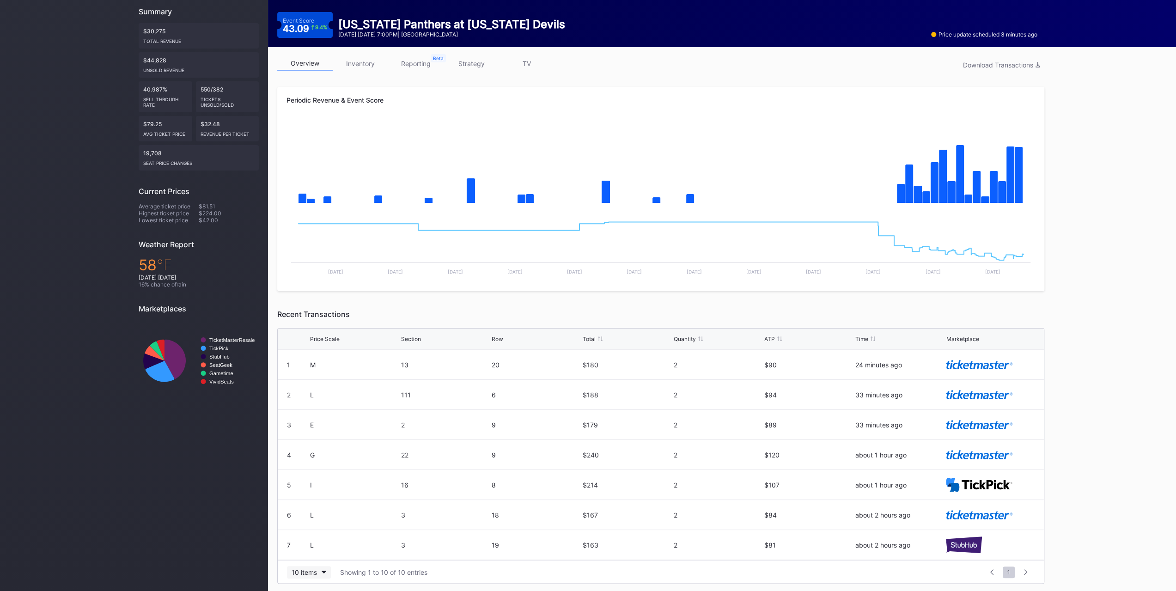
click at [314, 569] on div "10 items" at bounding box center [304, 573] width 25 height 8
click at [316, 550] on div "200 items" at bounding box center [309, 548] width 30 height 8
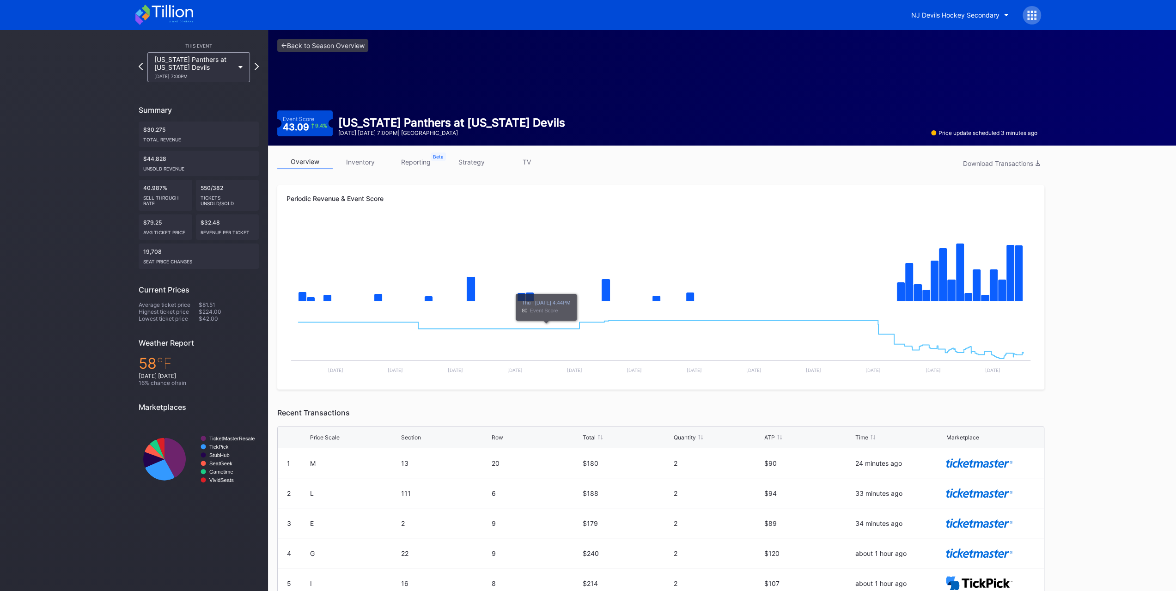
click at [1122, 232] on div "<- Back to Season Overview Event Score 43.09 9.4 % [US_STATE] Panthers at [US_S…" at bounding box center [722, 360] width 908 height 661
click at [984, 165] on div "Download Transactions" at bounding box center [1001, 163] width 77 height 8
click at [365, 164] on link "inventory" at bounding box center [360, 162] width 55 height 14
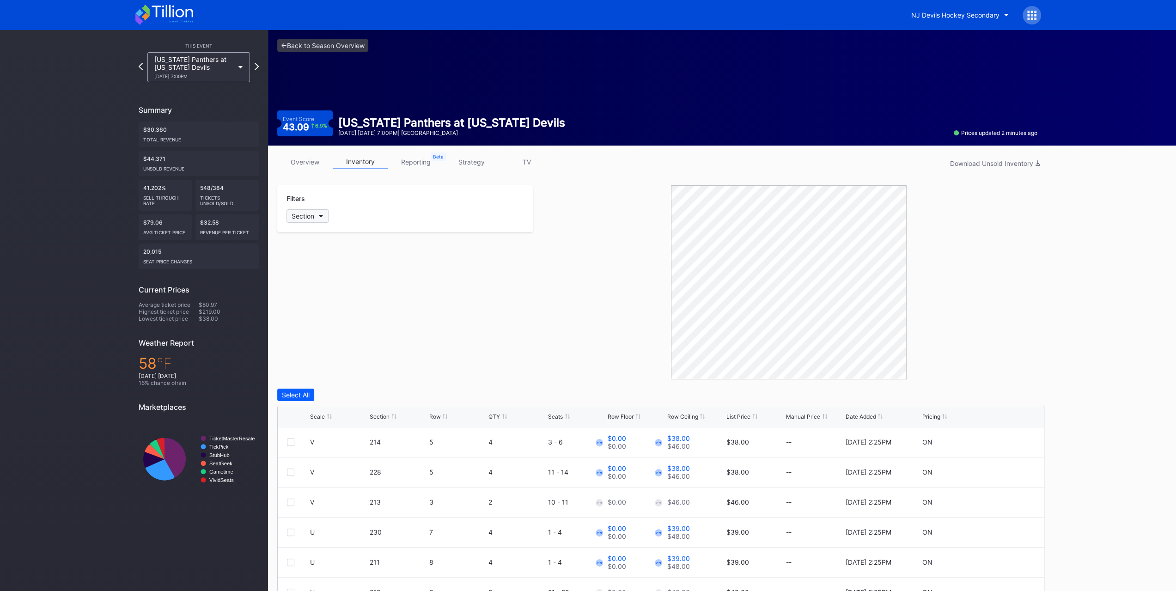
click at [308, 218] on div "Section" at bounding box center [303, 216] width 23 height 8
click at [341, 351] on div "214" at bounding box center [341, 357] width 108 height 17
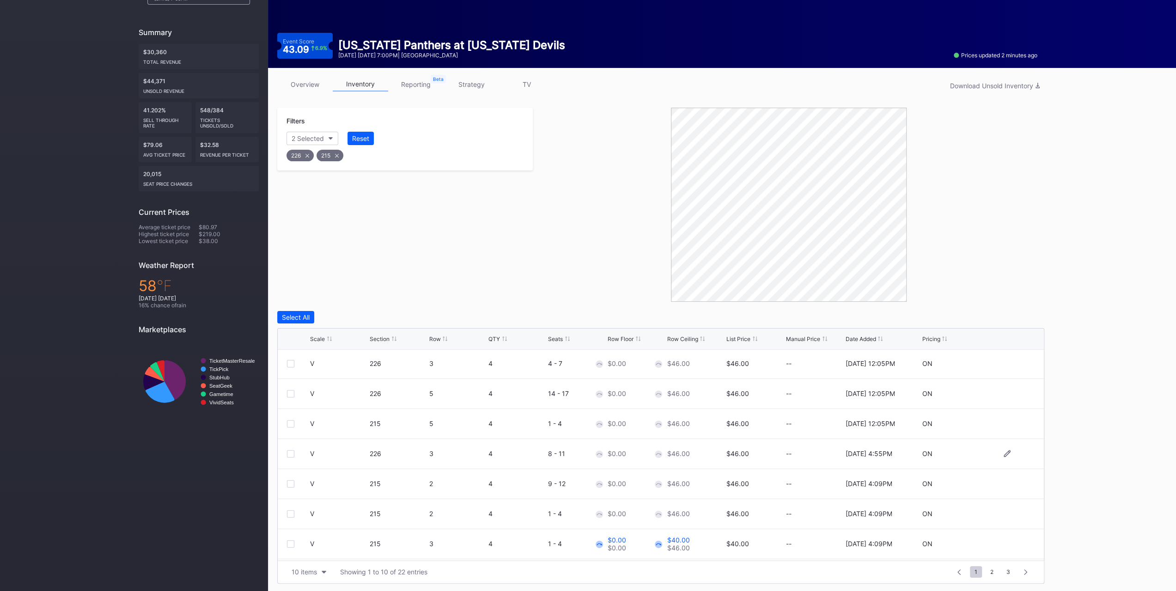
scroll to position [90, 0]
click at [321, 573] on button "10 items" at bounding box center [309, 572] width 44 height 12
click at [318, 551] on div "200 items" at bounding box center [309, 548] width 30 height 8
click at [389, 337] on div "Section" at bounding box center [380, 339] width 20 height 7
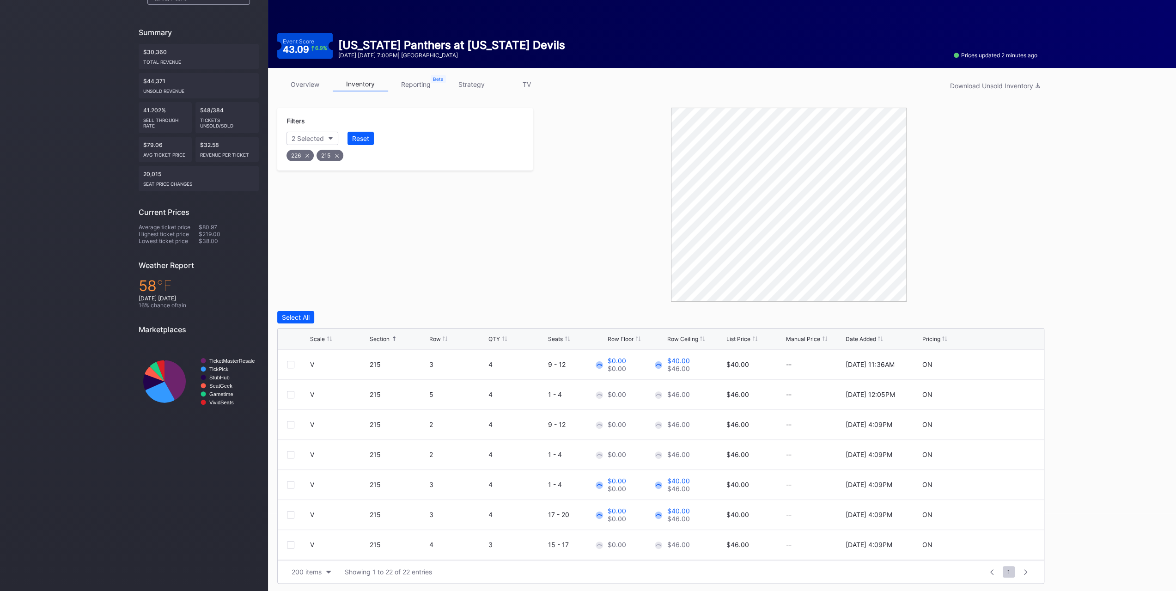
click at [442, 336] on div "Row" at bounding box center [457, 339] width 57 height 7
click at [290, 367] on div at bounding box center [290, 364] width 7 height 7
click at [292, 394] on div at bounding box center [290, 394] width 7 height 7
click at [292, 421] on div at bounding box center [290, 424] width 7 height 7
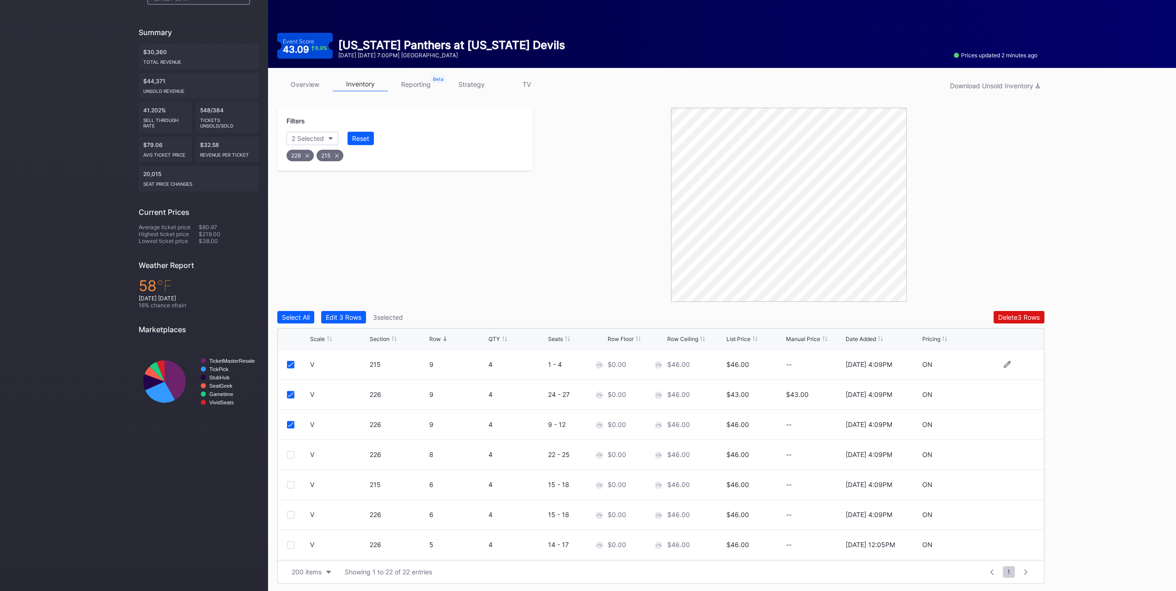
click at [288, 366] on div at bounding box center [290, 364] width 7 height 7
click at [291, 447] on div "V 226 8 4 22 - 25 $0.00 $46.00 $46.00 -- 10/6/2025 4:09PM ON" at bounding box center [661, 455] width 766 height 30
click at [291, 452] on div at bounding box center [290, 454] width 7 height 7
click at [348, 317] on div "Edit 3 Rows" at bounding box center [344, 317] width 36 height 8
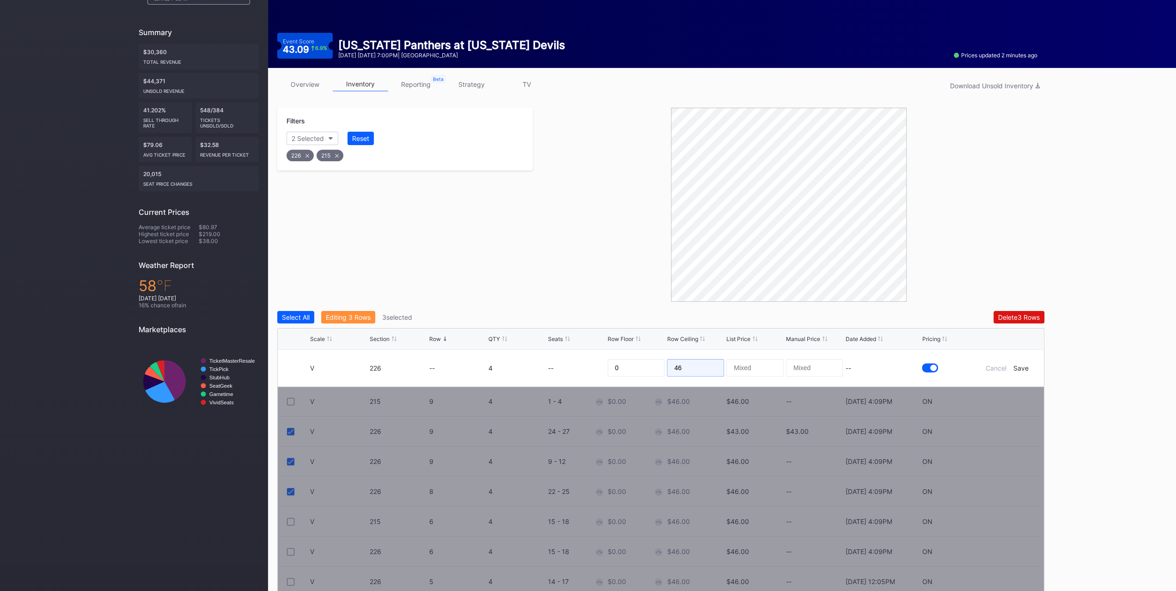
click at [684, 372] on input "46" at bounding box center [695, 368] width 57 height 18
type input "37"
click at [1025, 364] on div "Save" at bounding box center [1021, 368] width 15 height 8
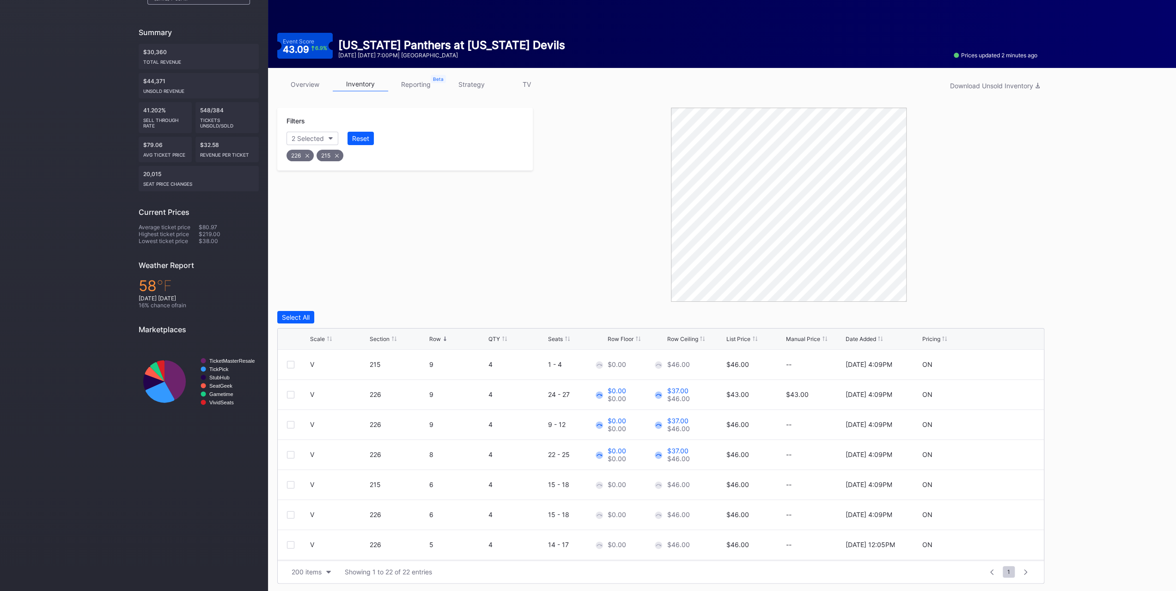
click at [423, 237] on div "Filters 2 Selected Reset 226 215" at bounding box center [405, 205] width 256 height 194
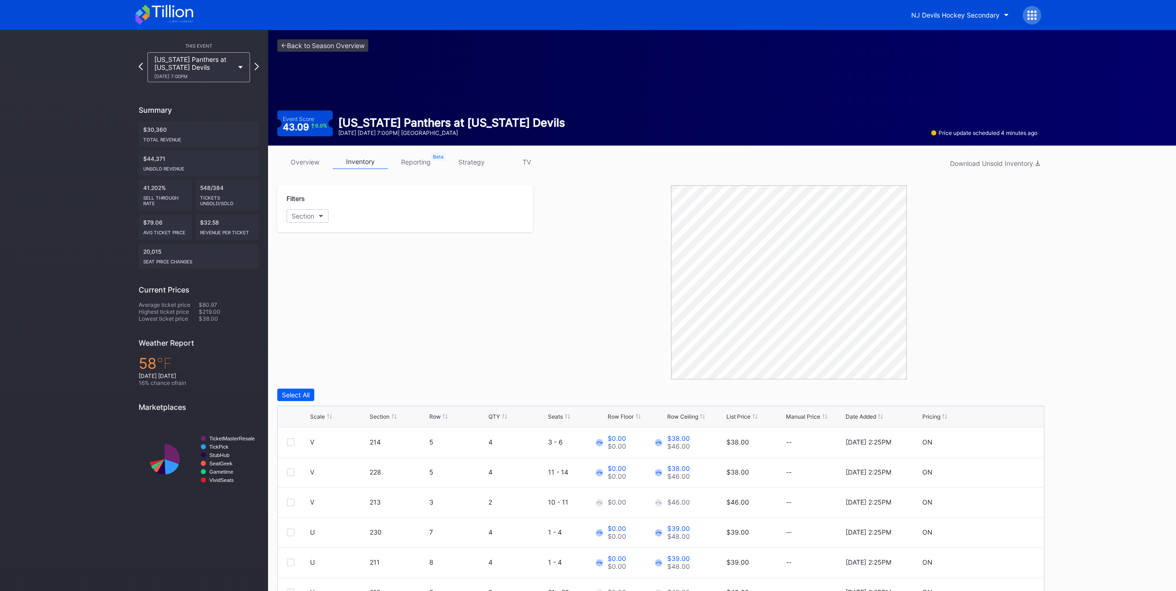
click at [291, 169] on link "overview" at bounding box center [304, 162] width 55 height 14
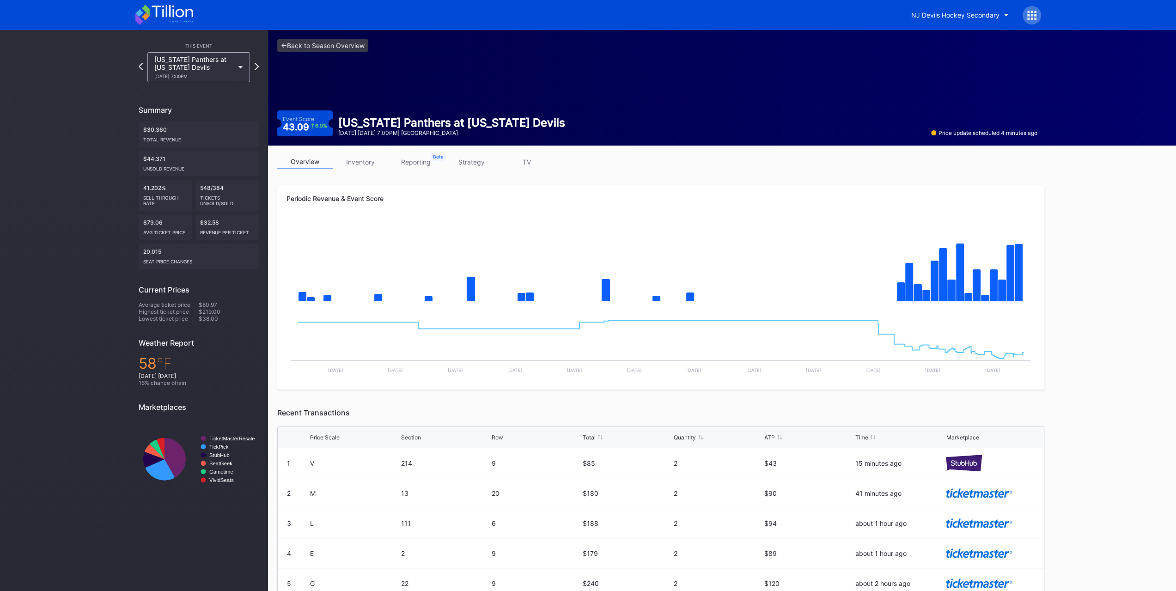
click at [360, 159] on link "inventory" at bounding box center [360, 162] width 55 height 14
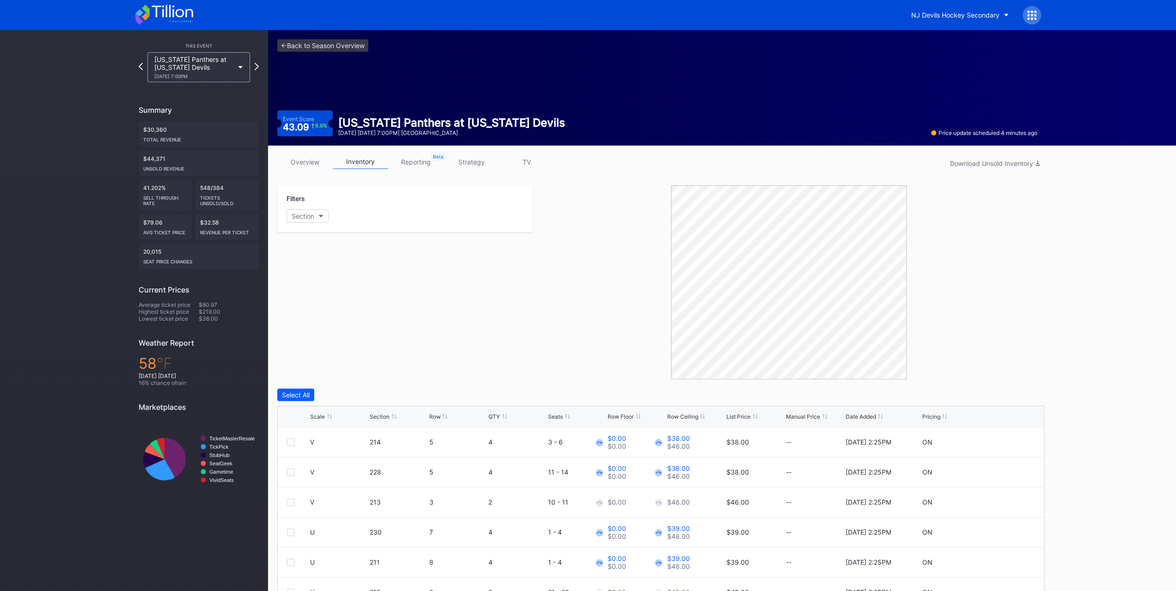
click at [191, 56] on div "[US_STATE] Panthers at [US_STATE] Devils [DATE] 7:00PM" at bounding box center [194, 67] width 80 height 24
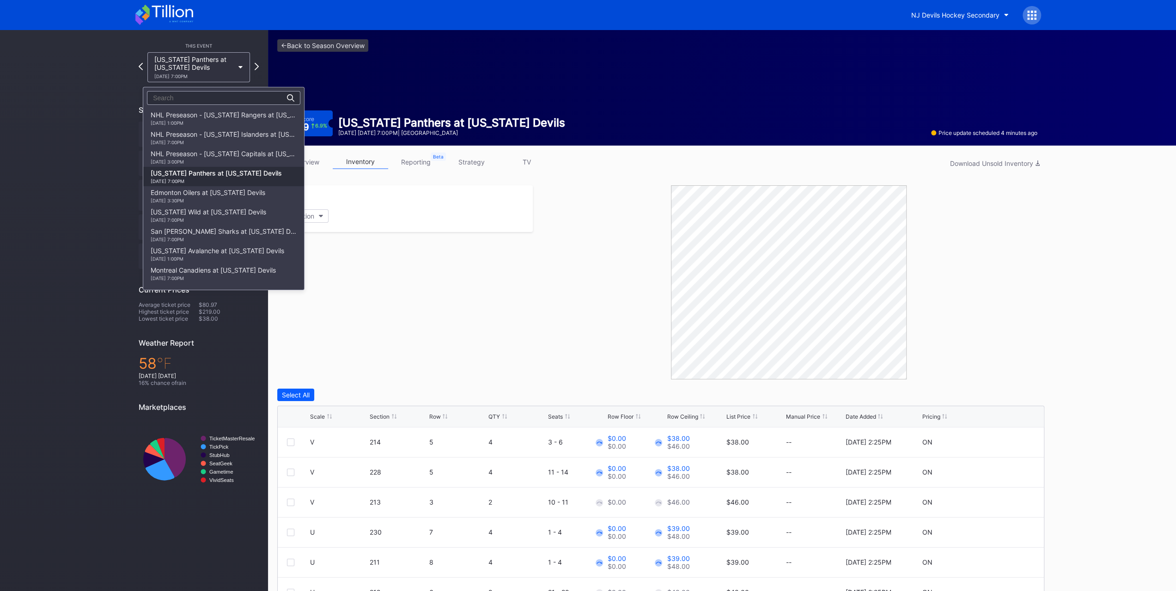
scroll to position [59, 0]
click at [207, 141] on div "[DATE] 3:30PM" at bounding box center [208, 142] width 115 height 6
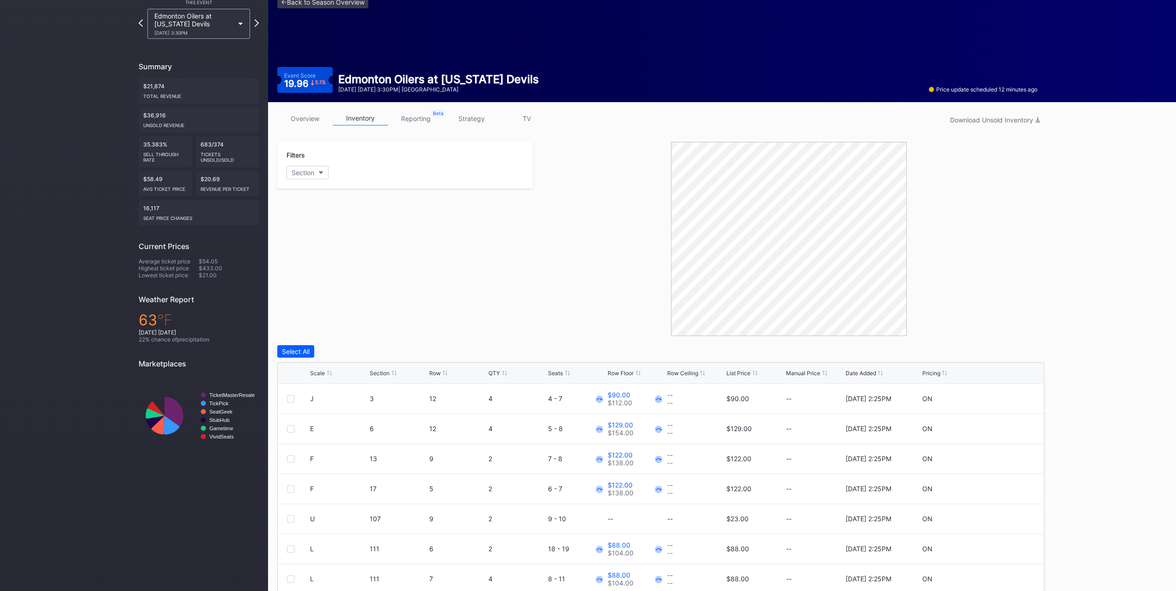
scroll to position [78, 0]
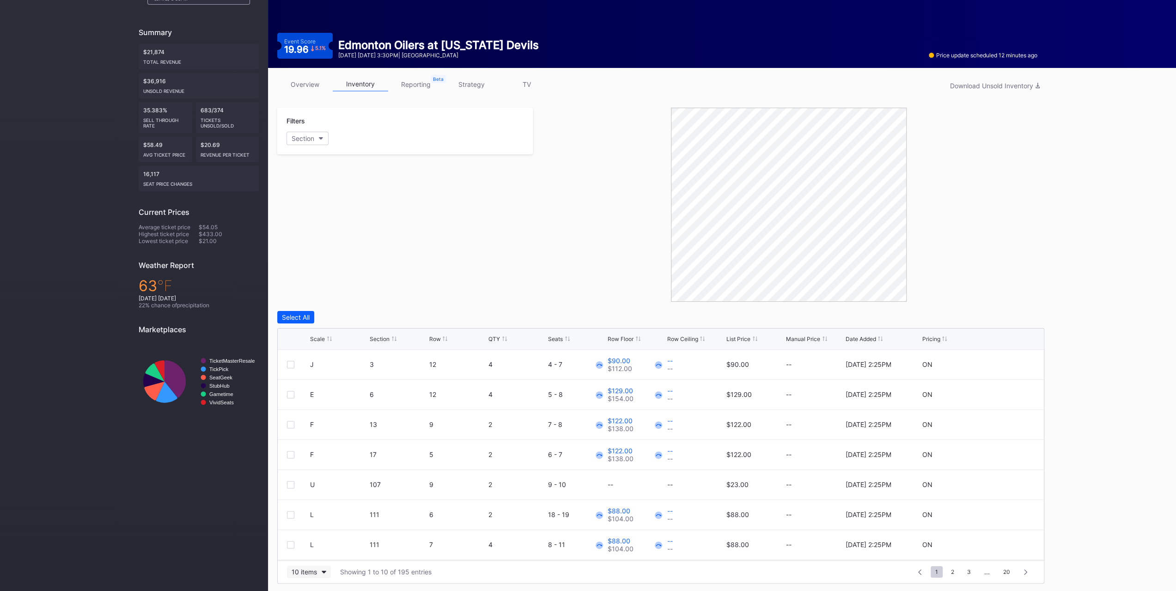
click at [294, 576] on button "10 items" at bounding box center [309, 572] width 44 height 12
click at [298, 554] on div "200 items" at bounding box center [309, 547] width 44 height 17
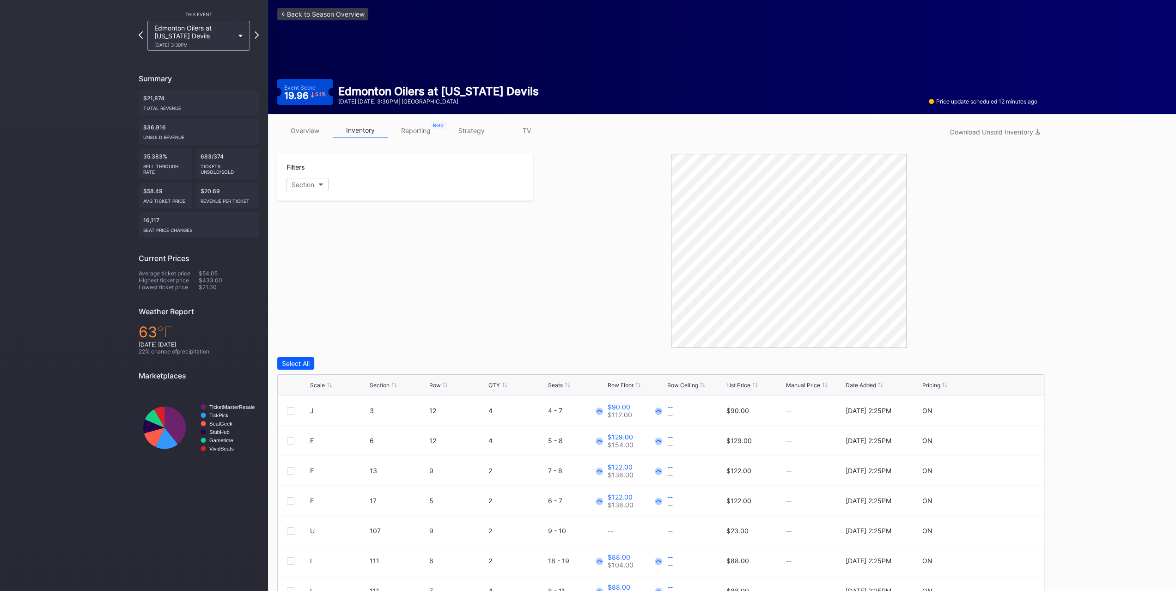
scroll to position [0, 0]
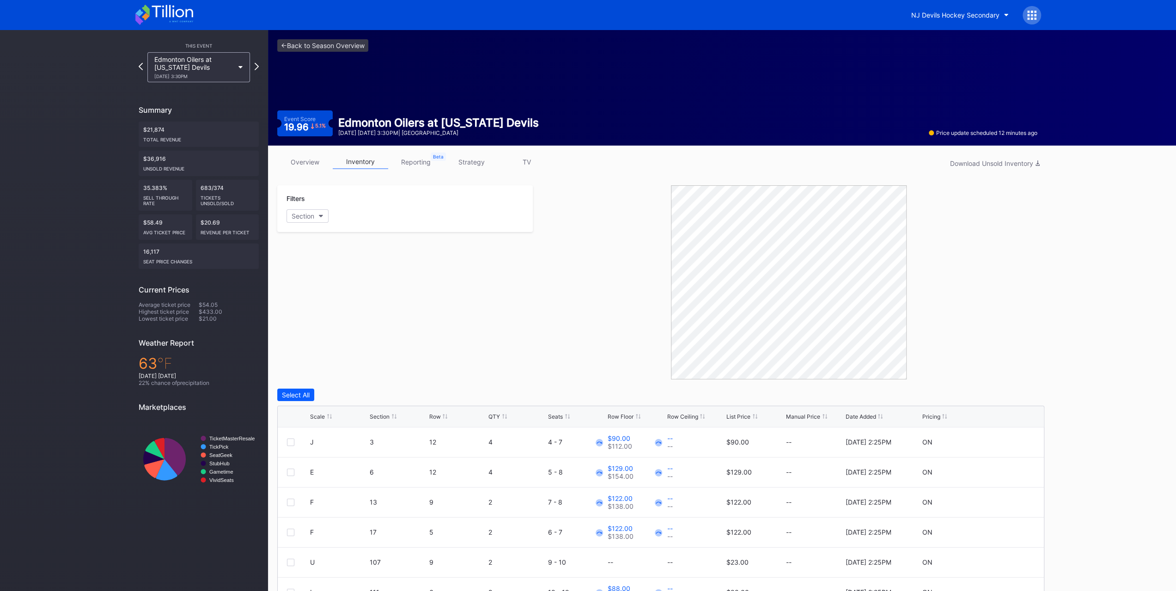
click at [291, 172] on div "overview inventory reporting strategy TV Download Unsold Inventory" at bounding box center [660, 164] width 767 height 19
click at [297, 165] on link "overview" at bounding box center [304, 162] width 55 height 14
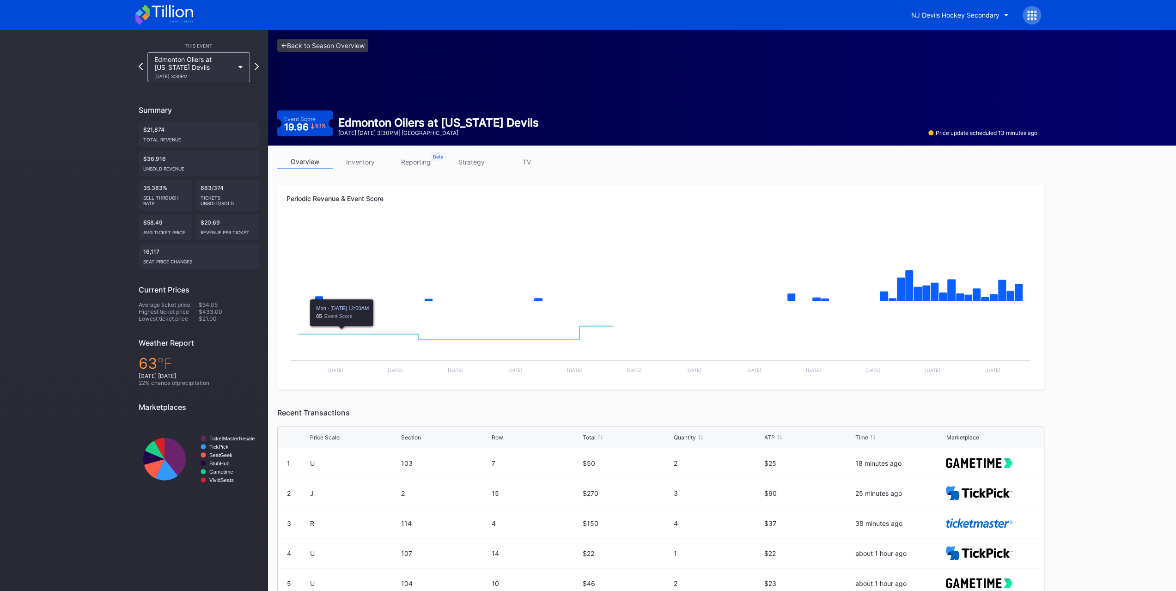
scroll to position [98, 0]
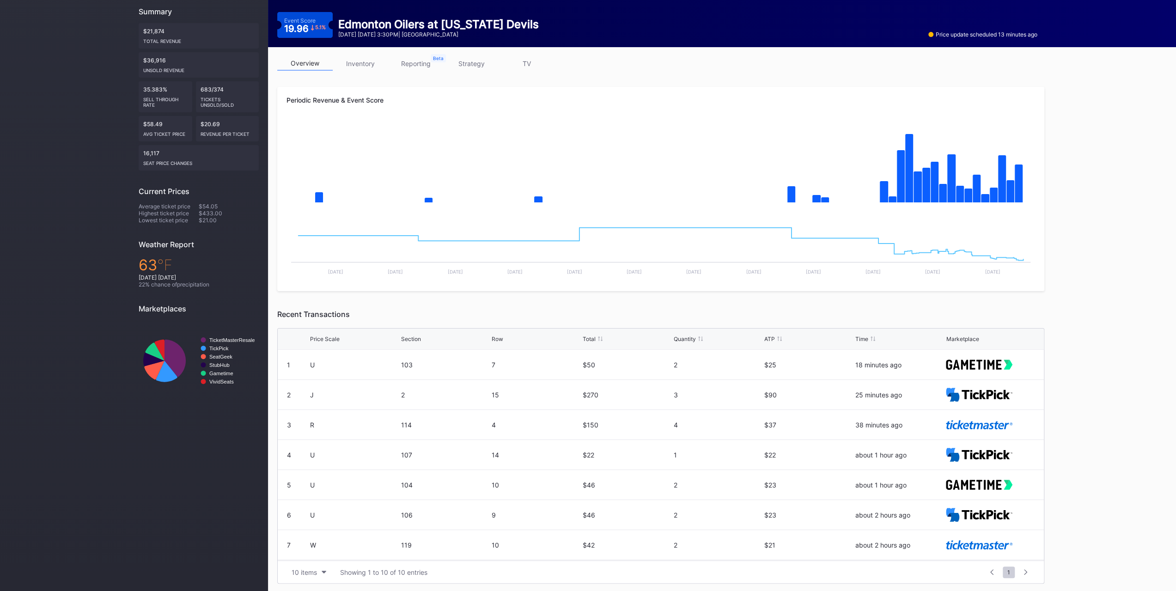
click at [352, 56] on link "inventory" at bounding box center [360, 63] width 55 height 14
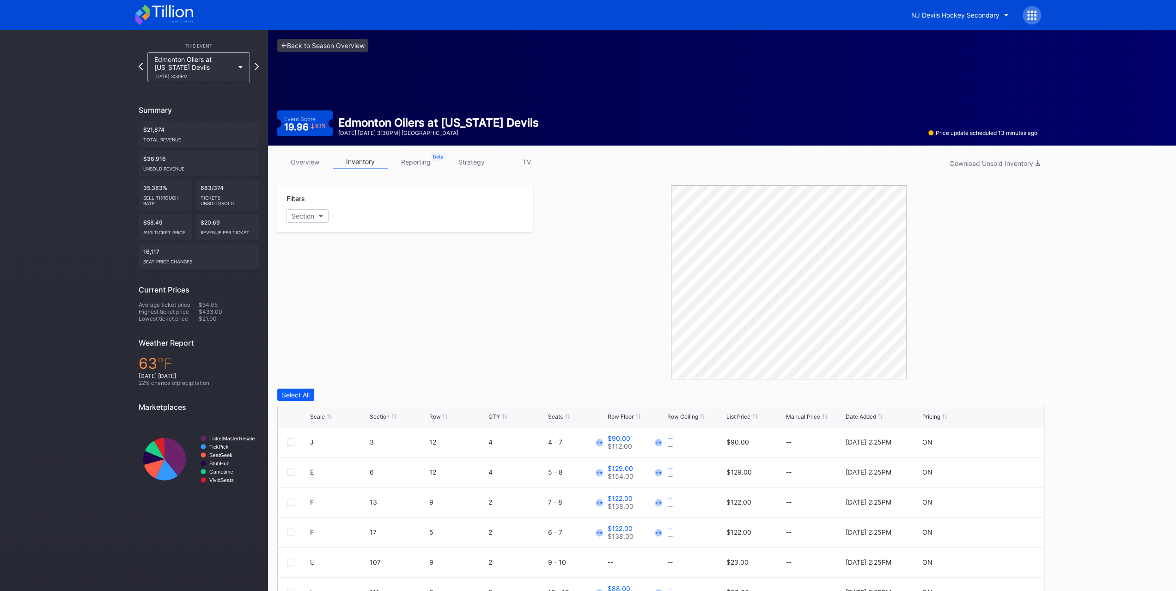
click at [745, 417] on div "List Price" at bounding box center [739, 416] width 24 height 7
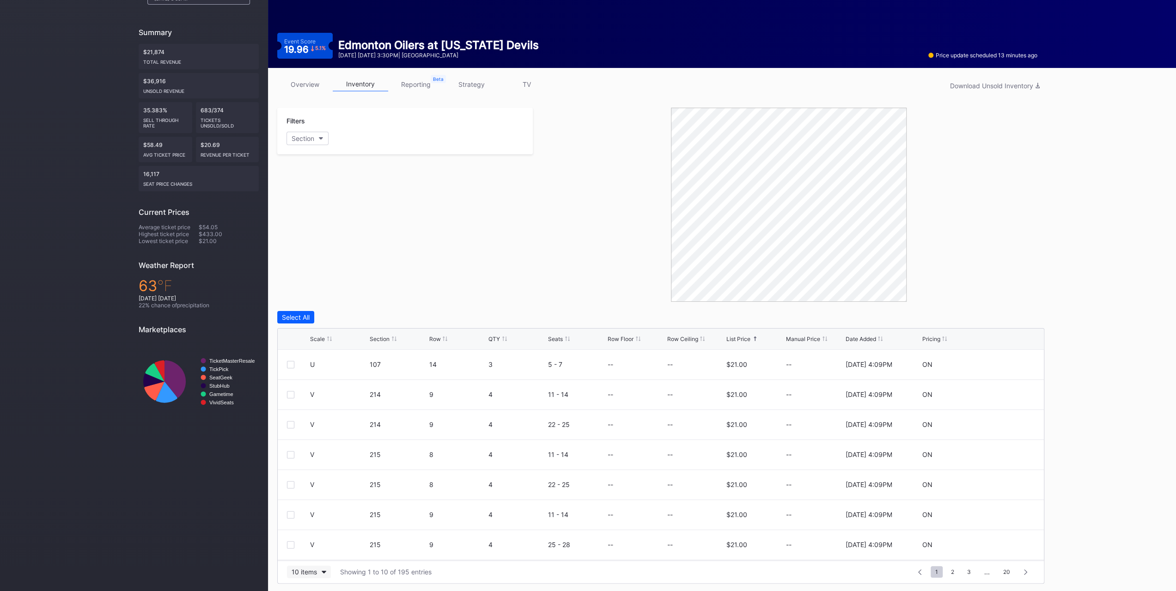
click at [320, 566] on button "10 items" at bounding box center [309, 572] width 44 height 12
click at [323, 546] on div "200 items" at bounding box center [309, 548] width 30 height 8
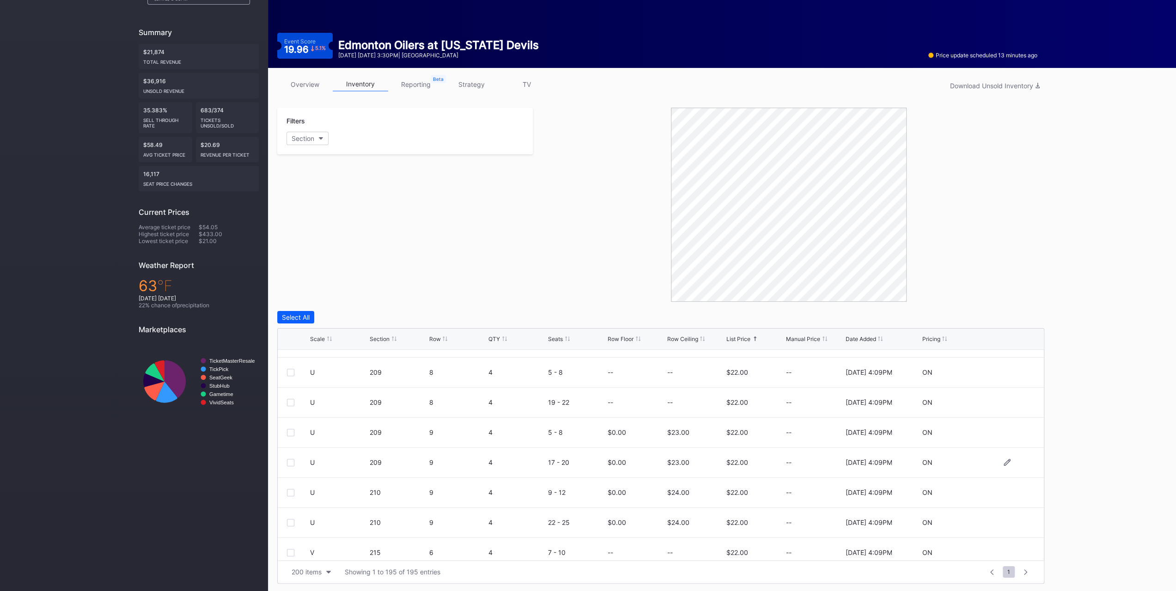
scroll to position [471, 0]
click at [321, 79] on link "overview" at bounding box center [304, 84] width 55 height 14
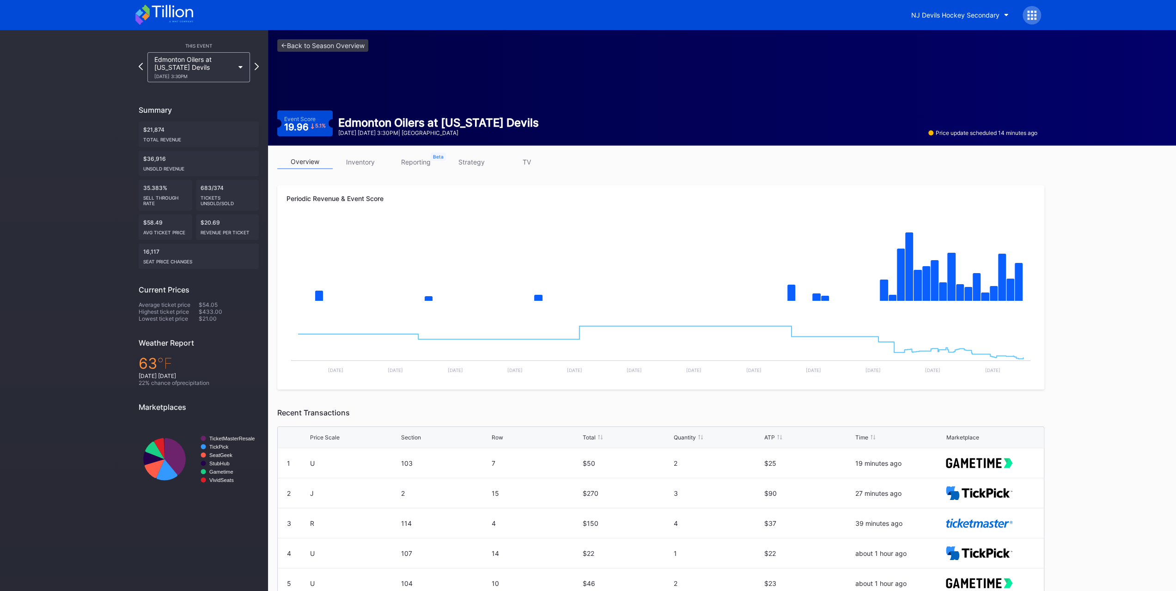
click at [373, 158] on link "inventory" at bounding box center [360, 162] width 55 height 14
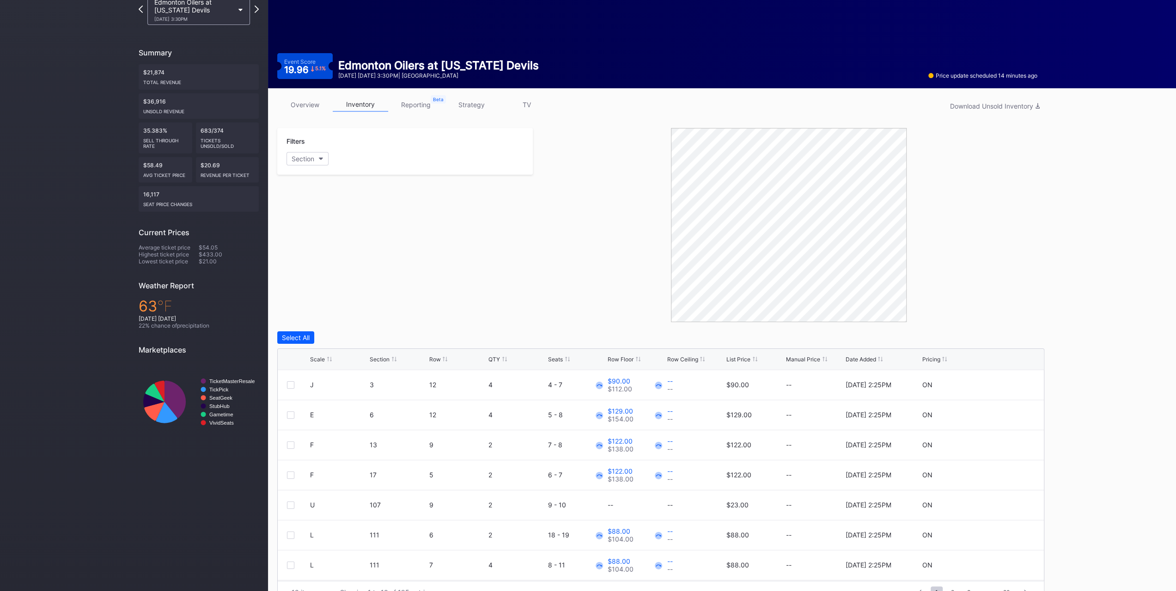
scroll to position [78, 0]
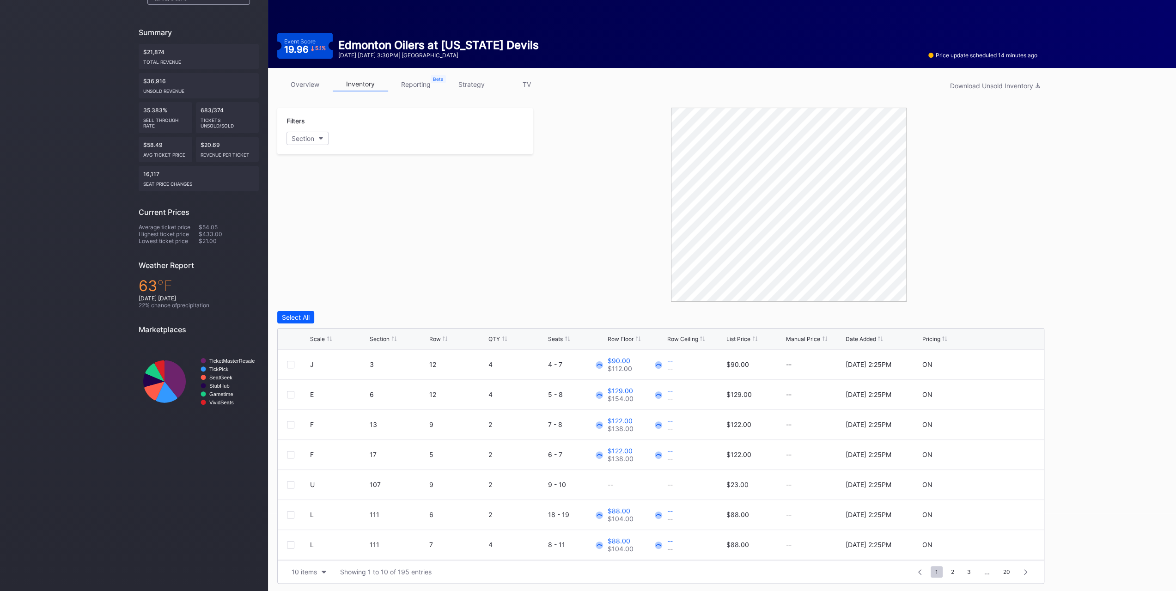
click at [331, 337] on icon at bounding box center [329, 339] width 5 height 5
click at [754, 343] on div "Scale Section Row QTY Seats Row Floor Row Ceiling List Price Manual Price Date …" at bounding box center [661, 339] width 766 height 21
click at [754, 342] on div "Scale Section Row QTY Seats Row Floor Row Ceiling List Price Manual Price Date …" at bounding box center [661, 339] width 766 height 21
click at [753, 339] on icon at bounding box center [755, 339] width 5 height 5
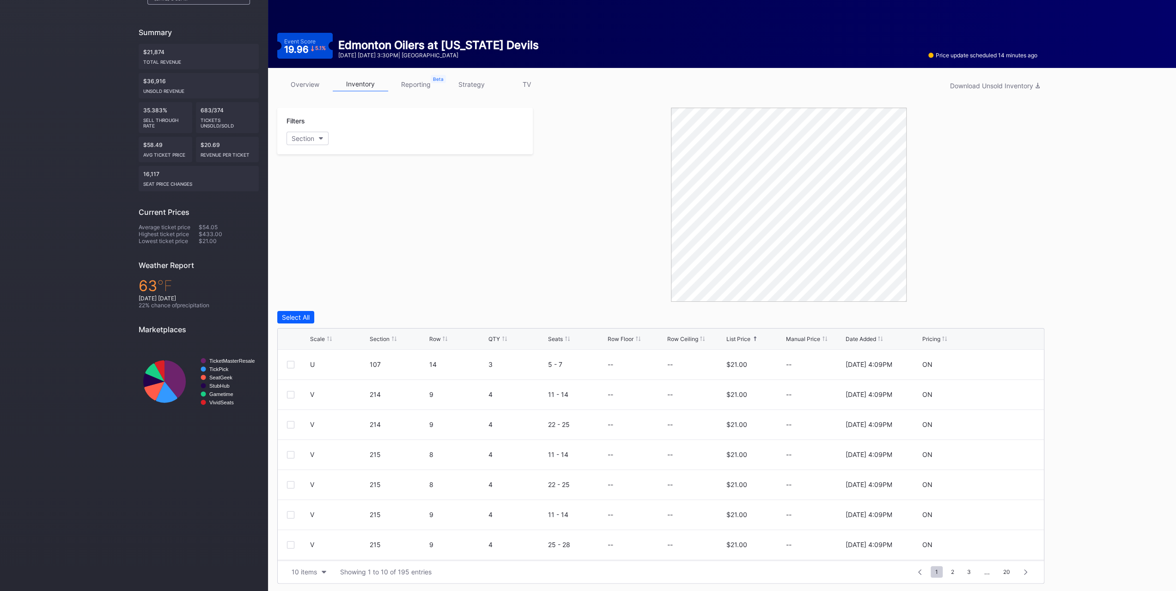
click at [500, 341] on div "Scale Section Row QTY Seats Row Floor Row Ceiling List Price Manual Price Date …" at bounding box center [661, 339] width 766 height 21
click at [500, 336] on div "QTY" at bounding box center [517, 339] width 57 height 7
click at [1006, 364] on div at bounding box center [1006, 364] width 55 height 7
click at [737, 339] on div "List Price" at bounding box center [739, 339] width 24 height 7
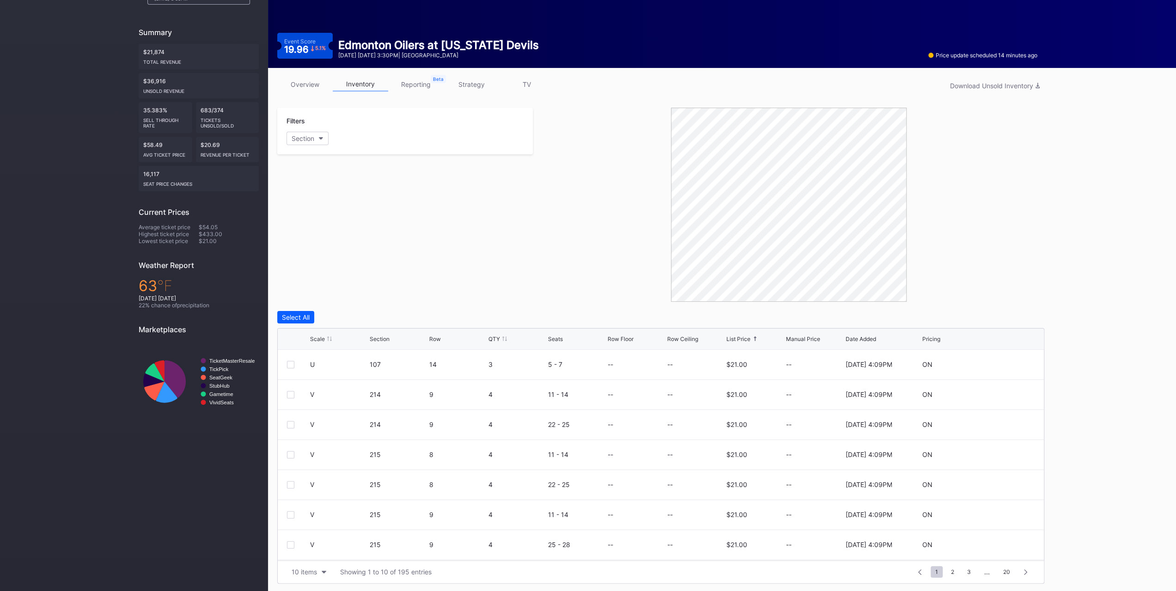
click at [508, 339] on div "QTY" at bounding box center [517, 339] width 57 height 7
click at [510, 339] on div "QTY" at bounding box center [517, 339] width 57 height 7
click at [1004, 362] on icon at bounding box center [1007, 364] width 7 height 7
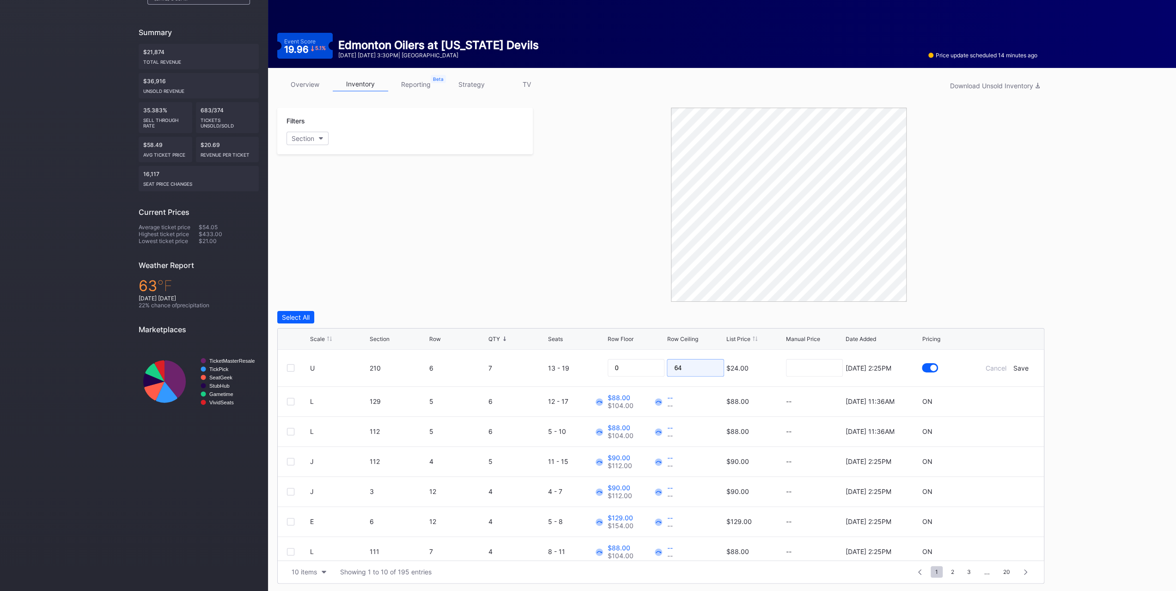
click at [686, 366] on input "64" at bounding box center [695, 368] width 57 height 18
type input "18"
click at [986, 369] on div "Cancel" at bounding box center [996, 368] width 21 height 8
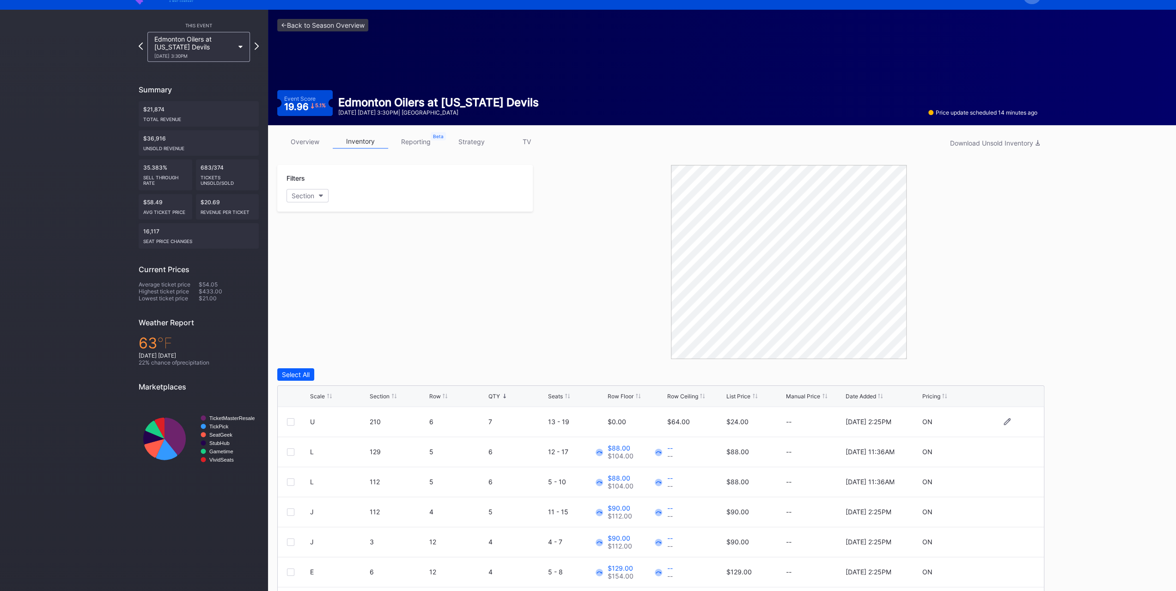
scroll to position [0, 0]
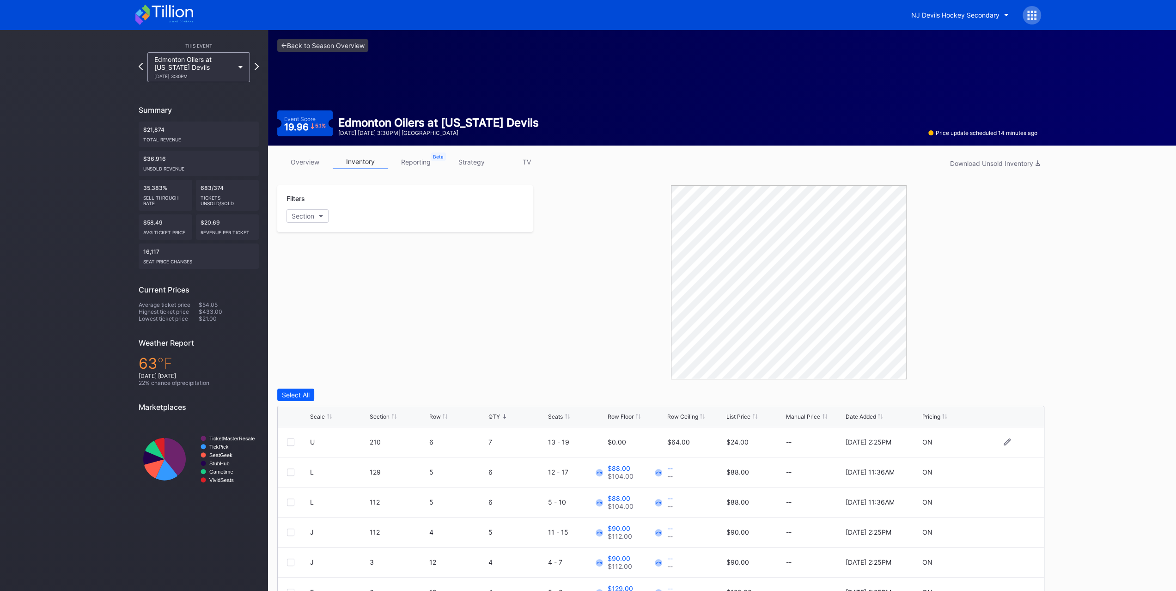
click at [158, 20] on icon at bounding box center [164, 15] width 58 height 20
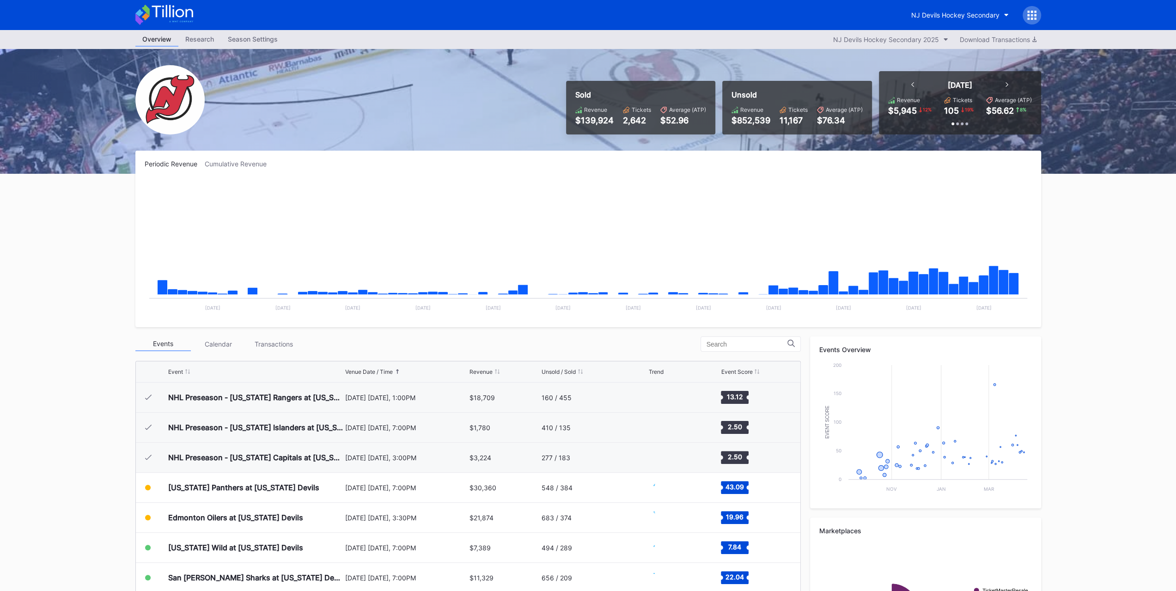
scroll to position [90, 0]
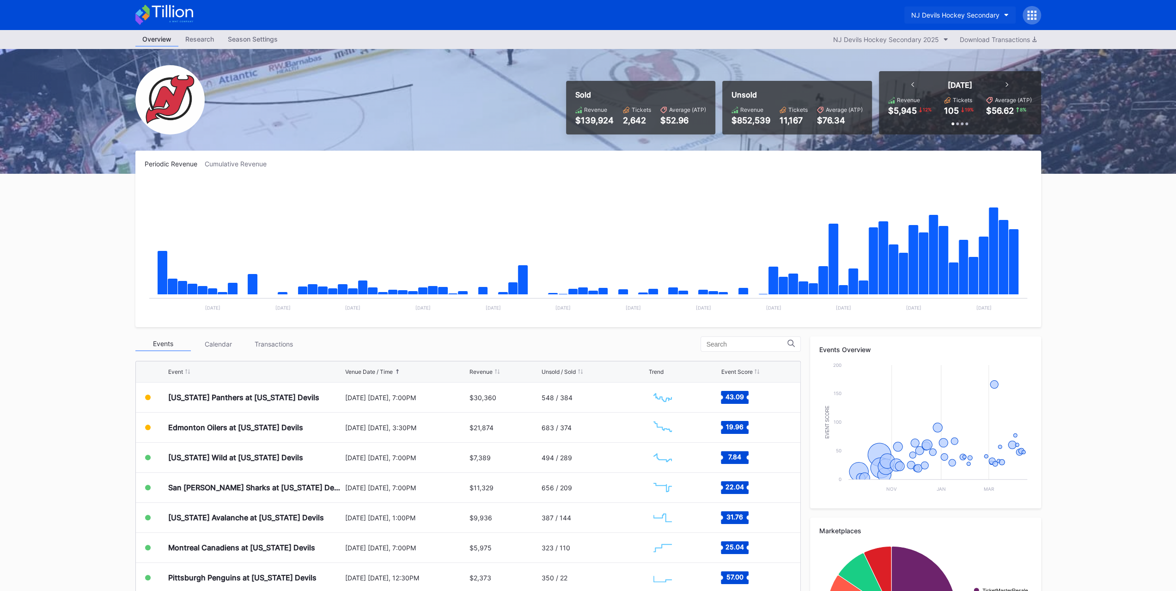
click at [970, 17] on div "NJ Devils Hockey Secondary" at bounding box center [956, 15] width 88 height 8
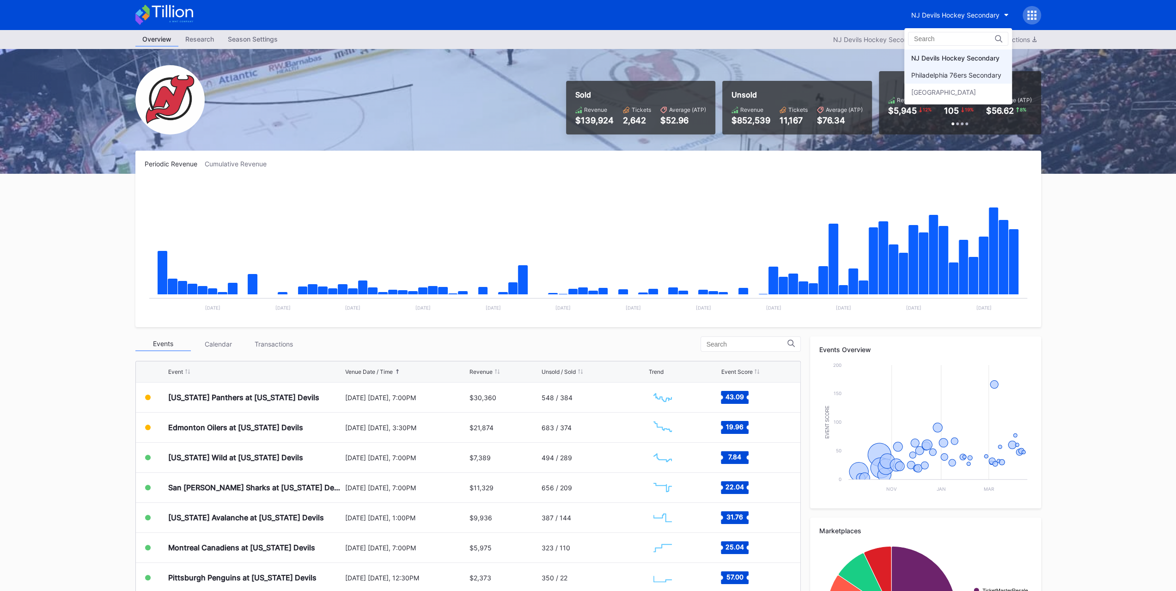
click at [976, 74] on div "Philadelphia 76ers Secondary" at bounding box center [957, 75] width 90 height 8
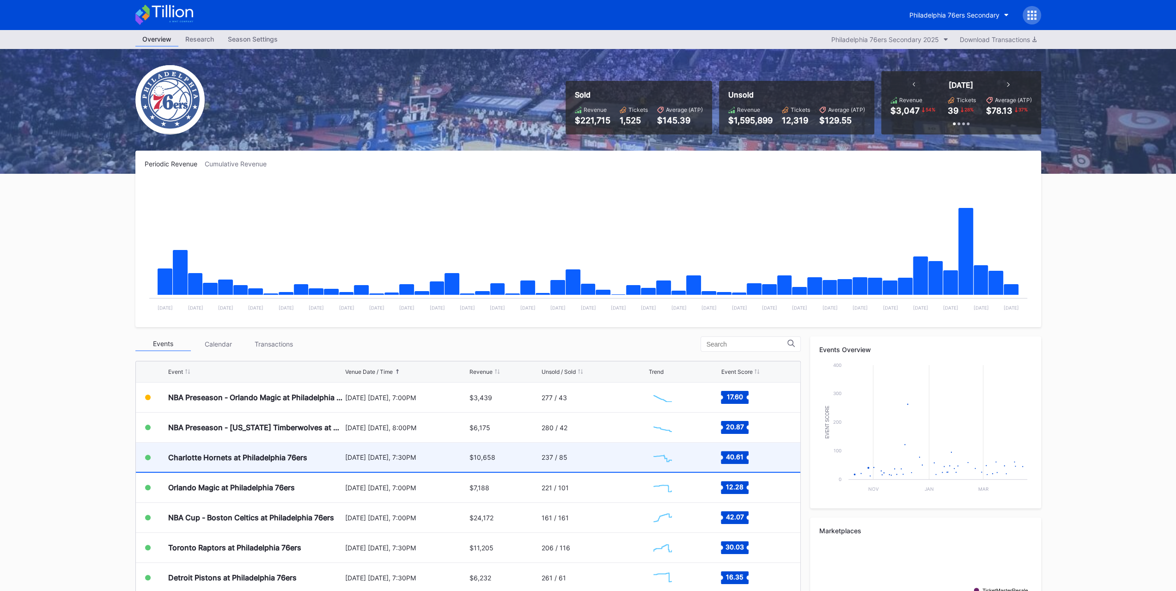
click at [274, 458] on div "Charlotte Hornets at Philadelphia 76ers" at bounding box center [237, 457] width 139 height 9
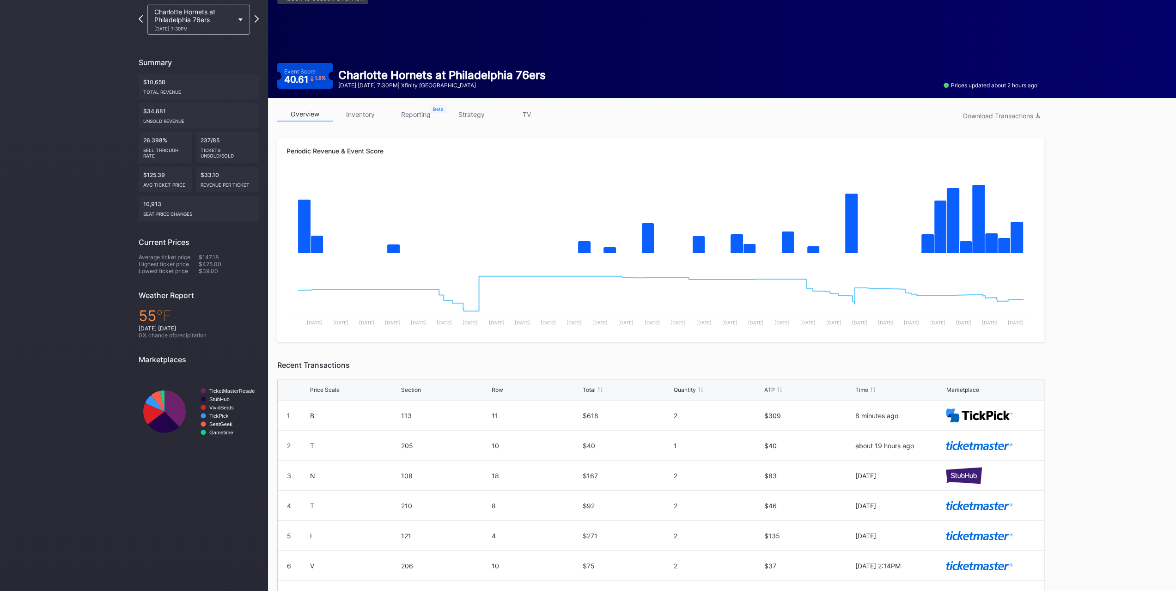
scroll to position [98, 0]
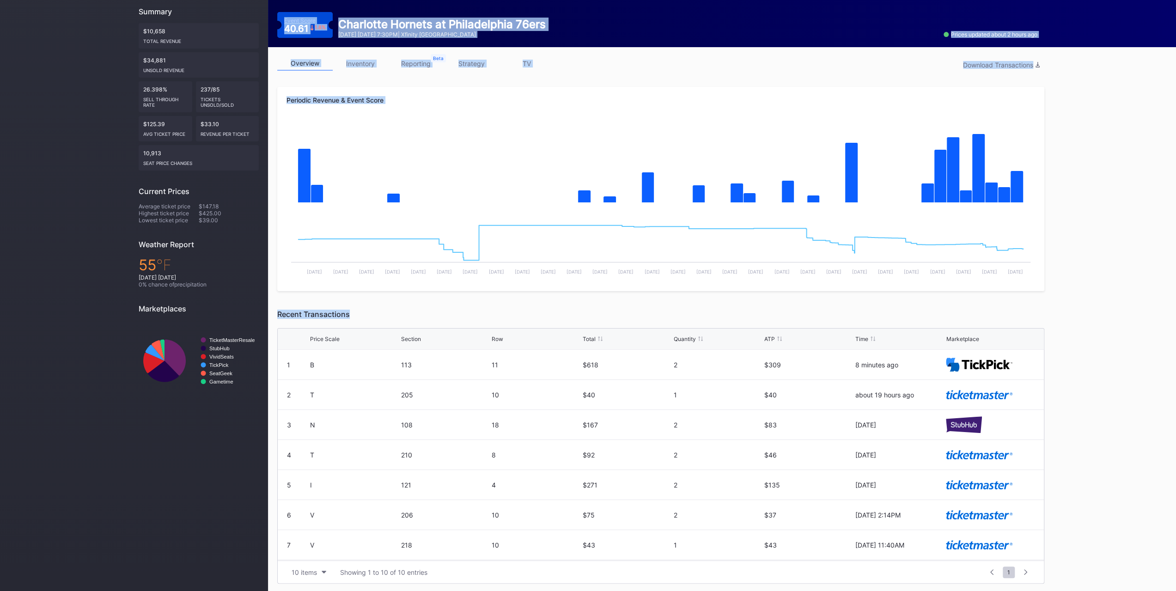
drag, startPoint x: 355, startPoint y: 312, endPoint x: 246, endPoint y: 312, distance: 109.5
click at [246, 312] on div "This Event Charlotte Hornets at Philadelphia 76ers 10/25 Saturday 7:30PM Summar…" at bounding box center [588, 262] width 1176 height 661
click at [307, 313] on div "Recent Transactions" at bounding box center [660, 314] width 767 height 9
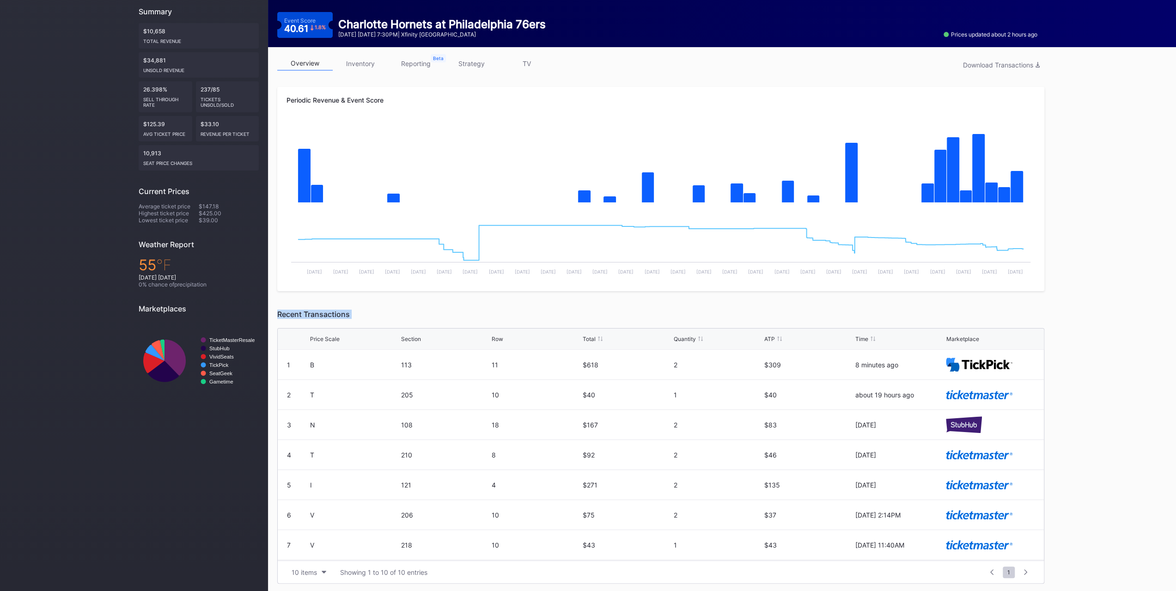
click at [307, 313] on div "Recent Transactions" at bounding box center [660, 314] width 767 height 9
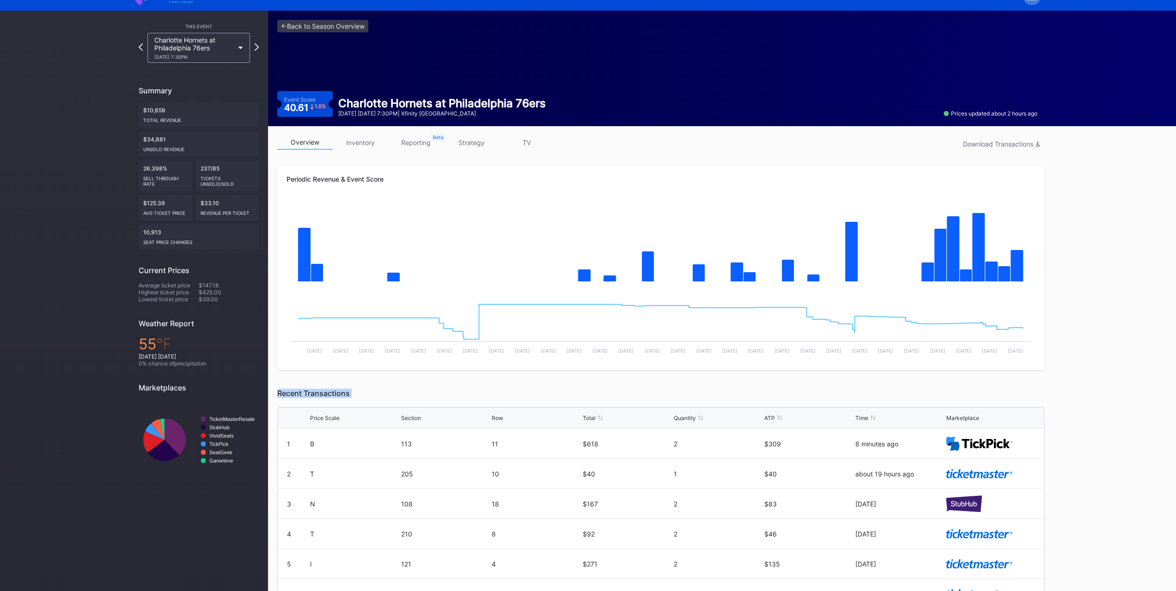
scroll to position [0, 0]
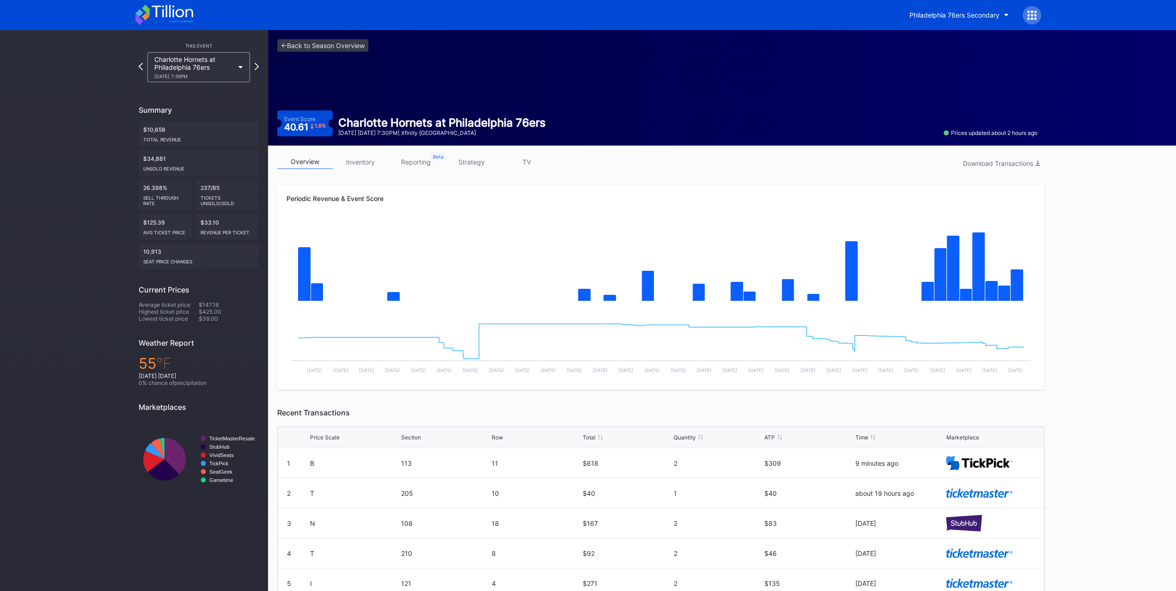
click at [373, 142] on div "<- Back to Season Overview Event Score 40.61 1.8 % Charlotte Hornets at [GEOGRA…" at bounding box center [657, 88] width 779 height 116
click at [371, 152] on div "overview inventory reporting strategy TV Download Transactions Periodic Revenue…" at bounding box center [661, 419] width 786 height 546
click at [372, 163] on link "inventory" at bounding box center [360, 162] width 55 height 14
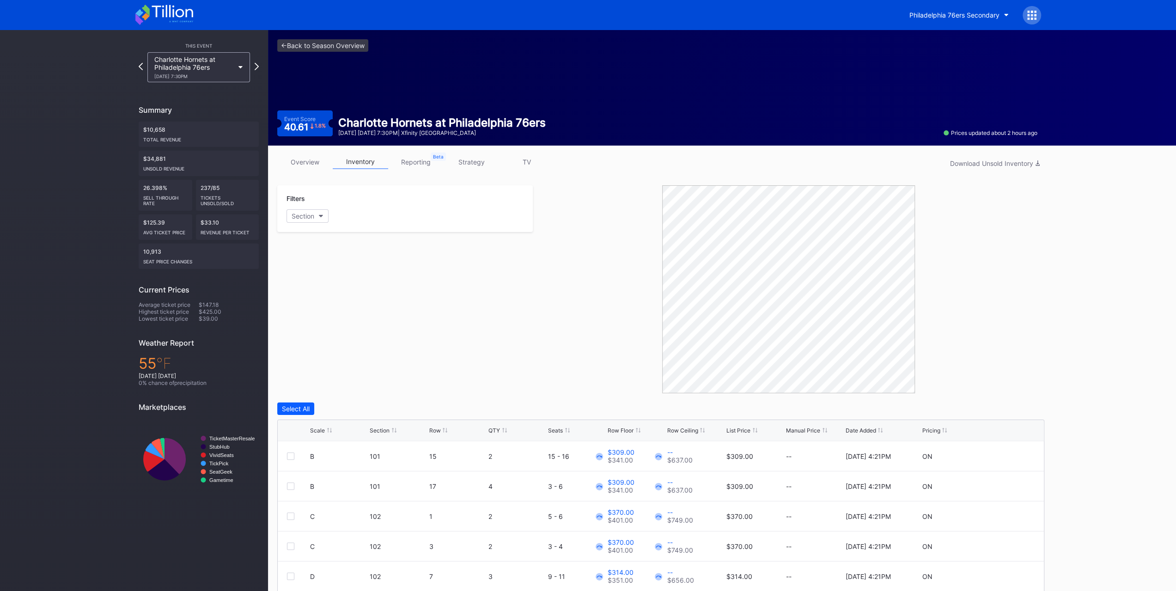
click at [318, 161] on link "overview" at bounding box center [304, 162] width 55 height 14
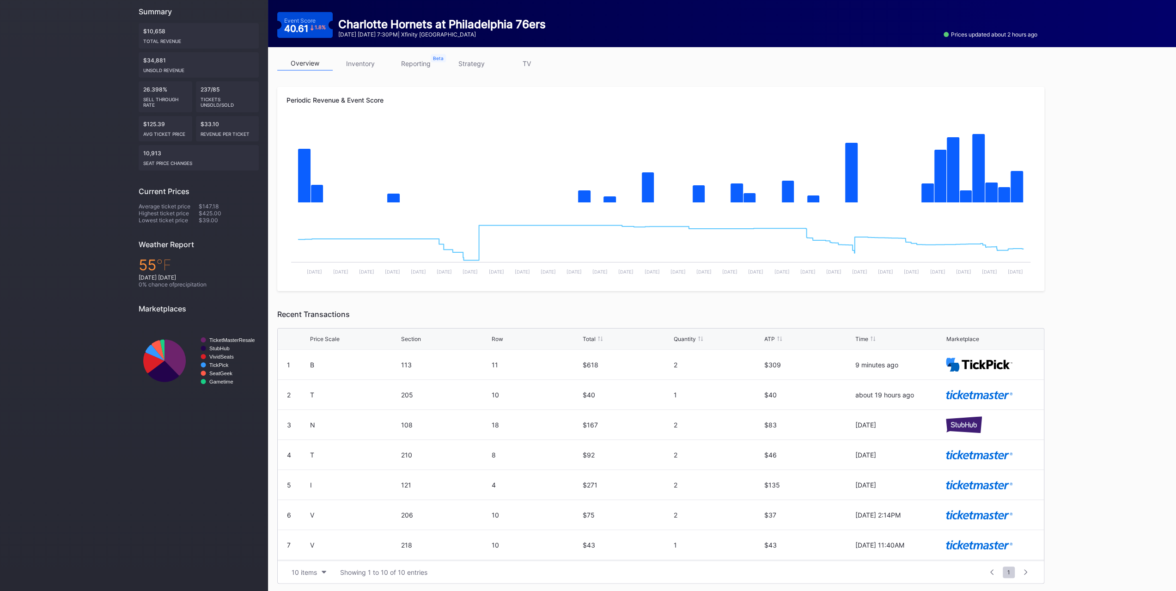
click at [296, 562] on div "10 items Showing 1 to 10 of 10 entries 1 ... -1 0 1 2 3 ... 1" at bounding box center [661, 572] width 766 height 23
click at [298, 563] on div "10 items Showing 1 to 10 of 10 entries 1 ... -1 0 1 2 3 ... 1" at bounding box center [661, 572] width 766 height 23
click at [298, 566] on button "10 items" at bounding box center [309, 572] width 44 height 12
click at [299, 569] on div "10 items" at bounding box center [304, 573] width 25 height 8
click at [299, 550] on div "200 items" at bounding box center [309, 548] width 30 height 8
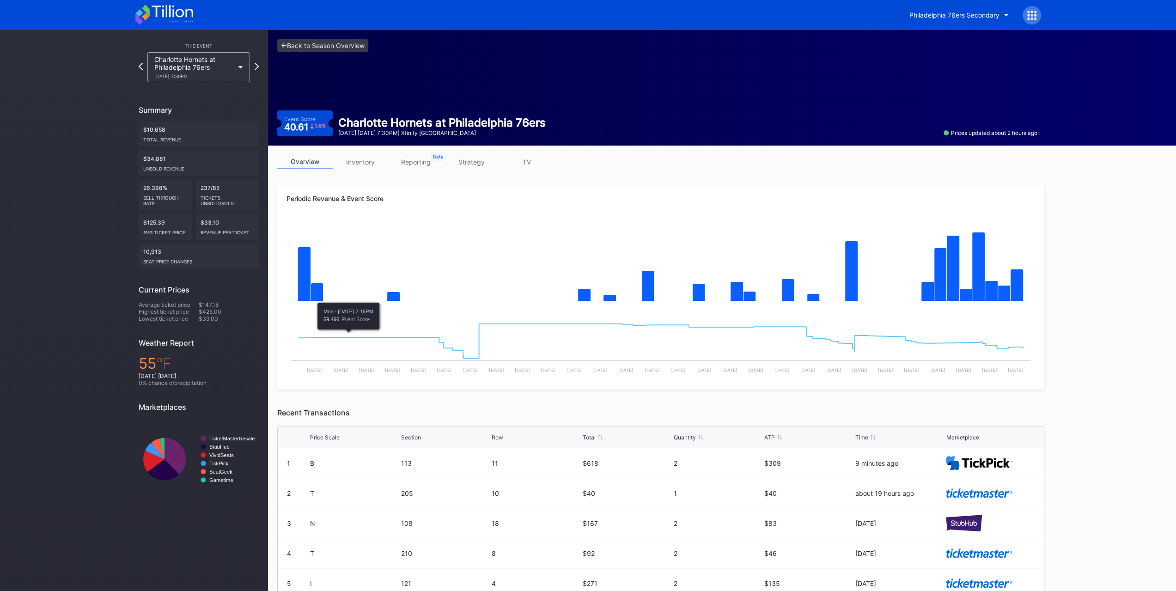
click at [351, 147] on div "overview inventory reporting strategy TV Periodic Revenue & Event Score Created…" at bounding box center [661, 419] width 786 height 546
click at [355, 162] on link "inventory" at bounding box center [360, 162] width 55 height 14
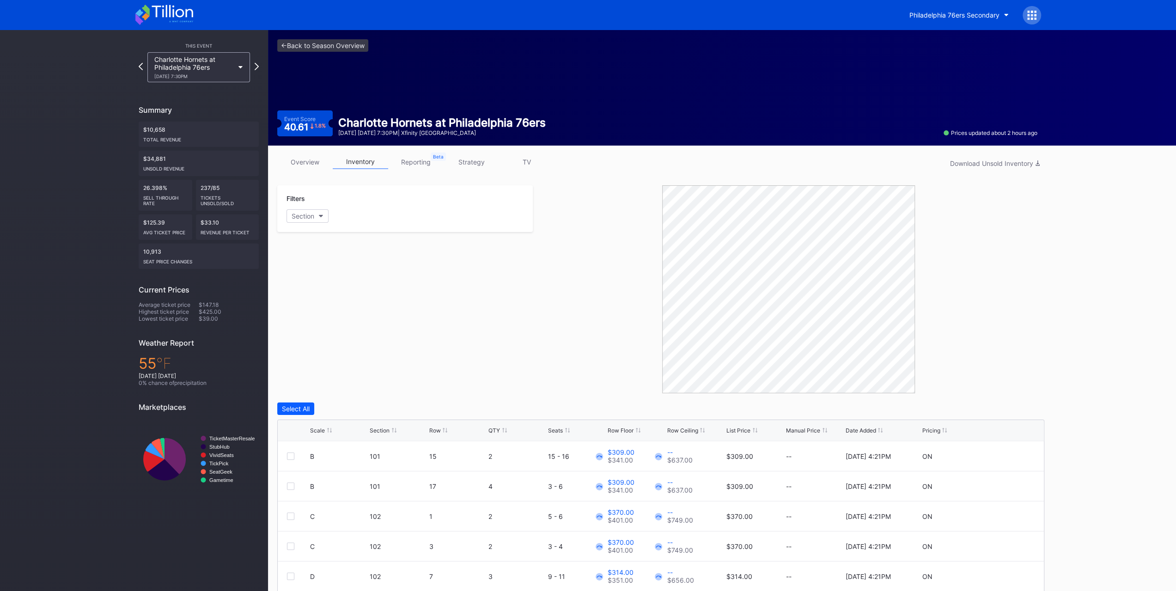
scroll to position [92, 0]
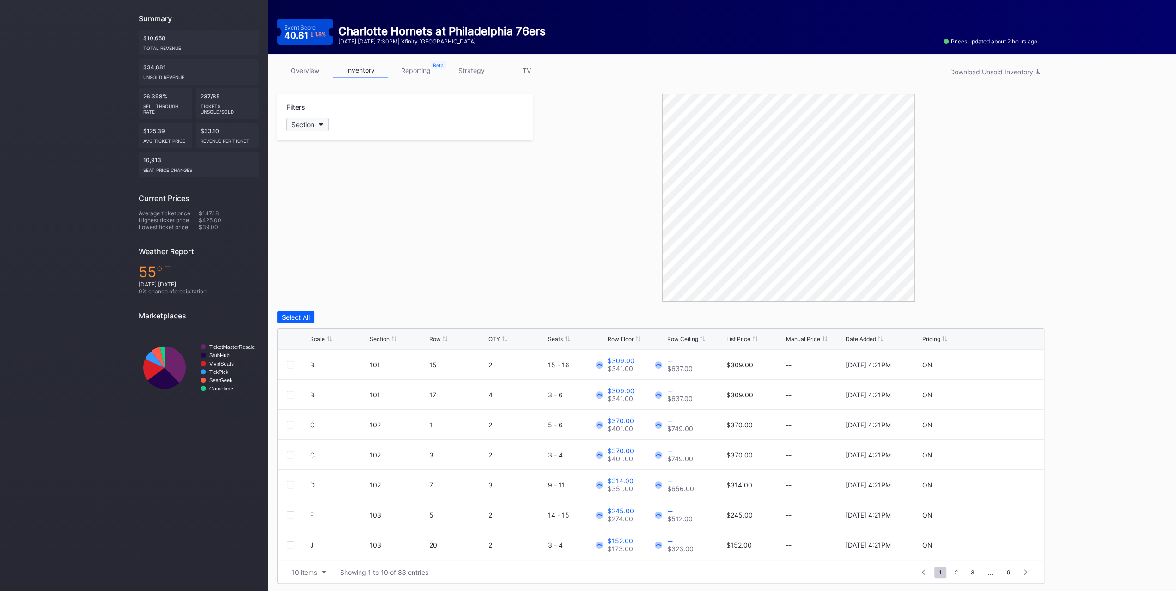
click at [301, 122] on div "Section" at bounding box center [303, 125] width 23 height 8
click at [360, 299] on div "113" at bounding box center [341, 300] width 108 height 17
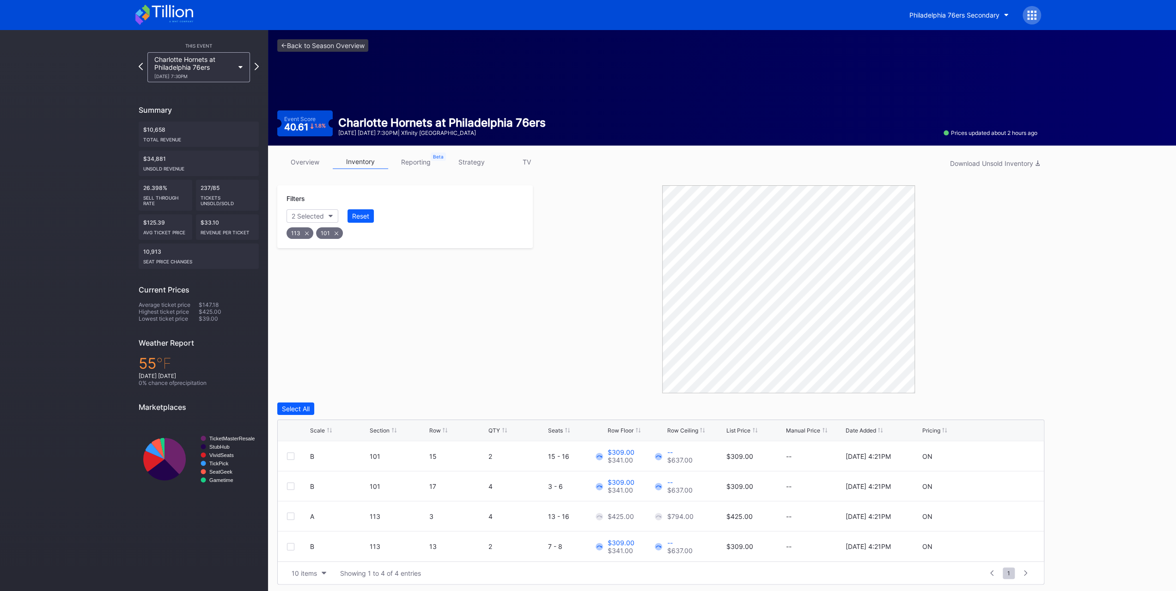
scroll to position [1, 0]
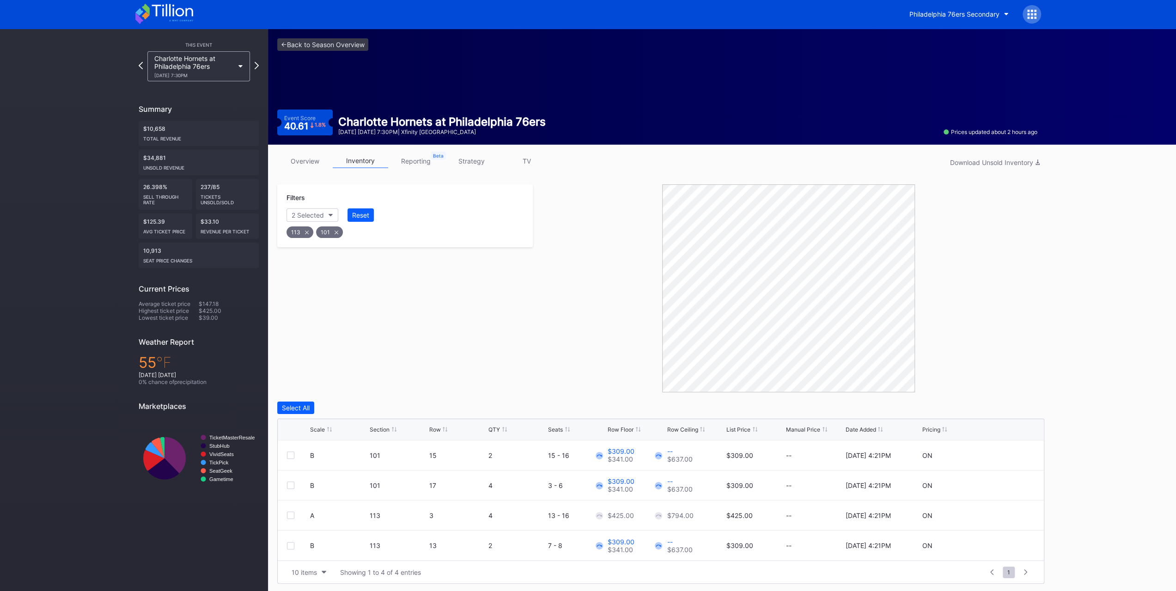
click at [328, 435] on div "Scale Section Row QTY Seats Row Floor Row Ceiling List Price Manual Price Date …" at bounding box center [661, 429] width 766 height 21
click at [327, 428] on icon at bounding box center [329, 429] width 5 height 5
click at [292, 484] on div at bounding box center [290, 485] width 7 height 7
click at [292, 517] on div at bounding box center [290, 515] width 7 height 7
click at [291, 549] on div "B 113 13 2 7 - 8 $309.00 $341.00 -- $637.00 $309.00 -- [DATE] 4:21PM ON" at bounding box center [661, 546] width 766 height 30
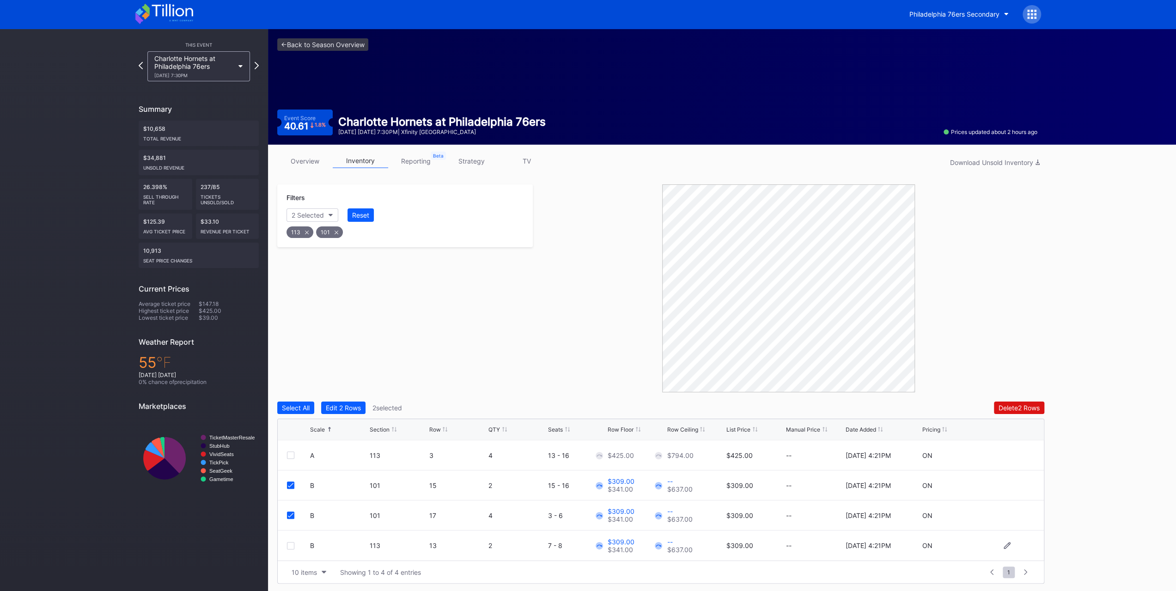
click at [293, 543] on div at bounding box center [290, 545] width 7 height 7
click at [357, 415] on div "Select All Edit 3 Rows 3 selected Delete 3 Rows Scale Section Row QTY Seats Row…" at bounding box center [660, 493] width 767 height 182
click at [358, 410] on div "Edit 3 Rows" at bounding box center [344, 408] width 36 height 8
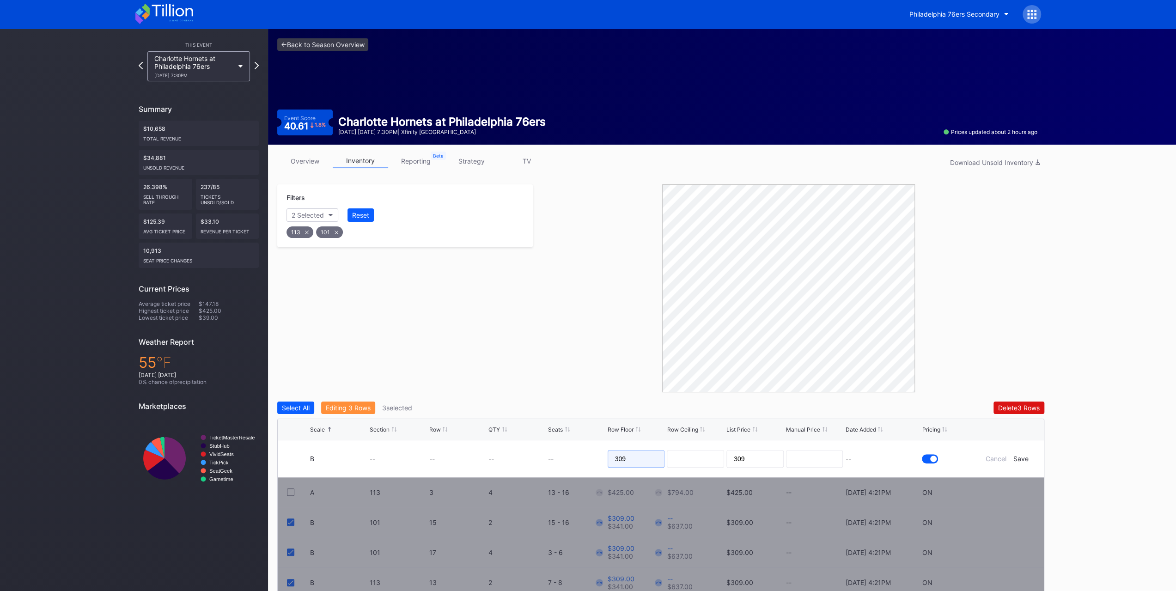
click at [654, 458] on input "309" at bounding box center [636, 459] width 57 height 18
type input "250"
click at [1023, 457] on div "Save" at bounding box center [1021, 459] width 15 height 8
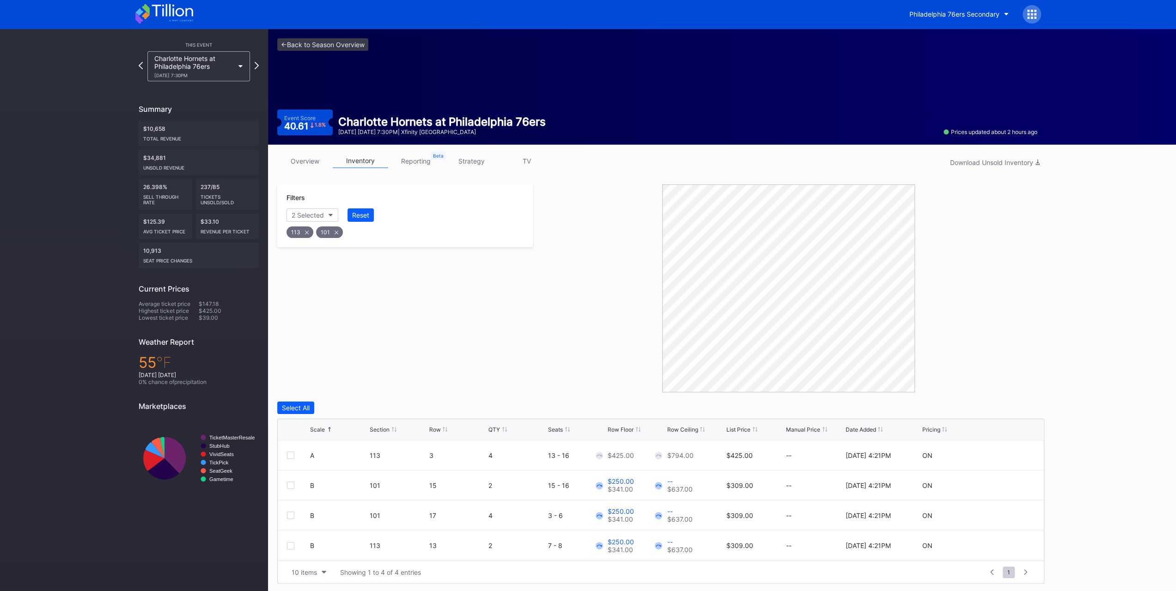
click at [298, 156] on link "overview" at bounding box center [304, 161] width 55 height 14
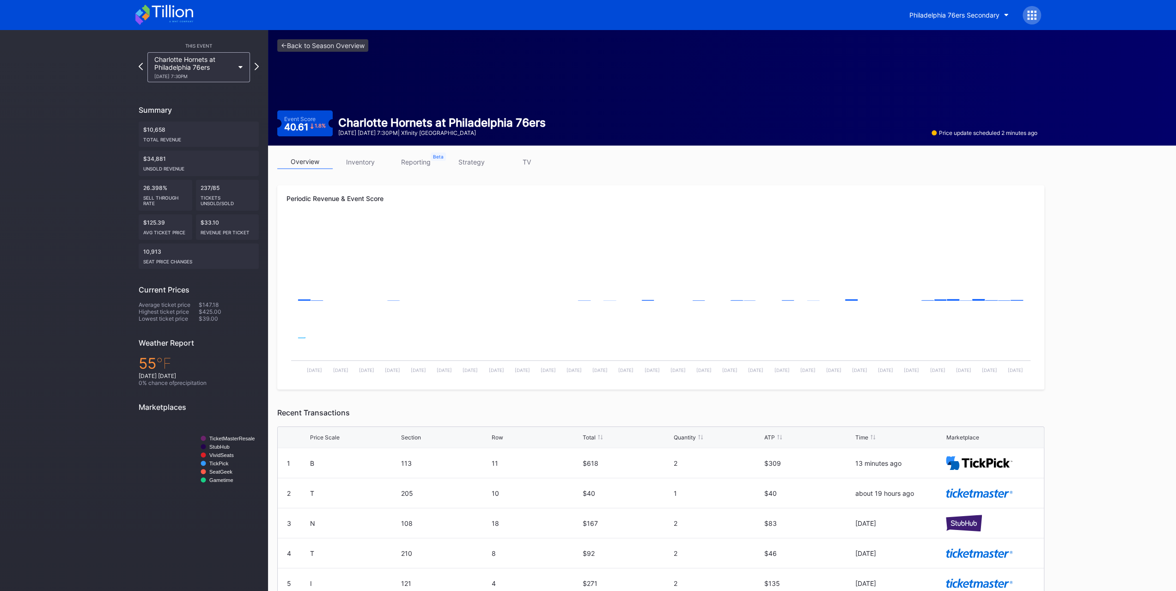
drag, startPoint x: 196, startPoint y: 81, endPoint x: 196, endPoint y: 86, distance: 4.6
click at [196, 86] on div "This Event Charlotte Hornets at [GEOGRAPHIC_DATA] 76ers [DATE] 7:30PM Summary $…" at bounding box center [198, 269] width 139 height 479
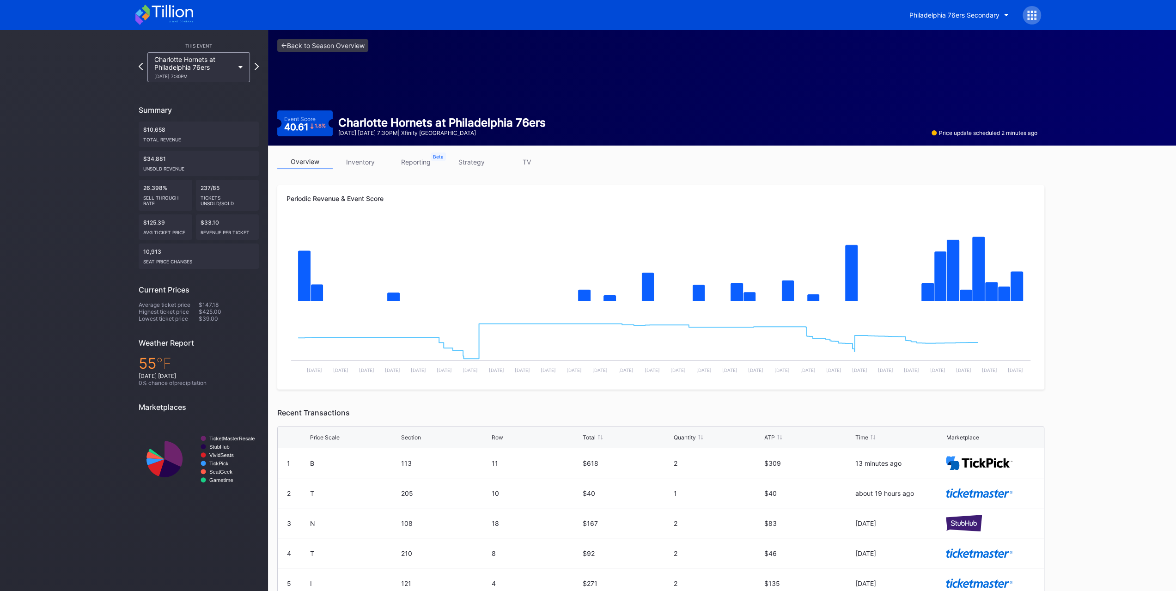
click at [194, 67] on div "Charlotte Hornets at Philadelphia 76ers [DATE] 7:30PM" at bounding box center [194, 67] width 80 height 24
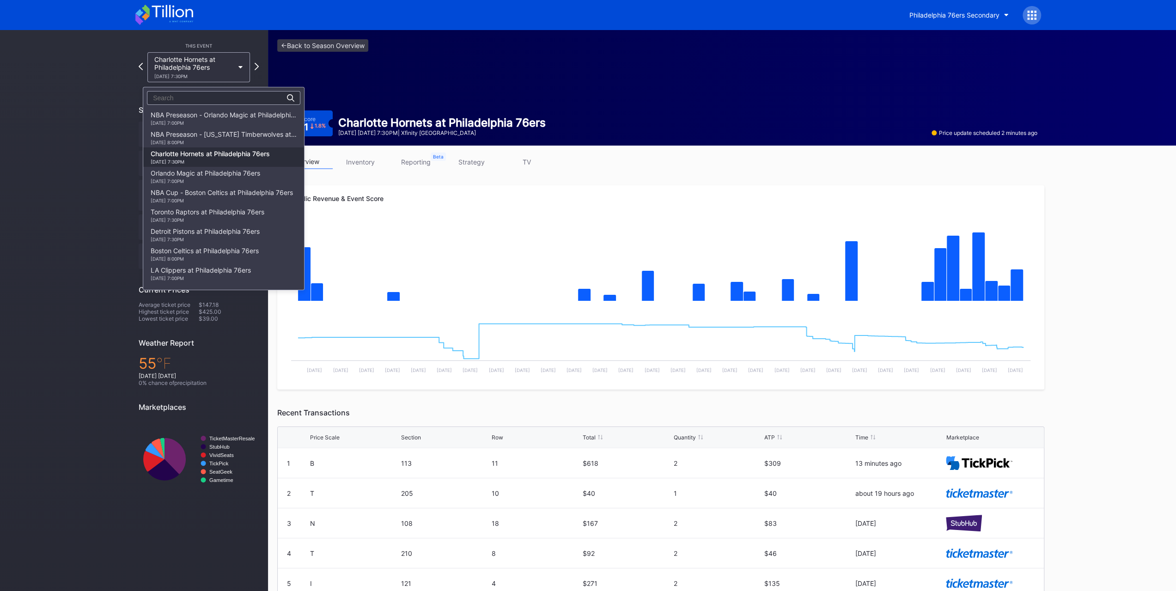
scroll to position [39, 0]
click at [206, 135] on div "Orlando Magic at Philadelphia 76ers 10/27 Monday 7:00PM" at bounding box center [206, 137] width 110 height 15
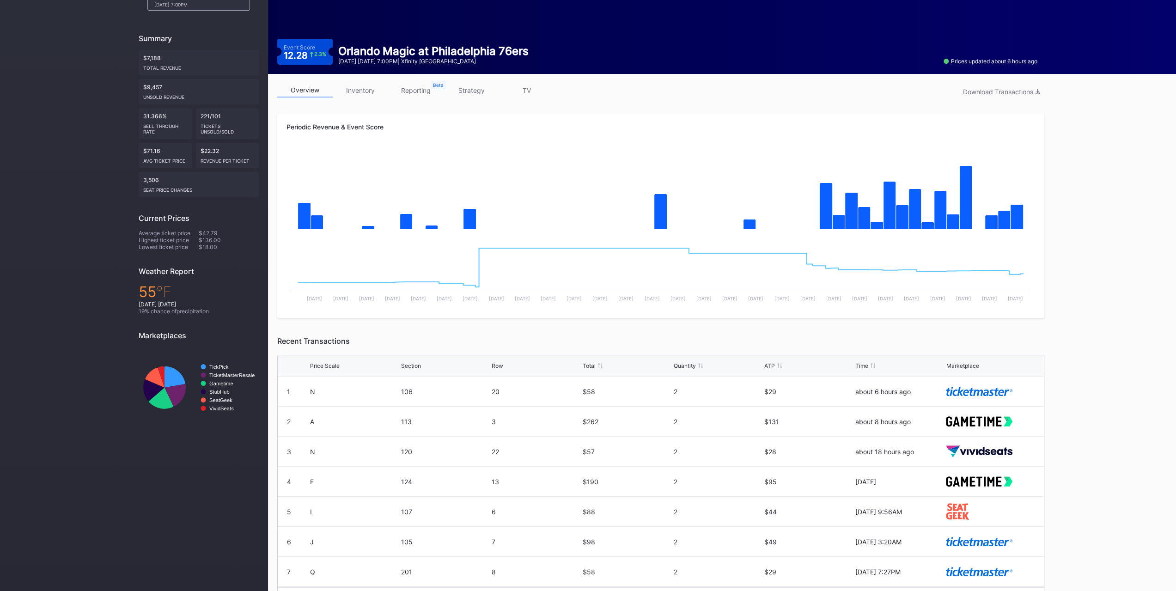
scroll to position [98, 0]
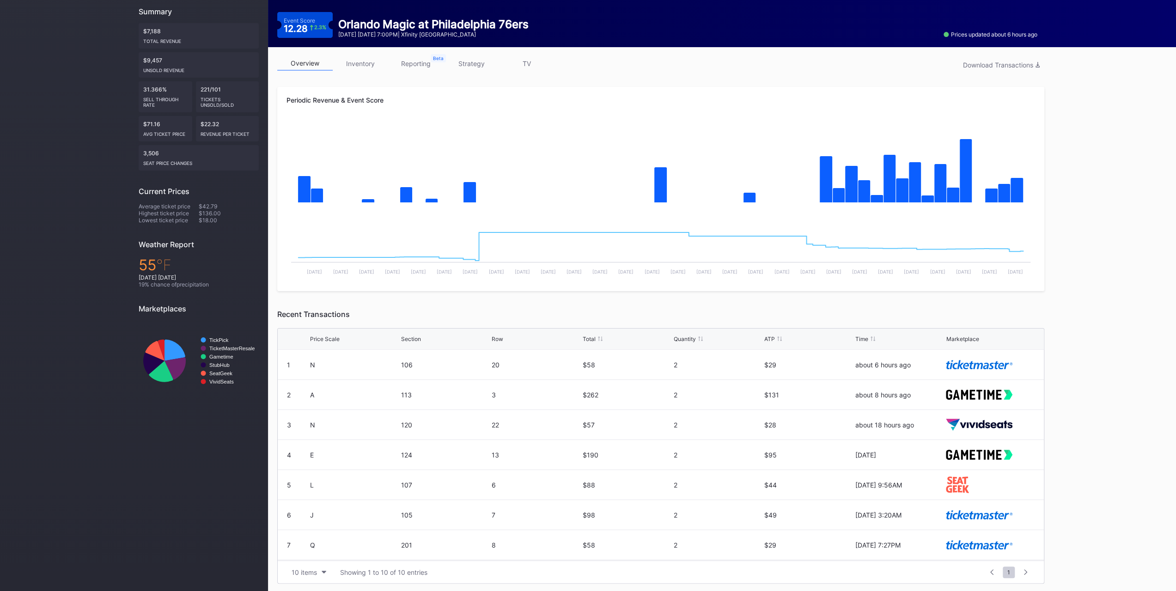
click at [362, 55] on div "overview inventory reporting strategy TV Download Transactions Periodic Revenue…" at bounding box center [661, 320] width 786 height 546
click at [364, 58] on link "inventory" at bounding box center [360, 63] width 55 height 14
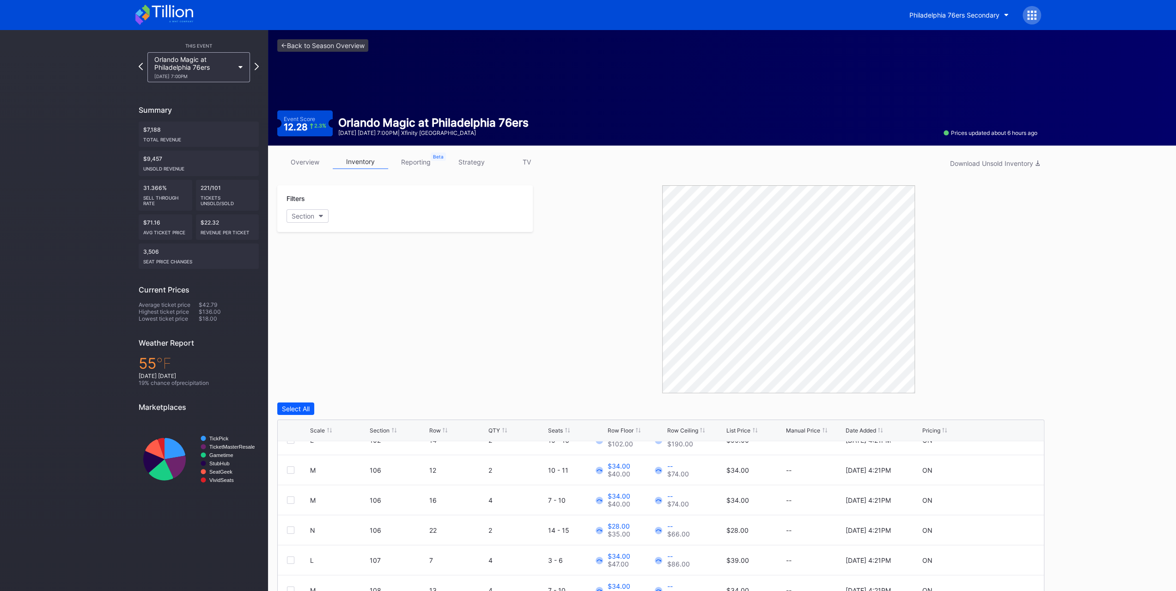
click at [199, 68] on div "Orlando Magic at Philadelphia 76ers 10/27 Monday 7:00PM" at bounding box center [194, 67] width 80 height 24
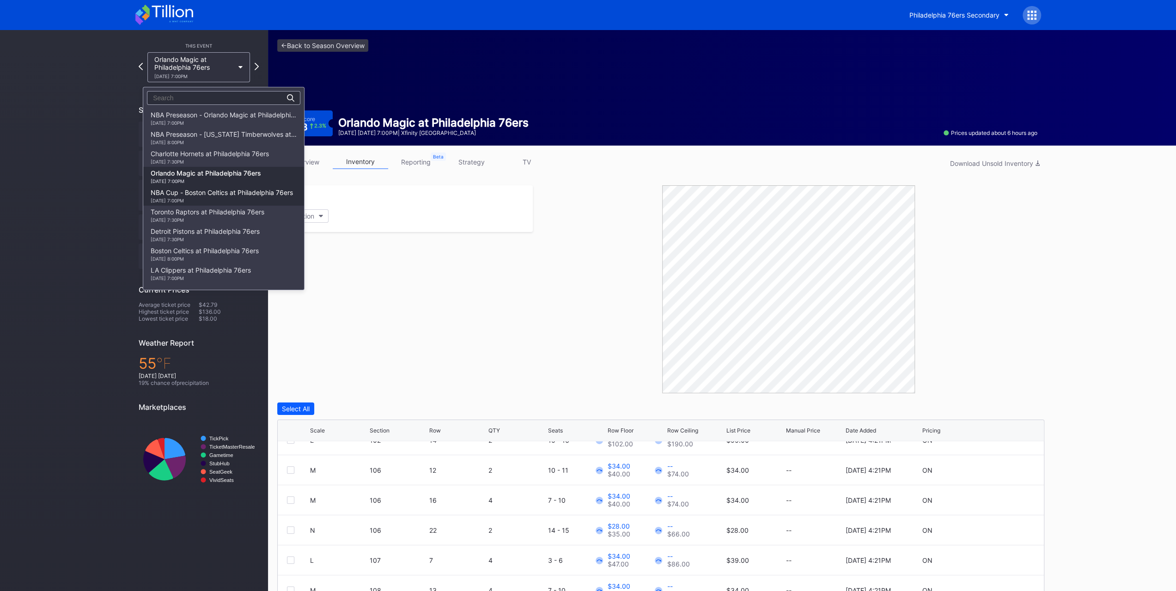
scroll to position [59, 0]
click at [211, 144] on div "10/31 Friday 7:00PM" at bounding box center [222, 142] width 142 height 6
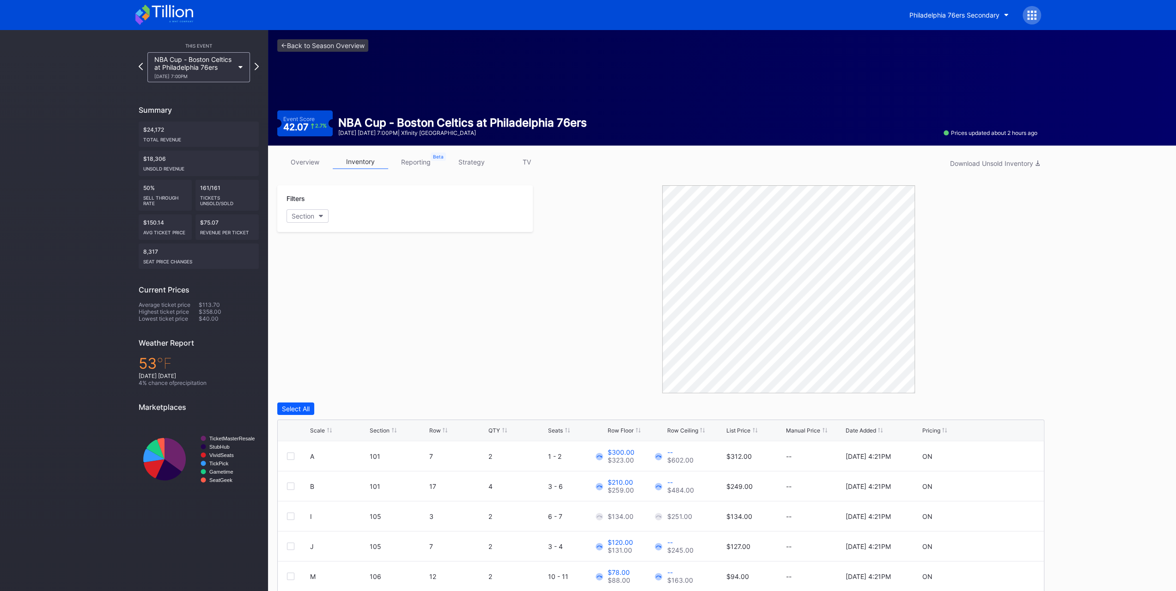
click at [150, 6] on icon at bounding box center [164, 15] width 58 height 20
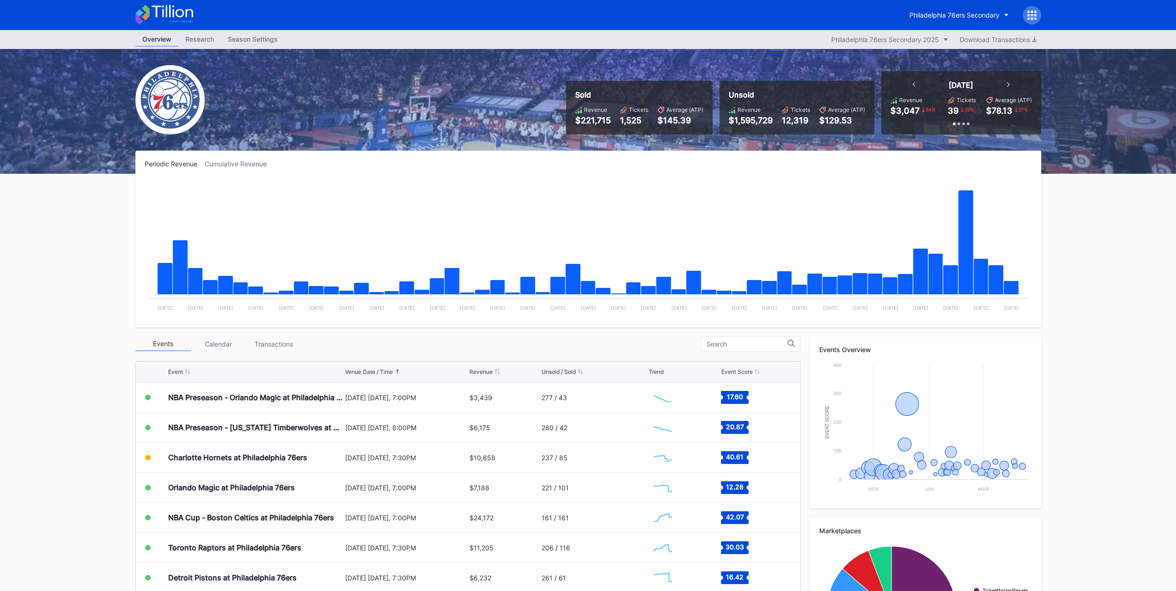
click at [265, 344] on div "Transactions" at bounding box center [273, 344] width 55 height 14
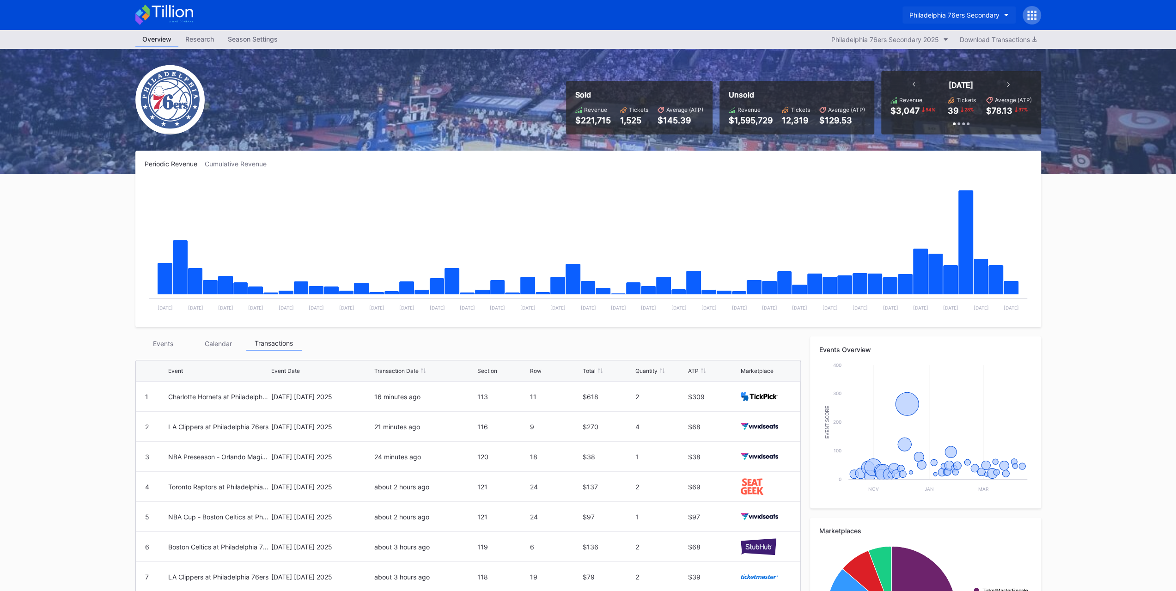
click at [964, 14] on div "Philadelphia 76ers Secondary" at bounding box center [955, 15] width 90 height 8
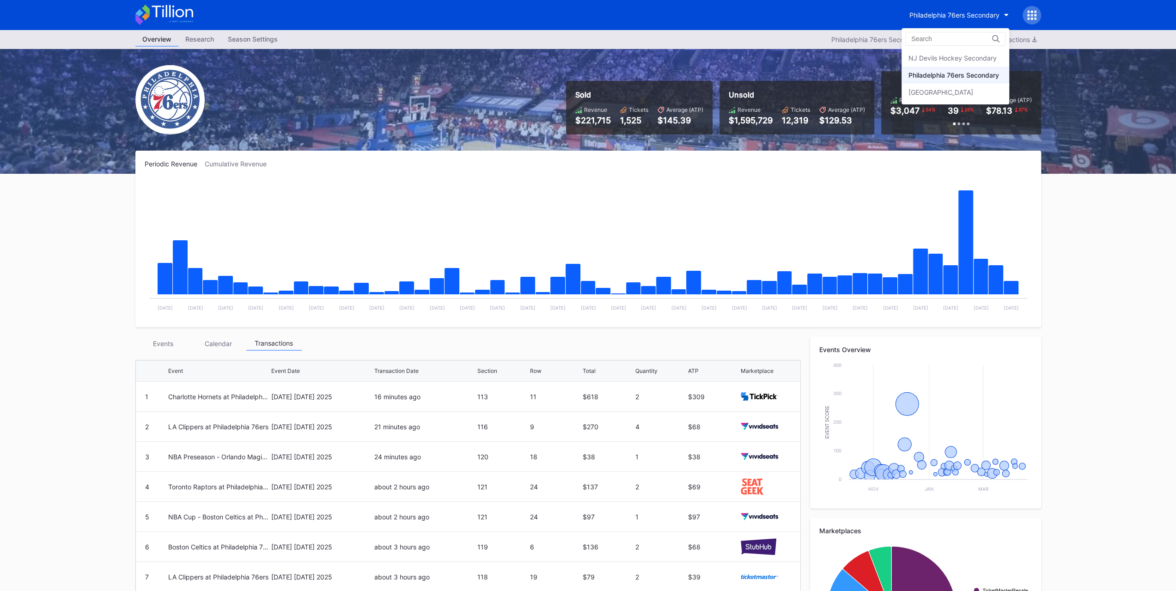
click at [967, 67] on div "Philadelphia 76ers Secondary" at bounding box center [956, 75] width 108 height 17
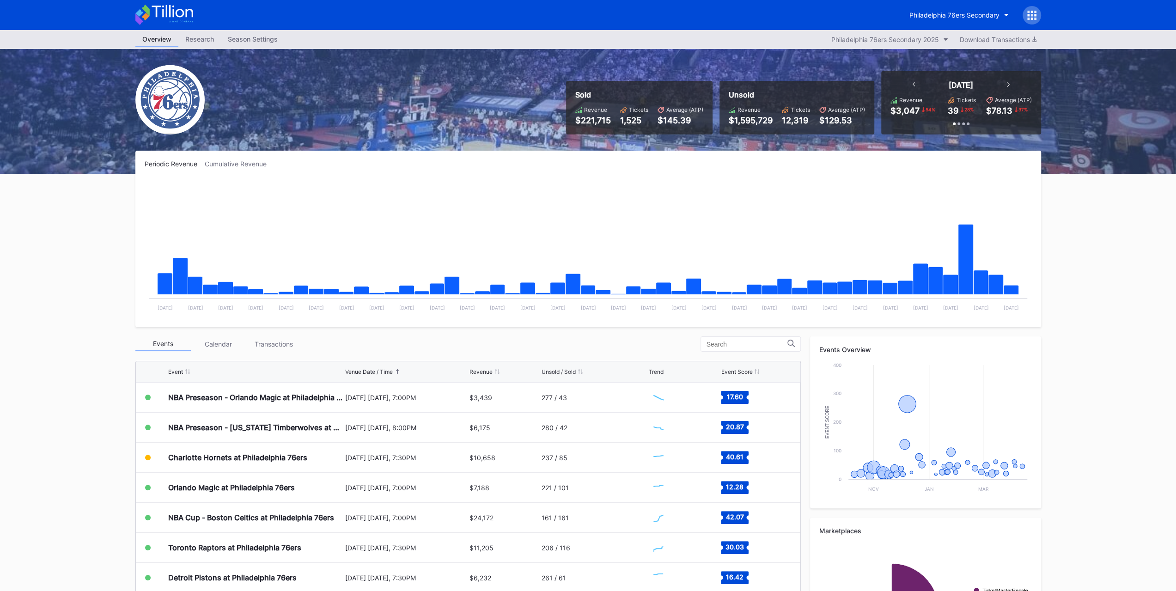
click at [965, 24] on div "Philadelphia 76ers Secondary" at bounding box center [972, 15] width 139 height 18
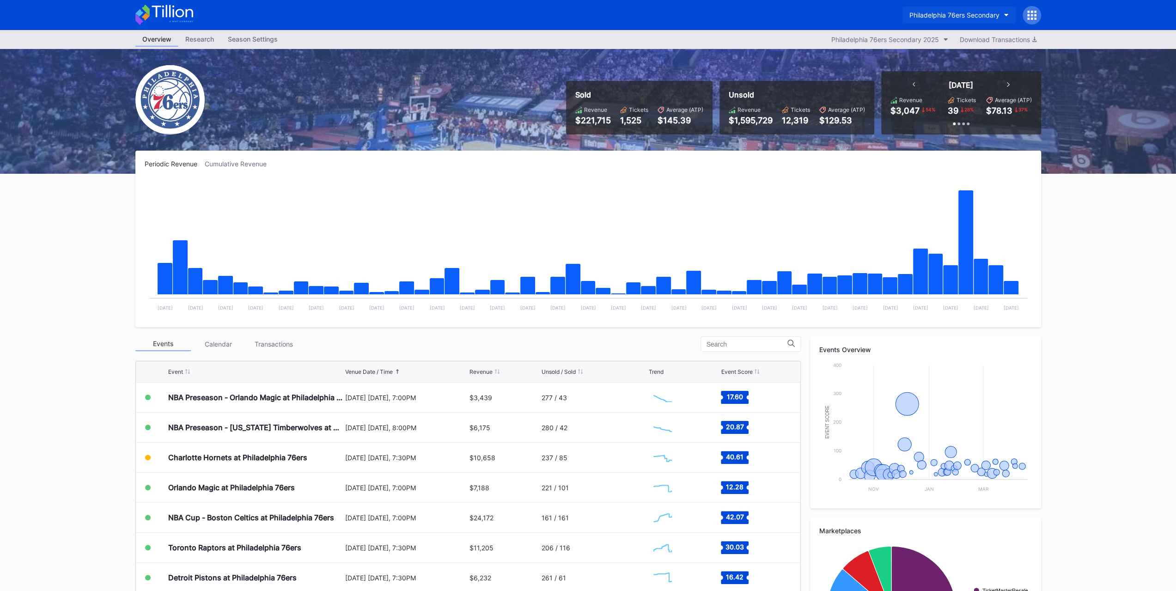
click at [965, 23] on button "Philadelphia 76ers Secondary" at bounding box center [959, 14] width 113 height 17
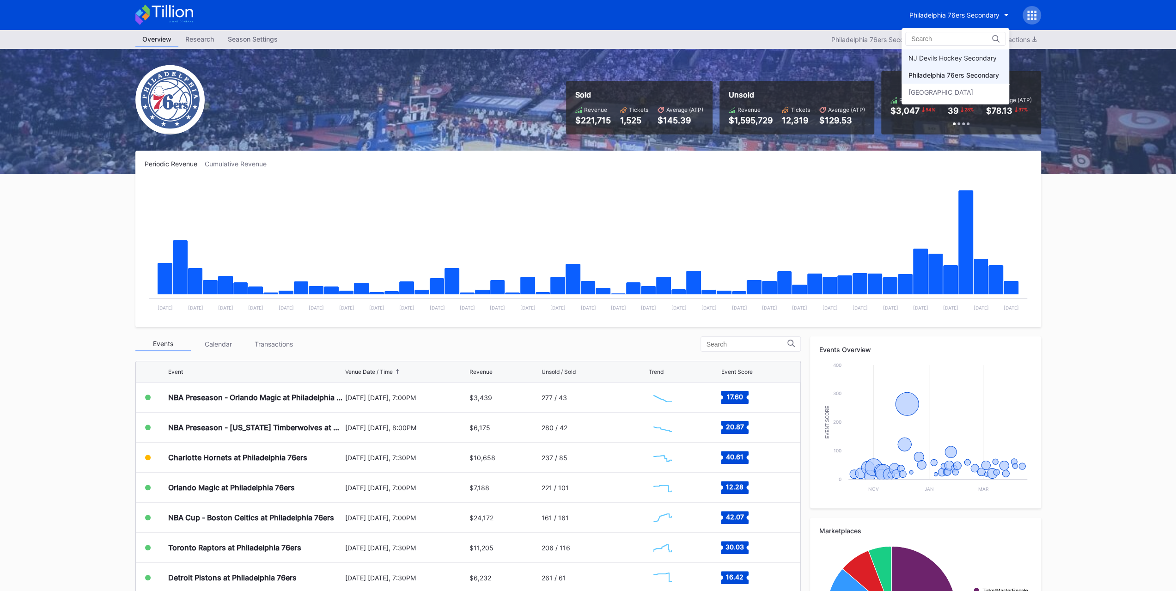
click at [952, 56] on div "NJ Devils Hockey Secondary" at bounding box center [953, 58] width 88 height 8
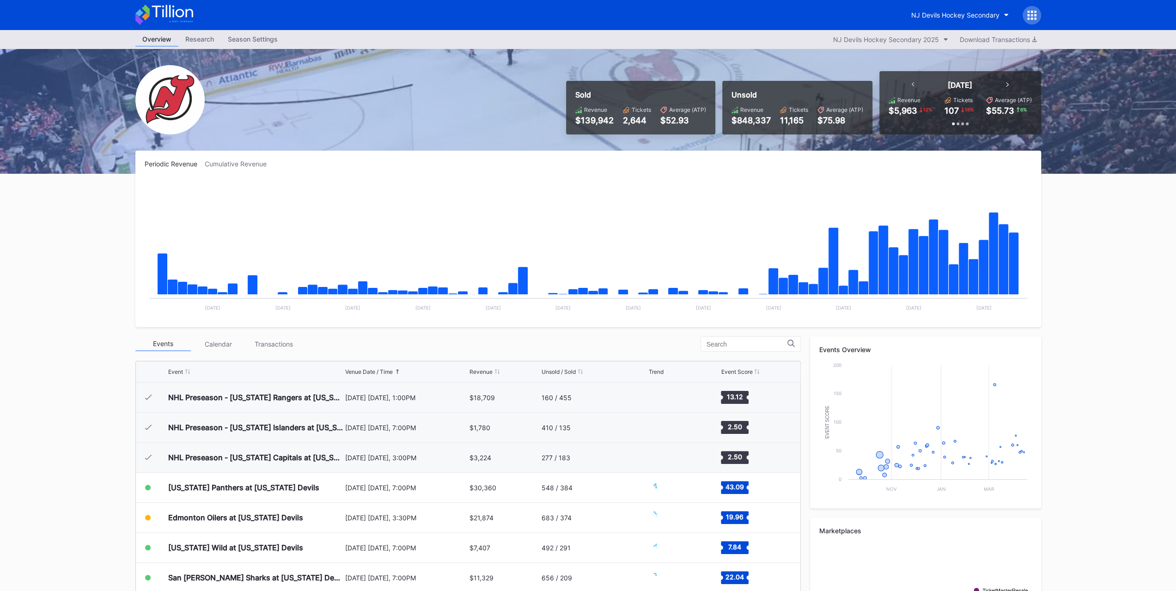
scroll to position [90, 0]
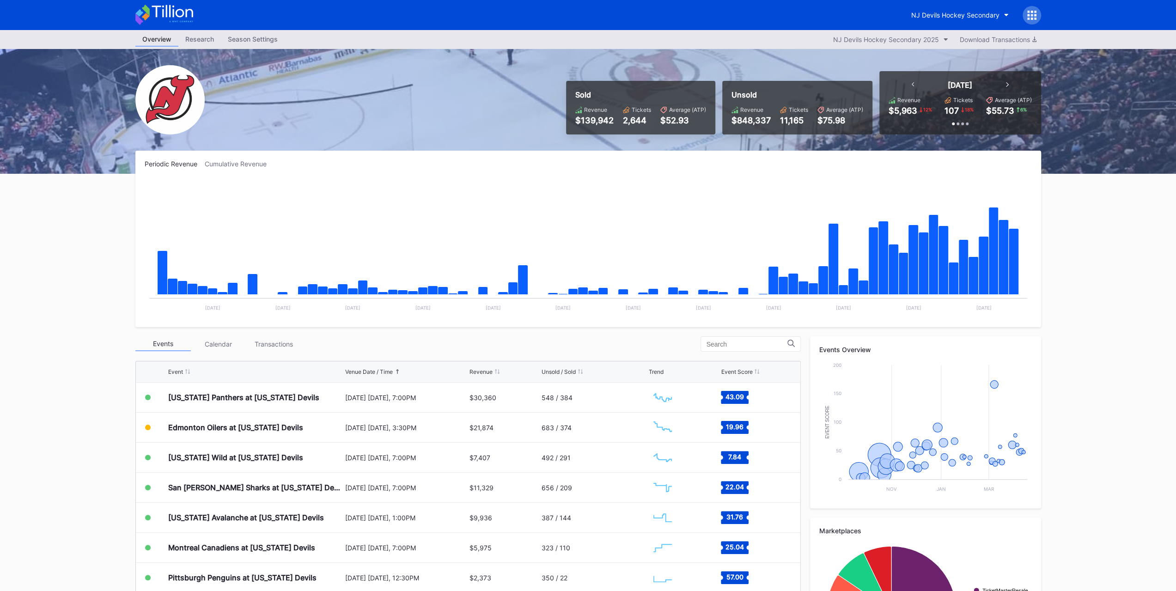
click at [289, 349] on div "Transactions" at bounding box center [273, 344] width 55 height 14
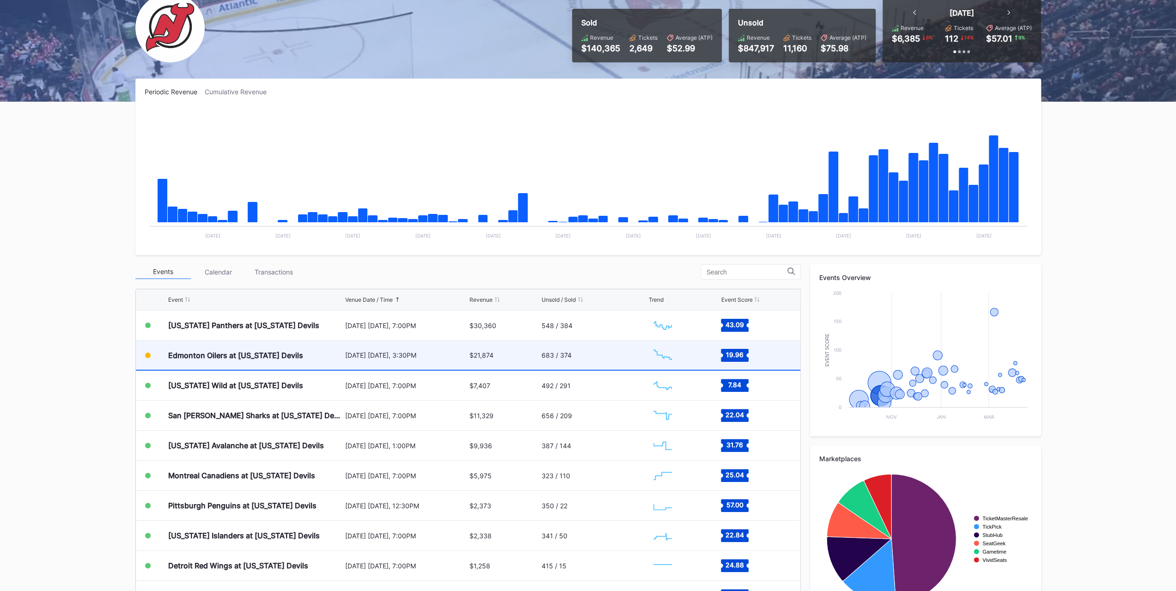
scroll to position [107, 0]
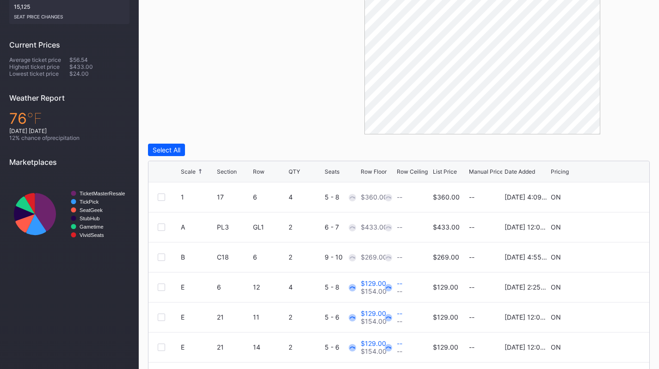
scroll to position [878, 0]
